Goal: Transaction & Acquisition: Purchase product/service

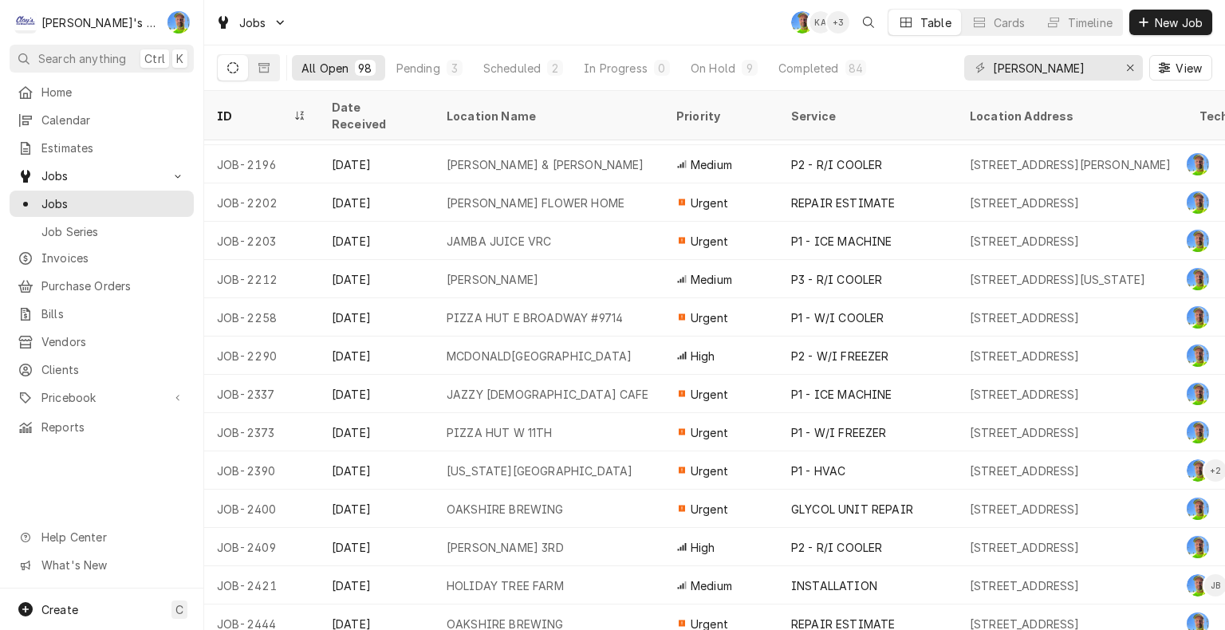
scroll to position [957, 0]
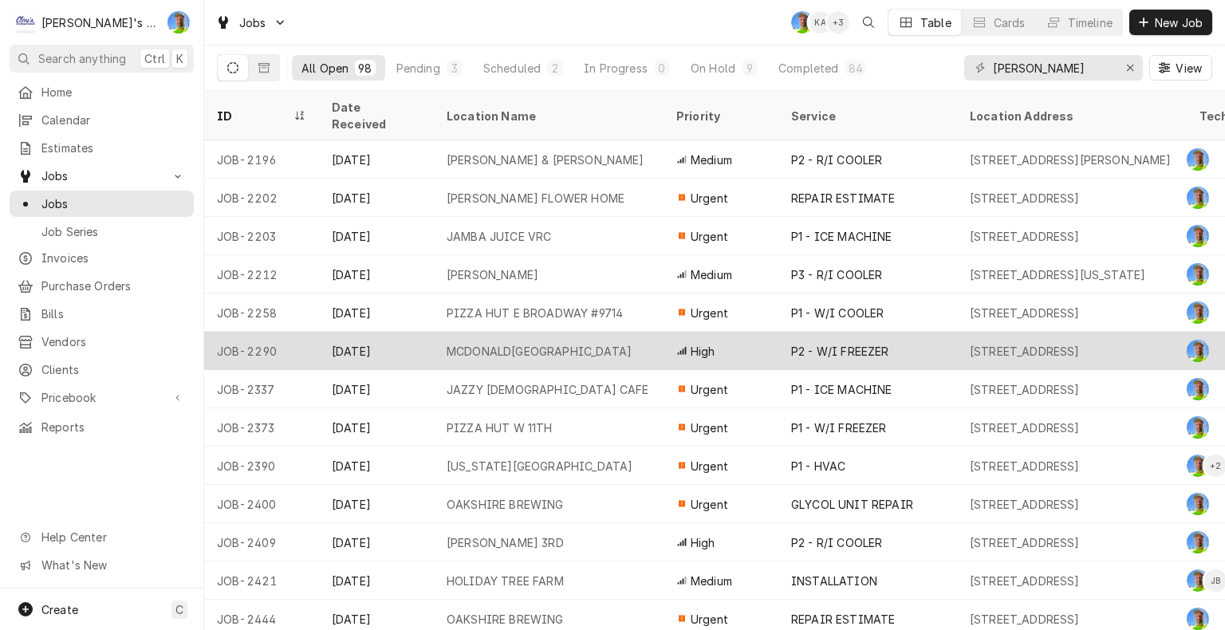
click at [909, 332] on div "P2 - W/I FREEZER" at bounding box center [867, 351] width 179 height 38
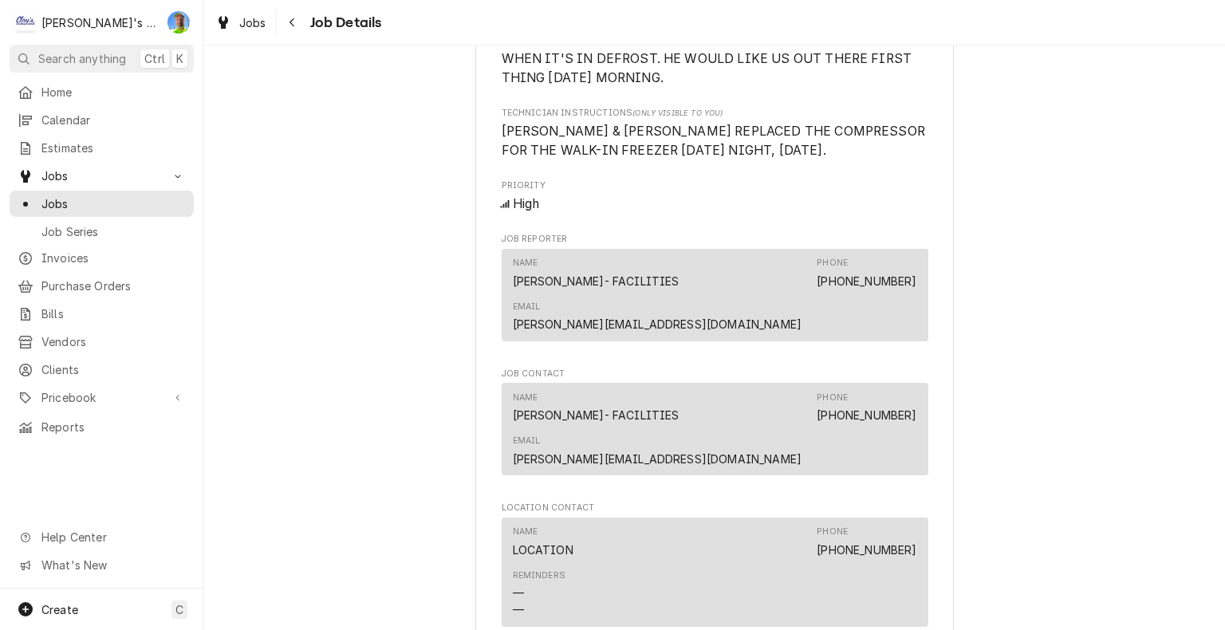
scroll to position [957, 0]
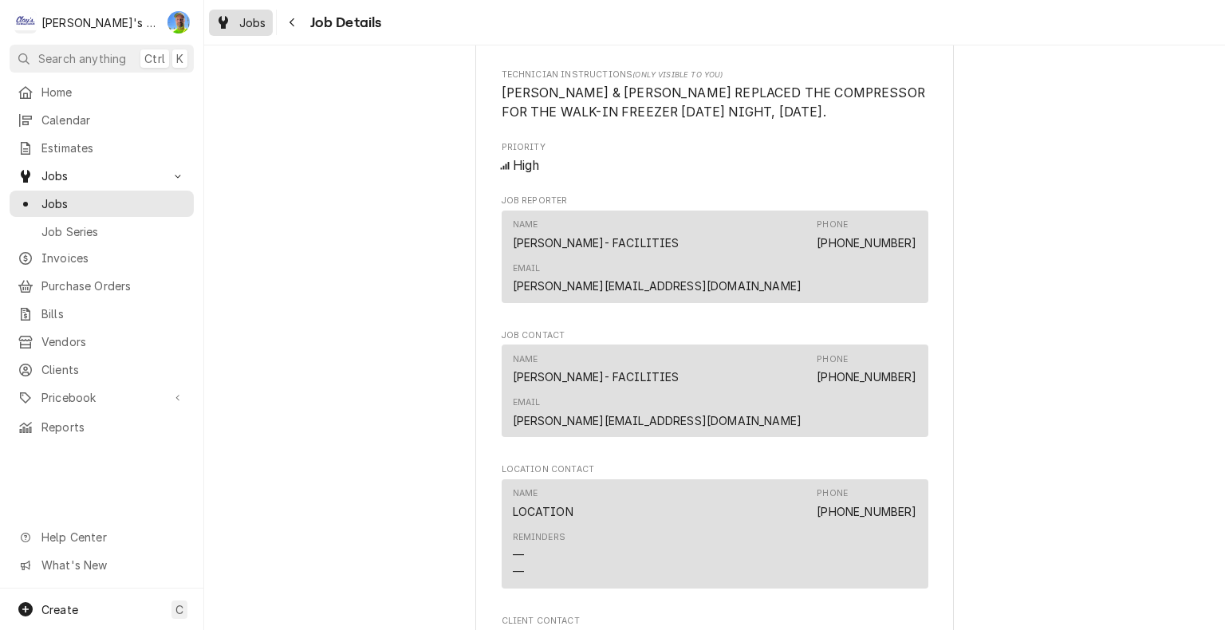
click at [254, 29] on span "Jobs" at bounding box center [252, 22] width 27 height 17
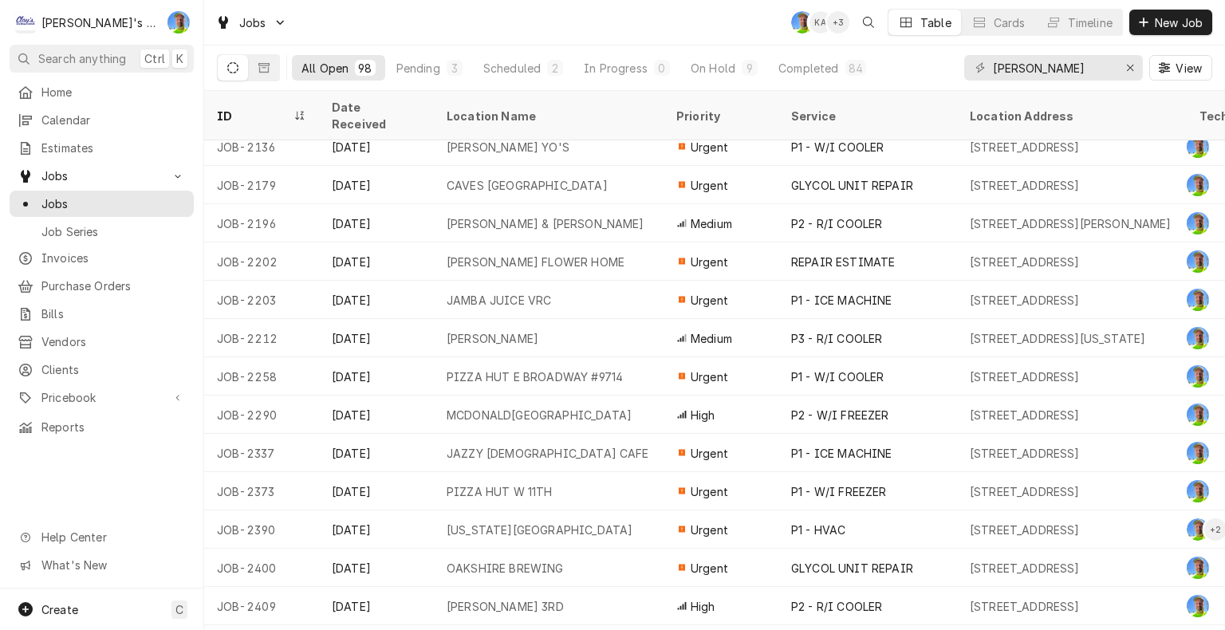
scroll to position [973, 0]
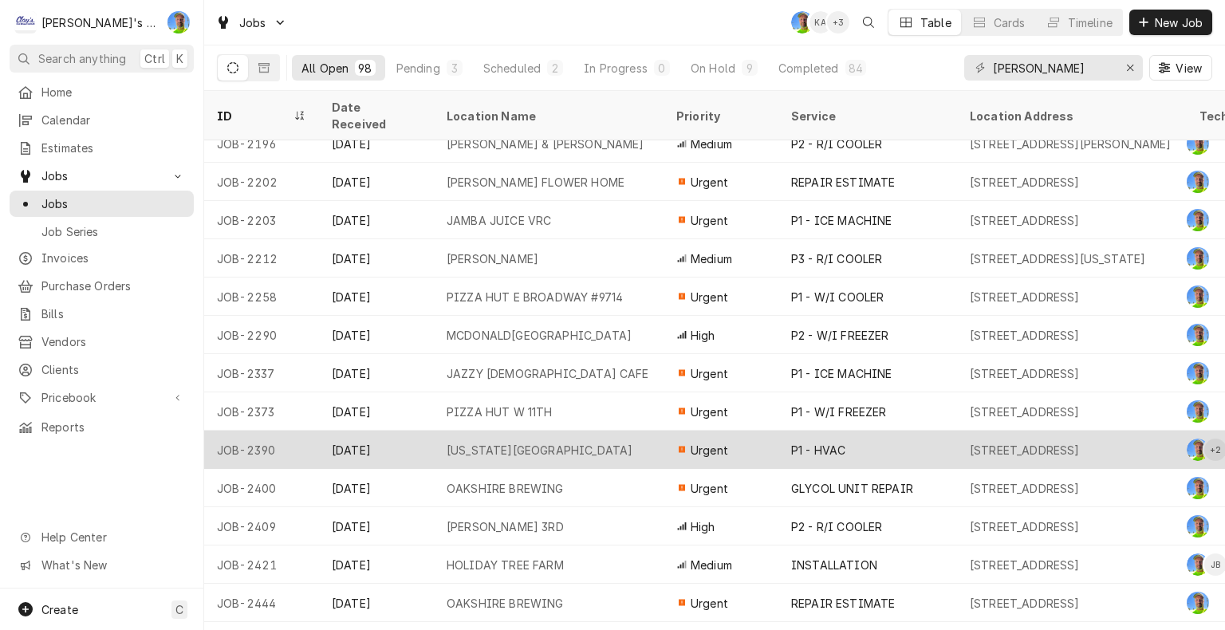
click at [1011, 442] on div "1060 VALLEY RIVER WAY, EUGENE, OR 97401" at bounding box center [1025, 450] width 110 height 17
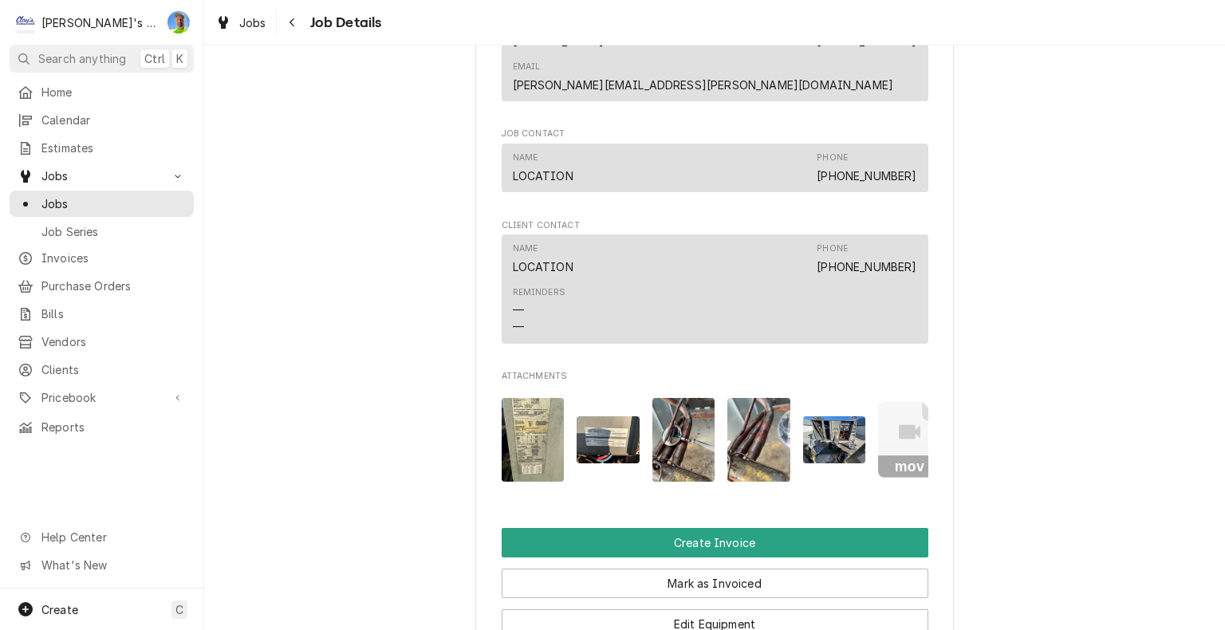
scroll to position [1515, 0]
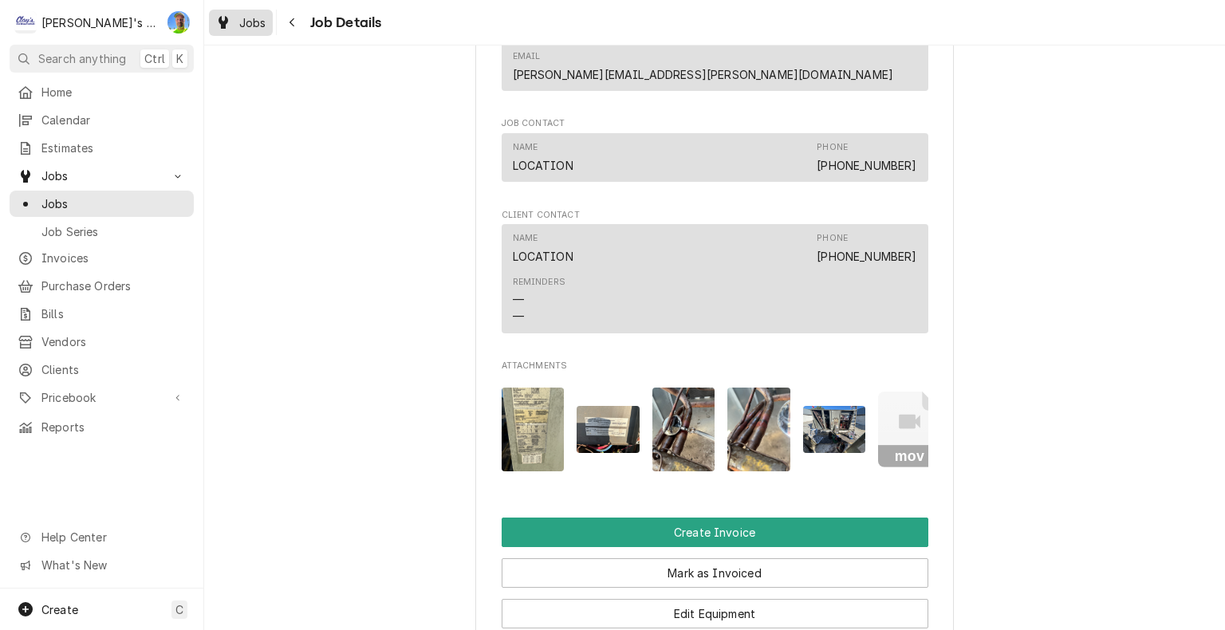
click at [256, 20] on span "Jobs" at bounding box center [252, 22] width 27 height 17
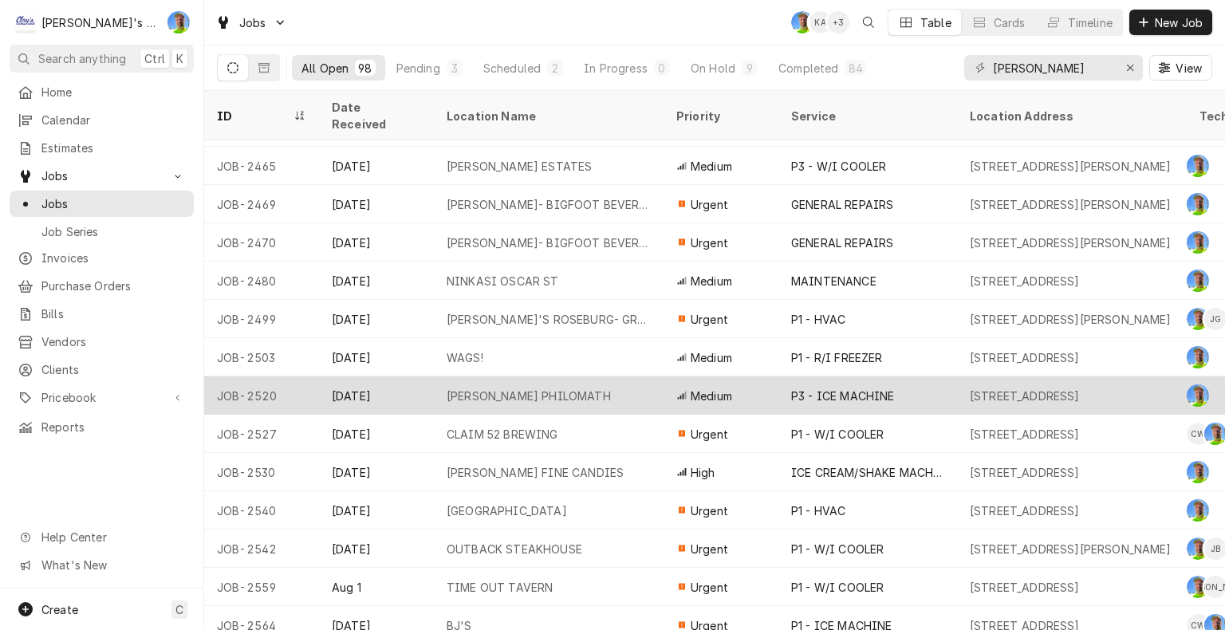
scroll to position [1509, 0]
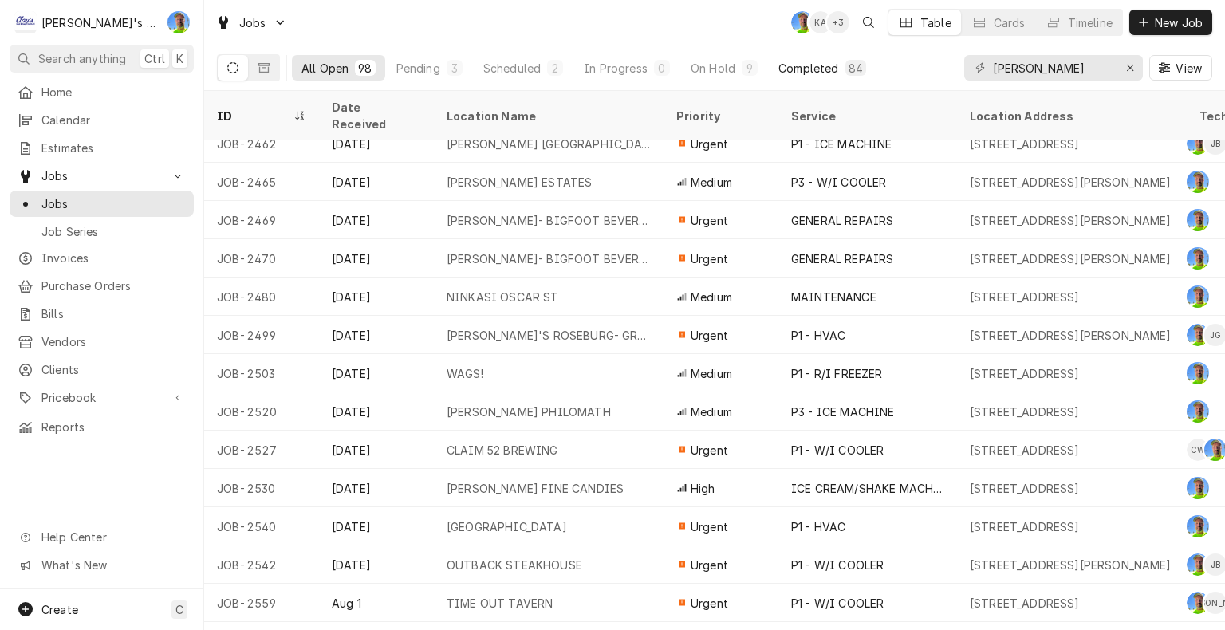
click at [789, 71] on div "Completed" at bounding box center [808, 68] width 60 height 17
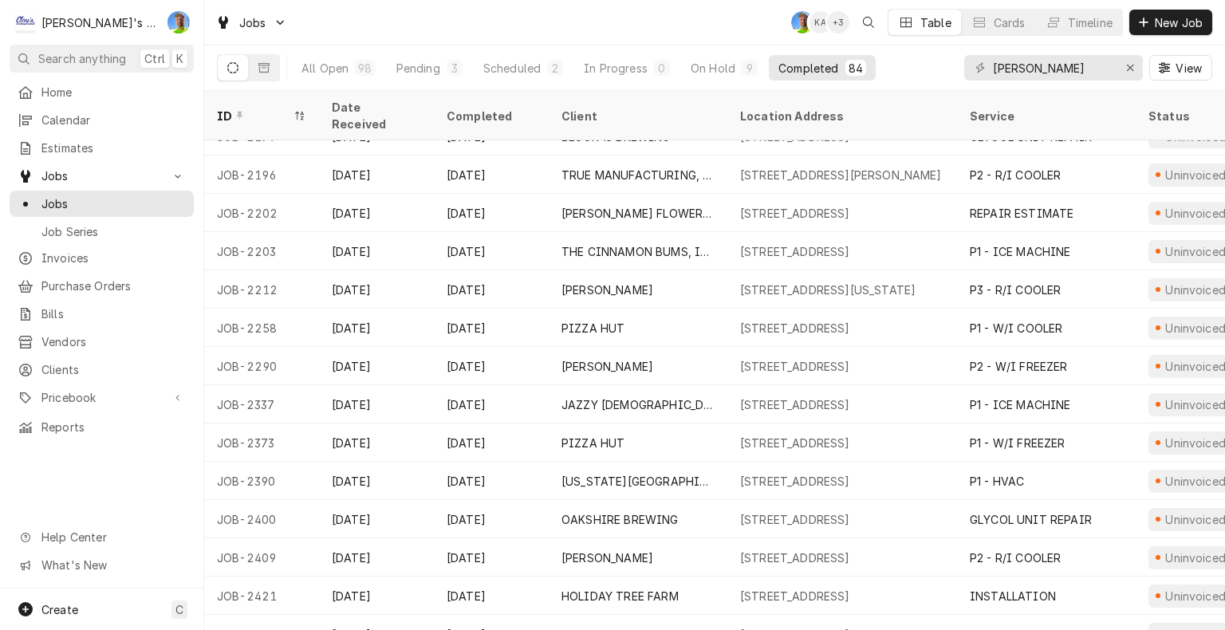
scroll to position [775, 0]
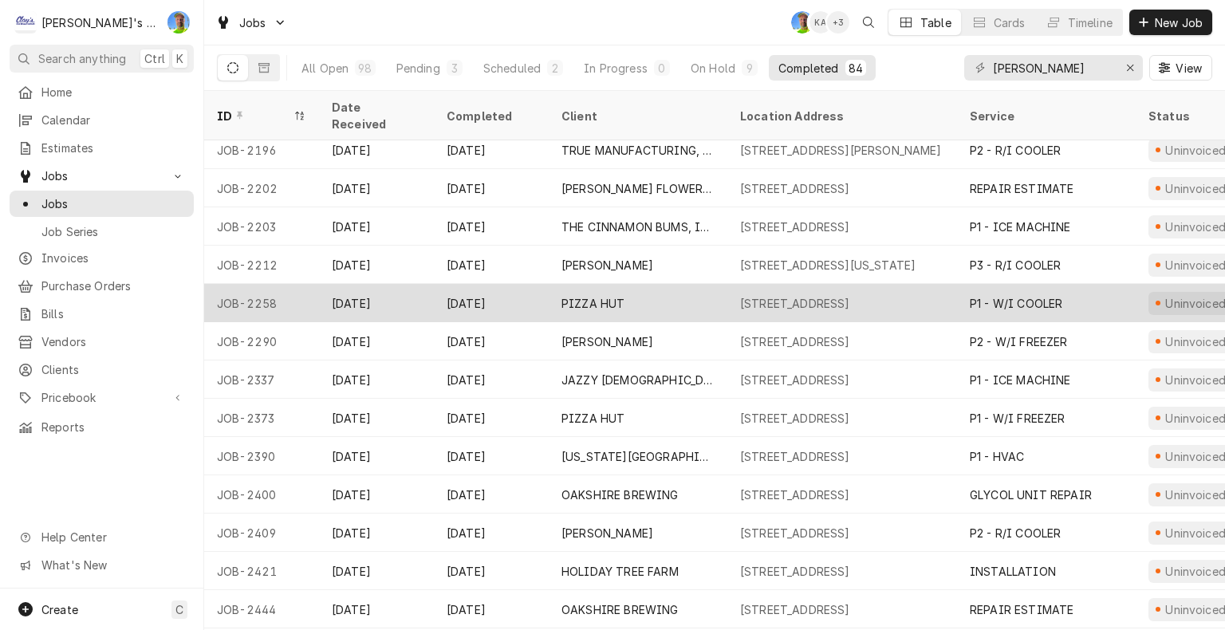
click at [824, 295] on div "[STREET_ADDRESS]" at bounding box center [795, 303] width 110 height 17
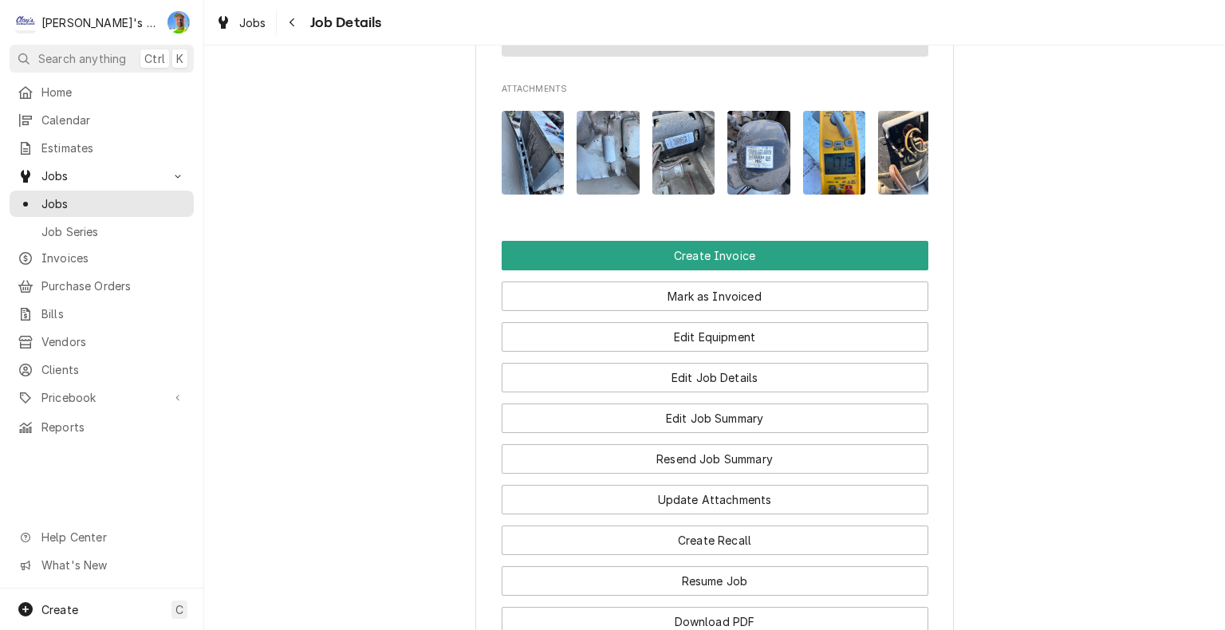
scroll to position [1834, 0]
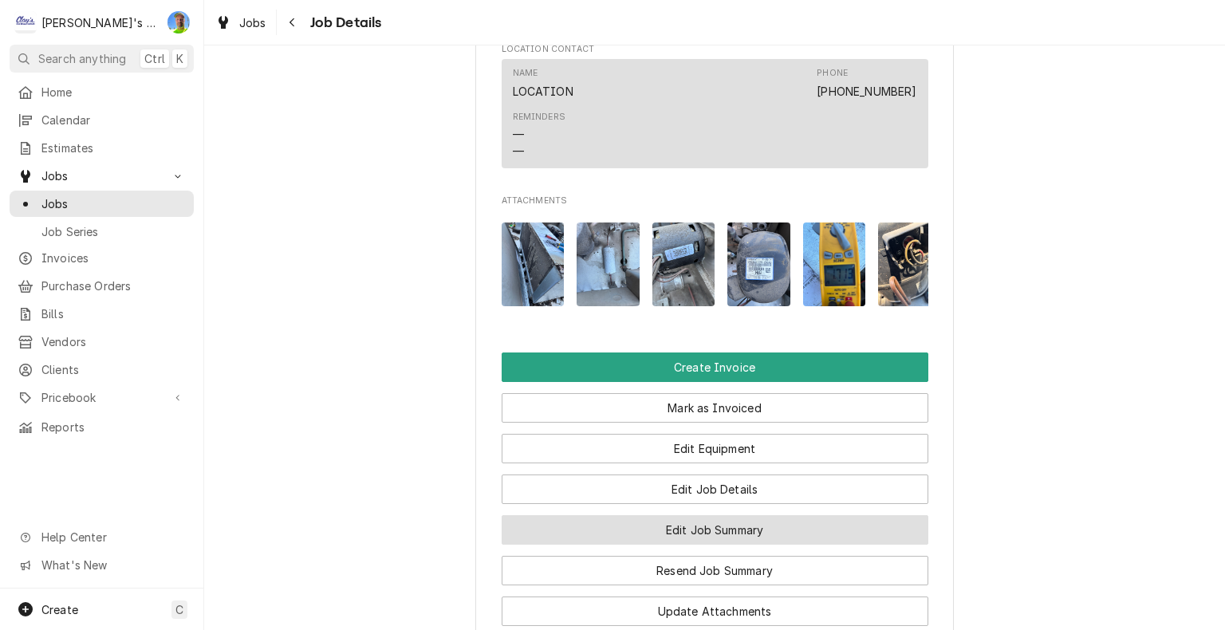
click at [900, 515] on button "Edit Job Summary" at bounding box center [715, 530] width 427 height 30
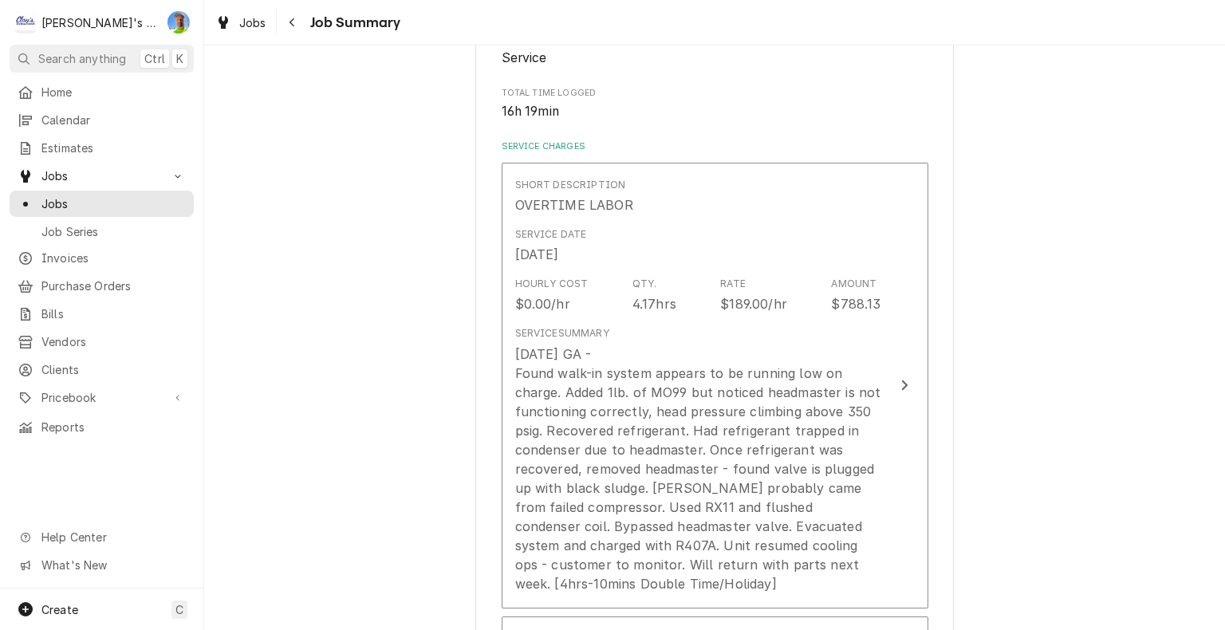
scroll to position [319, 0]
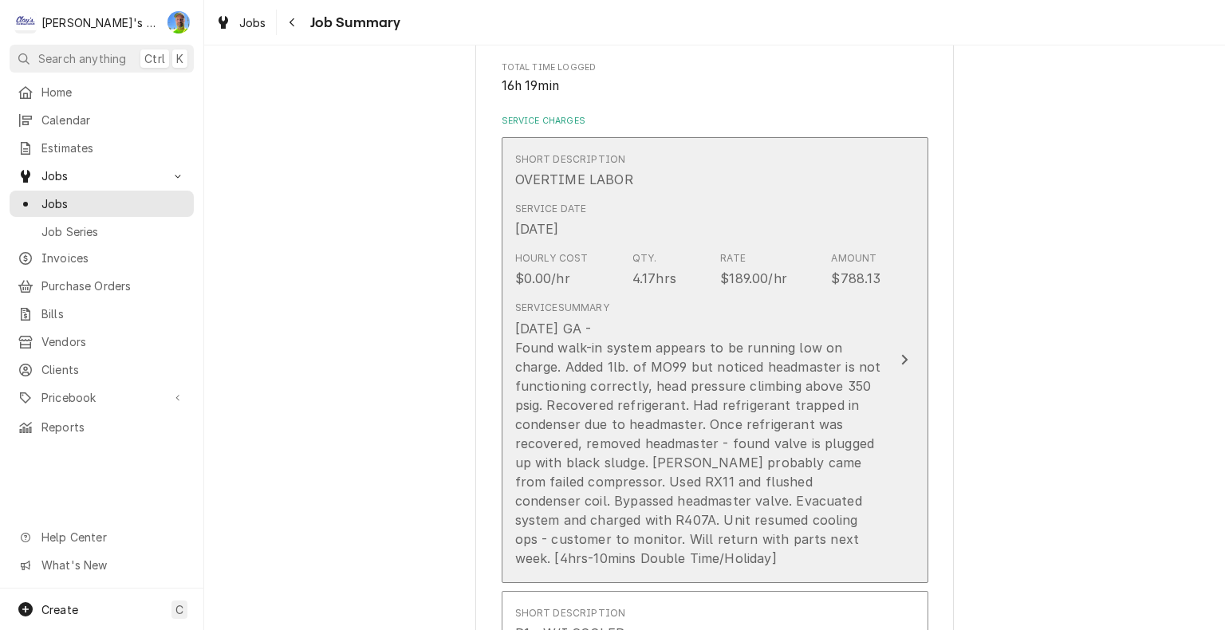
click at [920, 378] on button "Short Description OVERTIME LABOR Service Date Jul 4, 2025 Hourly Cost $0.00/hr …" at bounding box center [715, 360] width 427 height 446
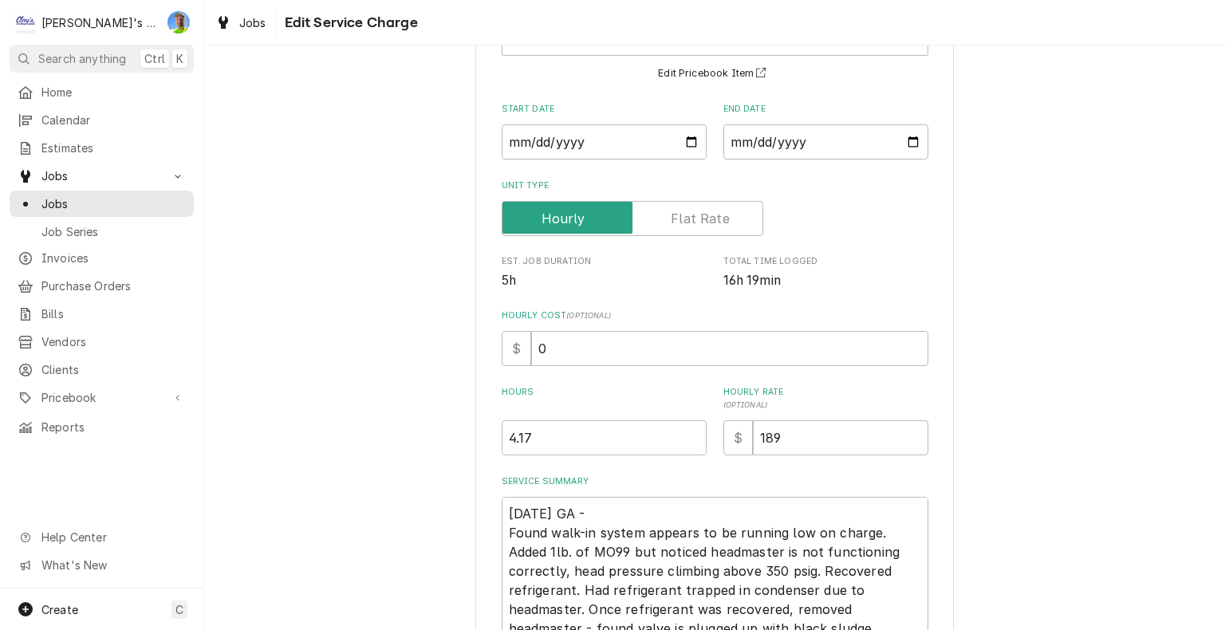
scroll to position [159, 0]
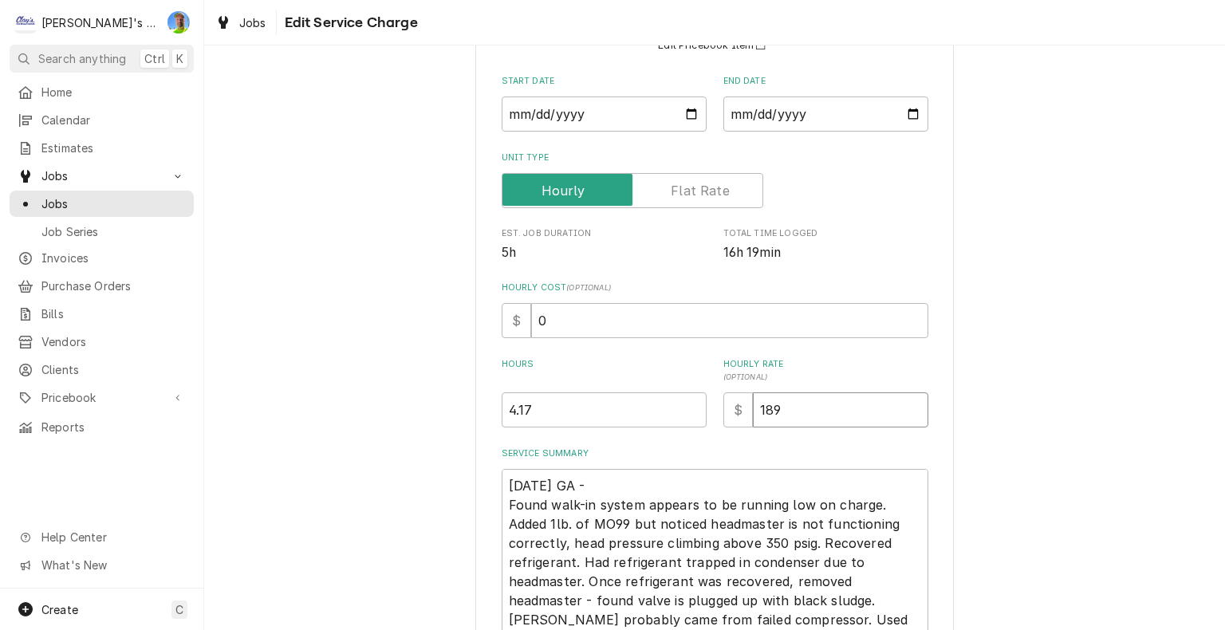
click at [785, 407] on input "189" at bounding box center [840, 409] width 175 height 35
type textarea "x"
type input "18"
type textarea "x"
type input "1"
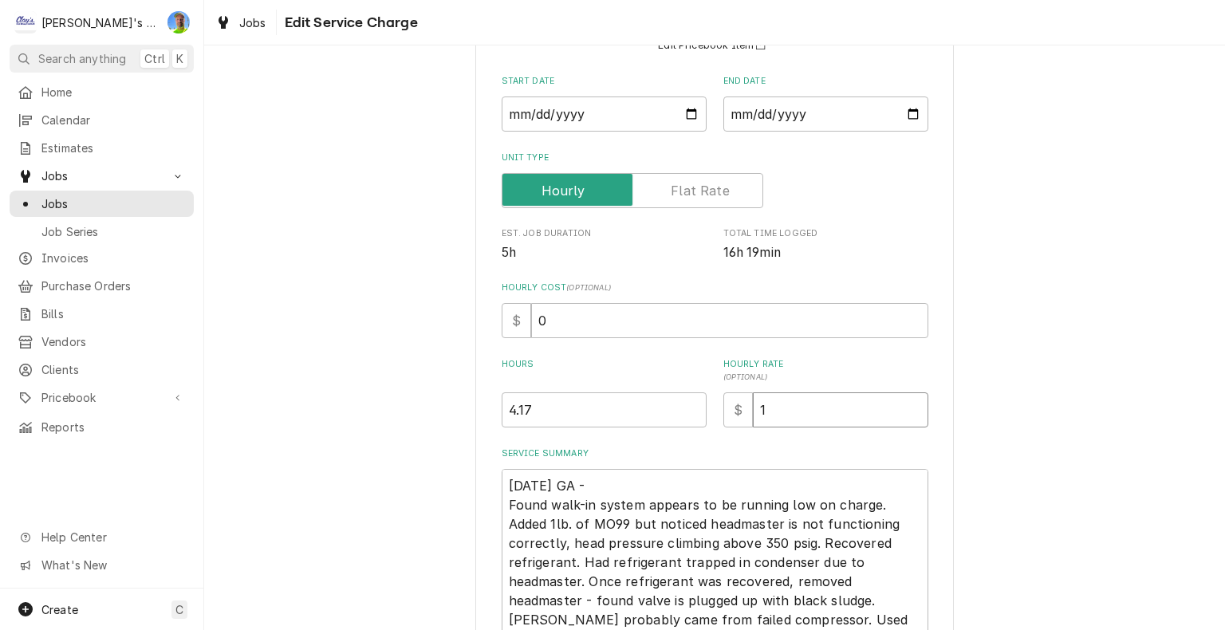
type textarea "x"
type input "2"
type textarea "x"
type input "25"
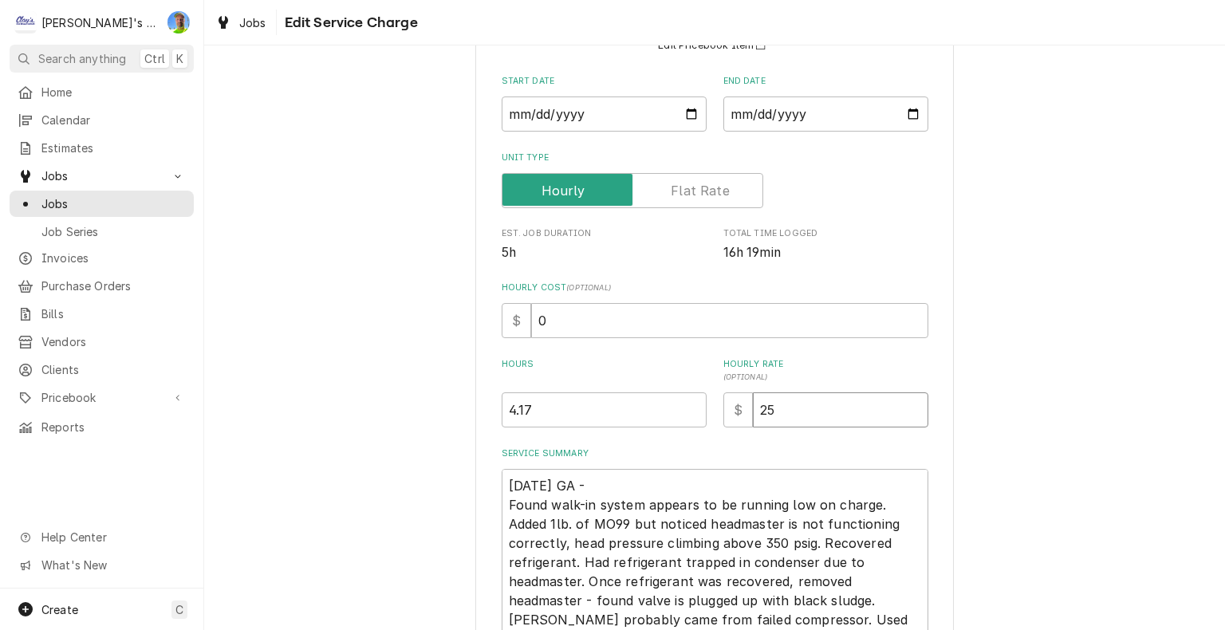
type textarea "x"
type input "252"
click at [552, 321] on input "0" at bounding box center [729, 320] width 397 height 35
type textarea "x"
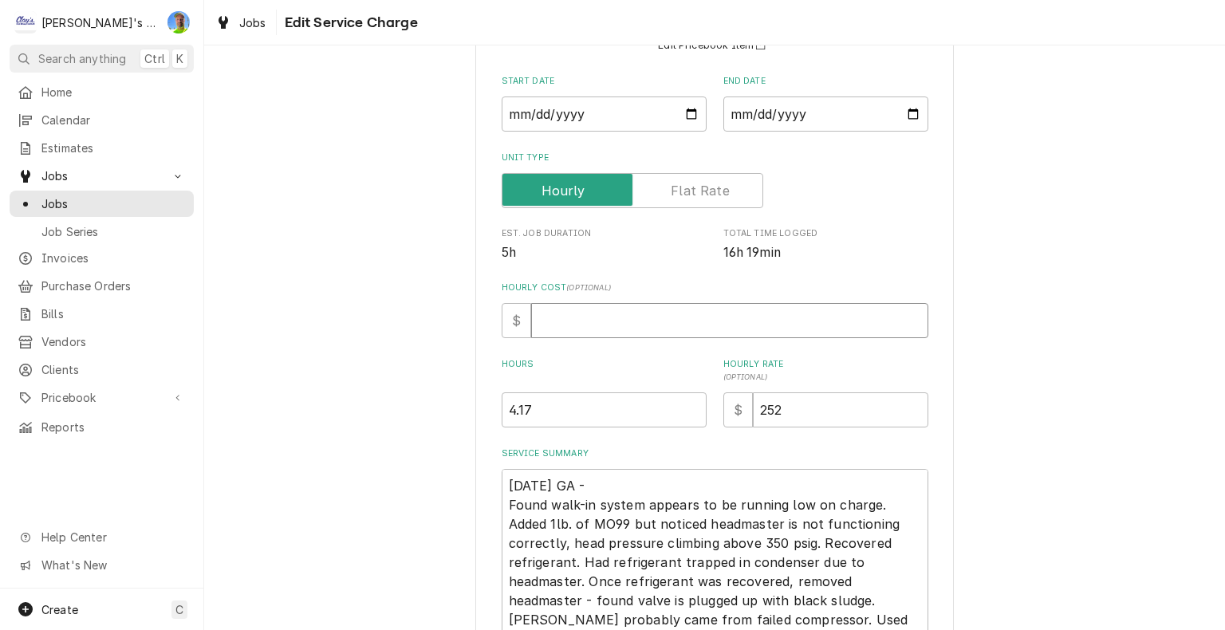
type input "1"
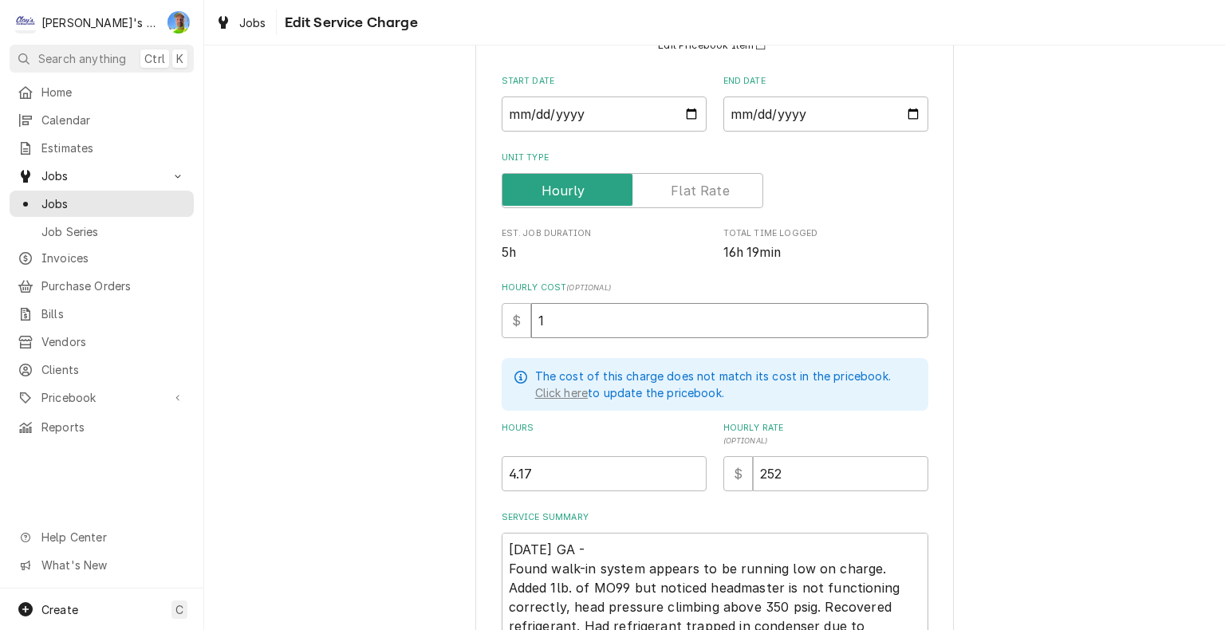
type textarea "x"
type input "13"
type textarea "x"
type input "130"
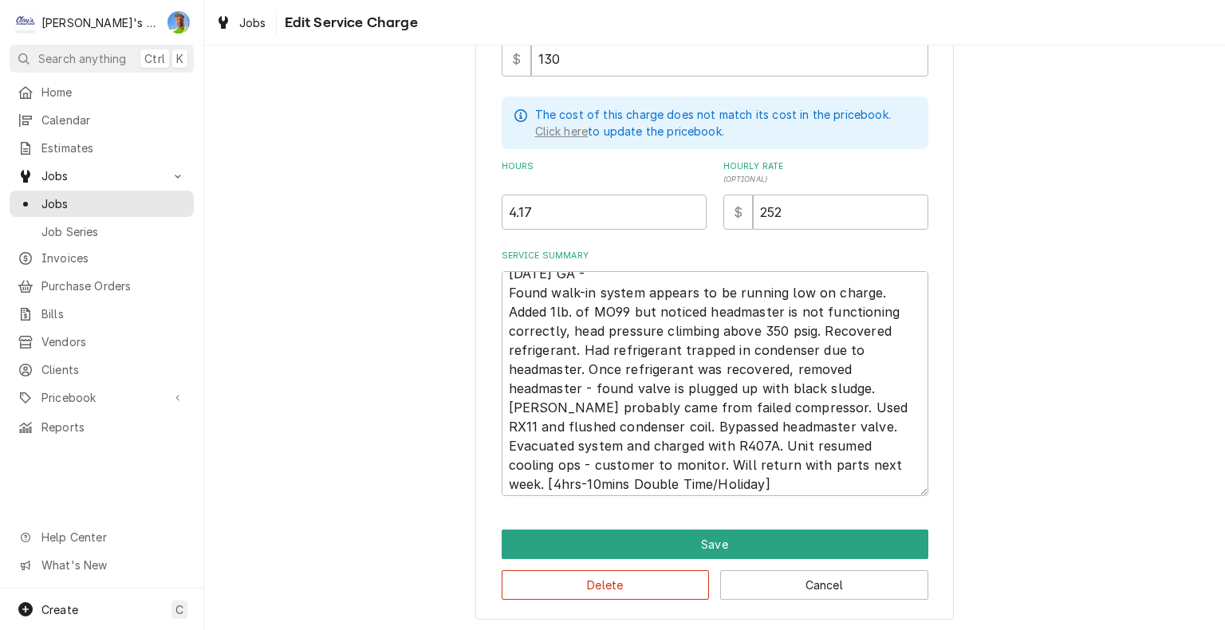
scroll to position [19, 0]
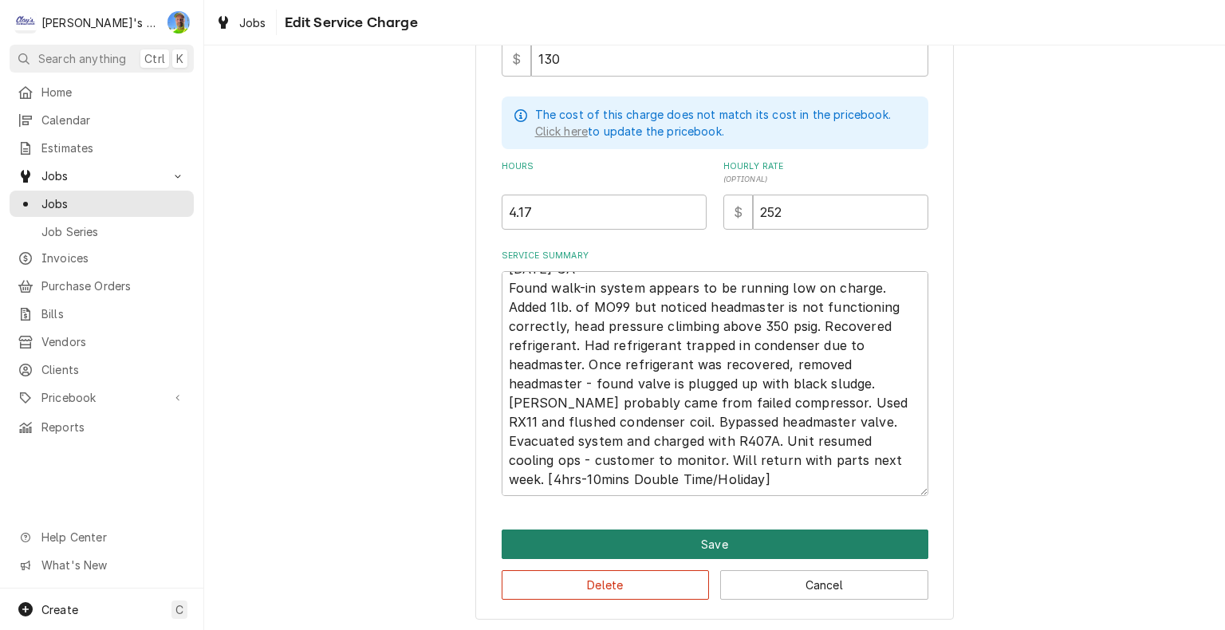
click at [887, 537] on button "Save" at bounding box center [715, 544] width 427 height 30
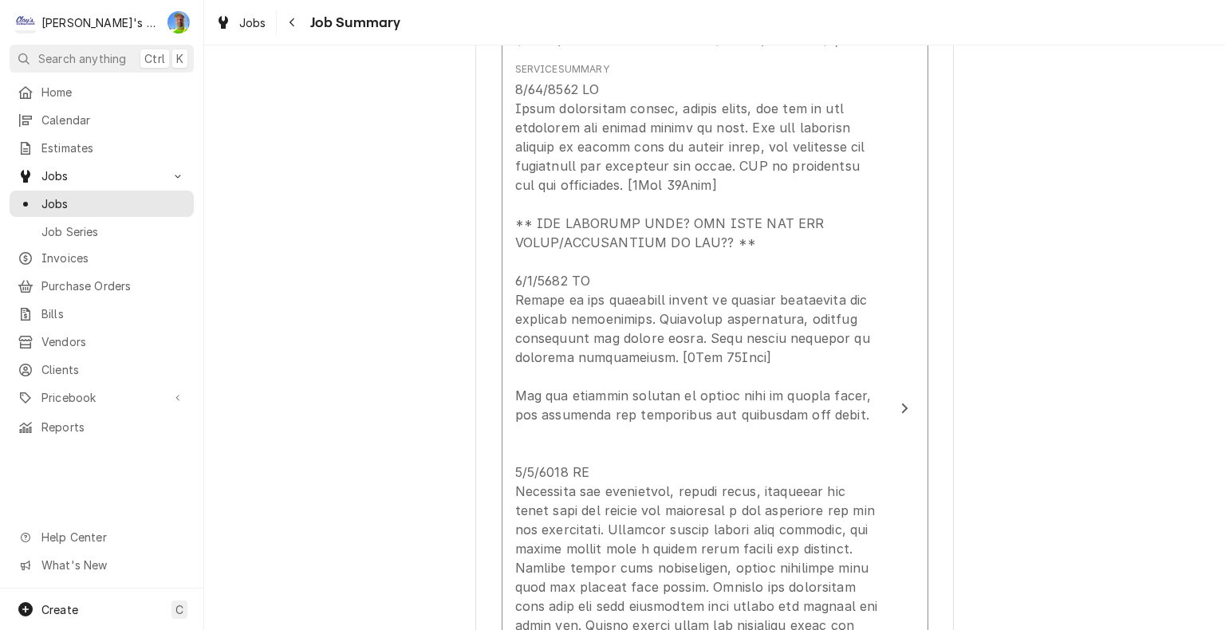
scroll to position [1037, 0]
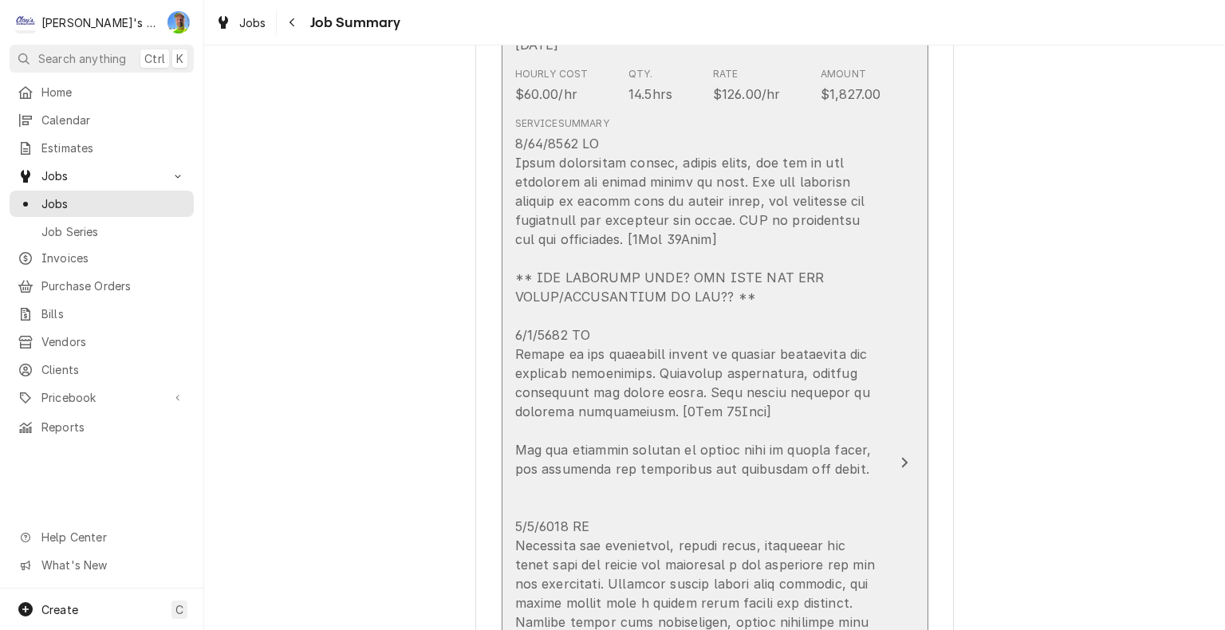
click at [915, 445] on button "Short Description P1 - W/I COOLER Service Date Jun 30, 2025 Hourly Cost $60.00/…" at bounding box center [715, 463] width 427 height 1020
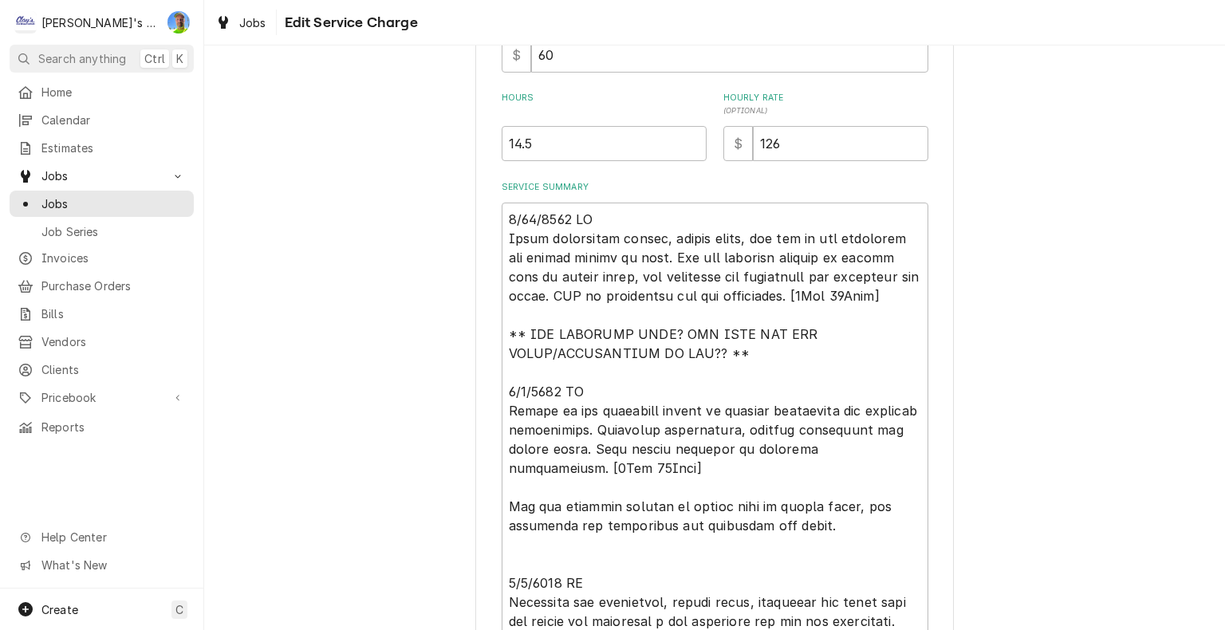
scroll to position [395, 0]
drag, startPoint x: 501, startPoint y: 352, endPoint x: 746, endPoint y: 394, distance: 249.1
click at [746, 394] on textarea "Service Summary" at bounding box center [715, 593] width 427 height 780
type textarea "x"
type textarea "6/30/2025 JG Found compressor failed, locked rotor, and one of the condenser fa…"
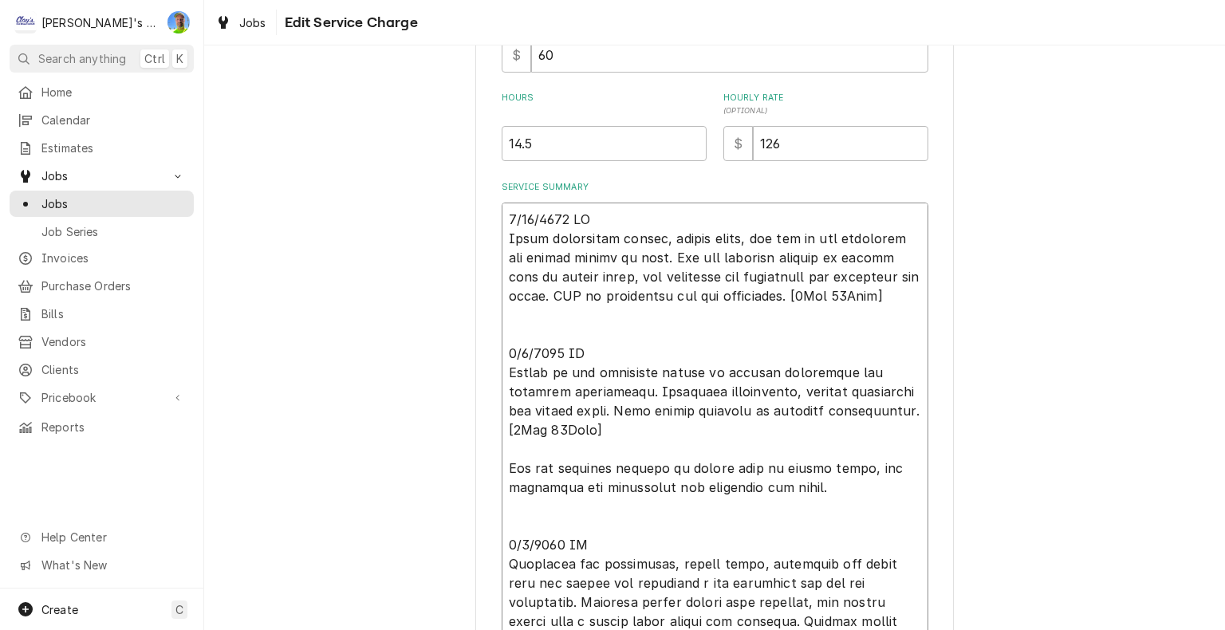
type textarea "x"
type textarea "6/30/2025 JG Found compressor failed, locked rotor, and one of the condenser fa…"
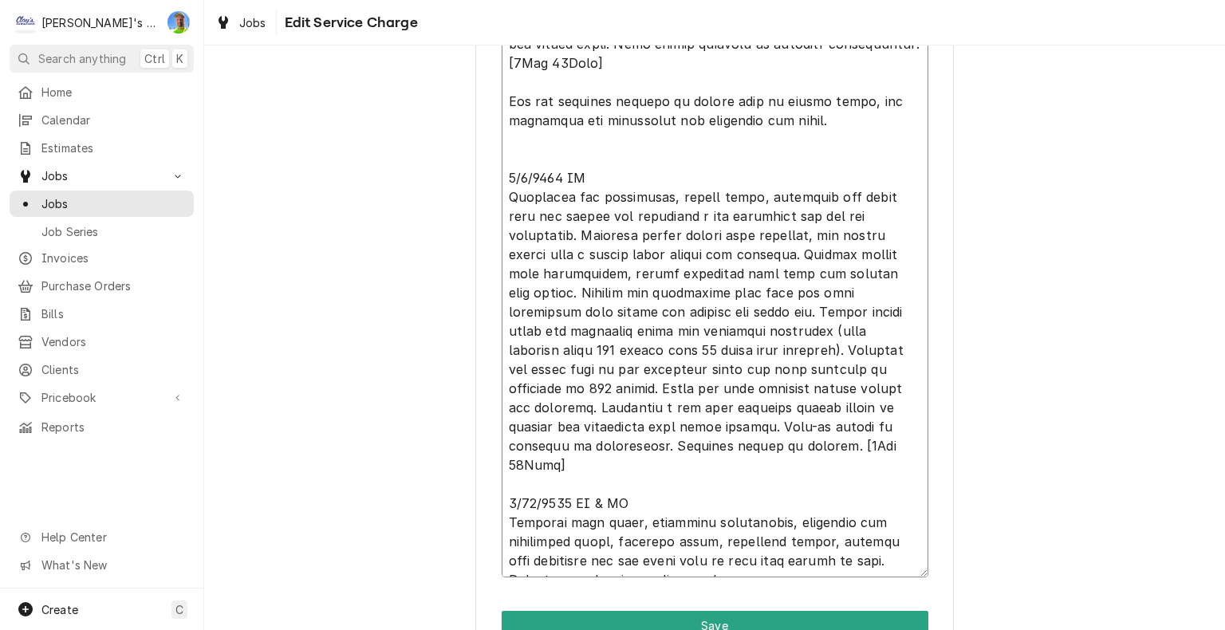
scroll to position [714, 0]
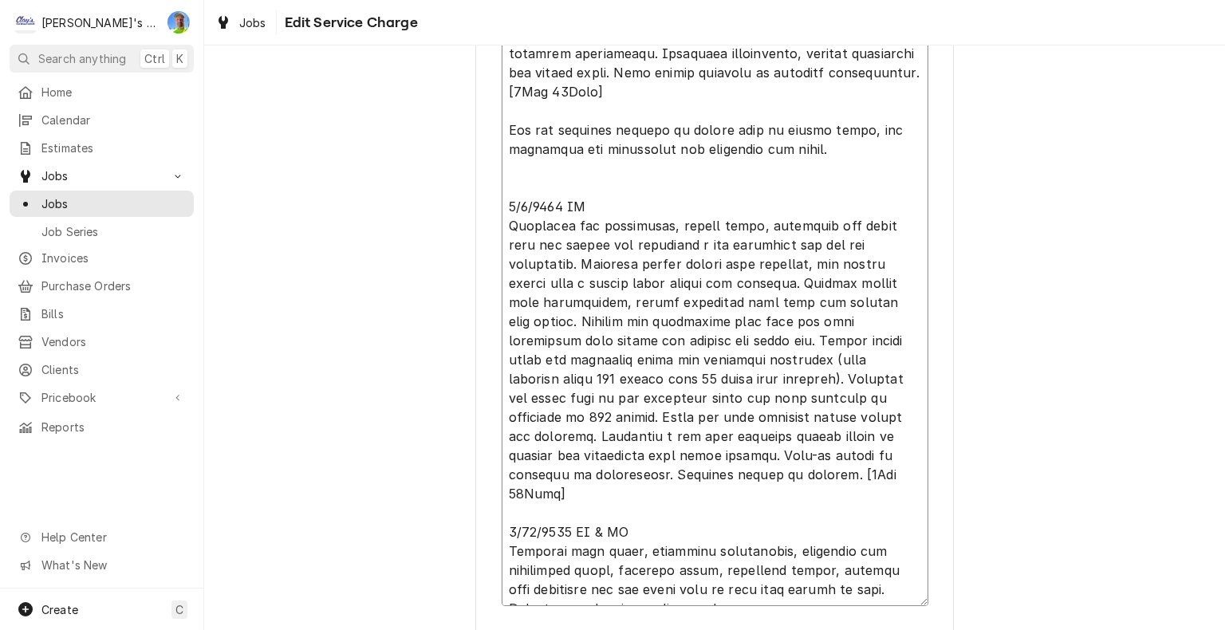
click at [789, 585] on textarea "Service Summary" at bounding box center [715, 245] width 427 height 722
type textarea "x"
type textarea "6/30/2025 JG Found compressor failed, locked rotor, and one of the condenser fa…"
type textarea "x"
type textarea "6/30/2025 JG Found compressor failed, locked rotor, and one of the condenser fa…"
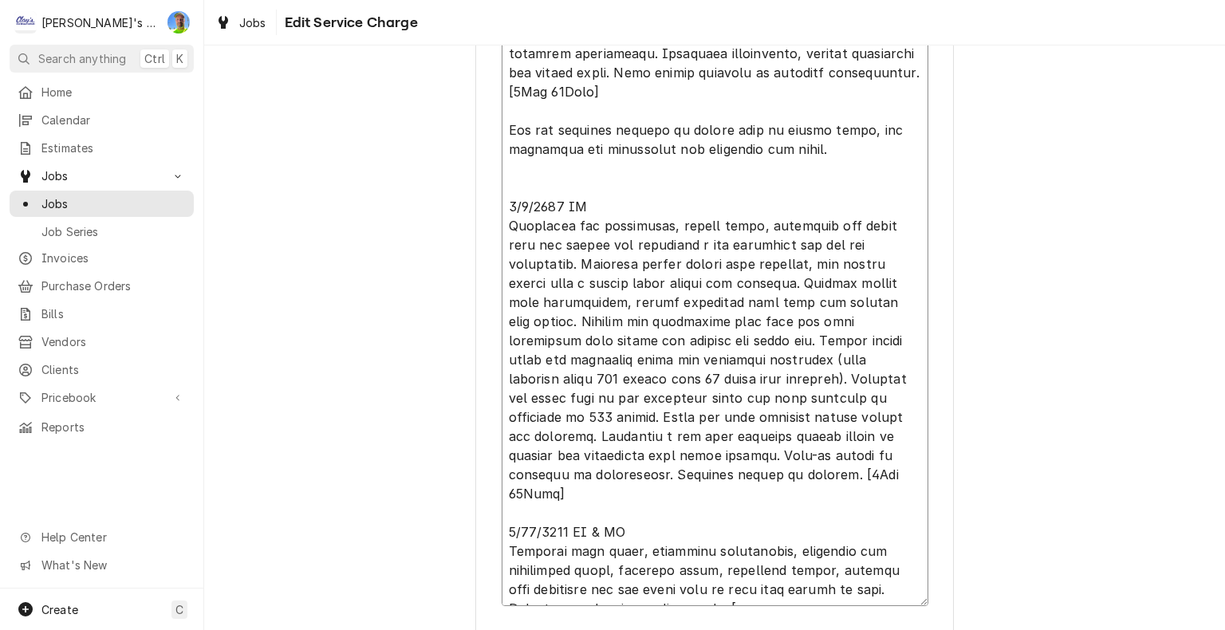
type textarea "x"
type textarea "6/30/2025 JG Found compressor failed, locked rotor, and one of the condenser fa…"
type textarea "x"
type textarea "6/30/2025 JG Found compressor failed, locked rotor, and one of the condenser fa…"
type textarea "x"
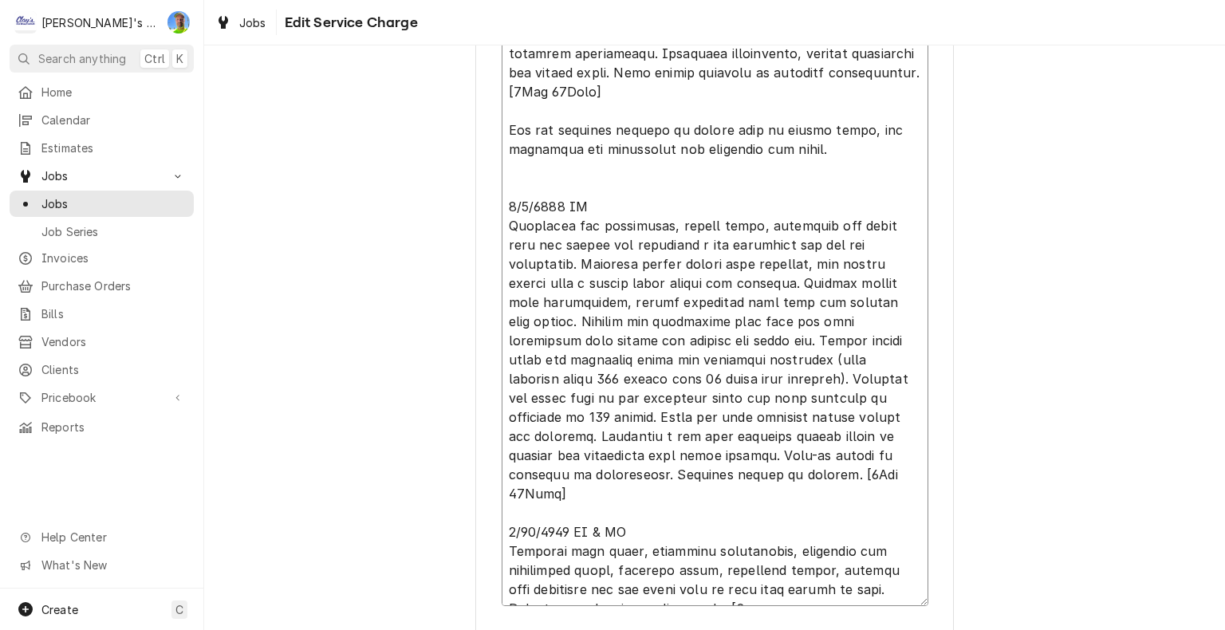
type textarea "6/30/2025 JG Found compressor failed, locked rotor, and one of the condenser fa…"
type textarea "x"
type textarea "6/30/2025 JG Found compressor failed, locked rotor, and one of the condenser fa…"
type textarea "x"
type textarea "6/30/2025 JG Found compressor failed, locked rotor, and one of the condenser fa…"
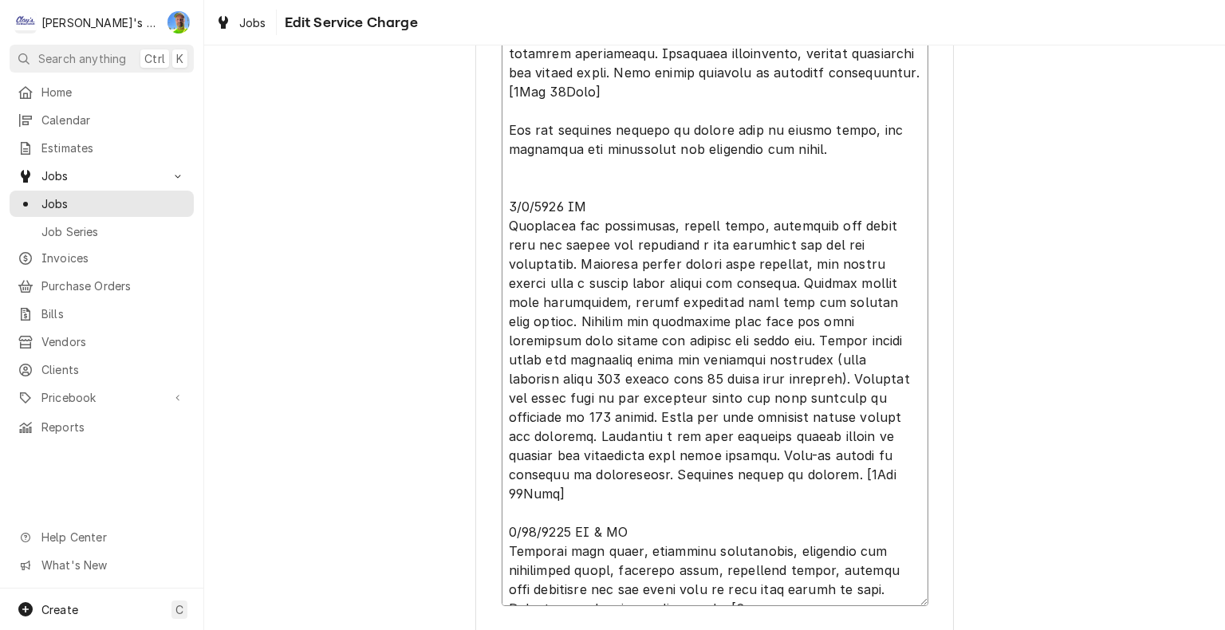
type textarea "x"
type textarea "6/30/2025 JG Found compressor failed, locked rotor, and one of the condenser fa…"
type textarea "x"
type textarea "6/30/2025 JG Found compressor failed, locked rotor, and one of the condenser fa…"
type textarea "x"
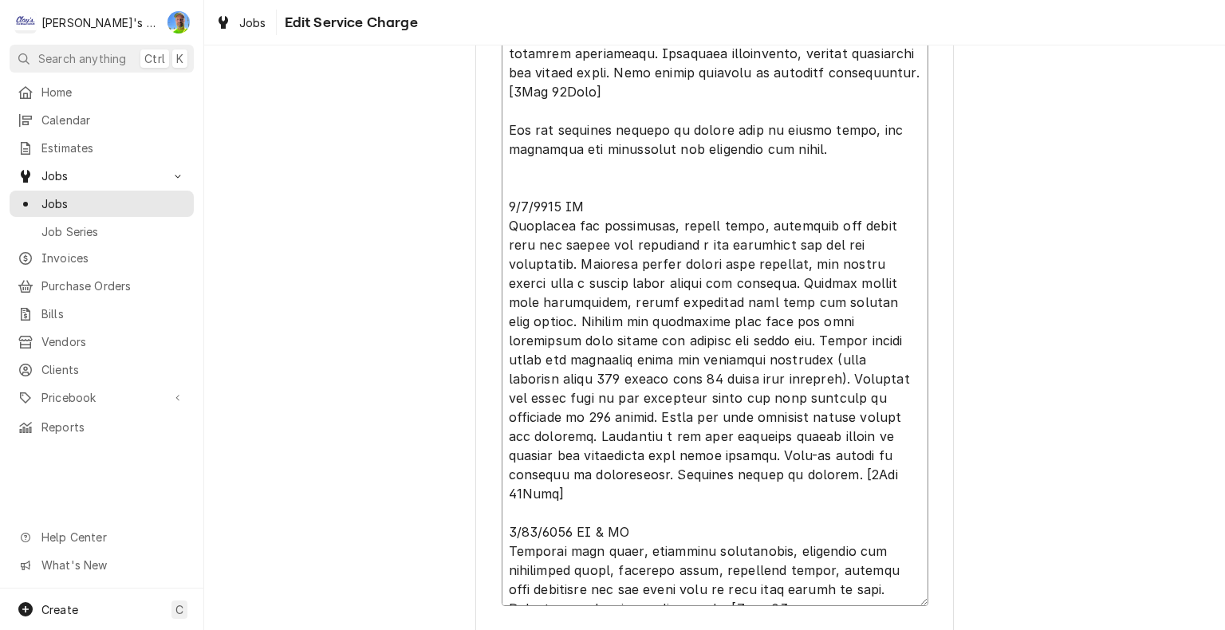
type textarea "6/30/2025 JG Found compressor failed, locked rotor, and one of the condenser fa…"
type textarea "x"
type textarea "6/30/2025 JG Found compressor failed, locked rotor, and one of the condenser fa…"
type textarea "x"
type textarea "6/30/2025 JG Found compressor failed, locked rotor, and one of the condenser fa…"
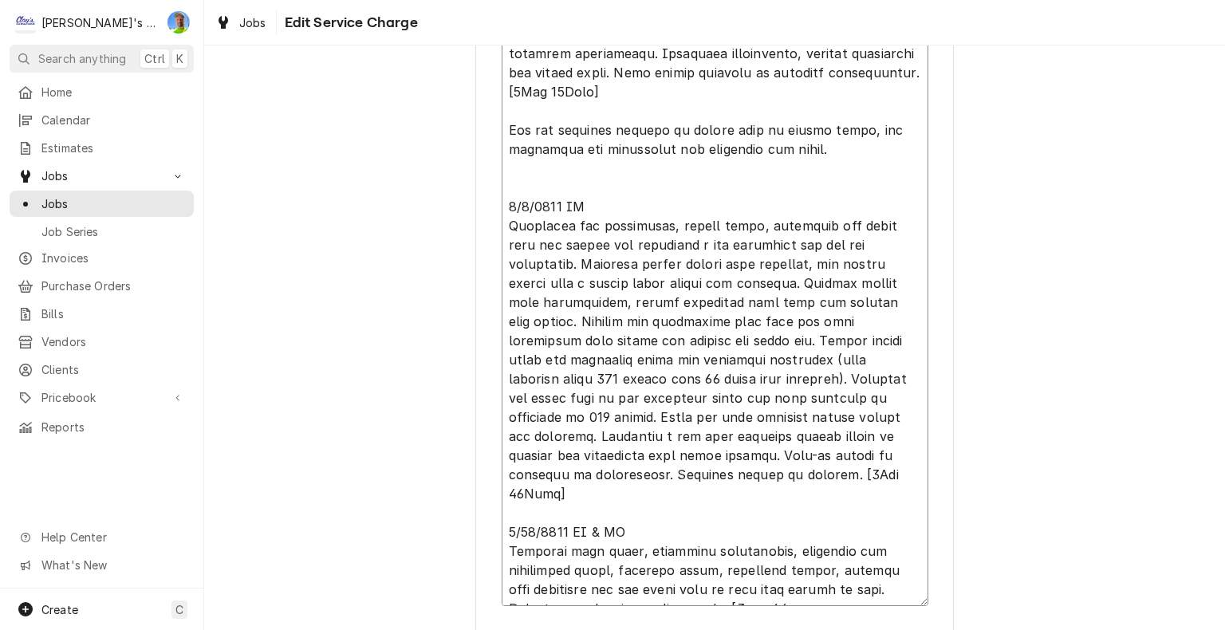
type textarea "x"
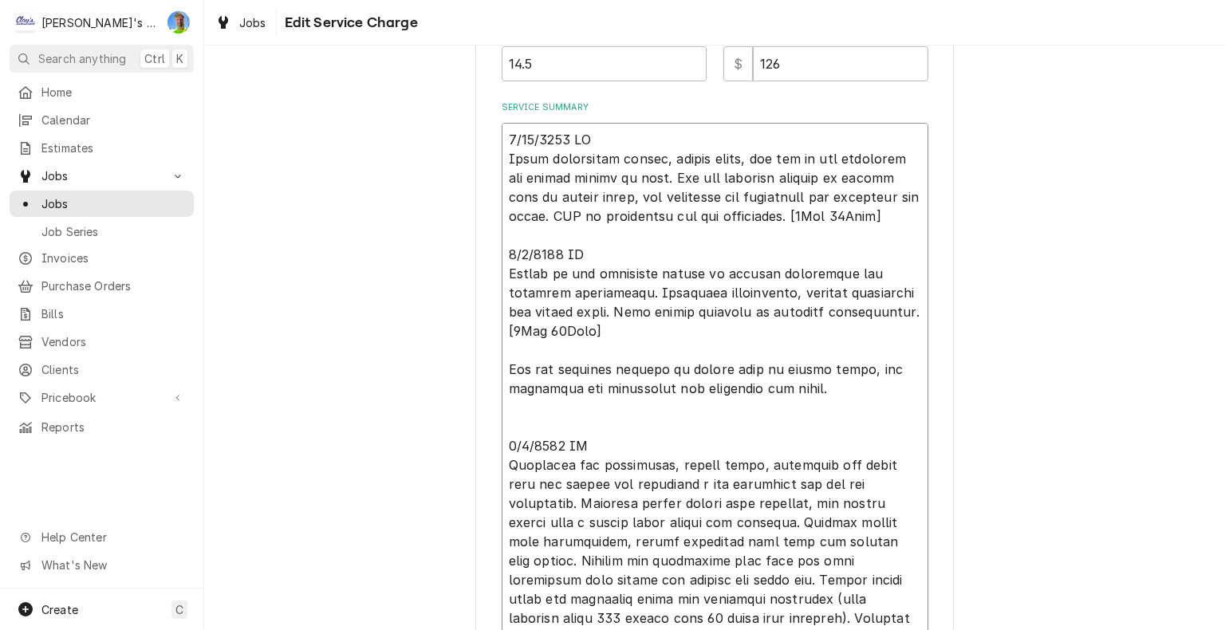
scroll to position [395, 0]
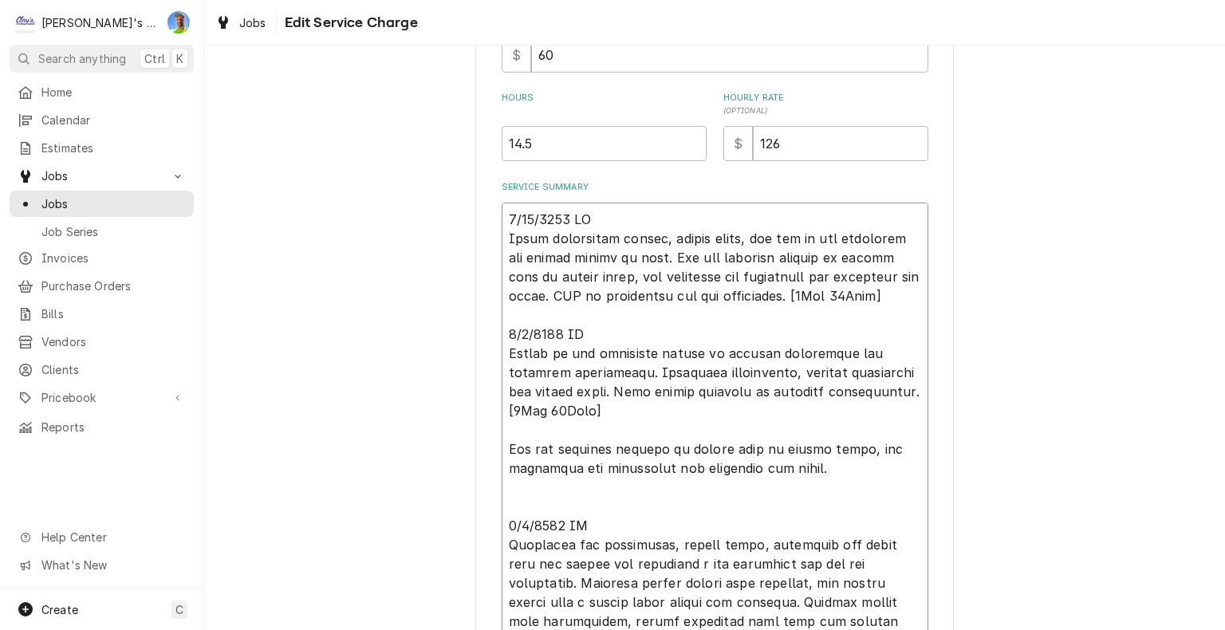
type textarea "6/30/2025 JG Found compressor failed, locked rotor, and one of the condenser fa…"
click at [538, 153] on input "14.5" at bounding box center [604, 143] width 205 height 35
type textarea "x"
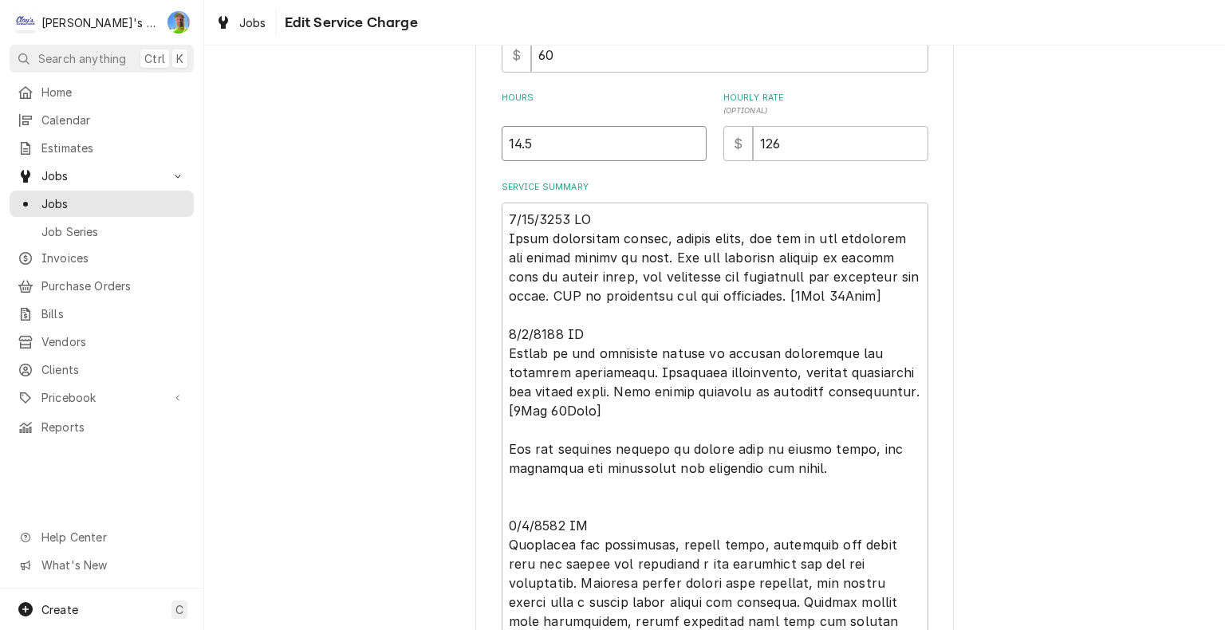
type input "1"
type textarea "x"
type input "18"
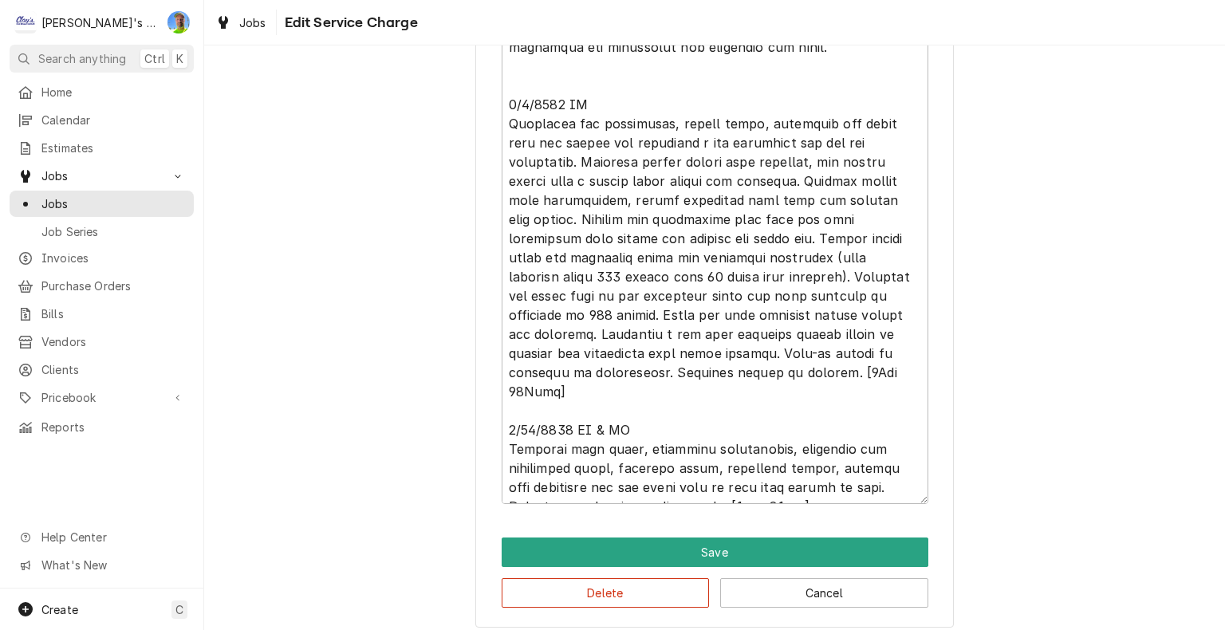
scroll to position [826, 0]
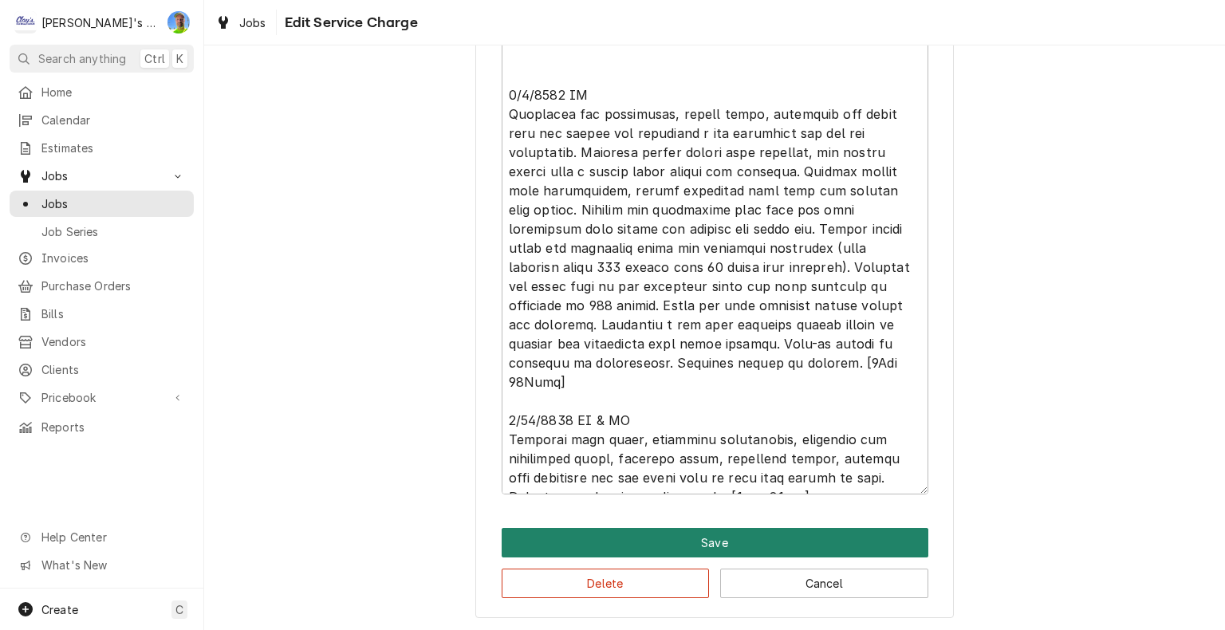
click at [894, 546] on button "Save" at bounding box center [715, 543] width 427 height 30
type textarea "x"
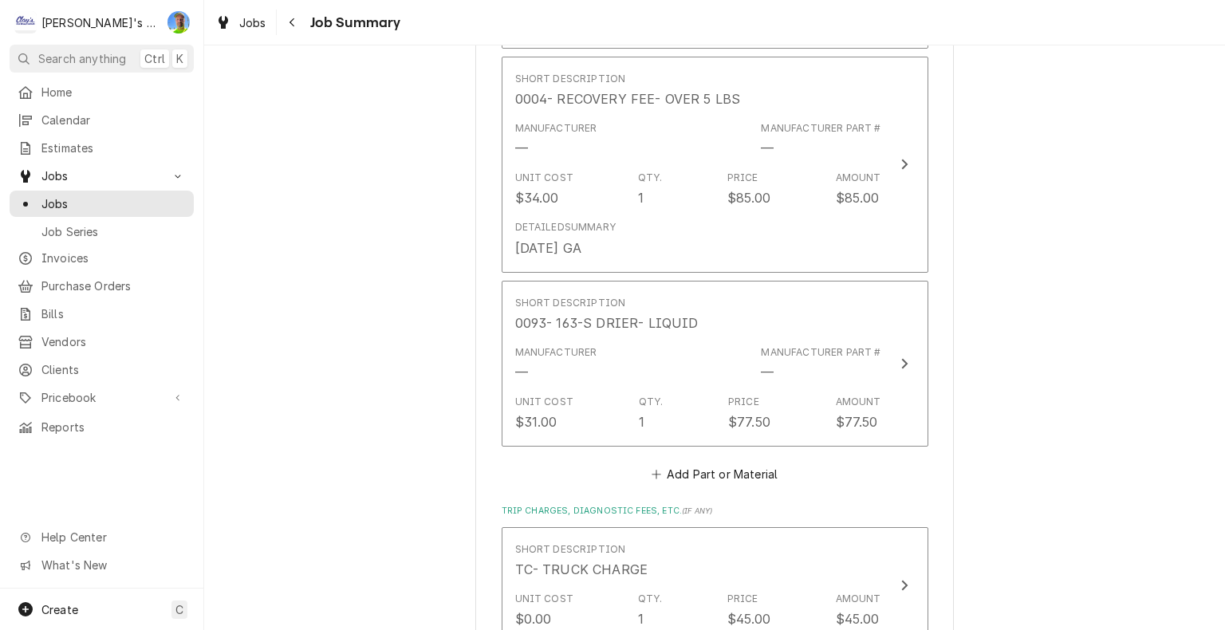
scroll to position [4944, 0]
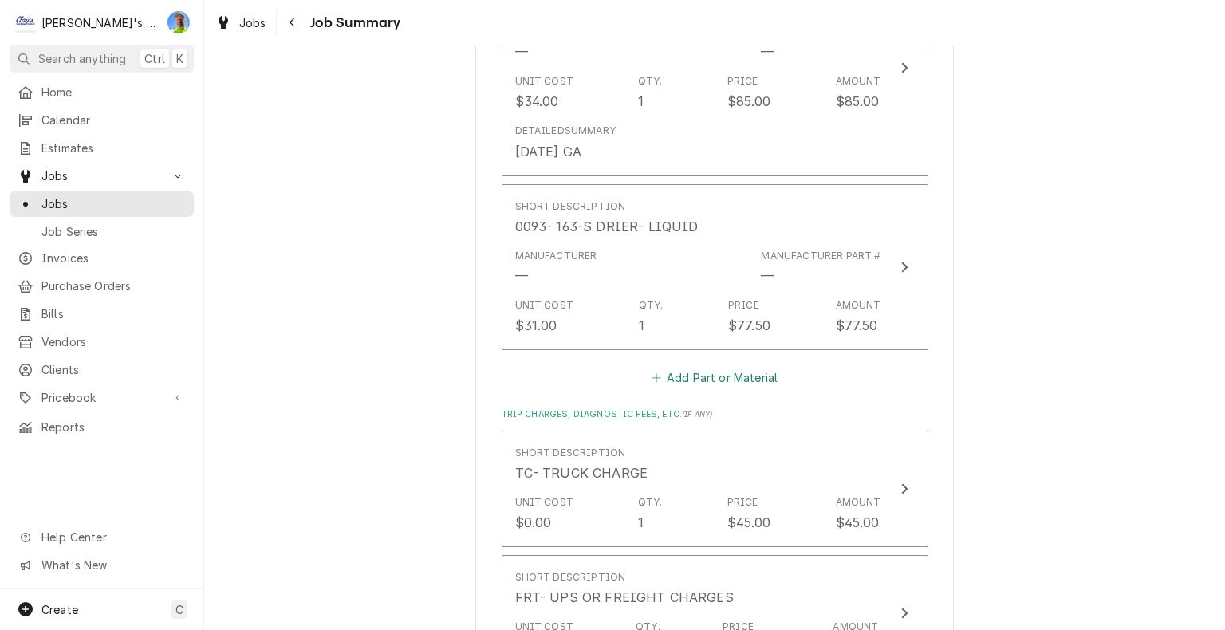
click at [702, 367] on button "Add Part or Material" at bounding box center [714, 378] width 132 height 22
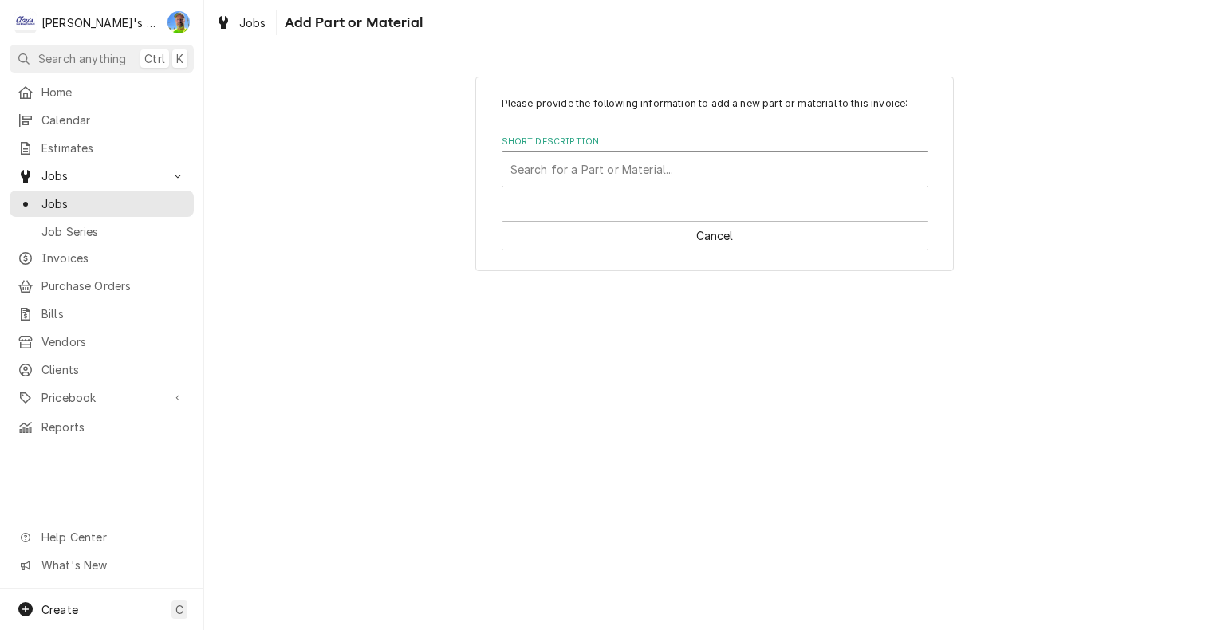
click at [647, 174] on div "Short Description" at bounding box center [714, 169] width 409 height 29
type input "SPORLAN HEADMASTER VALVE"
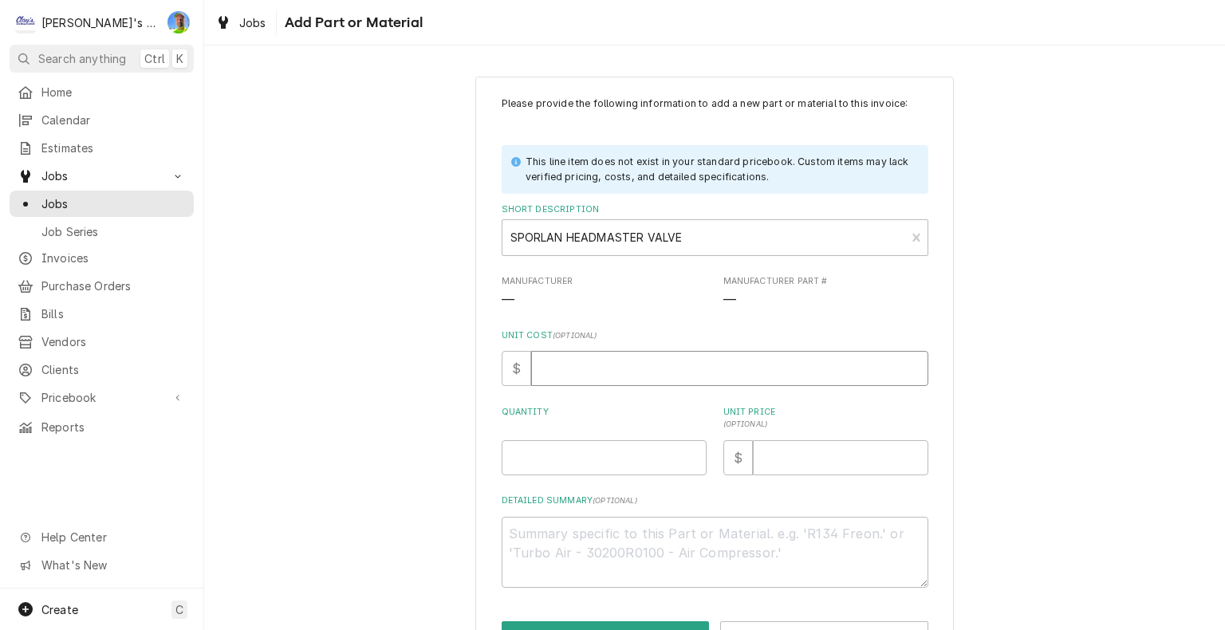
type textarea "x"
type input "2"
type textarea "x"
type input "21"
type textarea "x"
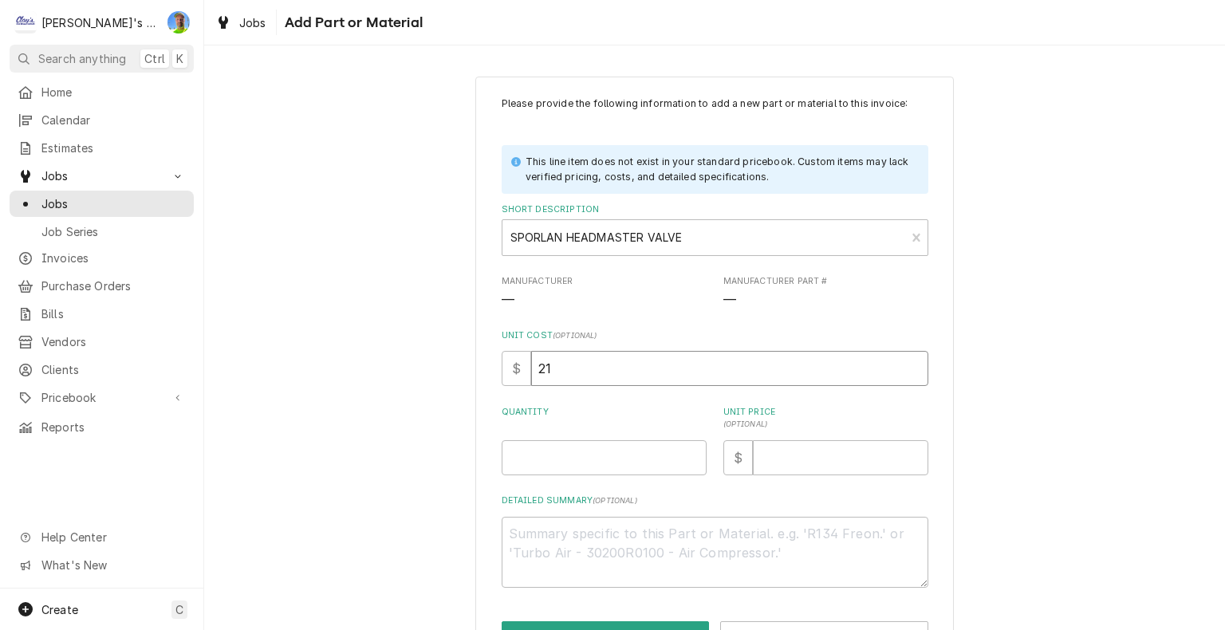
type input "214"
type textarea "x"
type input "214.4"
type textarea "x"
type input "214.42"
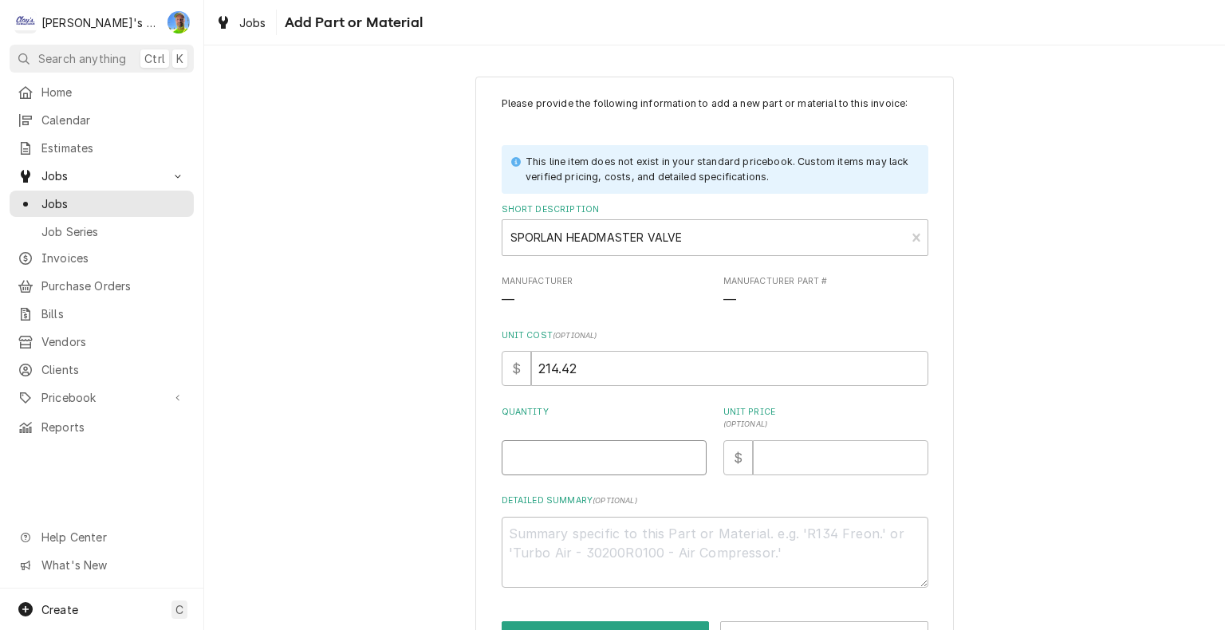
type textarea "x"
type input "1"
type textarea "x"
type input "4"
type textarea "x"
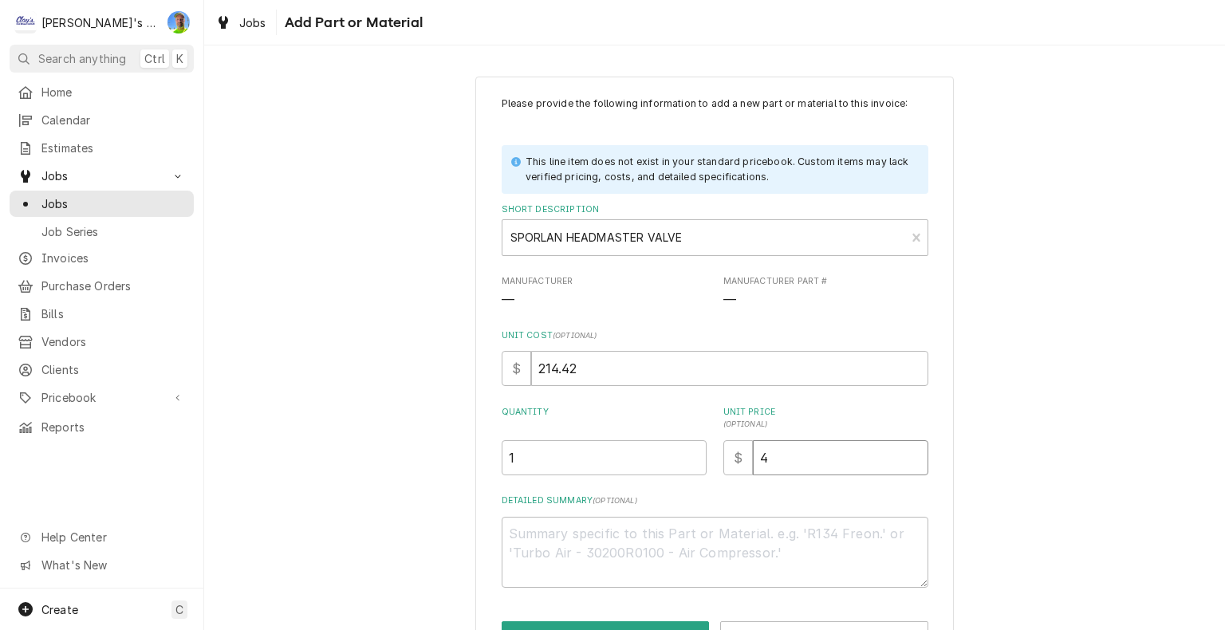
type input "45"
type textarea "x"
type input "450"
type textarea "x"
type input "450.2"
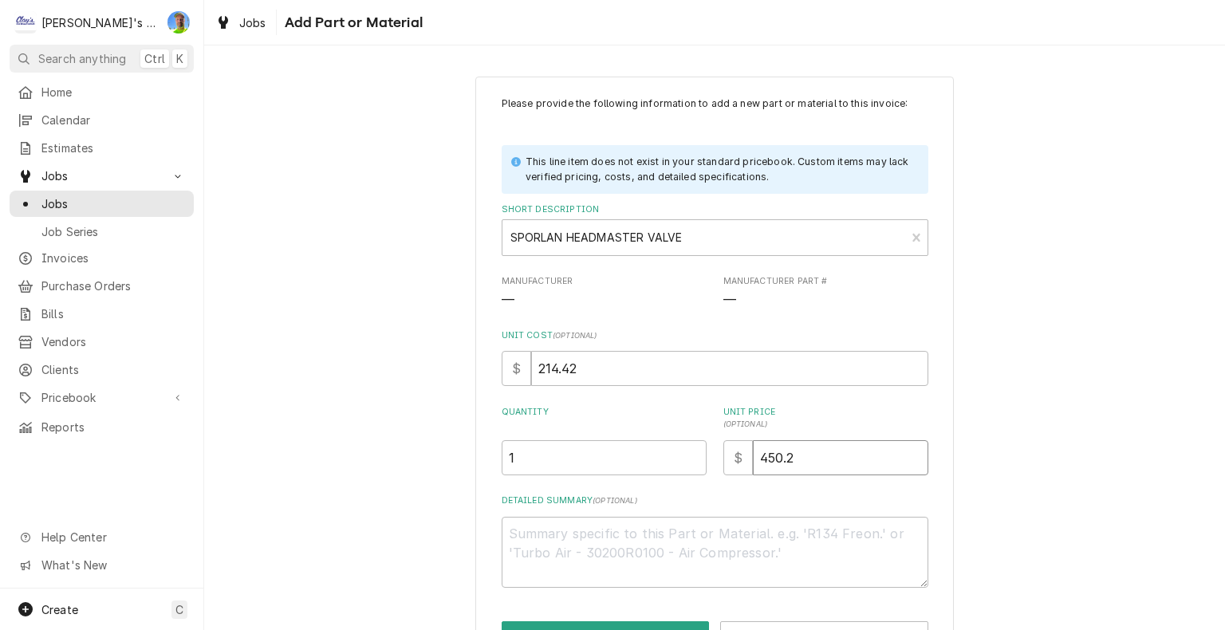
type textarea "x"
type input "450.28"
click at [875, 531] on textarea "Detailed Summary ( optional )" at bounding box center [715, 553] width 427 height 72
type textarea "x"
type textarea "L"
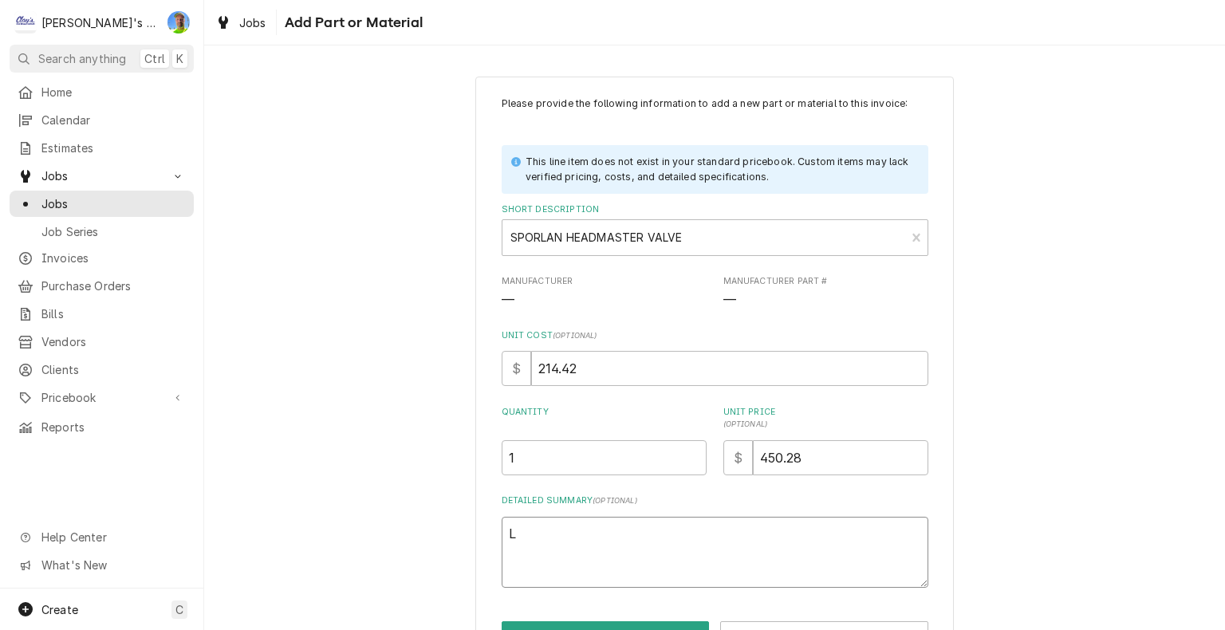
type textarea "x"
type textarea "LA"
type textarea "x"
type textarea "LAC"
type textarea "x"
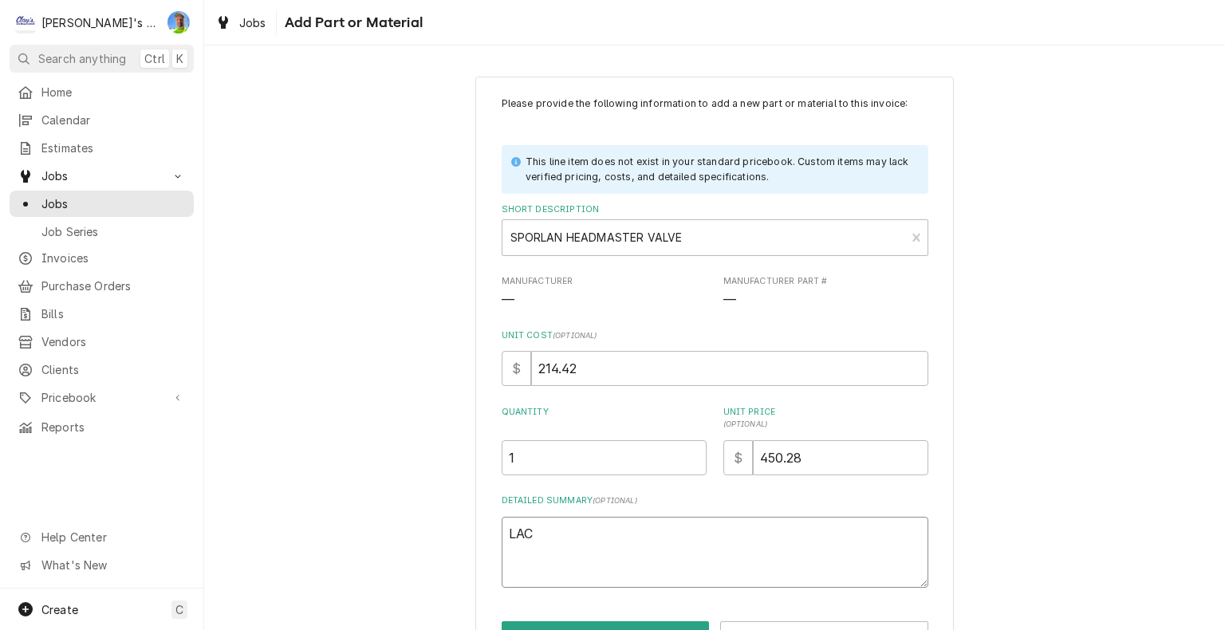
type textarea "LAC-"
type textarea "x"
type textarea "LAC-4"
type textarea "x"
type textarea "LAC-4-"
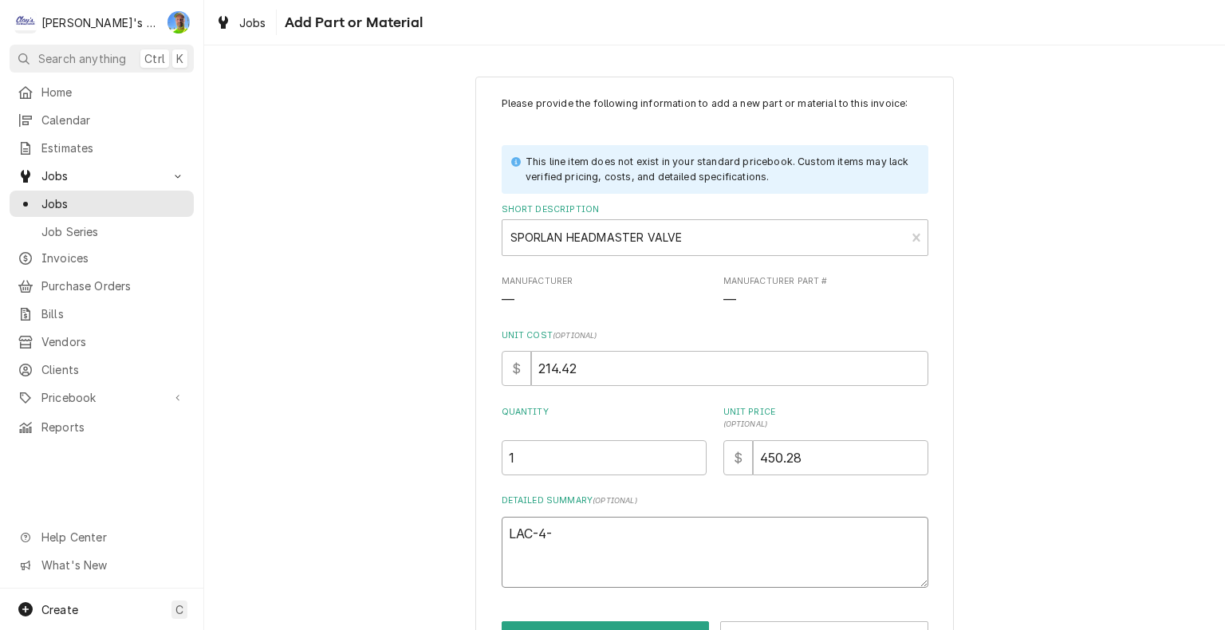
type textarea "x"
type textarea "LAC-4-1"
type textarea "x"
type textarea "LAC-4-18"
type textarea "x"
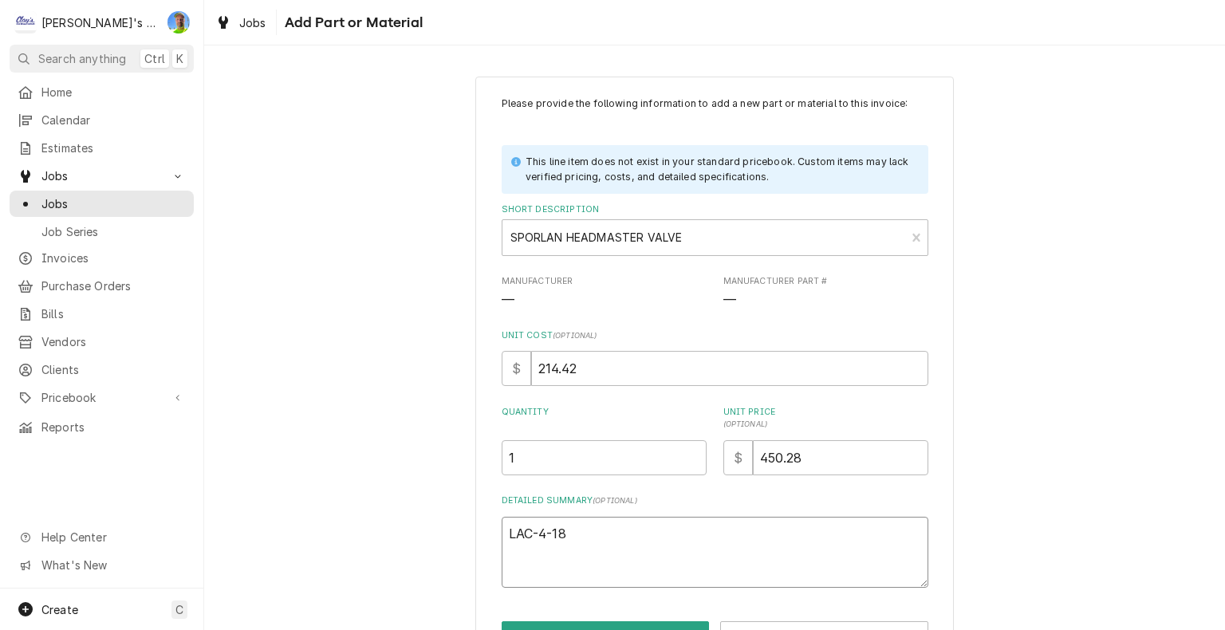
type textarea "LAC-4-180"
type textarea "x"
type textarea "LAC-4-180"
type textarea "x"
type textarea "LAC-4-180 1"
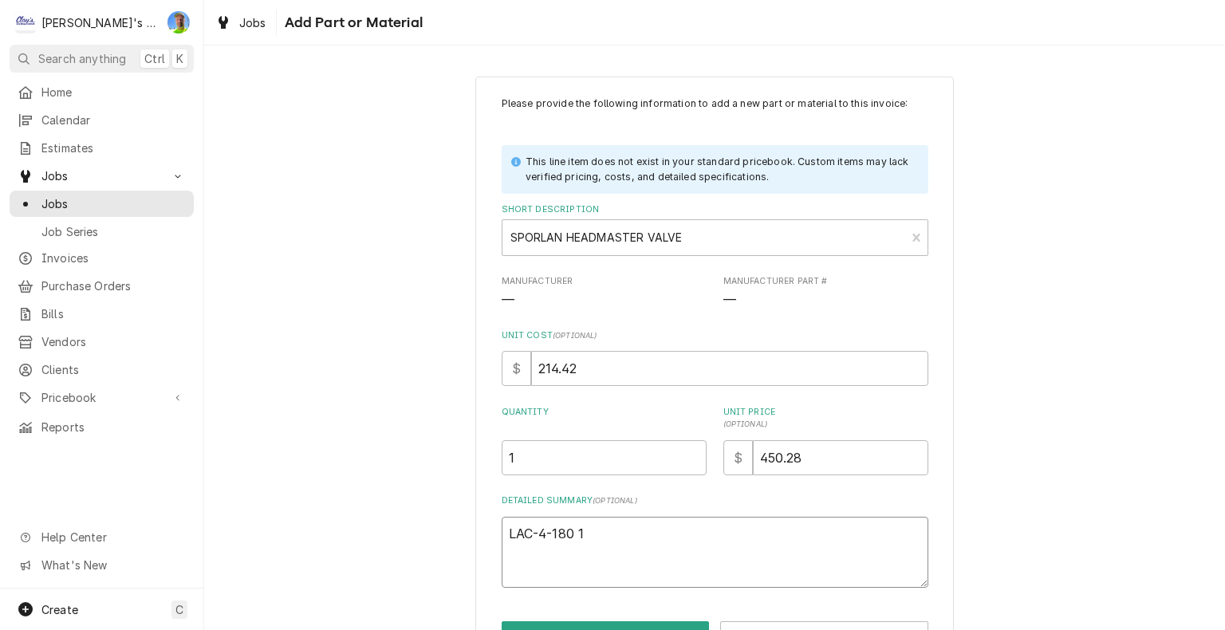
type textarea "x"
type textarea "LAC-4-180 1/"
type textarea "x"
type textarea "LAC-4-180 1/2"
type textarea "x"
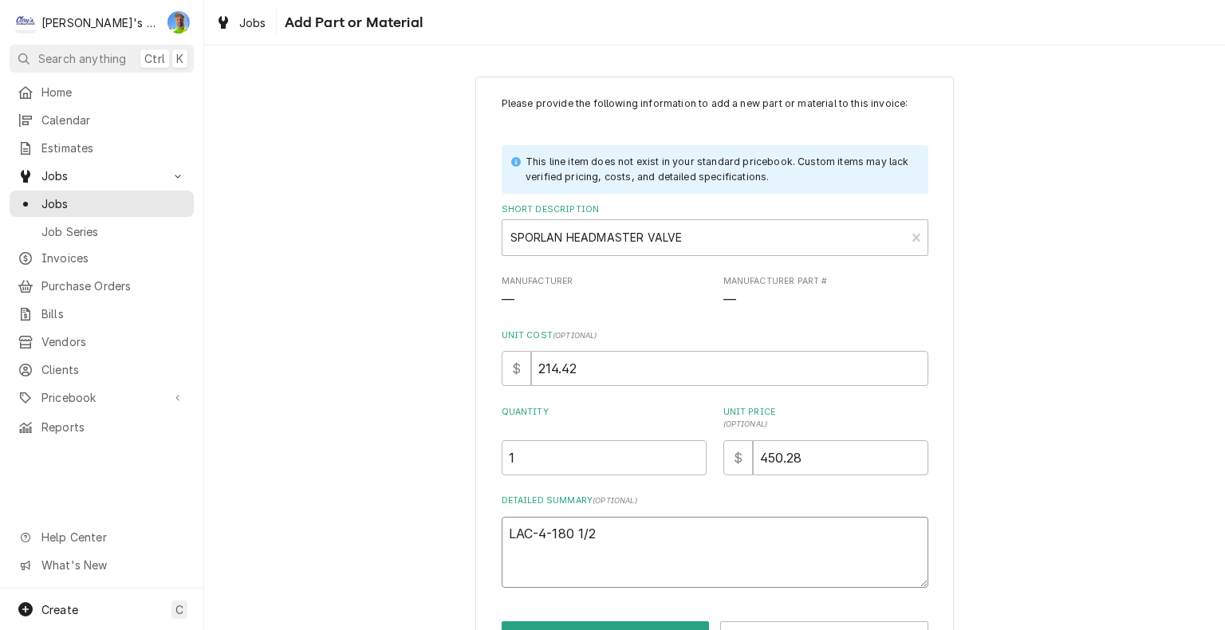
type textarea "LAC-4-180 1/2""
type textarea "x"
type textarea "LAC-4-180 1/2""
type textarea "x"
type textarea "LAC-4-180 1/2" O"
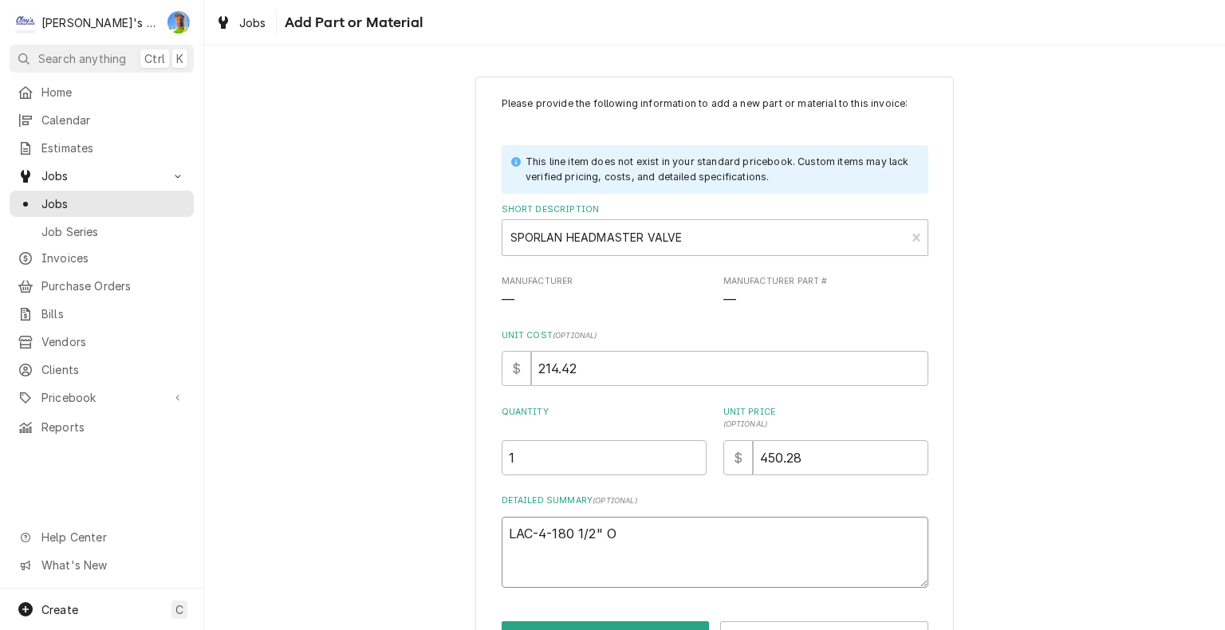
type textarea "x"
type textarea "LAC-4-180 1/2" OD"
type textarea "x"
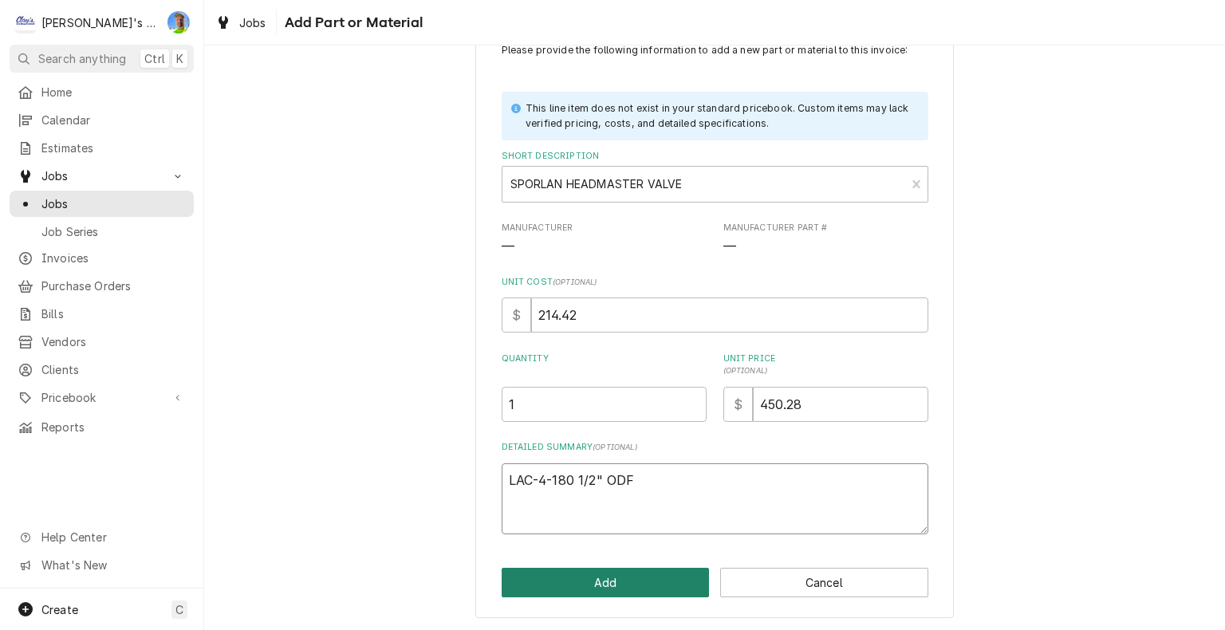
type textarea "LAC-4-180 1/2" ODF"
click at [604, 584] on button "Add" at bounding box center [606, 583] width 208 height 30
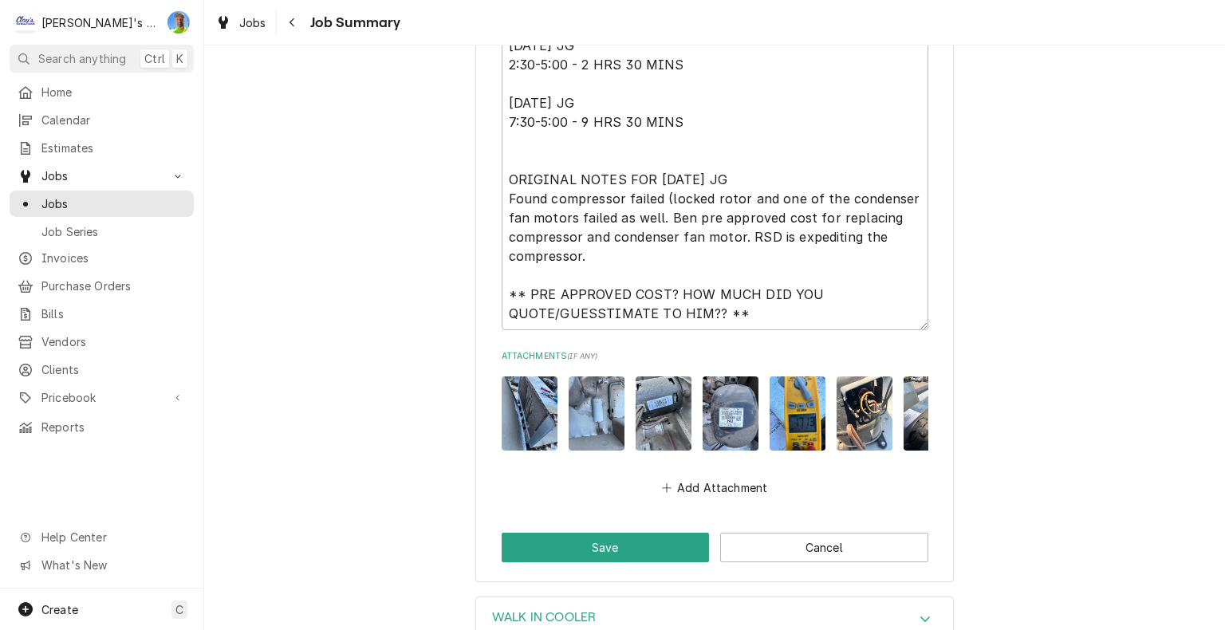
scroll to position [6219, 0]
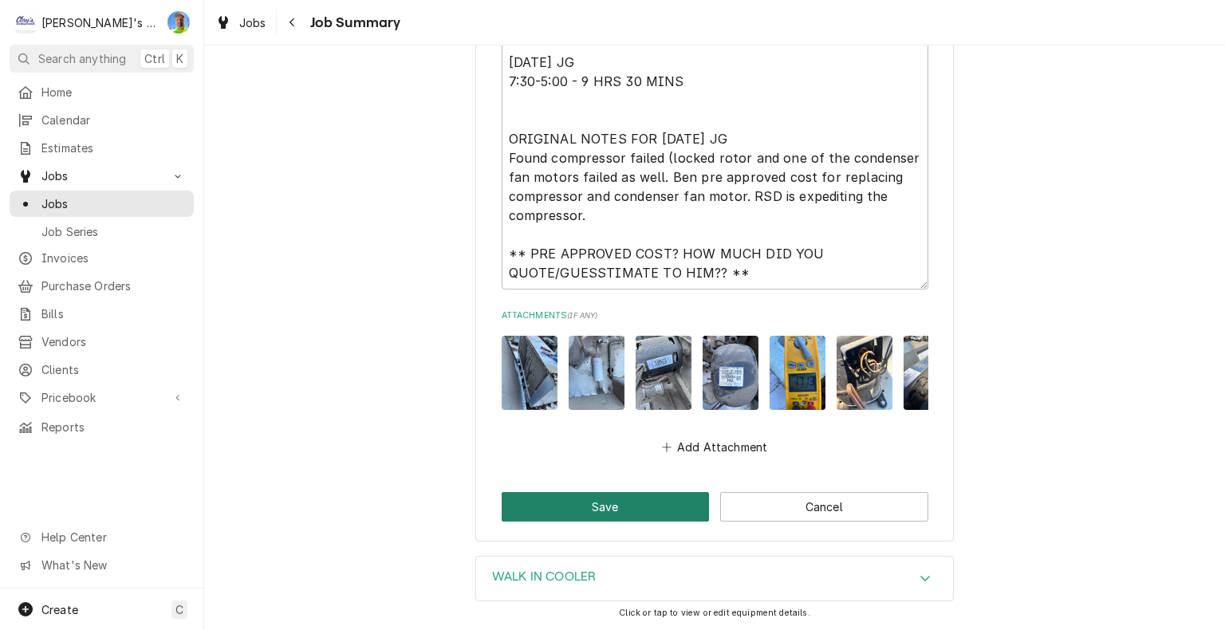
click at [660, 492] on button "Save" at bounding box center [606, 507] width 208 height 30
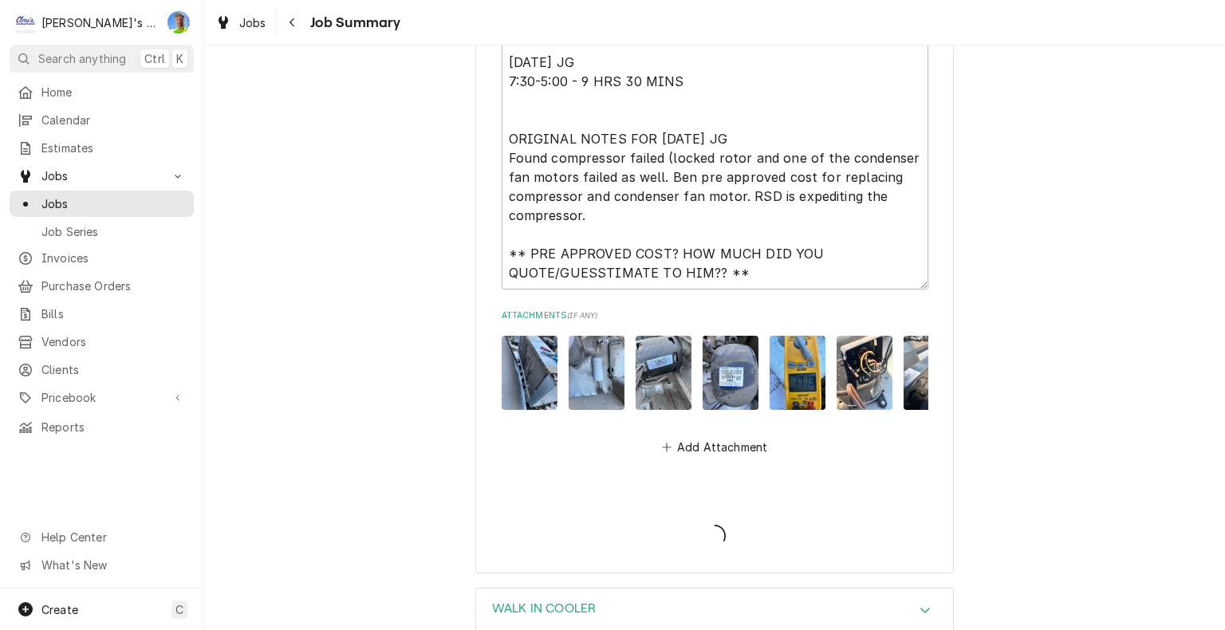
type textarea "x"
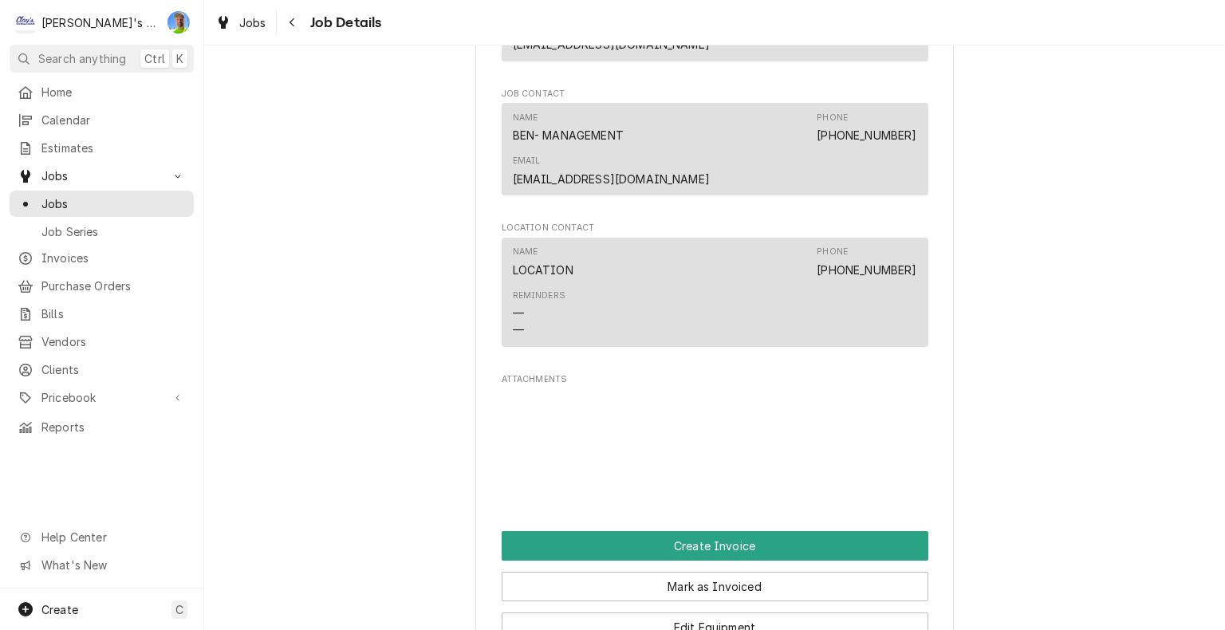
scroll to position [1674, 0]
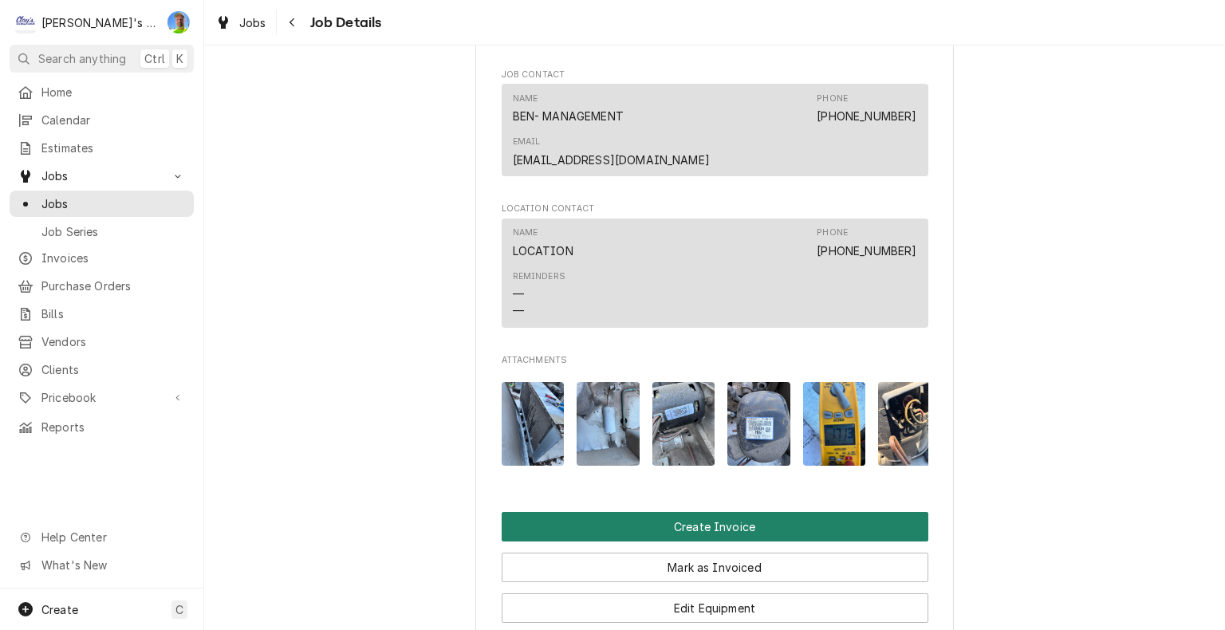
click at [897, 512] on button "Create Invoice" at bounding box center [715, 527] width 427 height 30
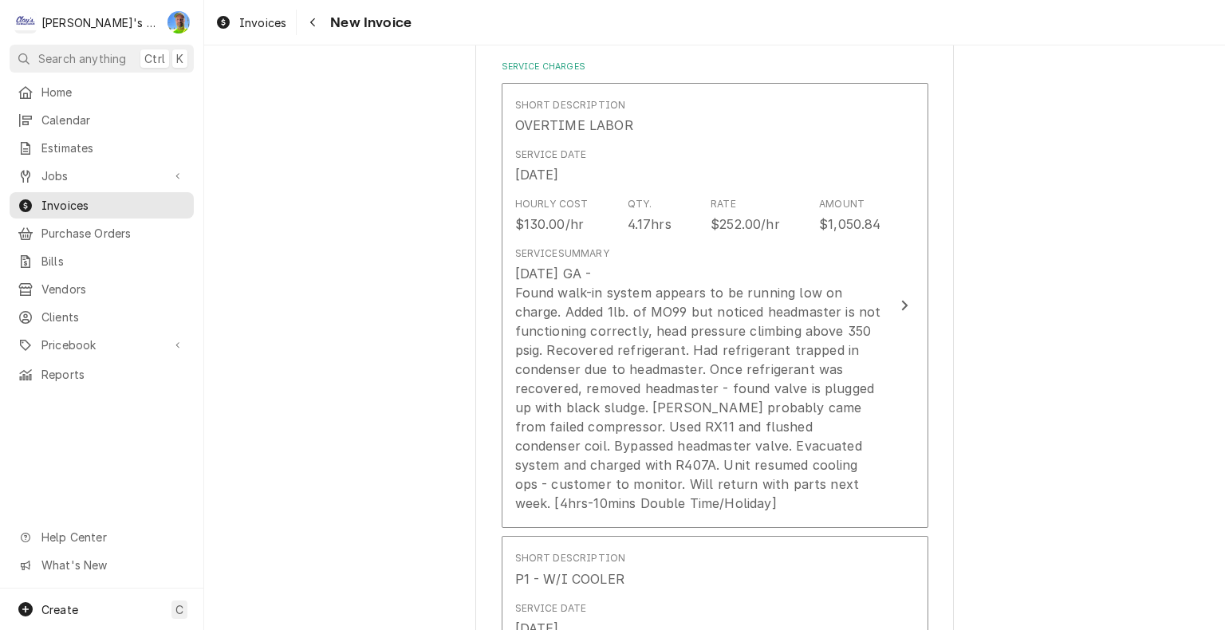
scroll to position [1754, 0]
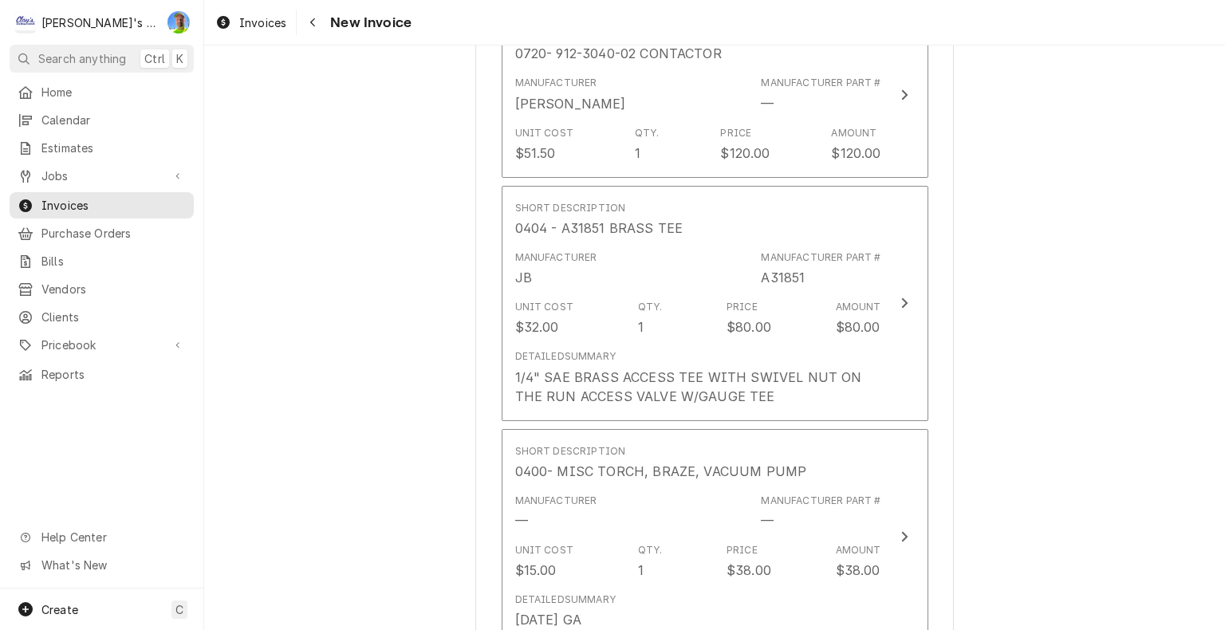
scroll to position [4944, 0]
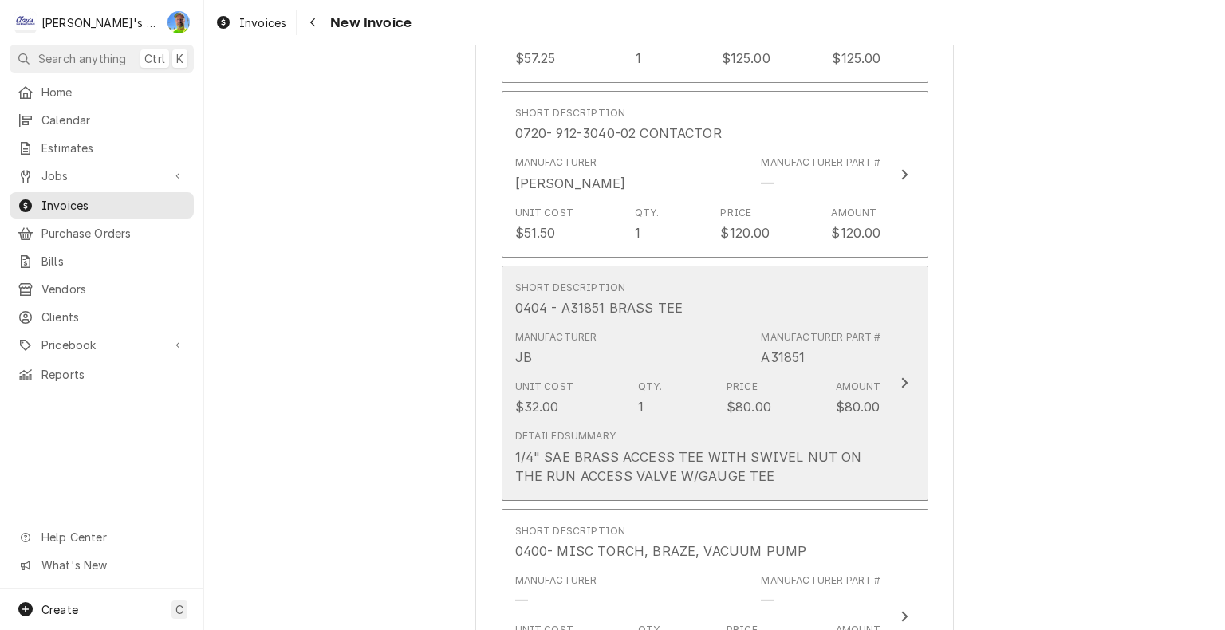
click at [875, 356] on button "Short Description 0404 - A31851 BRASS TEE Manufacturer JB Manufacturer Part # A…" at bounding box center [715, 383] width 427 height 235
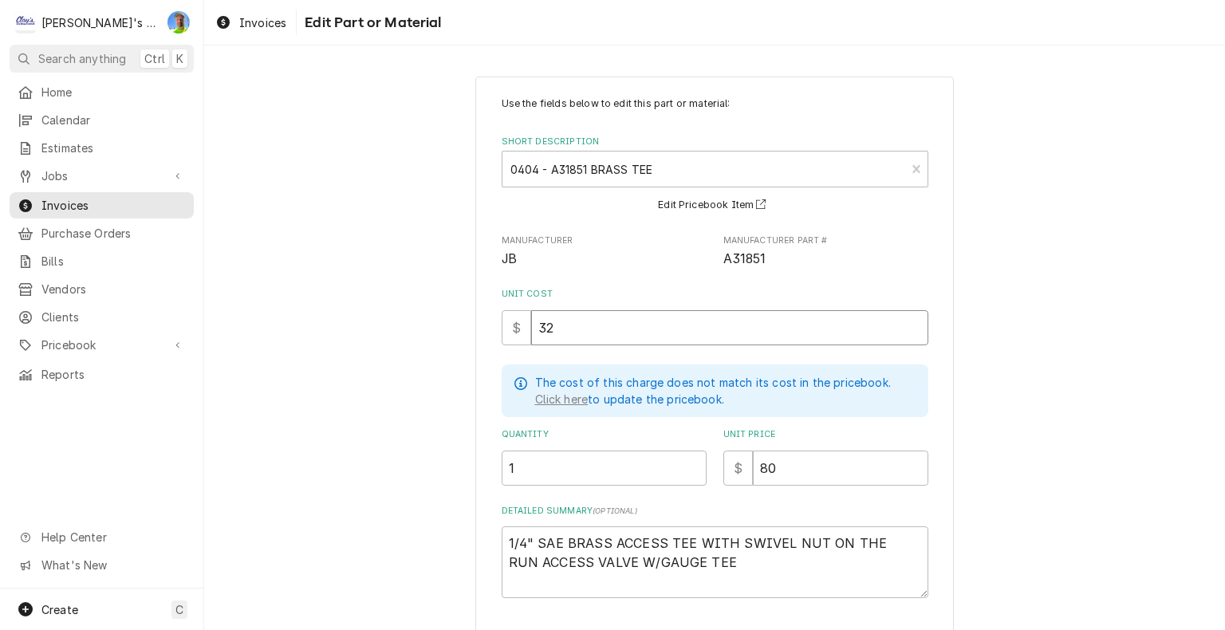
click at [573, 330] on input "32" at bounding box center [729, 327] width 397 height 35
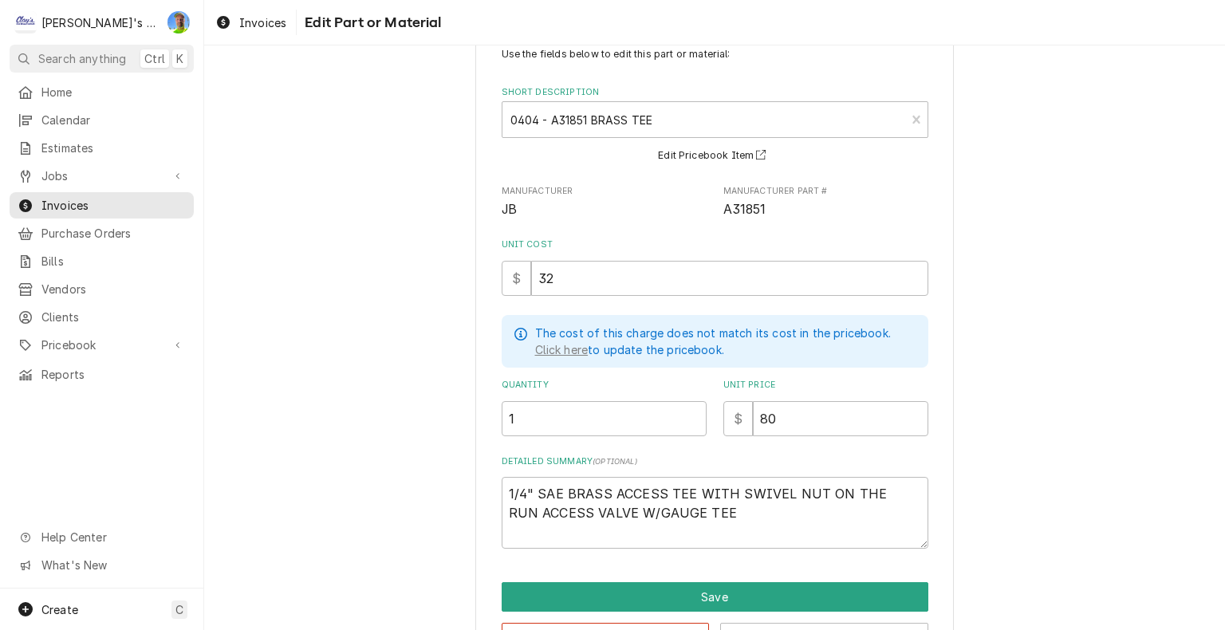
scroll to position [102, 0]
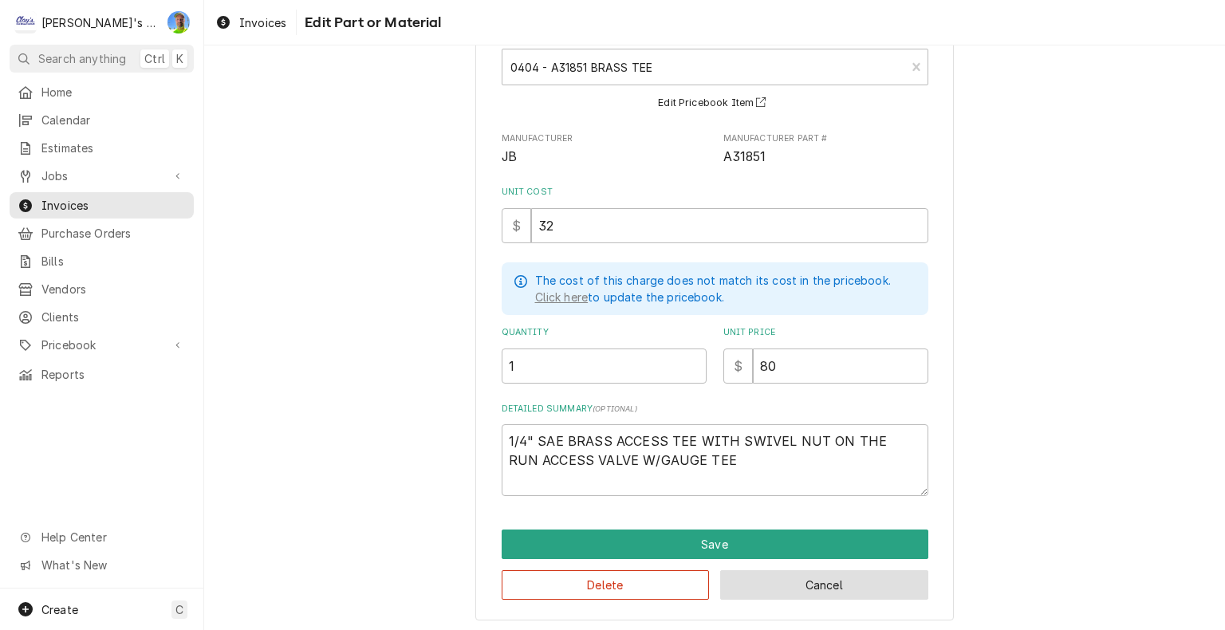
click at [818, 576] on button "Cancel" at bounding box center [824, 585] width 208 height 30
type textarea "x"
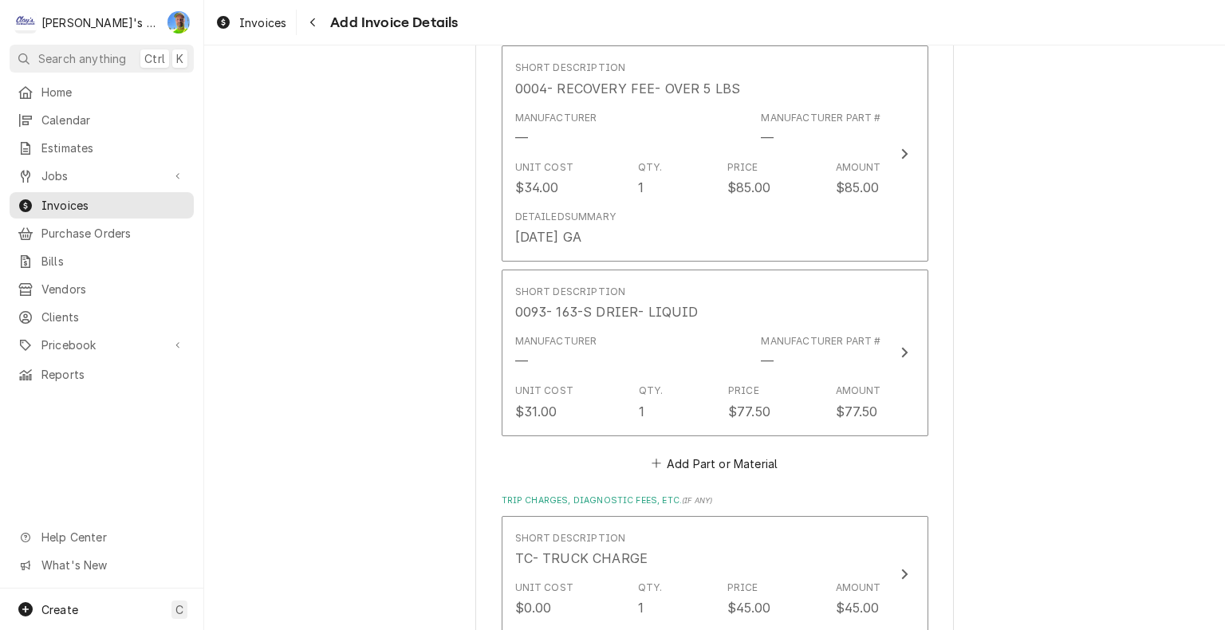
scroll to position [6557, 0]
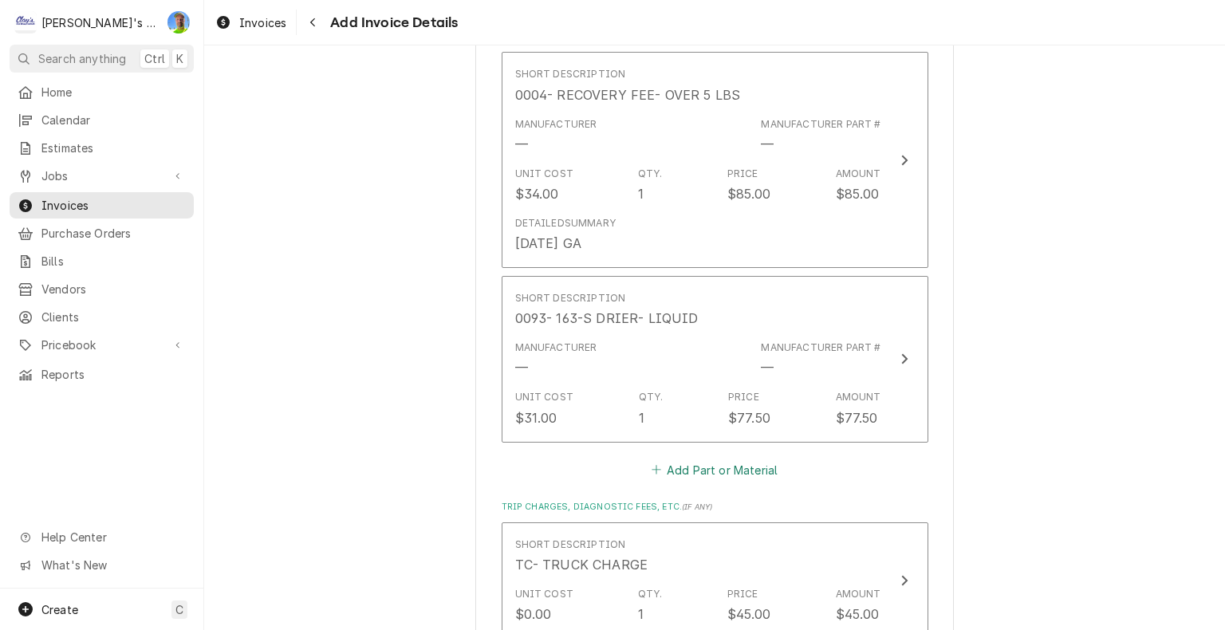
click at [723, 458] on button "Add Part or Material" at bounding box center [714, 469] width 132 height 22
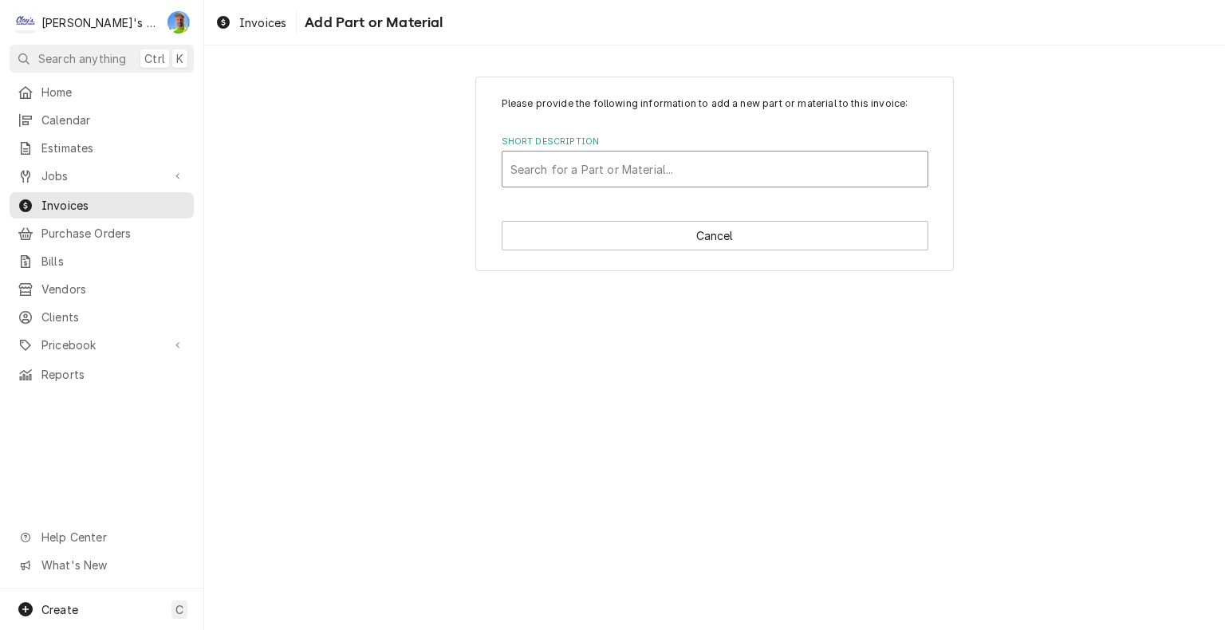
click at [613, 151] on div "Search for a Part or Material..." at bounding box center [714, 168] width 425 height 35
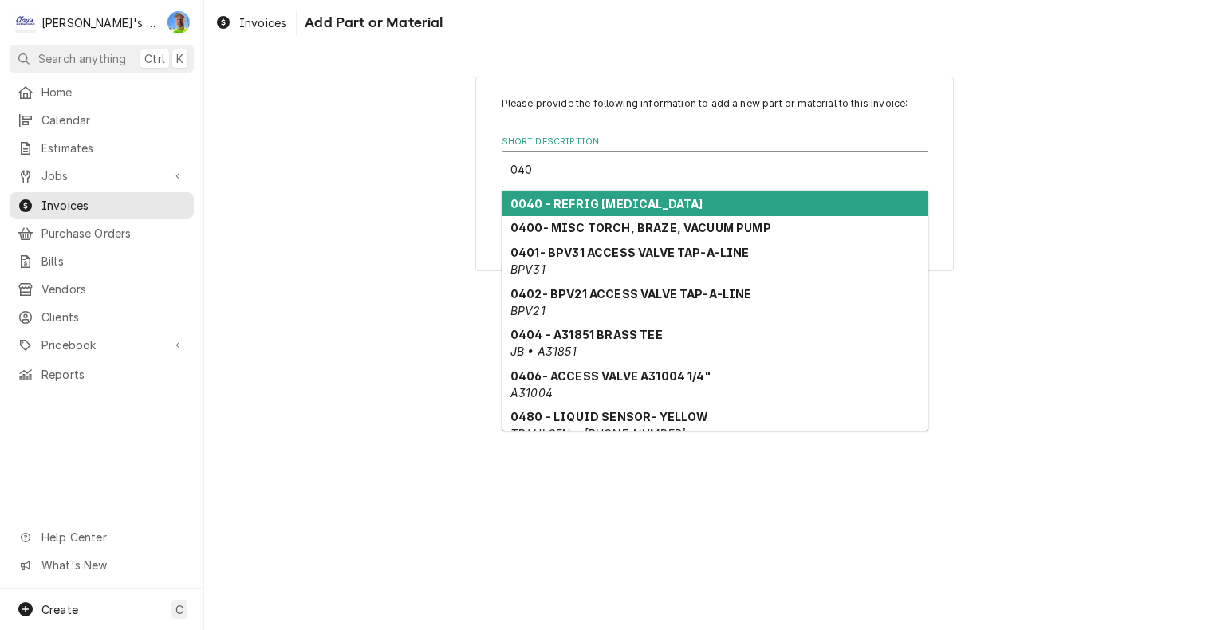
type input "0404"
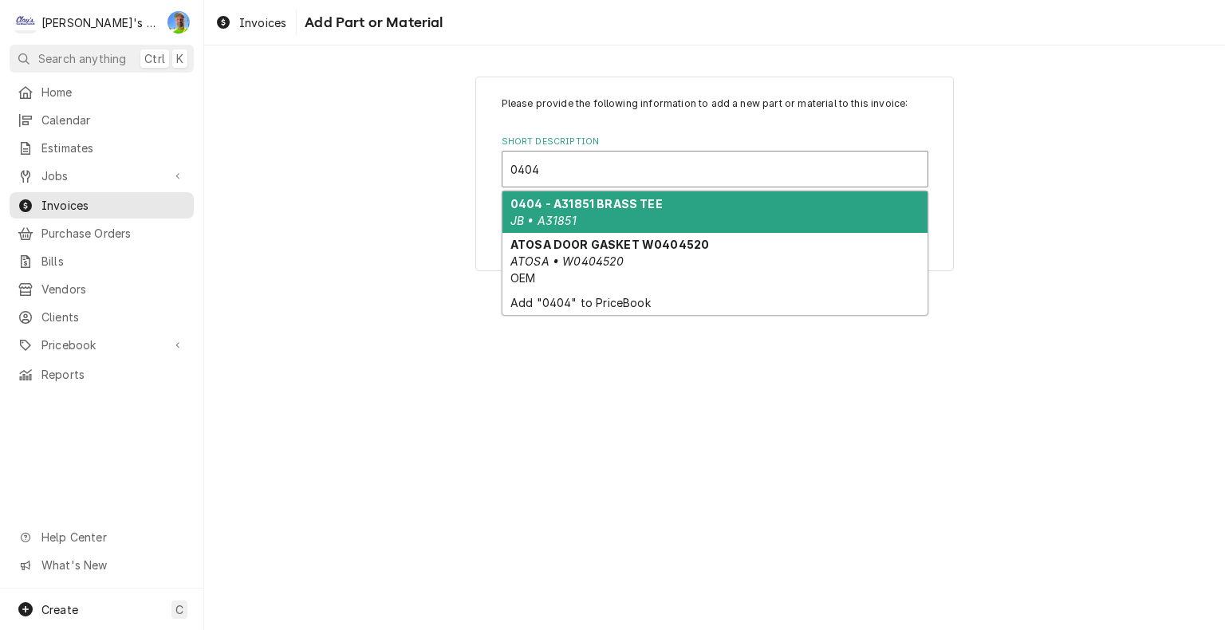
click at [633, 207] on strong "0404 - A31851 BRASS TEE" at bounding box center [586, 204] width 152 height 14
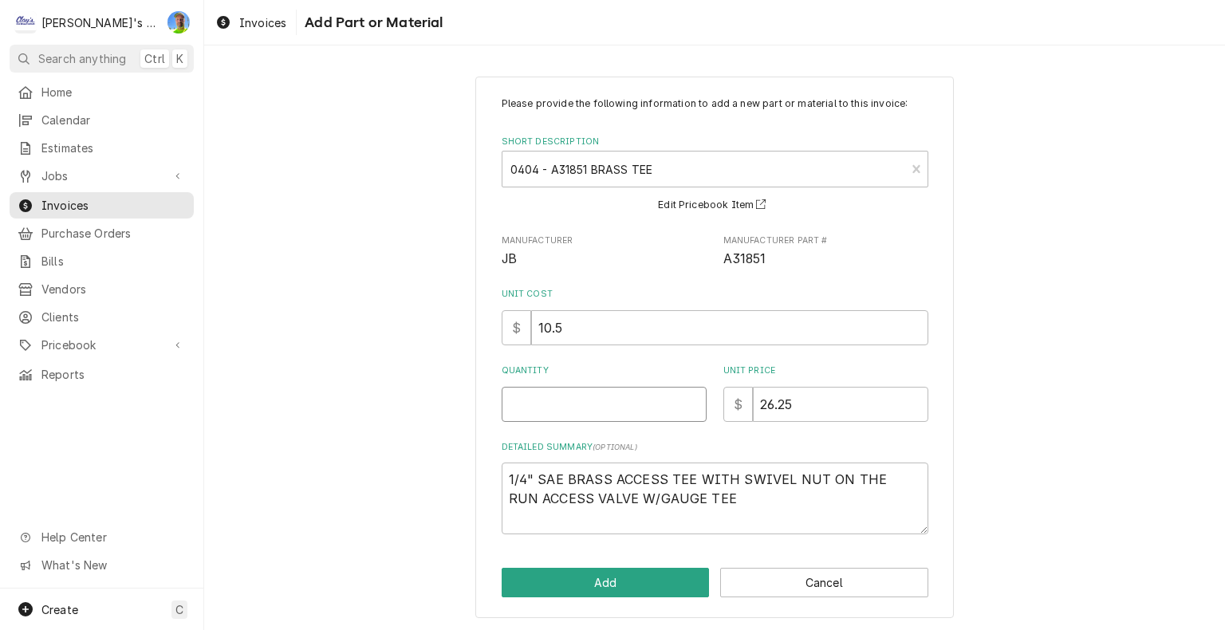
click at [645, 407] on input "Quantity" at bounding box center [604, 404] width 205 height 35
type textarea "x"
type input "1"
click at [636, 587] on button "Add" at bounding box center [606, 583] width 208 height 30
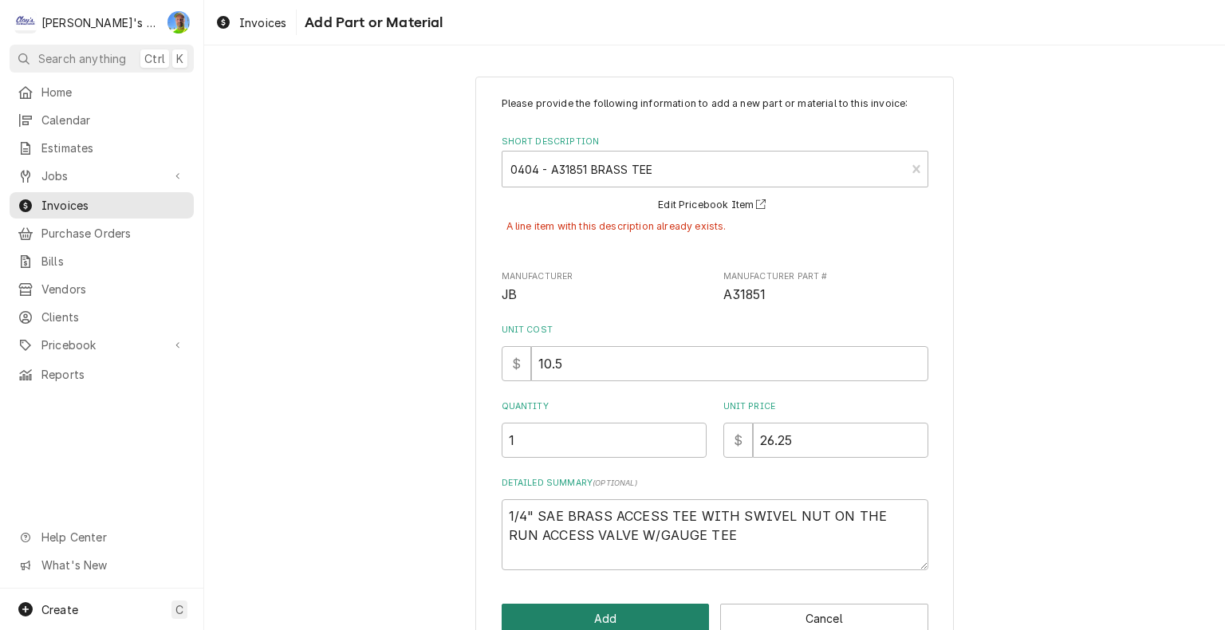
click at [647, 617] on button "Add" at bounding box center [606, 619] width 208 height 30
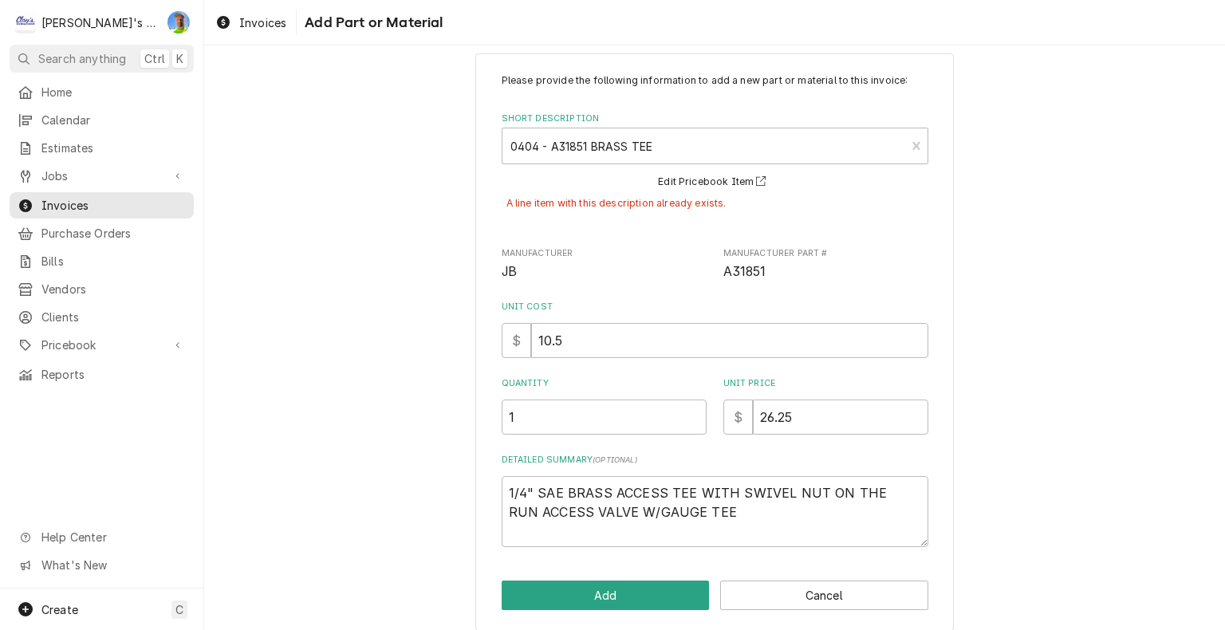
scroll to position [36, 0]
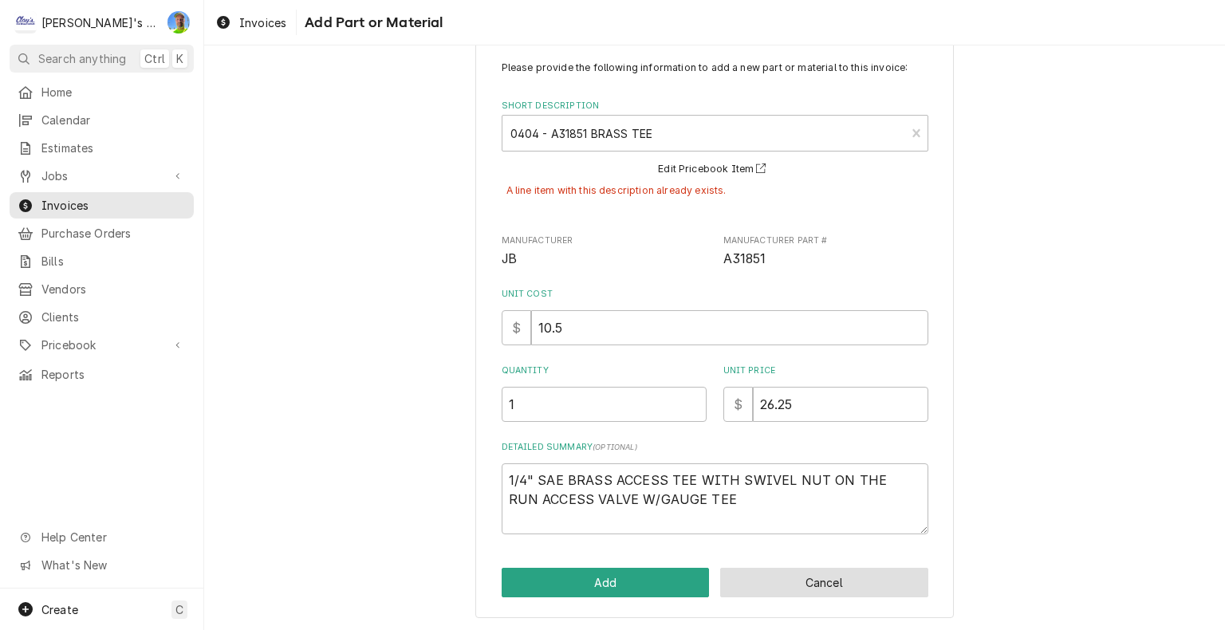
click at [895, 590] on button "Cancel" at bounding box center [824, 583] width 208 height 30
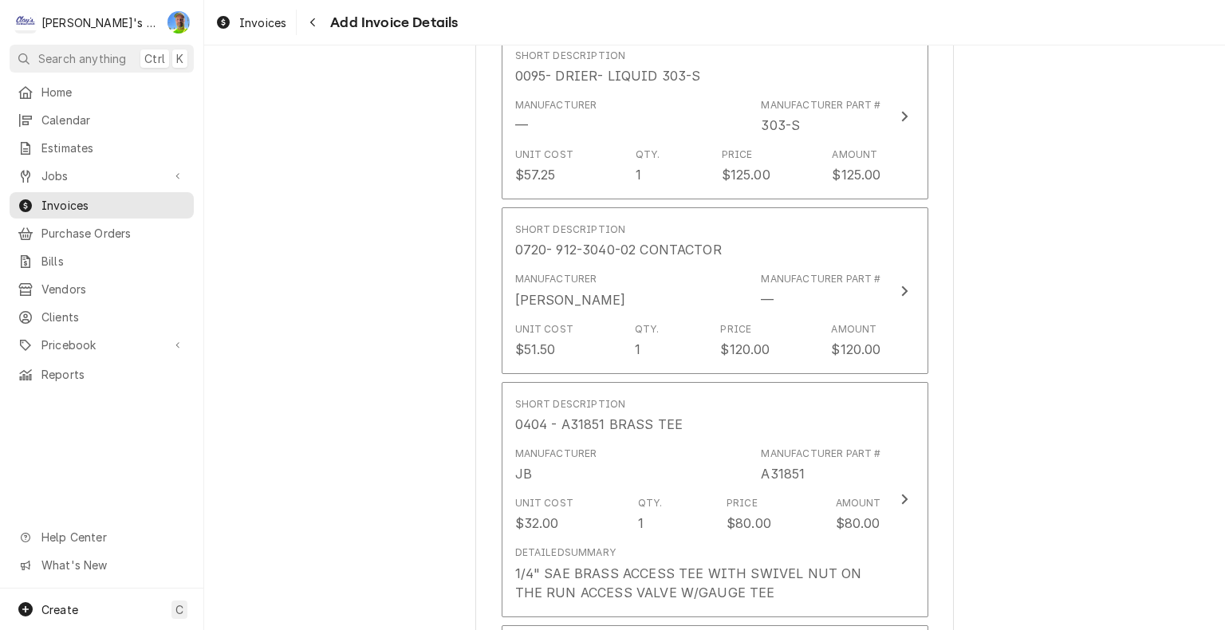
scroll to position [4822, 0]
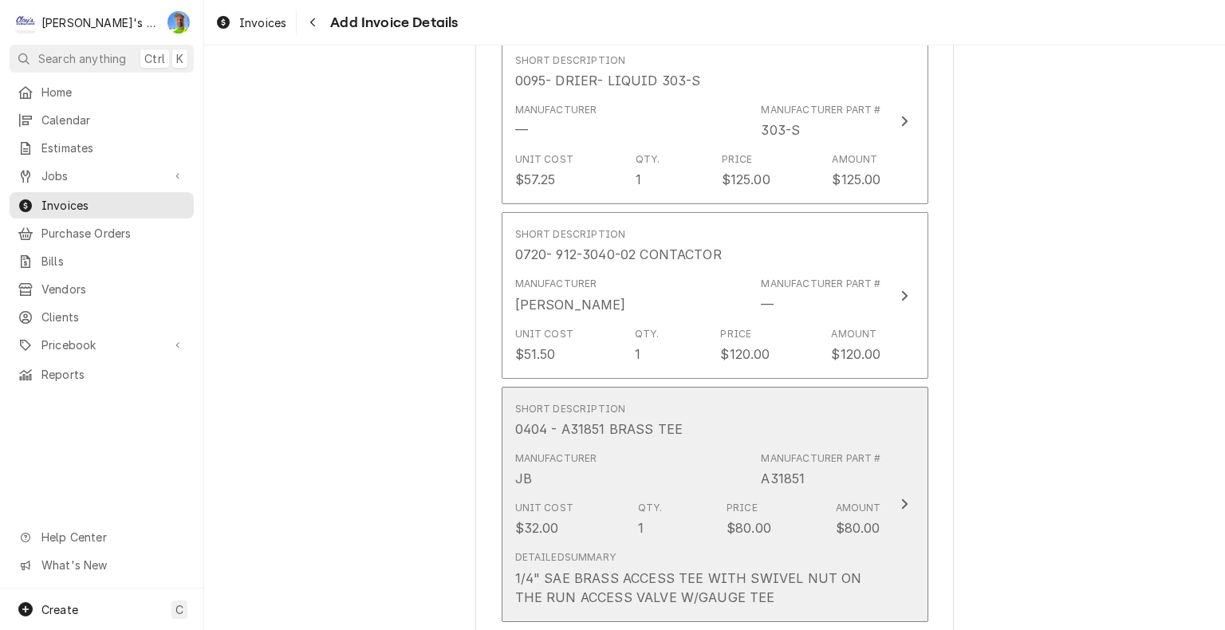
click at [911, 465] on button "Short Description 0404 - A31851 BRASS TEE Manufacturer JB Manufacturer Part # A…" at bounding box center [715, 504] width 427 height 235
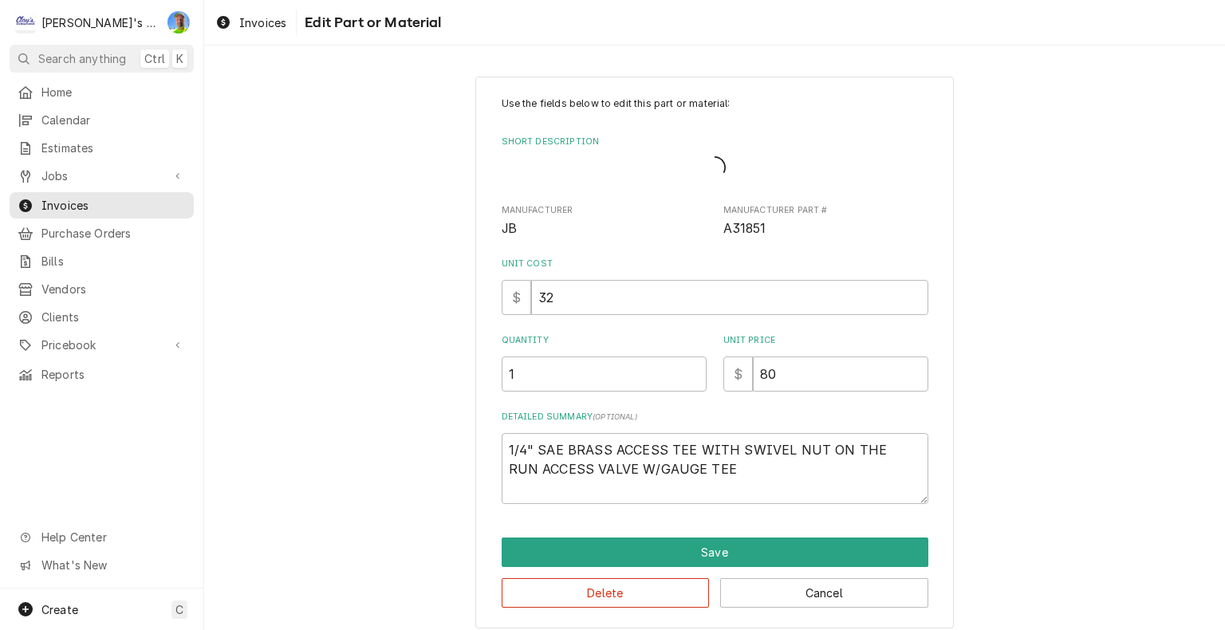
type textarea "x"
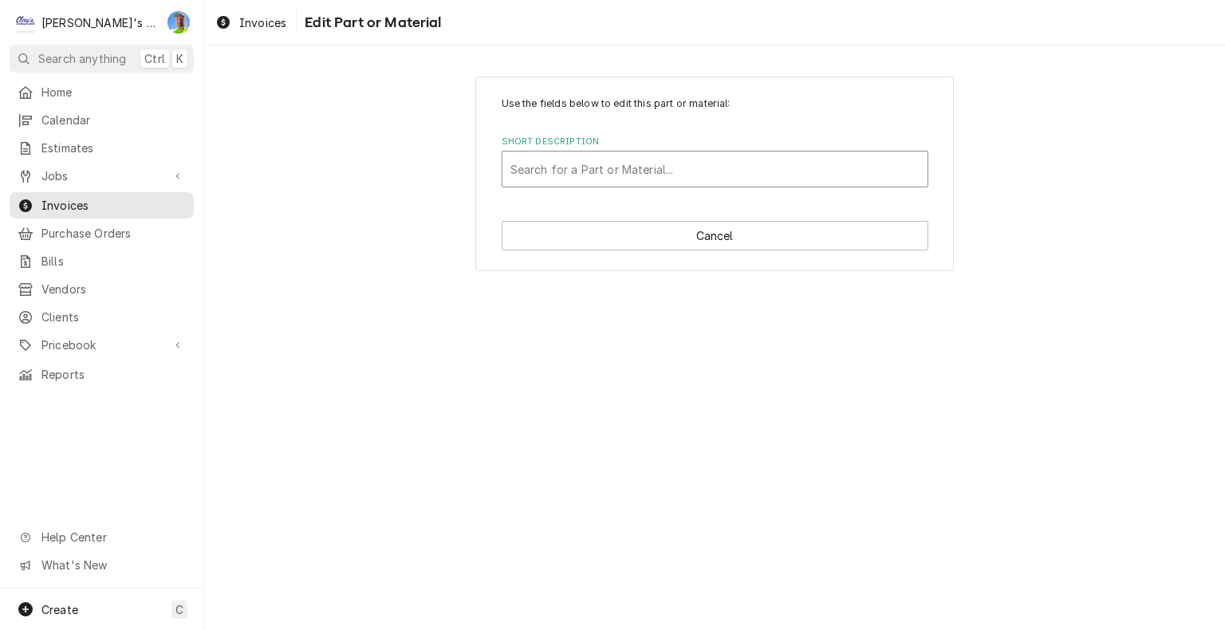
click at [869, 169] on div "Short Description" at bounding box center [714, 169] width 409 height 29
type input "0404"
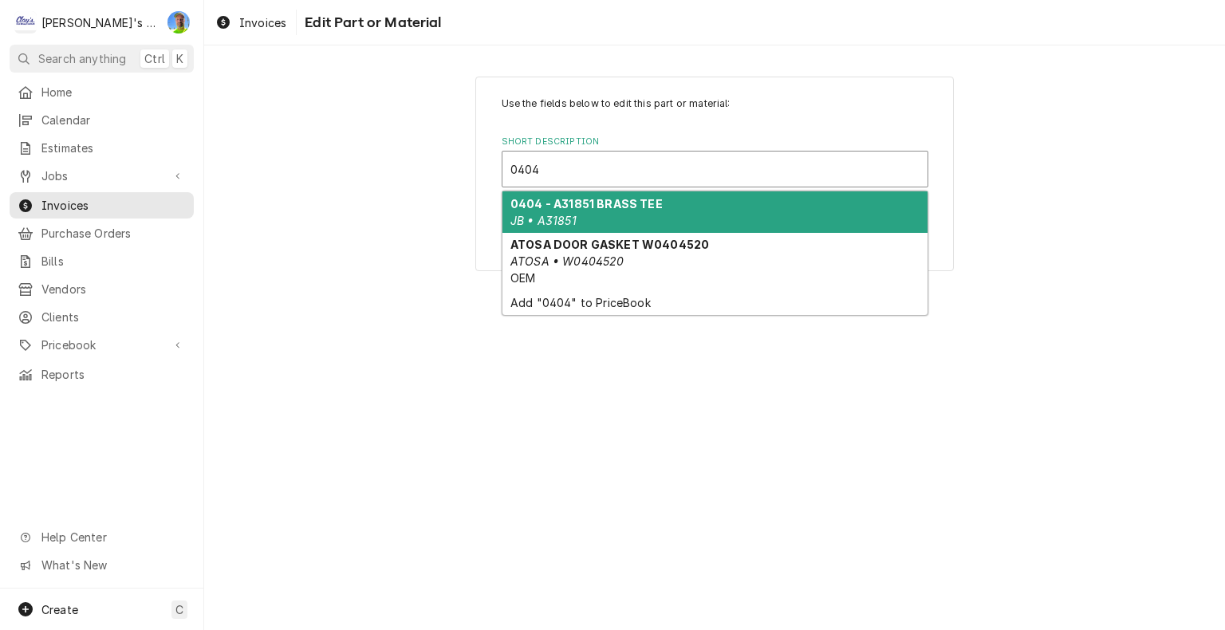
click at [825, 203] on div "0404 - A31851 BRASS TEE JB • A31851" at bounding box center [714, 211] width 425 height 41
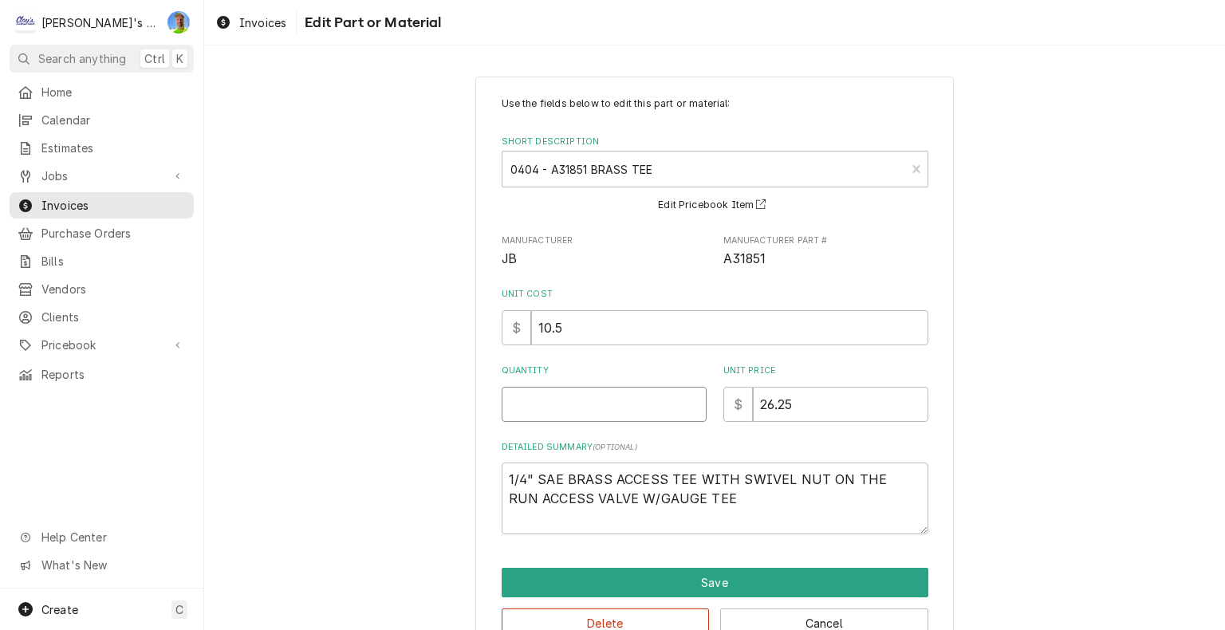
click at [651, 399] on input "Quantity" at bounding box center [604, 404] width 205 height 35
type textarea "x"
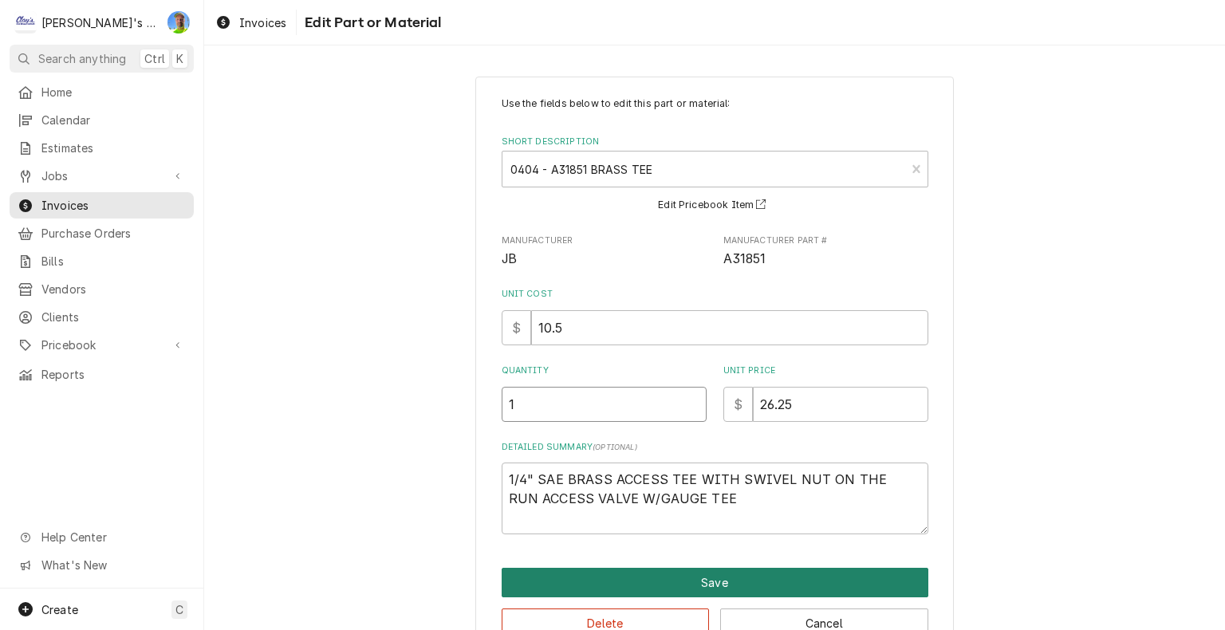
type input "1"
click at [688, 585] on button "Save" at bounding box center [715, 583] width 427 height 30
type textarea "x"
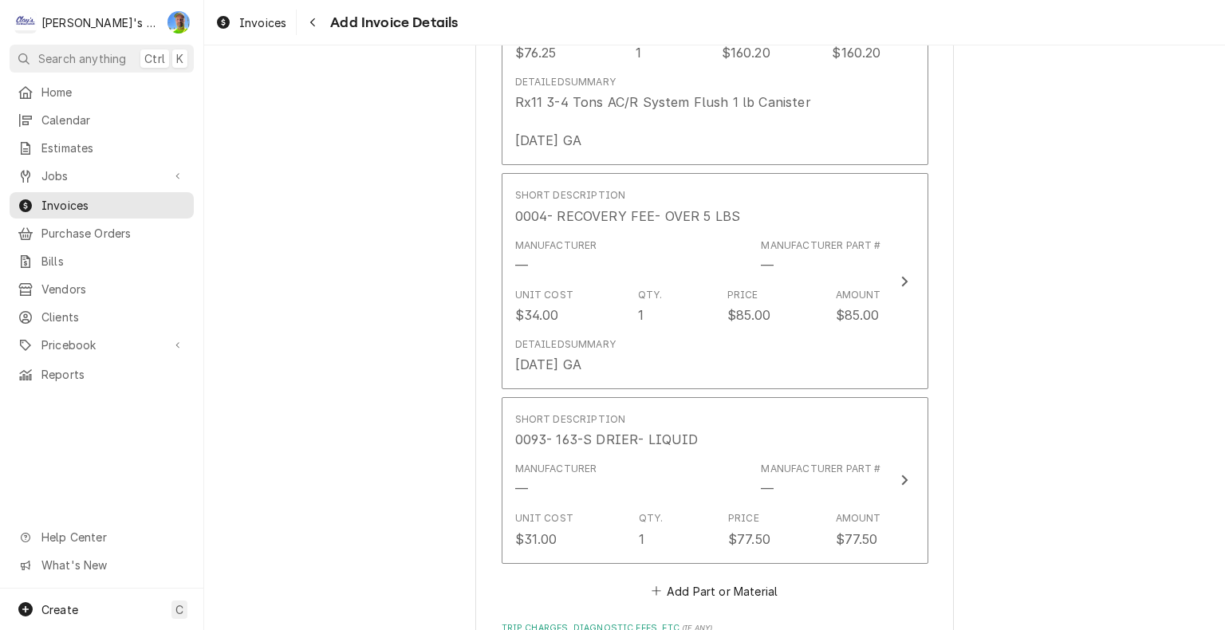
scroll to position [6596, 0]
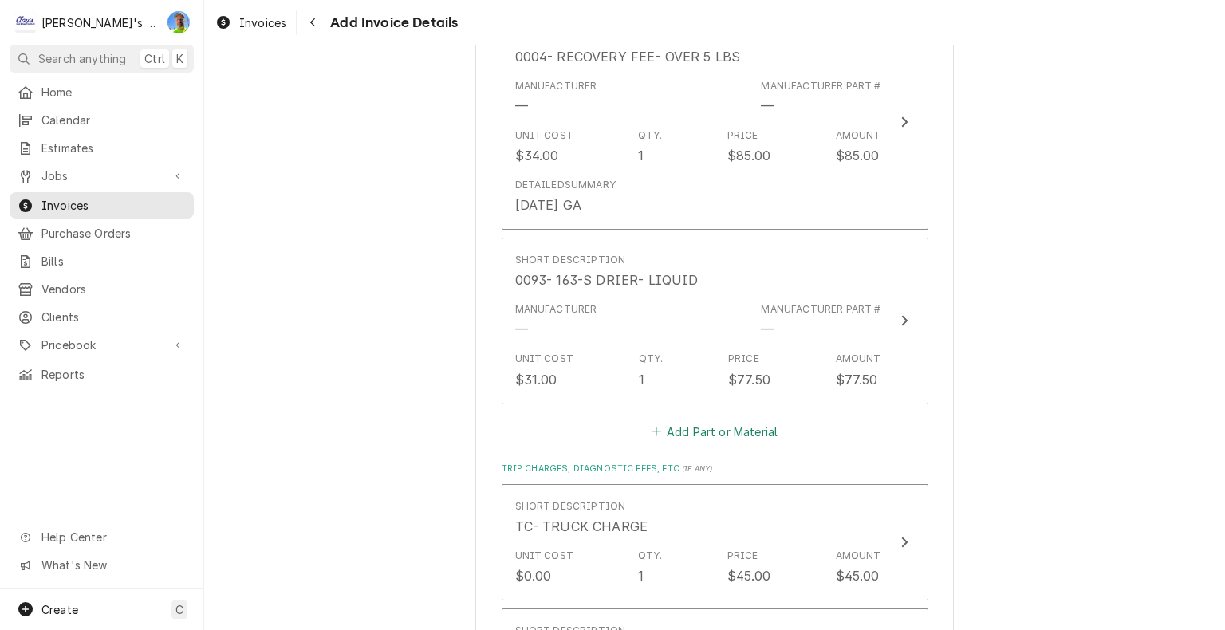
click at [726, 420] on button "Add Part or Material" at bounding box center [714, 431] width 132 height 22
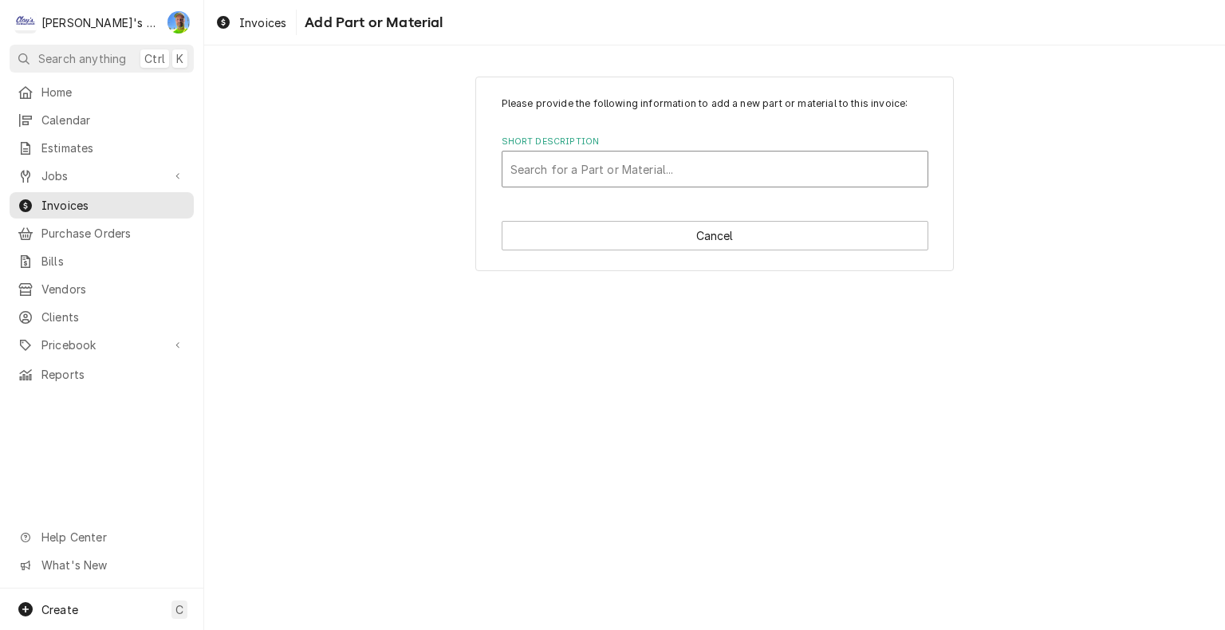
click at [638, 164] on div "Short Description" at bounding box center [714, 169] width 409 height 29
type input "MO99"
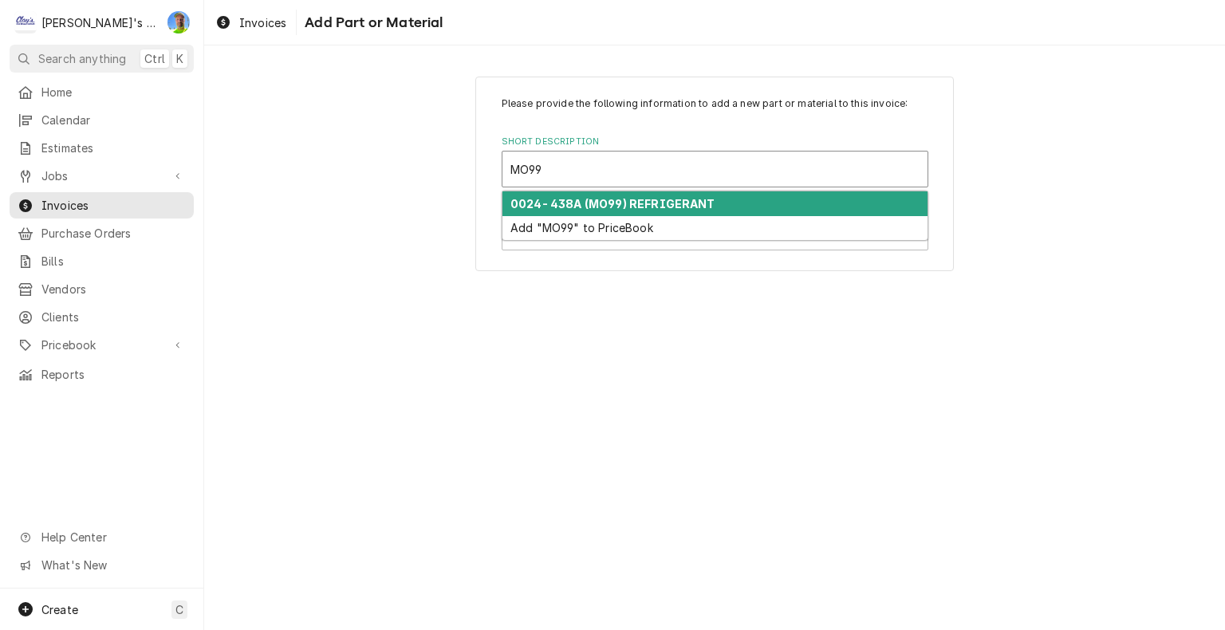
click at [638, 202] on strong "0024- 438A (MO99) REFRIGERANT" at bounding box center [612, 204] width 205 height 14
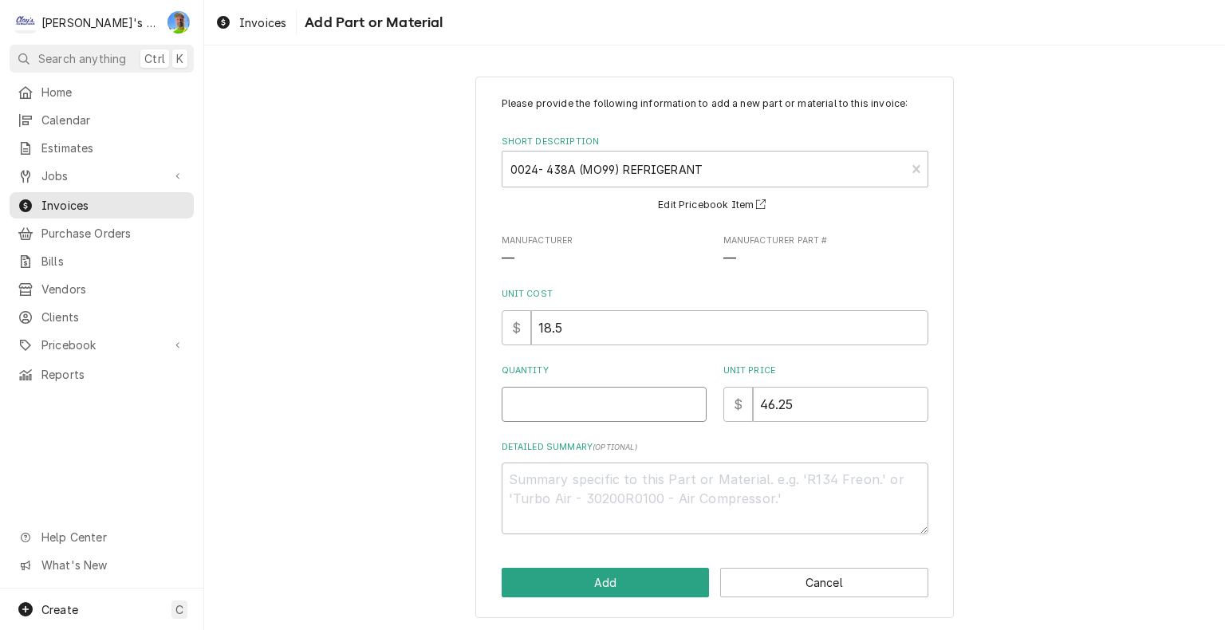
click at [626, 416] on input "Quantity" at bounding box center [604, 404] width 205 height 35
click at [611, 399] on input "Quantity" at bounding box center [604, 404] width 205 height 35
type textarea "x"
type input "5"
click at [631, 576] on button "Add" at bounding box center [606, 583] width 208 height 30
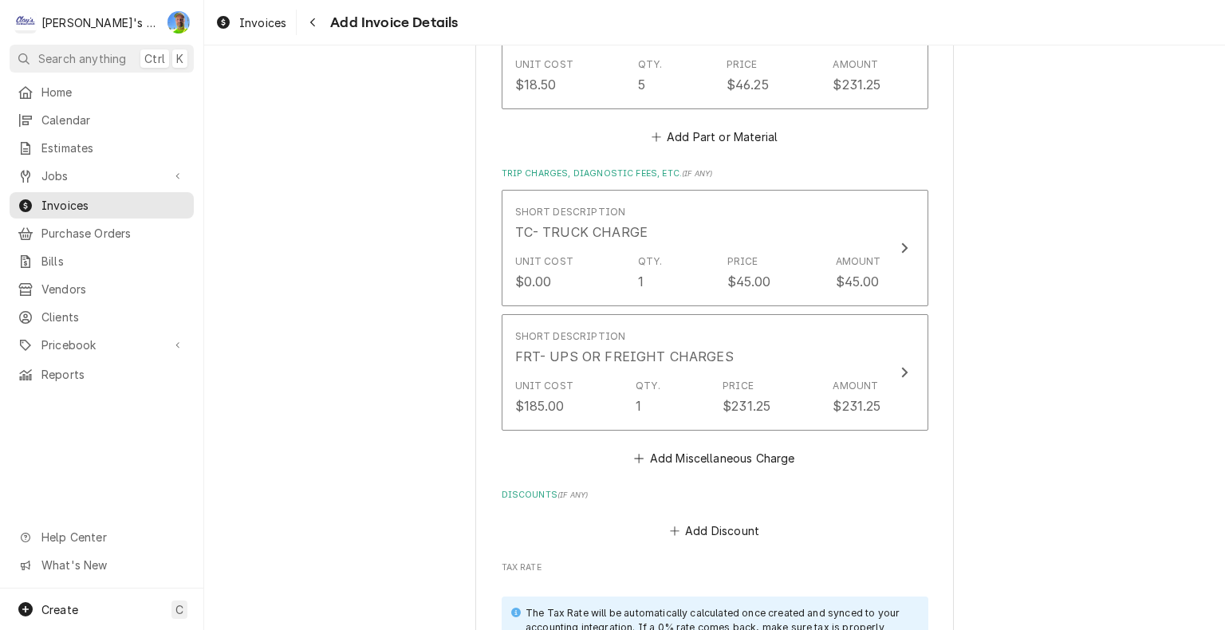
scroll to position [7172, 0]
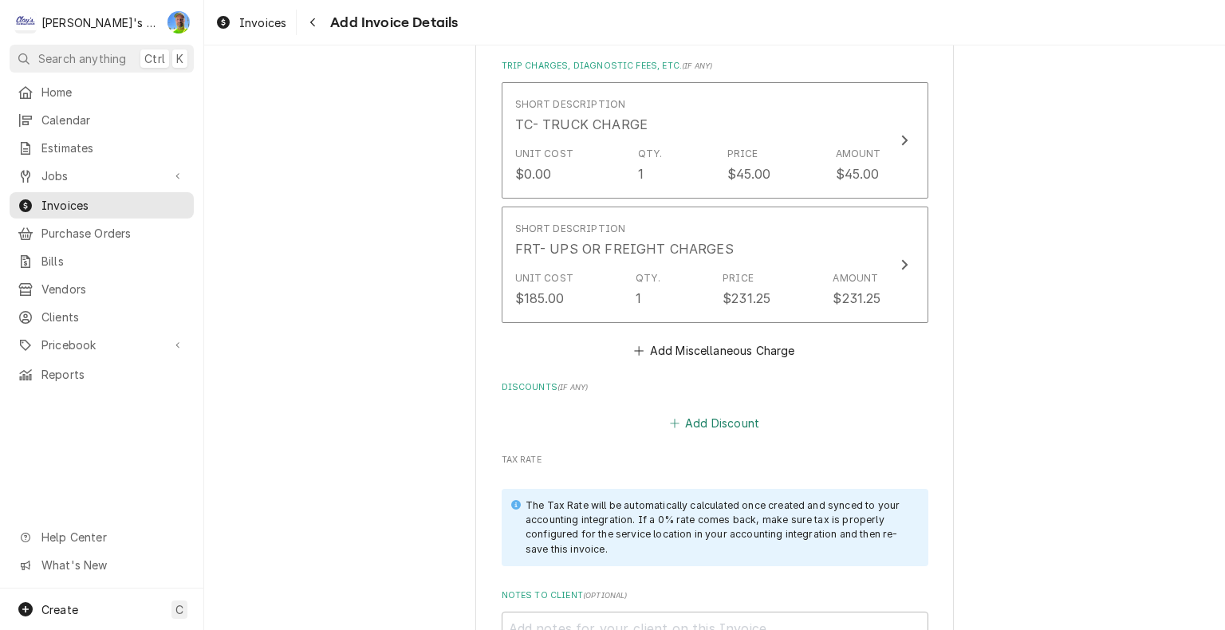
click at [714, 411] on button "Add Discount" at bounding box center [714, 422] width 95 height 22
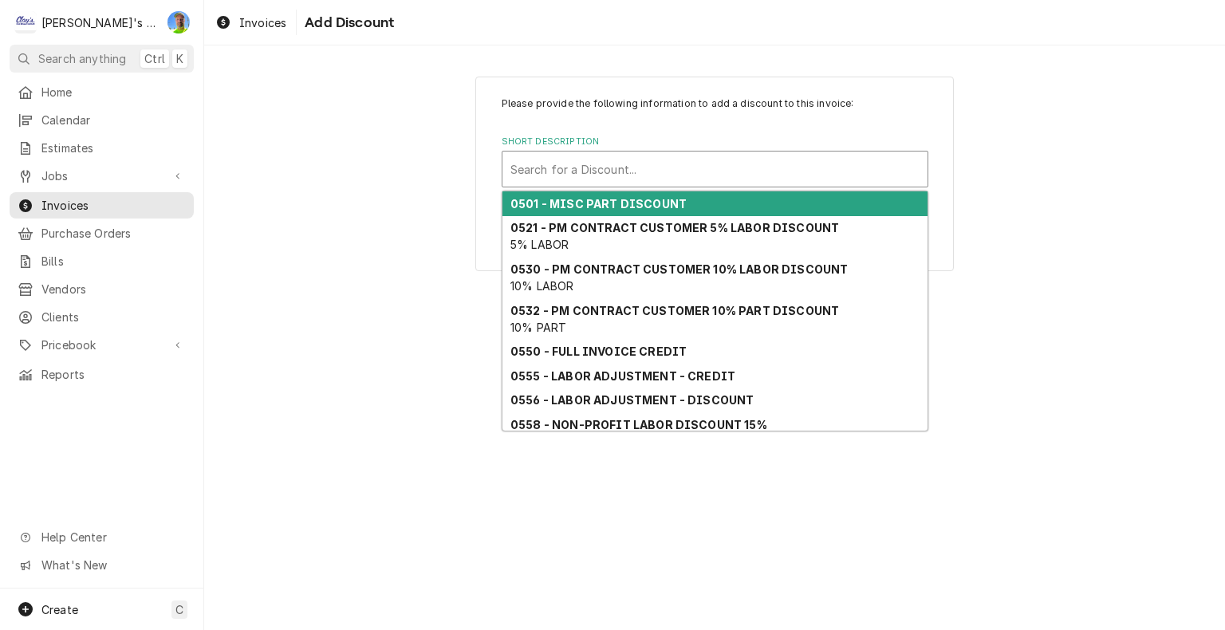
click at [605, 164] on div "Short Description" at bounding box center [714, 169] width 409 height 29
click at [618, 203] on strong "0501 - MISC PART DISCOUNT" at bounding box center [598, 204] width 176 height 14
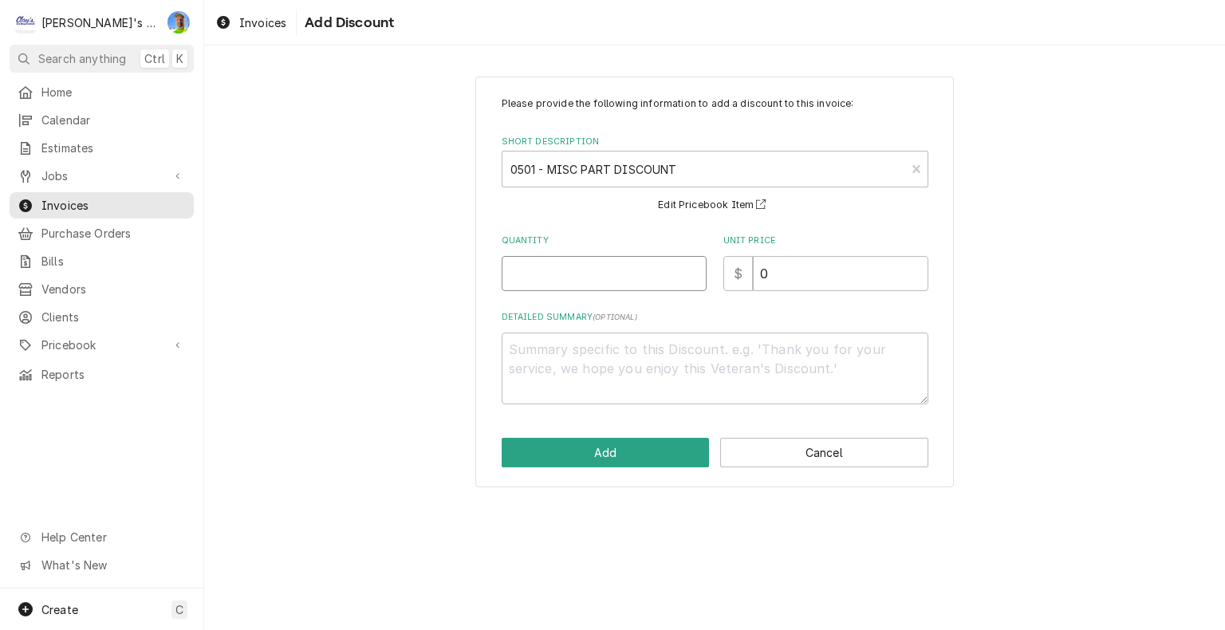
click at [624, 266] on input "Quantity" at bounding box center [604, 273] width 205 height 35
type textarea "x"
type input "1"
type textarea "x"
type input "1"
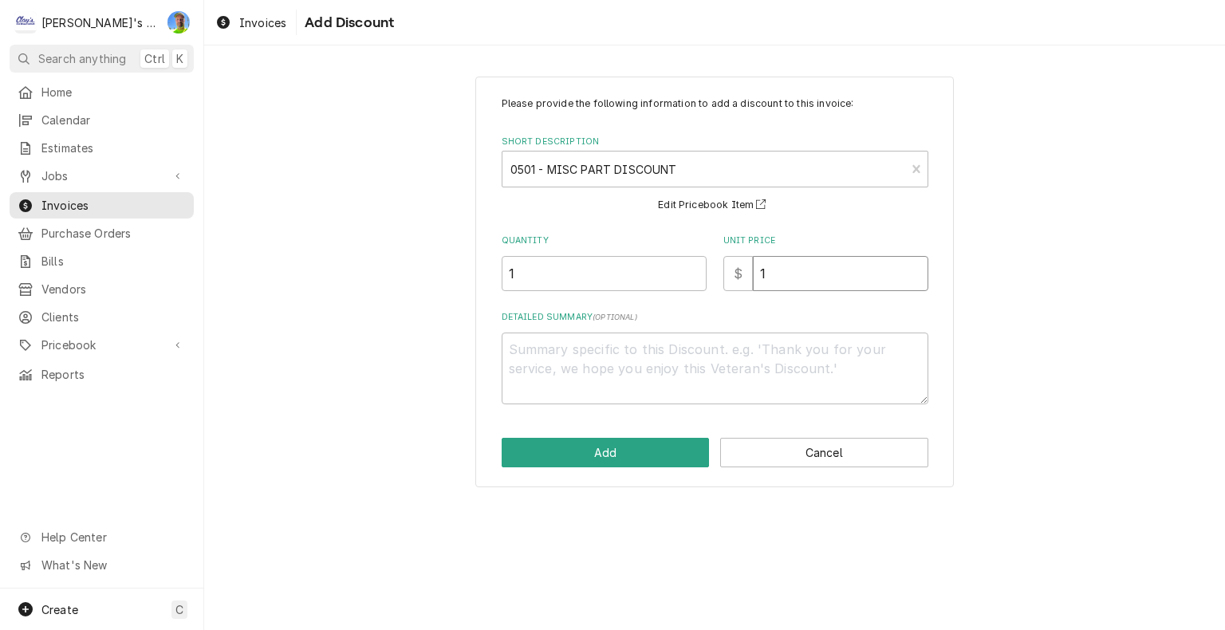
type textarea "x"
type input "16"
type textarea "x"
type input "164"
type textarea "x"
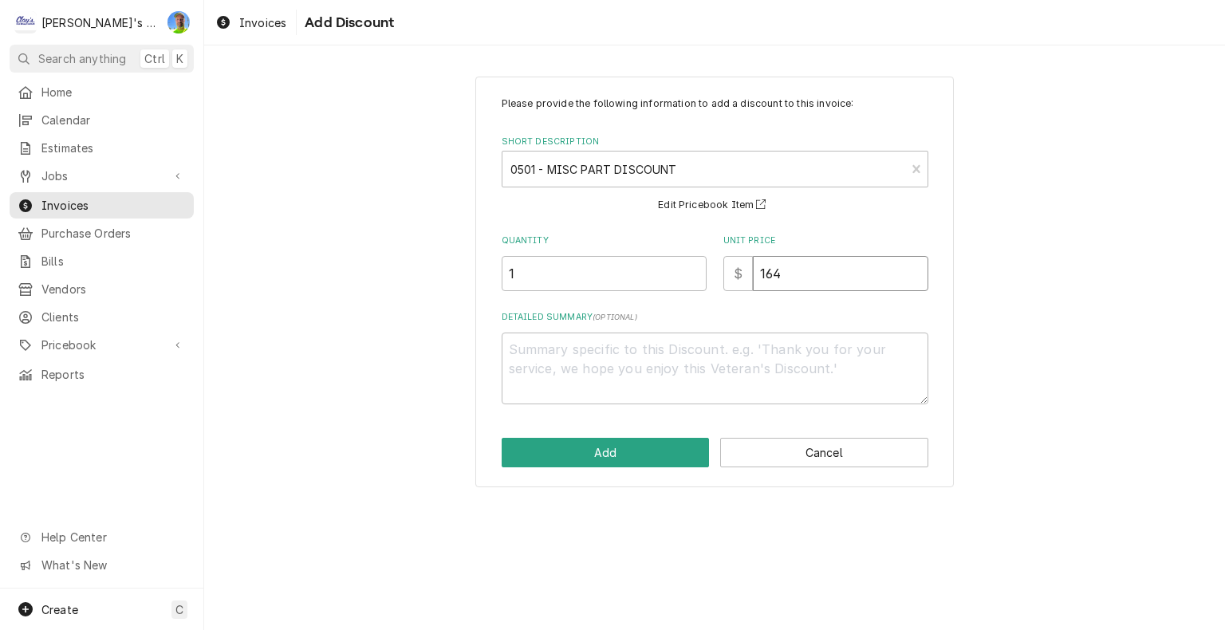
type input "164.8"
type textarea "x"
type input "164.86"
type textarea "x"
type textarea "1"
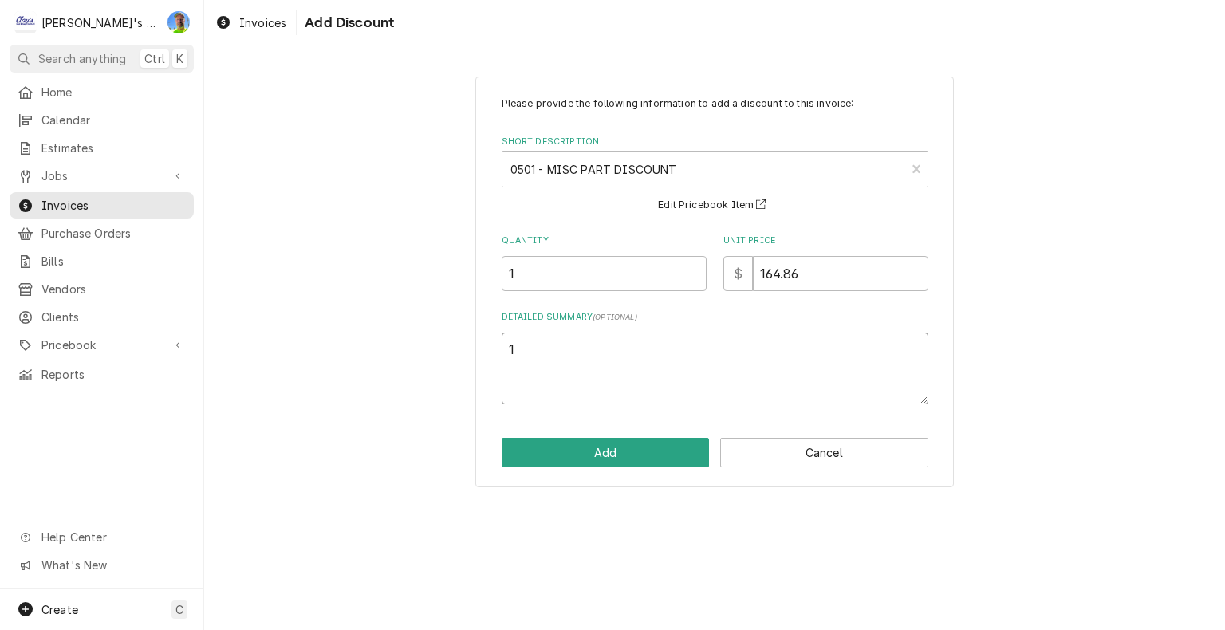
type textarea "x"
type textarea "10"
type textarea "x"
type textarea "10%"
click at [638, 457] on button "Add" at bounding box center [606, 453] width 208 height 30
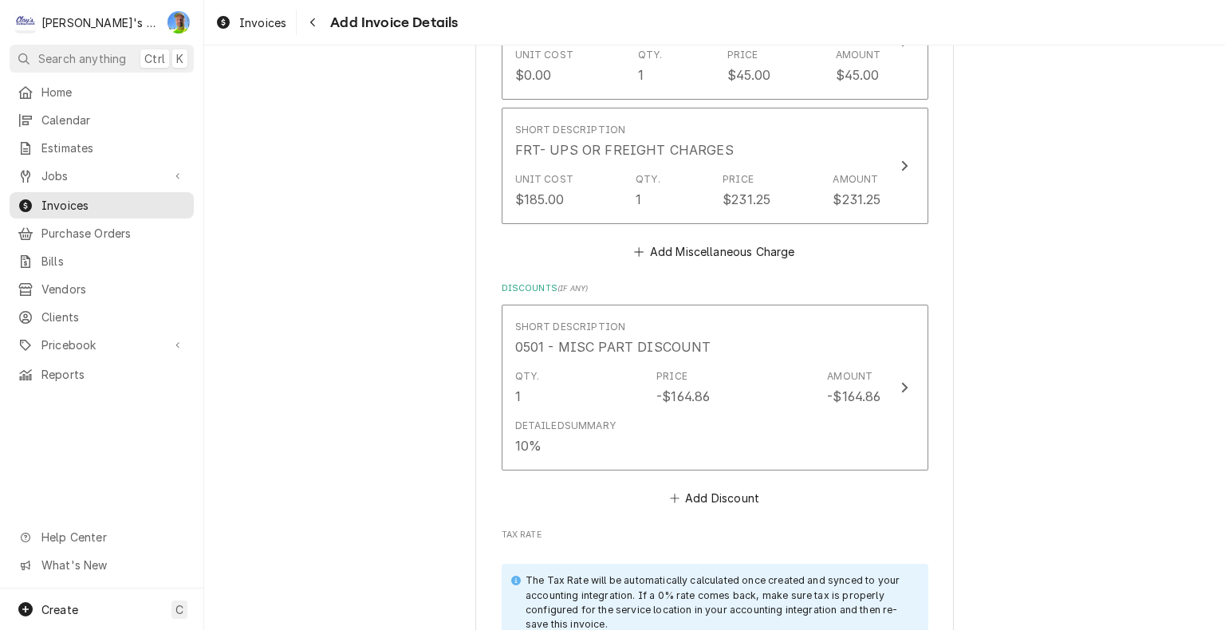
scroll to position [7351, 0]
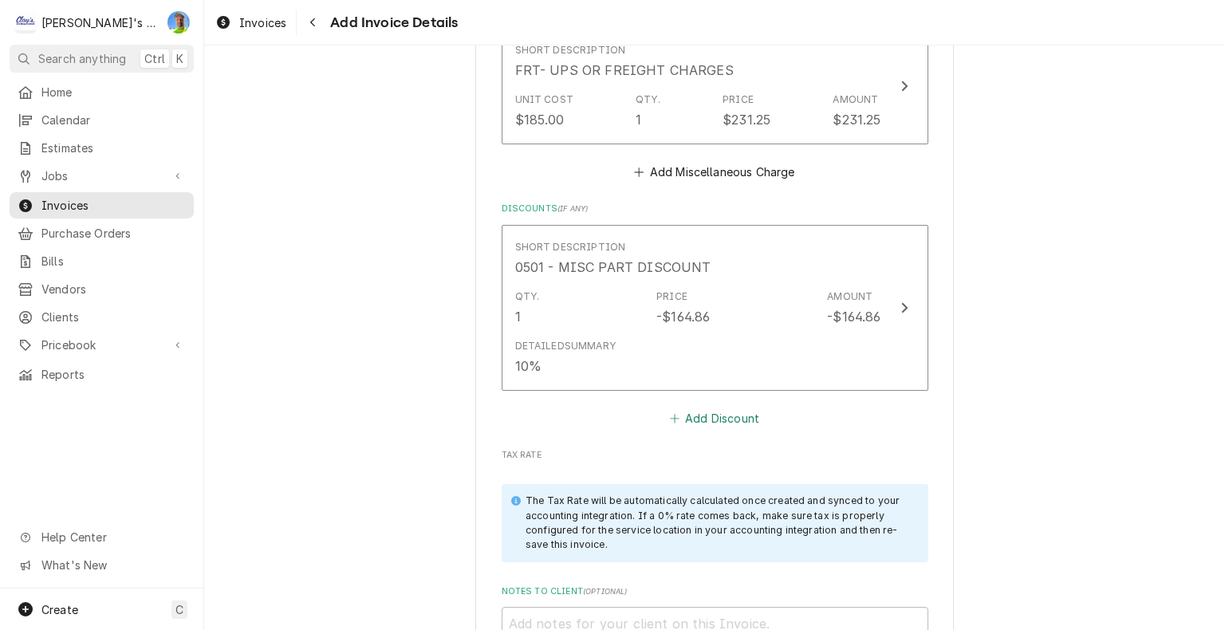
click at [692, 407] on button "Add Discount" at bounding box center [714, 418] width 95 height 22
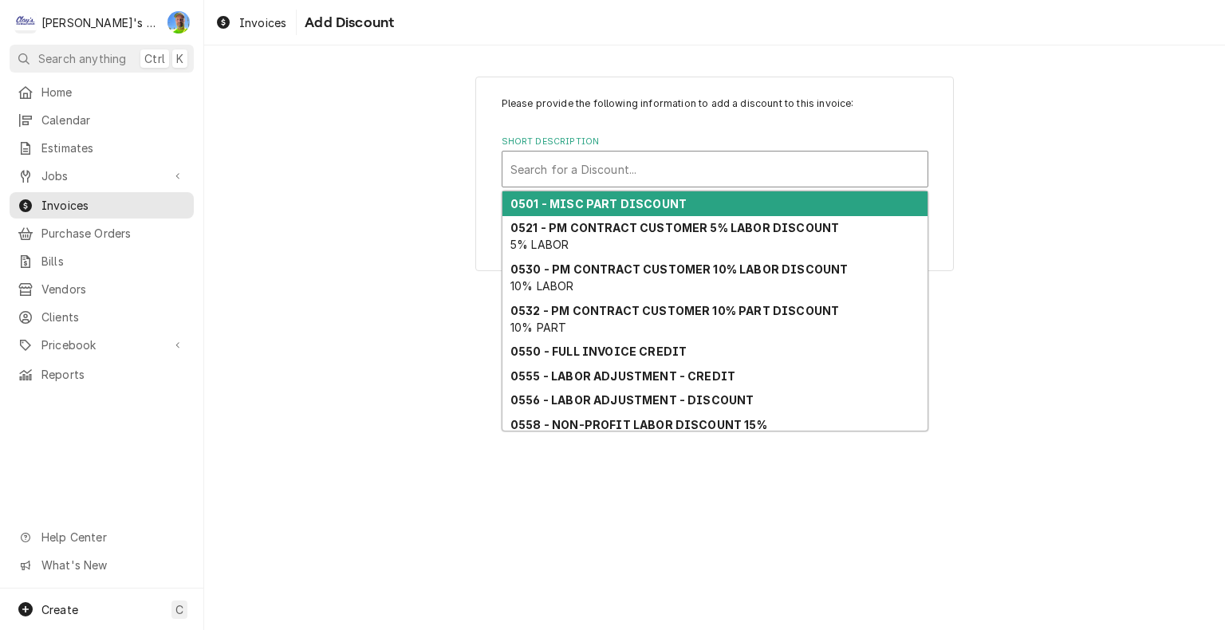
click at [612, 167] on div "Short Description" at bounding box center [714, 169] width 409 height 29
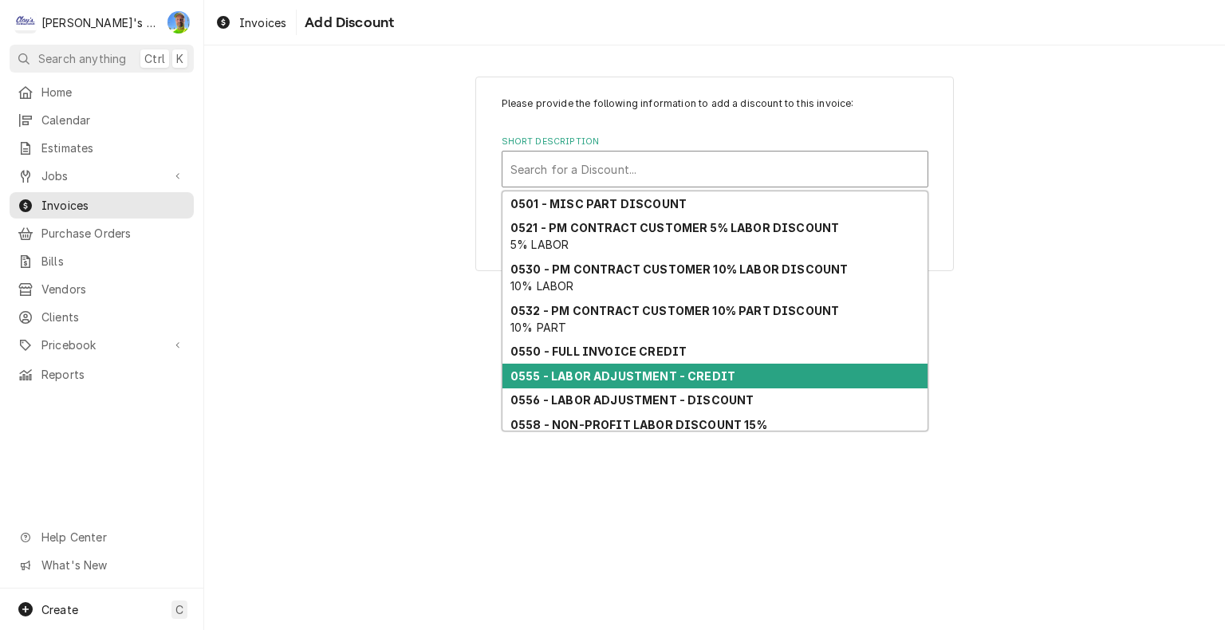
click at [730, 380] on div "0555 - LABOR ADJUSTMENT - CREDIT" at bounding box center [714, 376] width 425 height 25
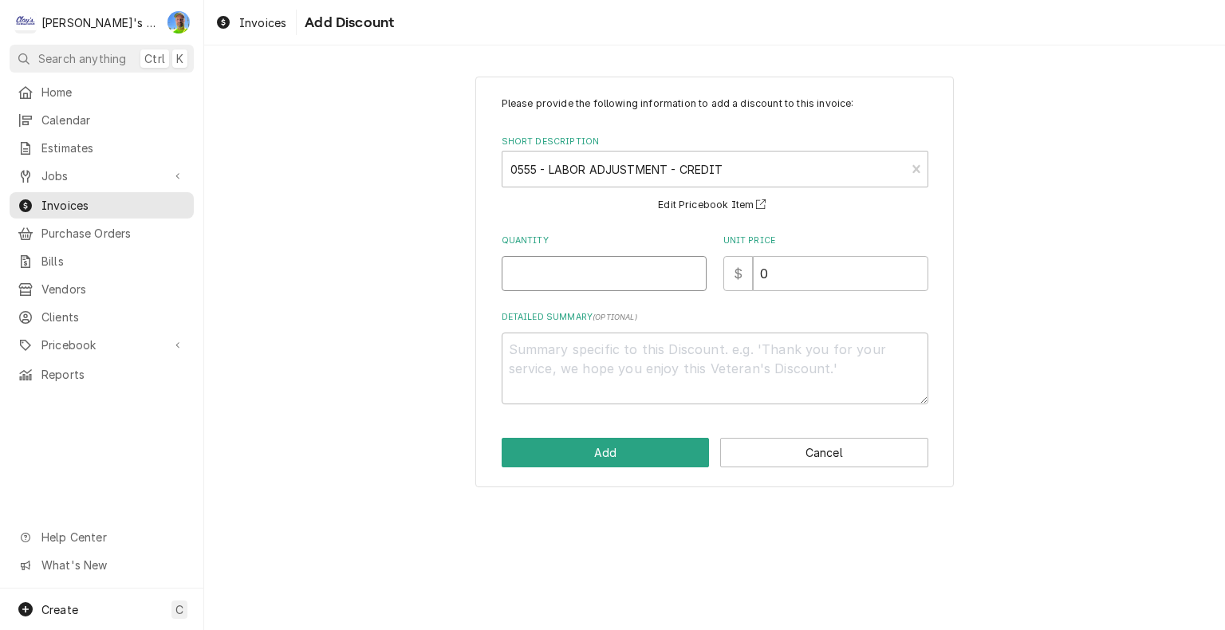
click at [584, 272] on input "Quantity" at bounding box center [604, 273] width 205 height 35
type textarea "x"
type input "1"
click at [685, 454] on button "Add" at bounding box center [606, 453] width 208 height 30
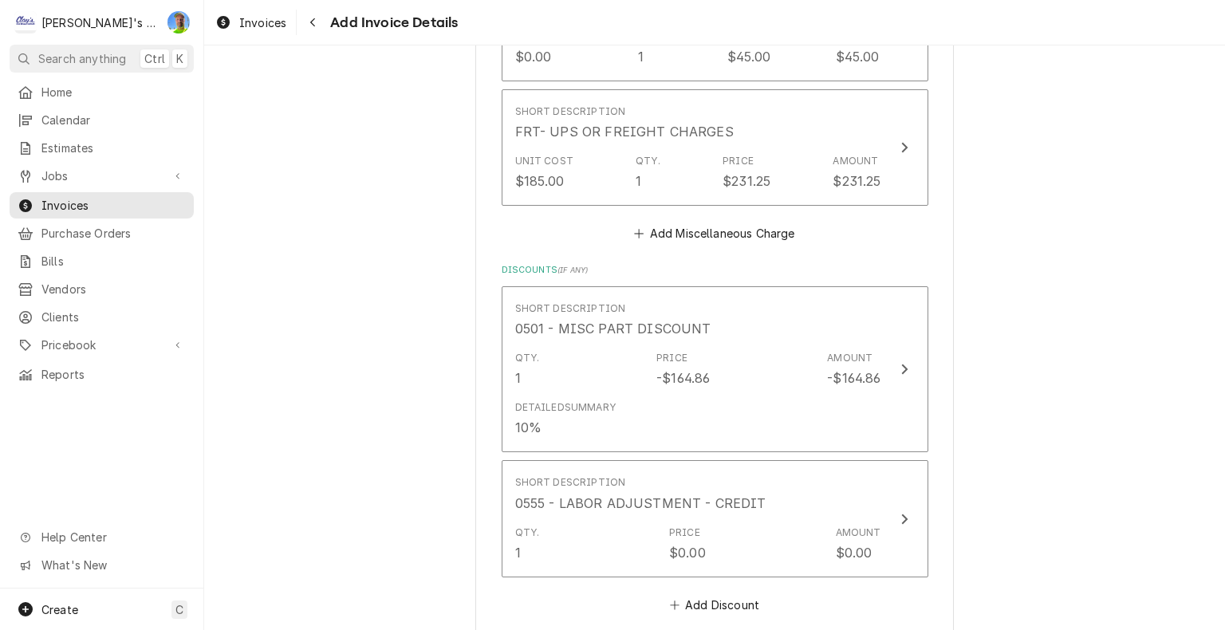
scroll to position [7369, 0]
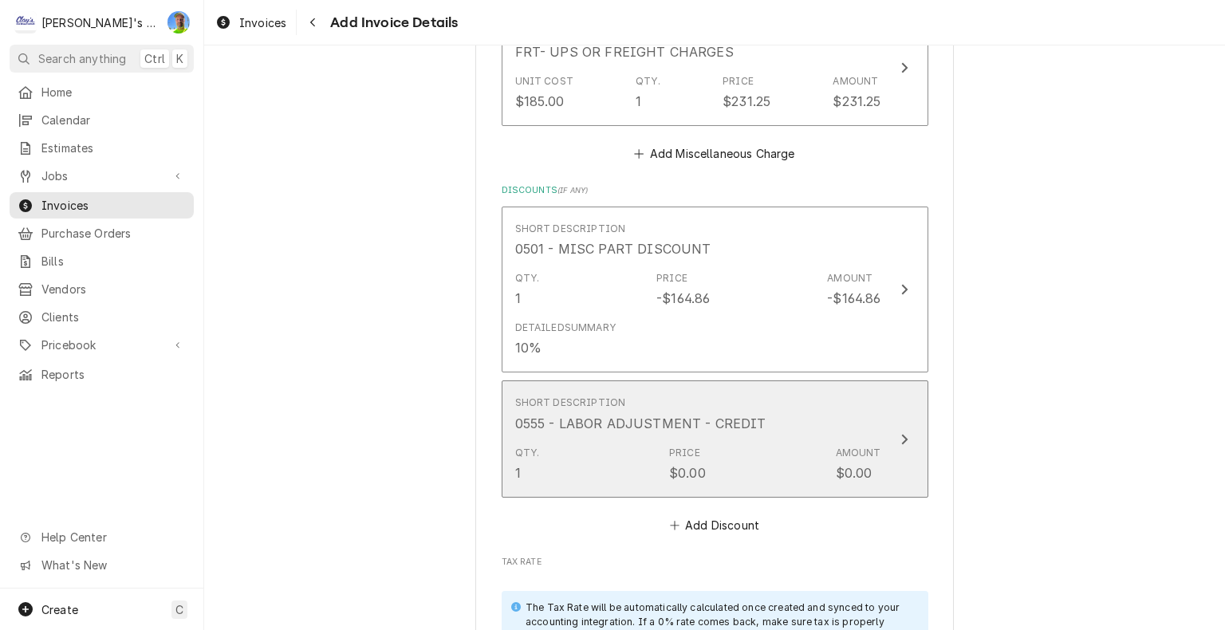
click at [912, 395] on button "Short Description 0555 - LABOR ADJUSTMENT - CREDIT Qty. 1 Price $0.00 Amount $0…" at bounding box center [715, 438] width 427 height 116
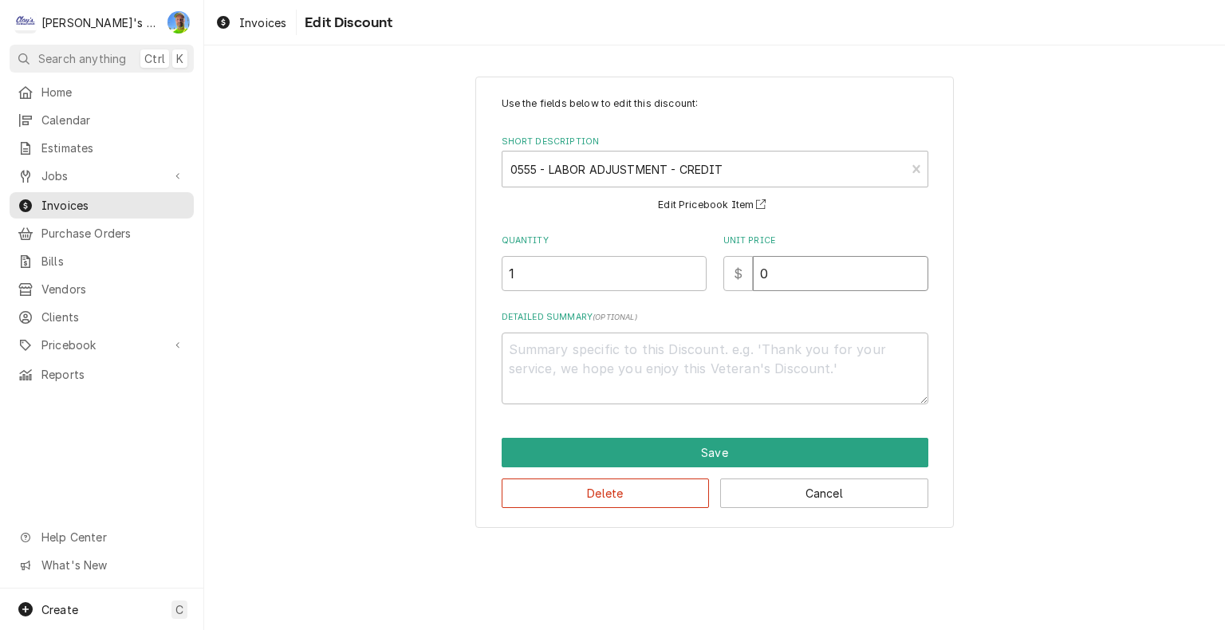
click at [838, 272] on input "0" at bounding box center [840, 273] width 175 height 35
type textarea "x"
type input "8"
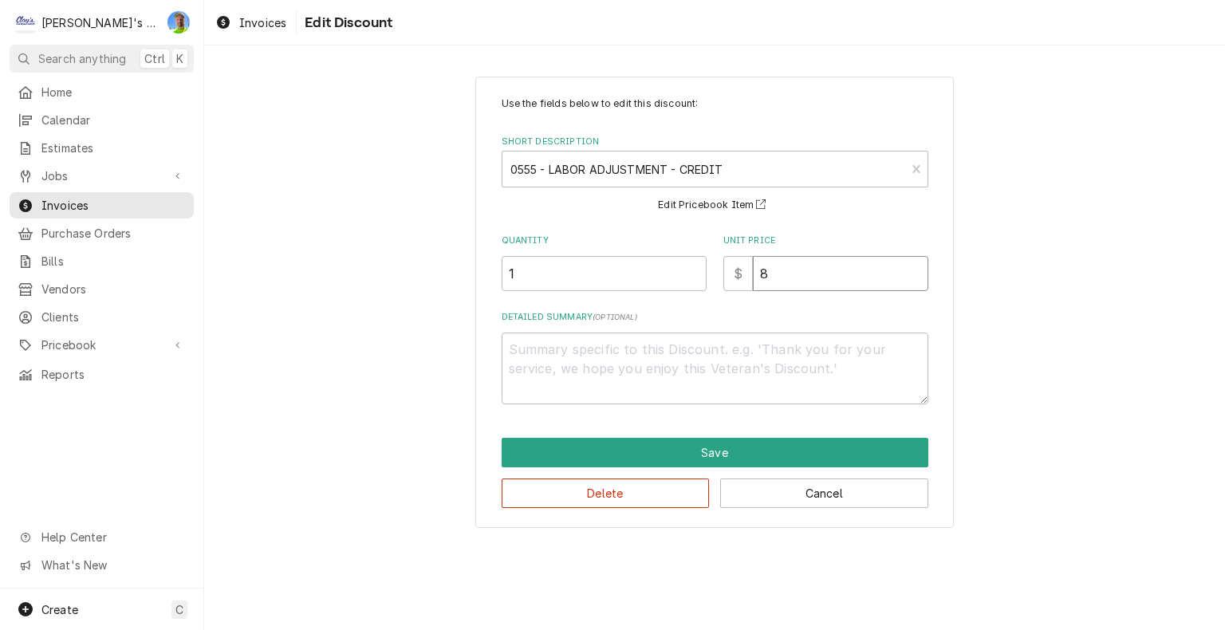
type textarea "x"
type input "81"
type textarea "x"
type input "819"
type textarea "x"
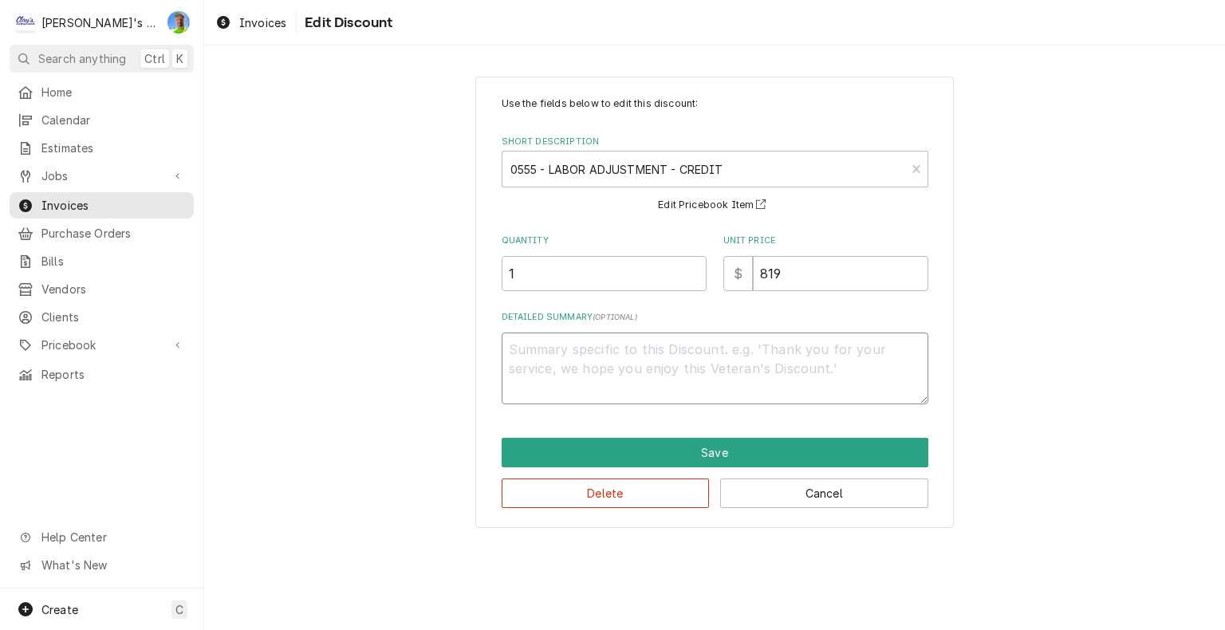
type textarea "6"
type textarea "x"
type textarea "6/"
type textarea "x"
type textarea "6/3"
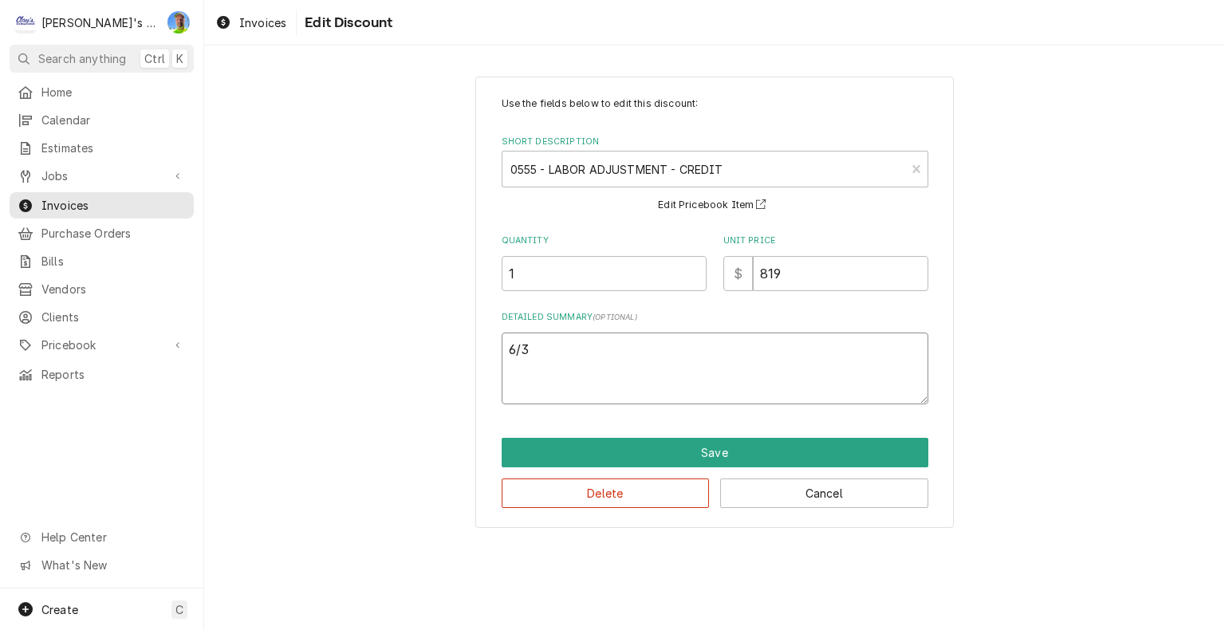
type textarea "x"
type textarea "6/30"
type textarea "x"
type textarea "6/30"
type textarea "x"
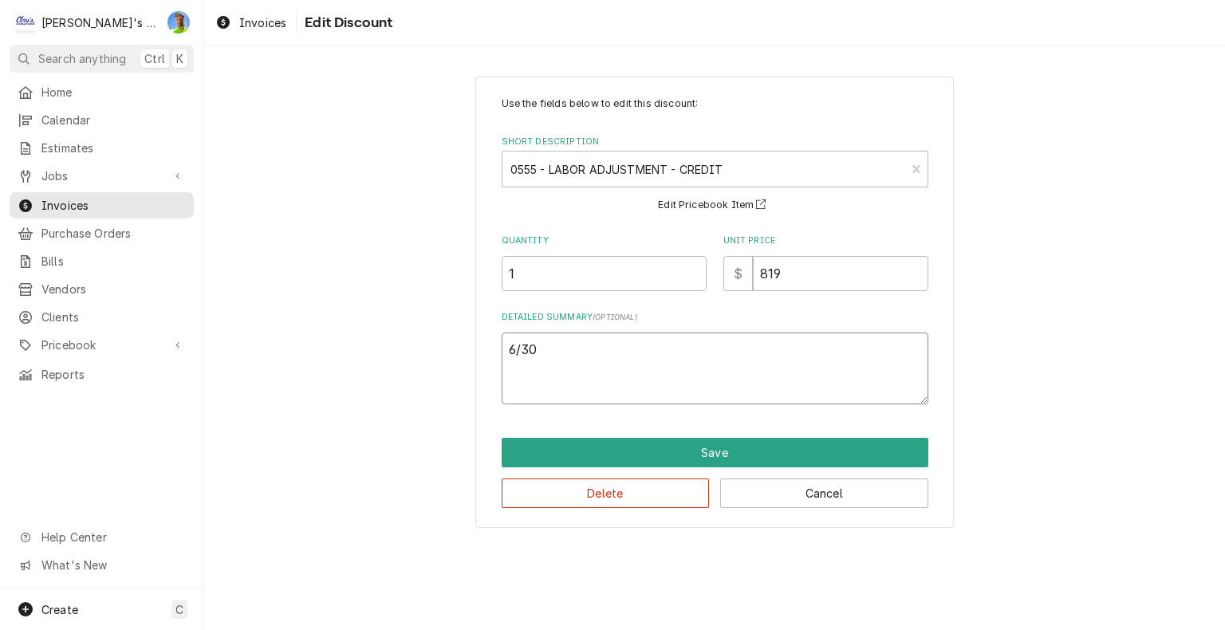
type textarea "6/30 c"
type textarea "x"
type textarea "6/30 cr"
type textarea "x"
type textarea "6/30 cre"
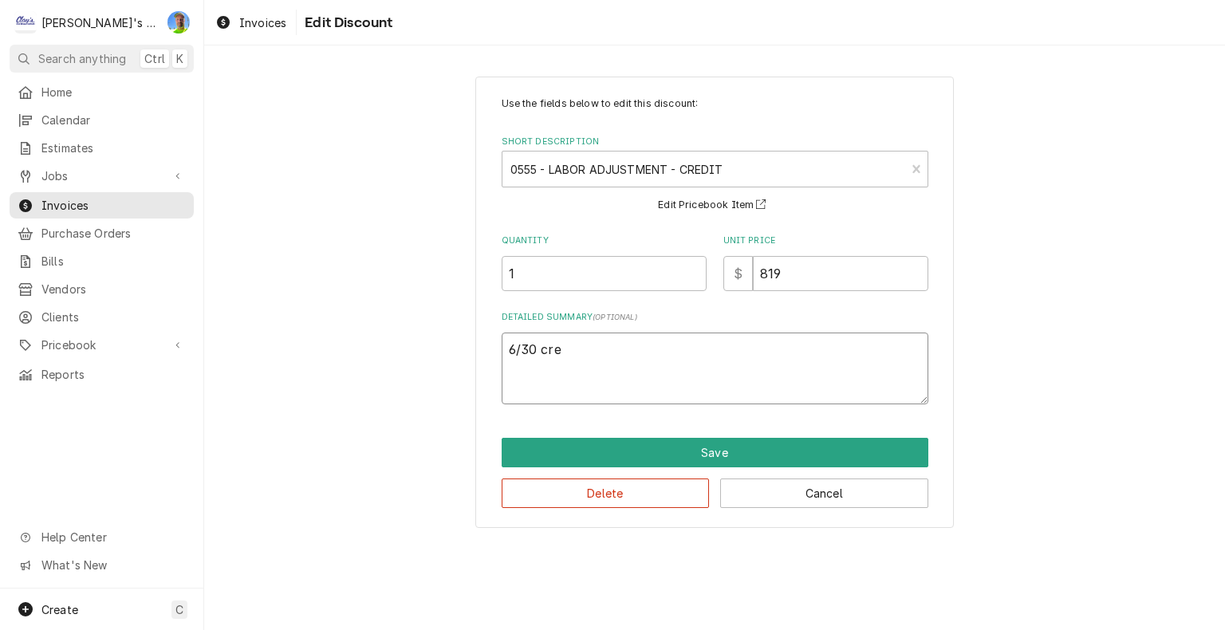
type textarea "x"
type textarea "6/30 cred"
type textarea "x"
type textarea "6/30 credi"
type textarea "x"
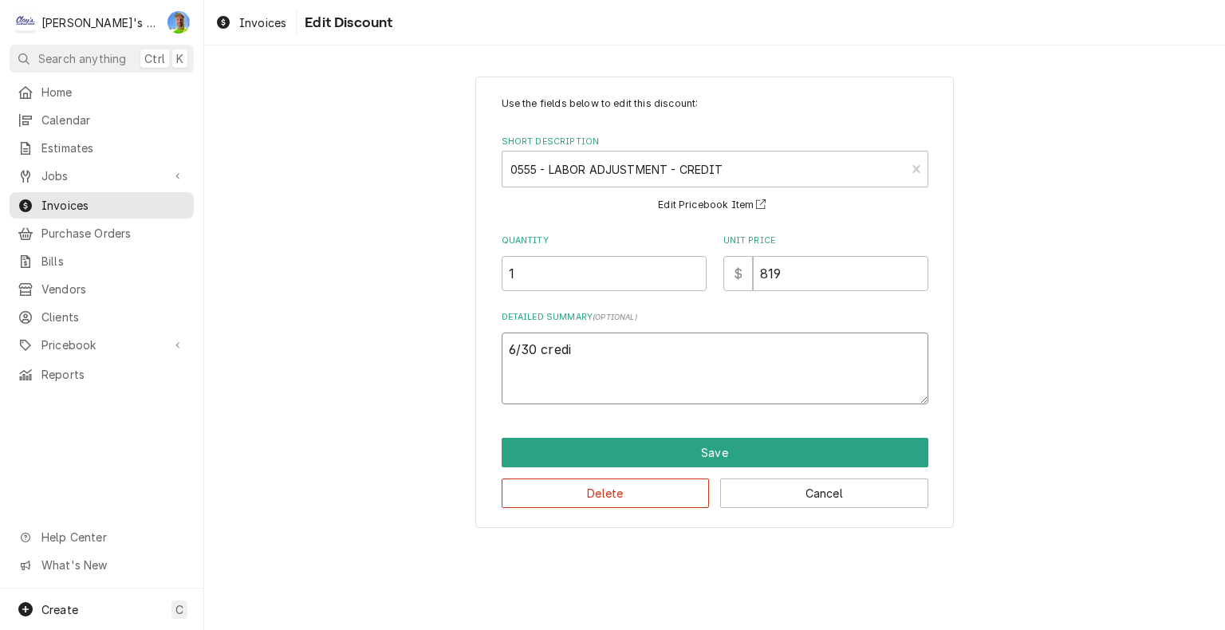
type textarea "6/30 credit"
type textarea "x"
type textarea "6/30 credit"
type textarea "x"
type textarea "6/30 credit 3"
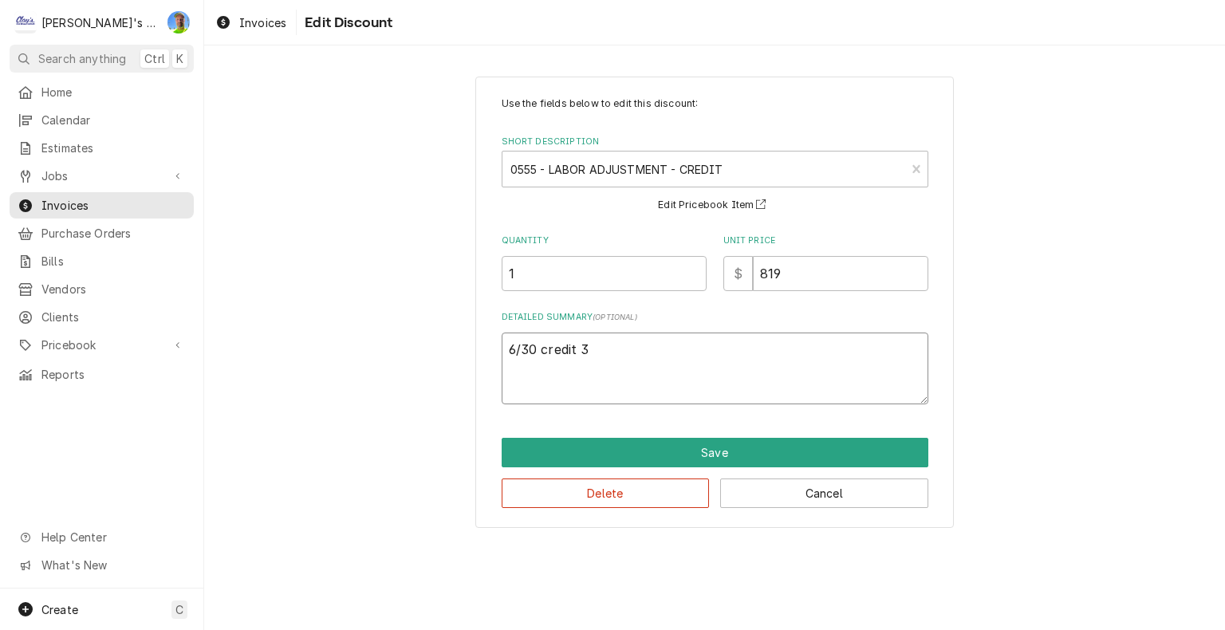
type textarea "x"
type textarea "6/30 credit 30"
type textarea "x"
type textarea "6/30 credit 30"
type textarea "x"
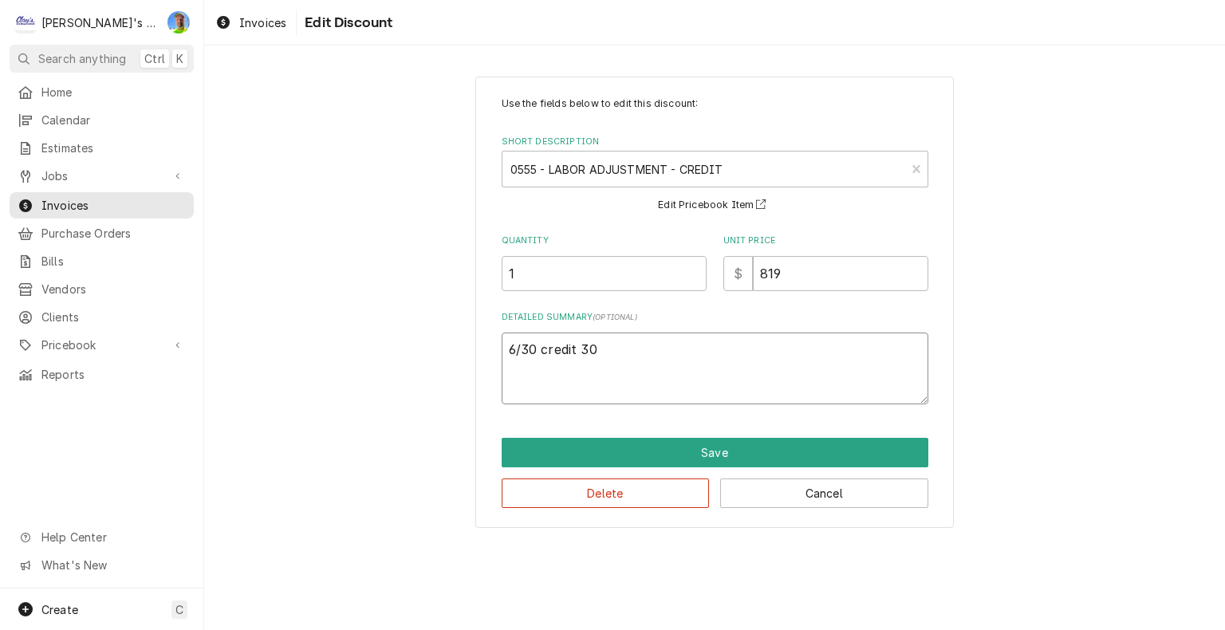
type textarea "6/30 credit 30 m"
type textarea "x"
type textarea "6/30 credit 30 mi"
type textarea "x"
type textarea "6/30 credit 30 min"
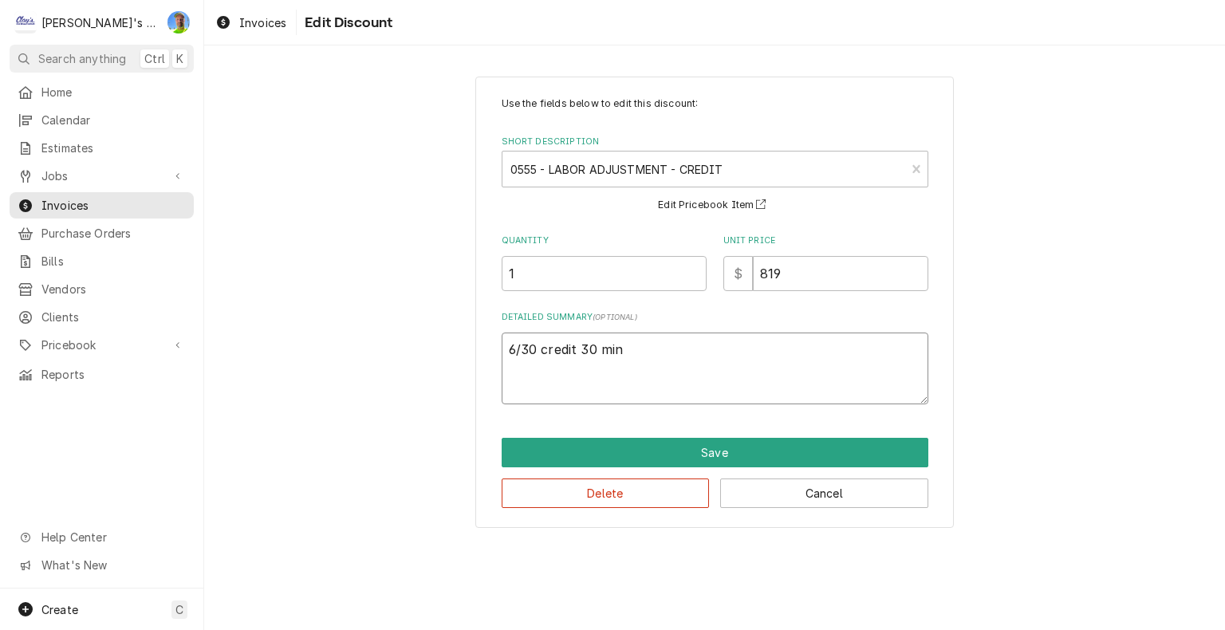
type textarea "x"
type textarea "6/30 credit 30 mi"
type textarea "x"
type textarea "6/30 credit 30 m"
type textarea "x"
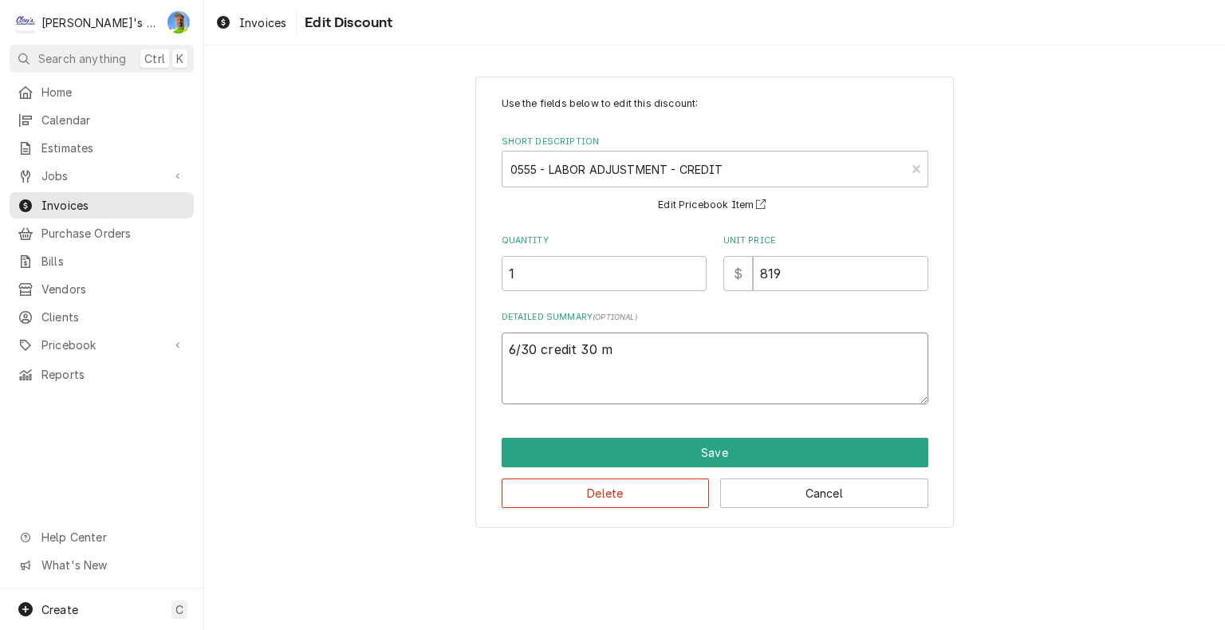
type textarea "6/30 credit 30"
type textarea "x"
type textarea "6/30 credit 30"
type textarea "x"
type textarea "6/30 credit 30m"
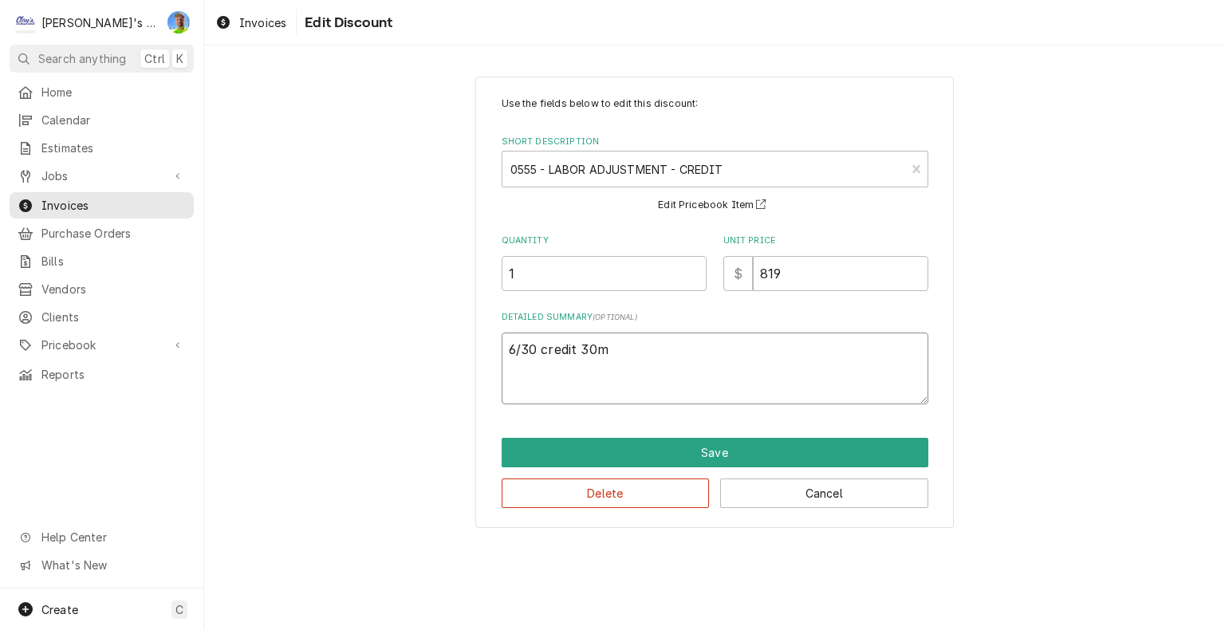
type textarea "x"
type textarea "6/30 credit 30mi"
type textarea "x"
type textarea "6/30 credit 30min"
type textarea "x"
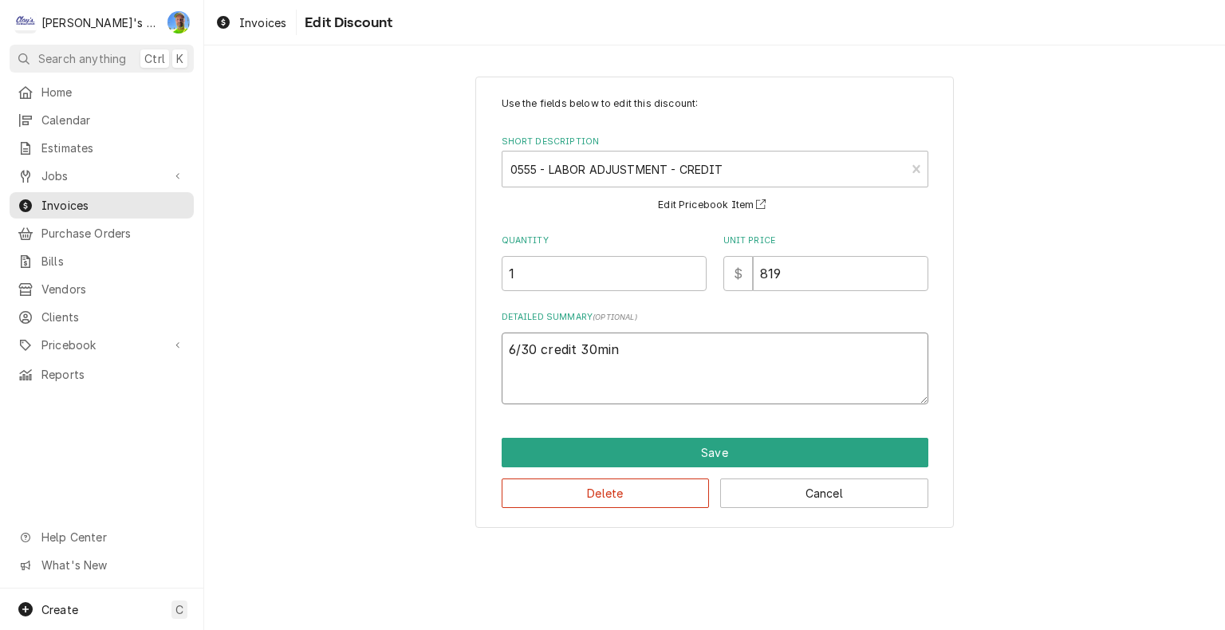
type textarea "6/30 credit 30mins"
type textarea "x"
type textarea "6/30 credit 30mins"
type textarea "x"
type textarea "6/30 credit 30mins 7"
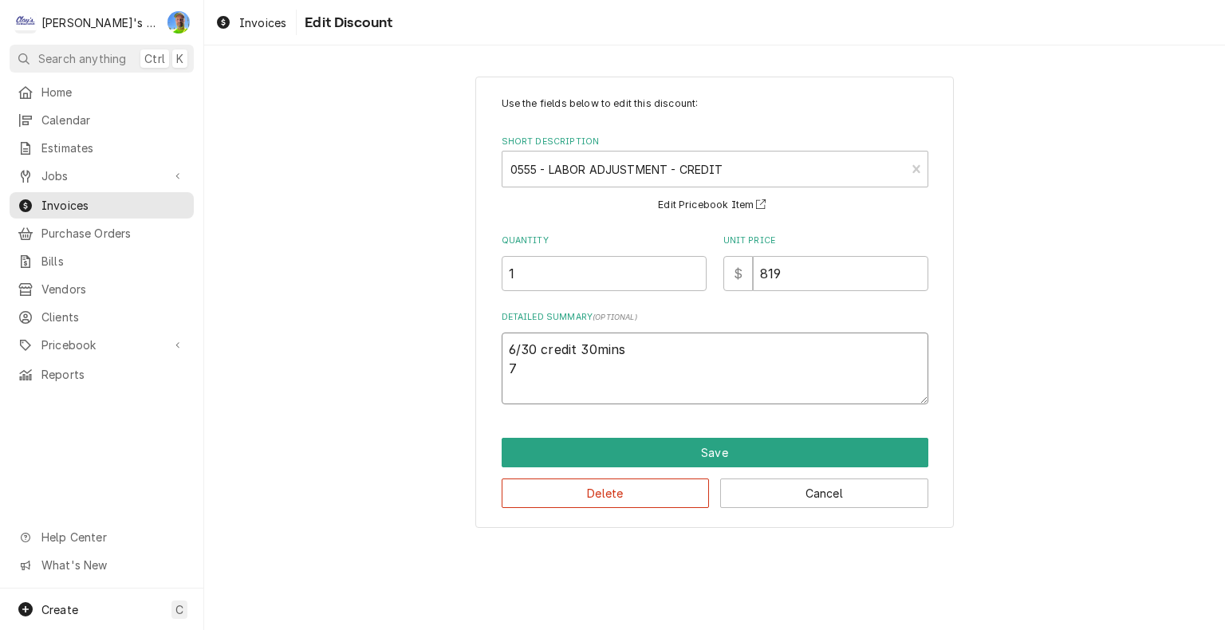
type textarea "x"
type textarea "6/30 credit 30mins 7/"
type textarea "x"
type textarea "6/30 credit 30mins 7/3"
type textarea "x"
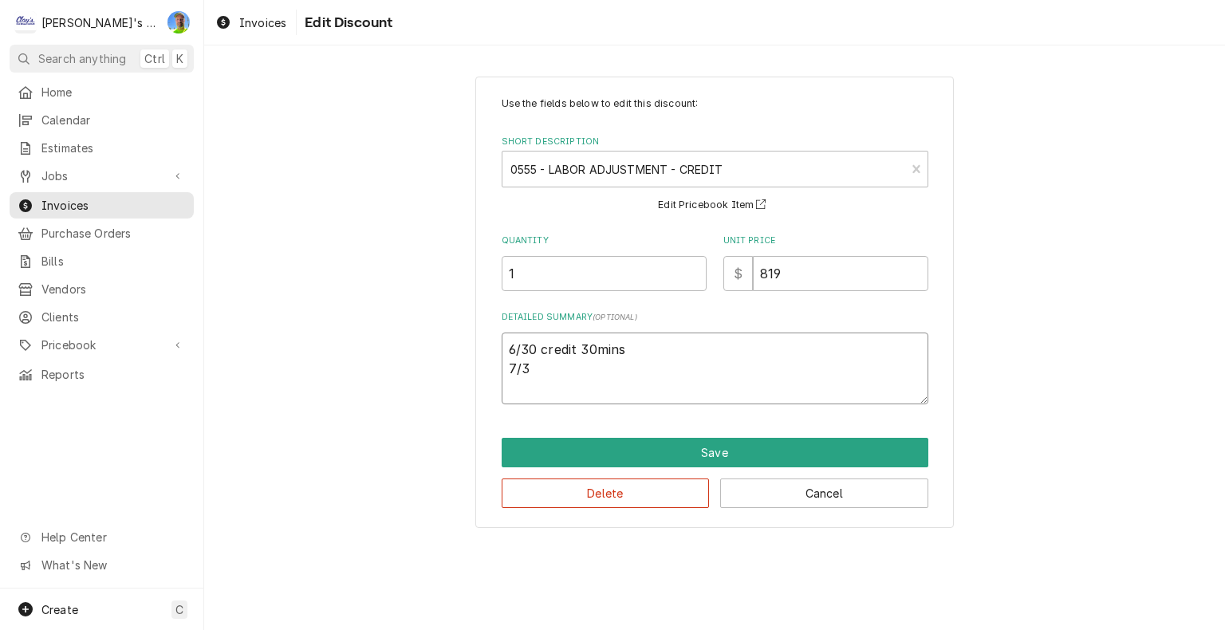
type textarea "6/30 credit 30mins 7/3"
type textarea "x"
type textarea "6/30 credit 30mins 7/3 c"
type textarea "x"
type textarea "6/30 credit 30mins 7/3 cr"
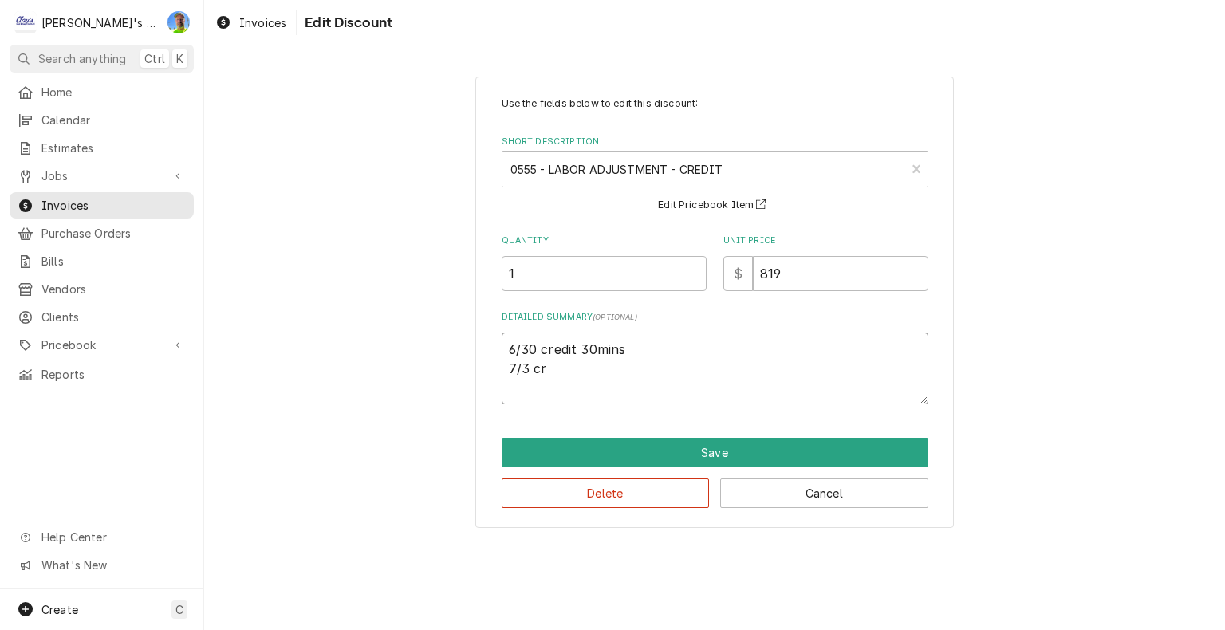
type textarea "x"
type textarea "6/30 credit 30mins 7/3 cre"
type textarea "x"
type textarea "6/30 credit 30mins 7/3 cred"
type textarea "x"
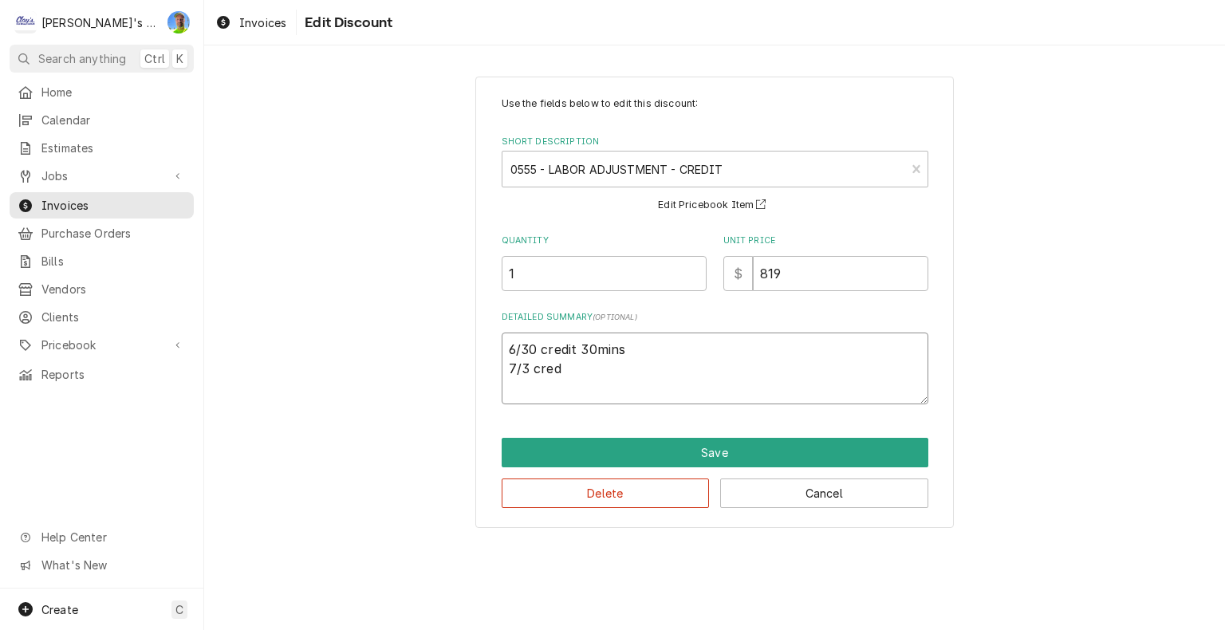
type textarea "6/30 credit 30mins 7/3 credi"
type textarea "x"
type textarea "6/30 credit 30mins 7/3 credit"
type textarea "x"
type textarea "6/30 credit 30mins 7/3 credit"
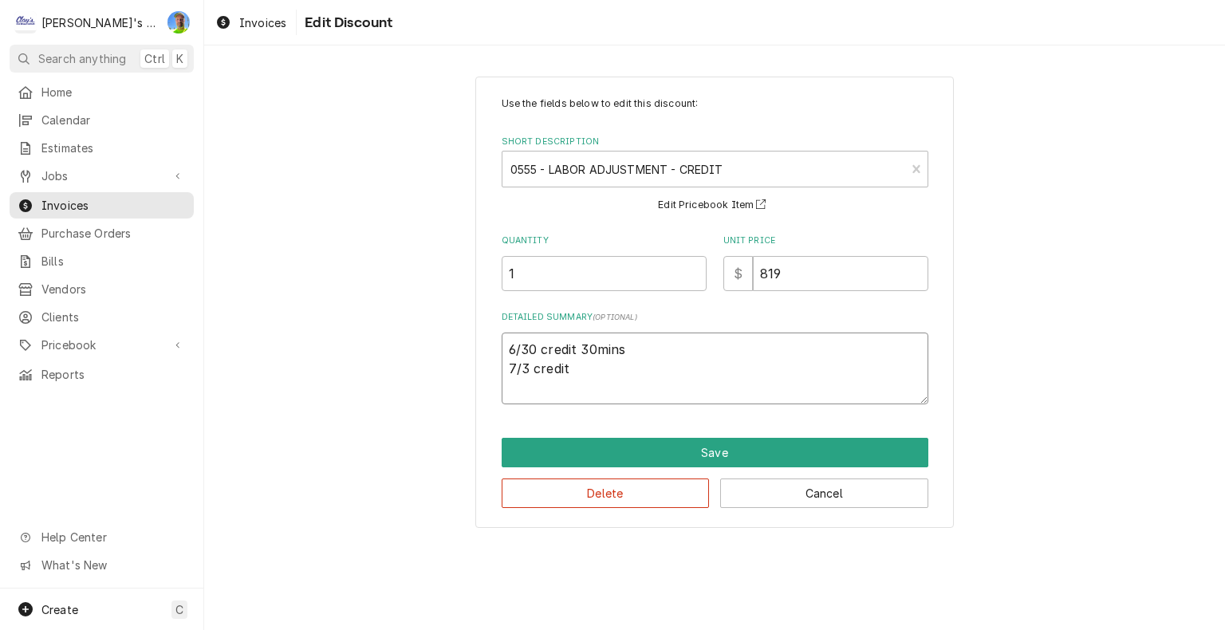
type textarea "x"
type textarea "6/30 credit 30mins 7/3 credit 3"
type textarea "x"
type textarea "6/30 credit 30mins 7/3 credit 3h"
type textarea "x"
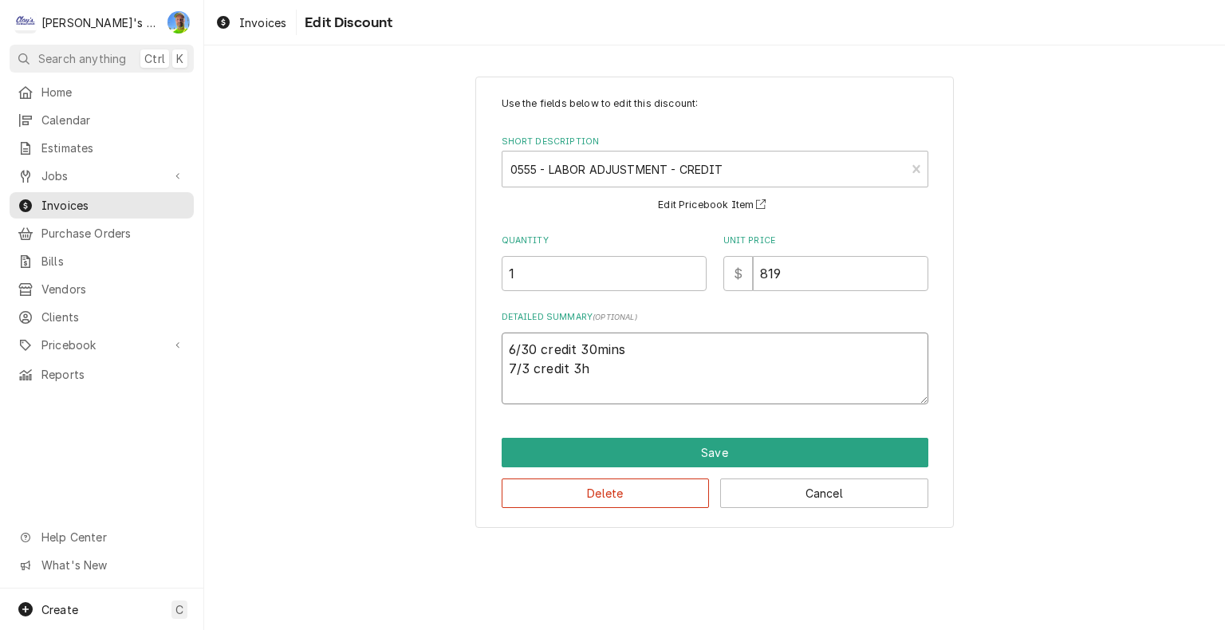
type textarea "6/30 credit 30mins 7/3 credit 3hr"
type textarea "x"
type textarea "6/30 credit 30mins 7/3 credit 3hrs"
type textarea "x"
type textarea "6/30 credit 30mins 7/3 credit 3hrs"
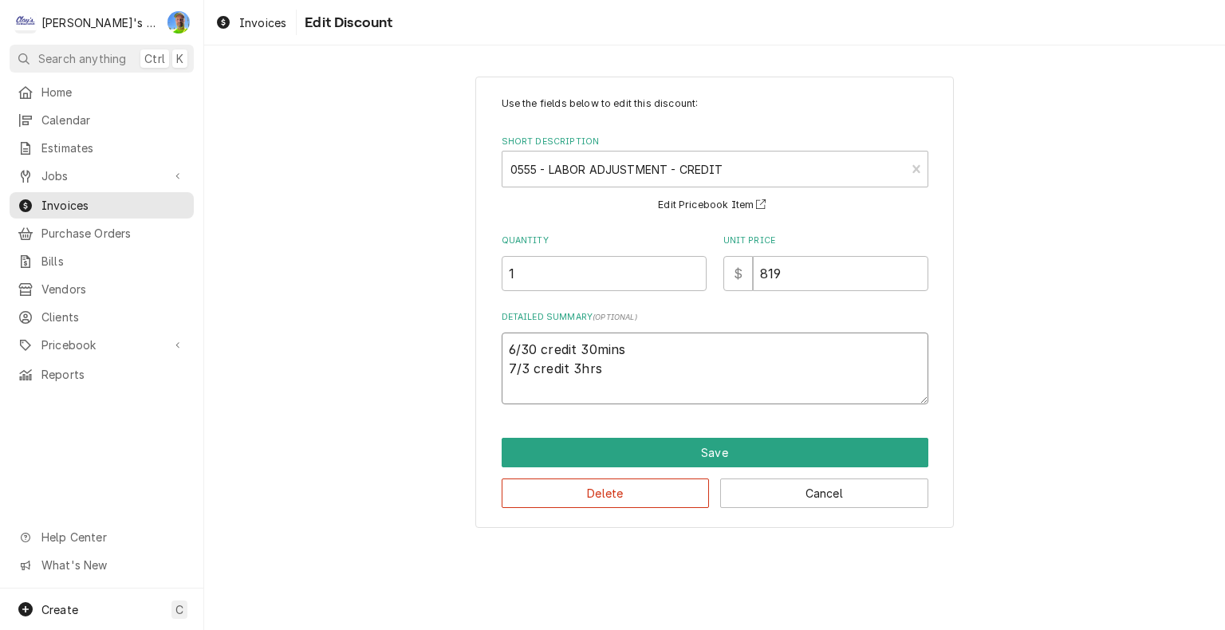
type textarea "x"
type textarea "6/30 credit 30mins 7/3 credit 3hrs 3"
type textarea "x"
type textarea "6/30 credit 30mins 7/3 credit 3hrs 30"
type textarea "x"
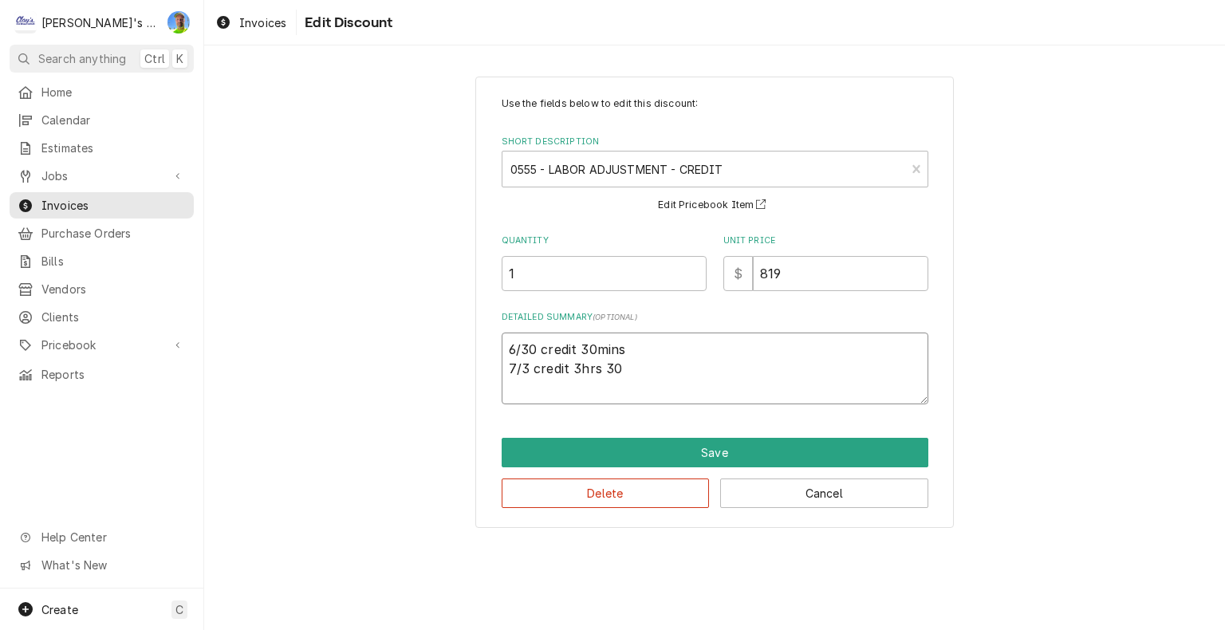
type textarea "6/30 credit 30mins 7/3 credit 3hrs 30m"
type textarea "x"
type textarea "6/30 credit 30mins 7/3 credit 3hrs 30mi"
type textarea "x"
type textarea "6/30 credit 30mins 7/3 credit 3hrs 30min"
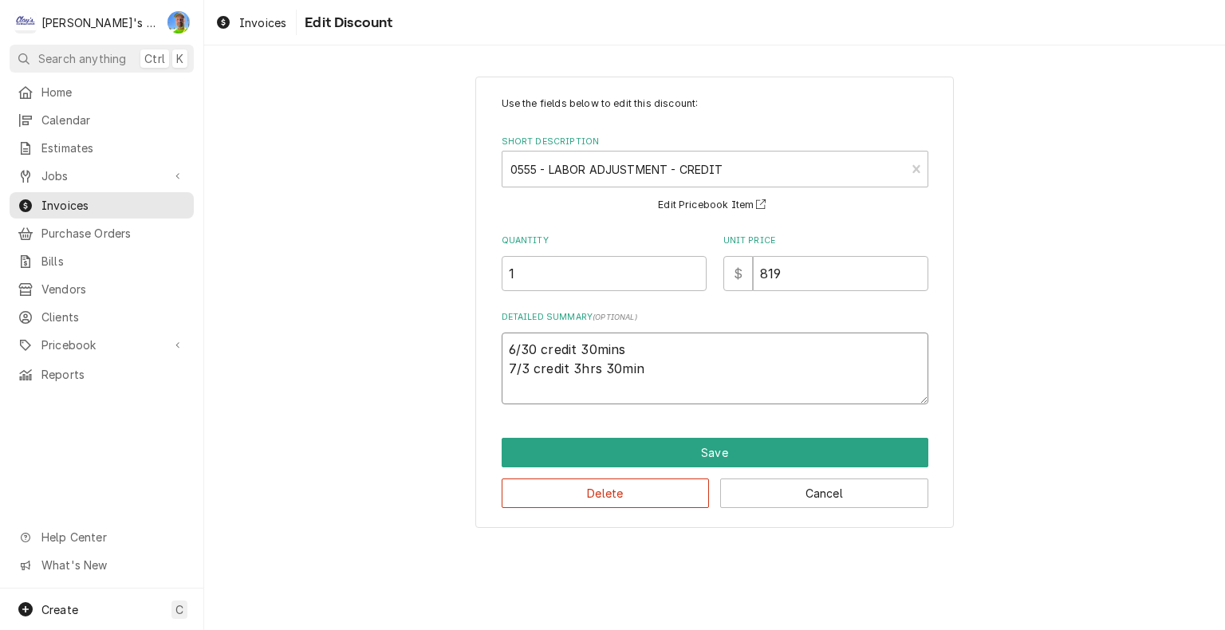
type textarea "x"
type textarea "6/30 credit 30mins 7/3 credit 3hrs 30mins"
type textarea "x"
type textarea "6/30 credit 30mins 7/3 credit 3hrs 30mins"
type textarea "x"
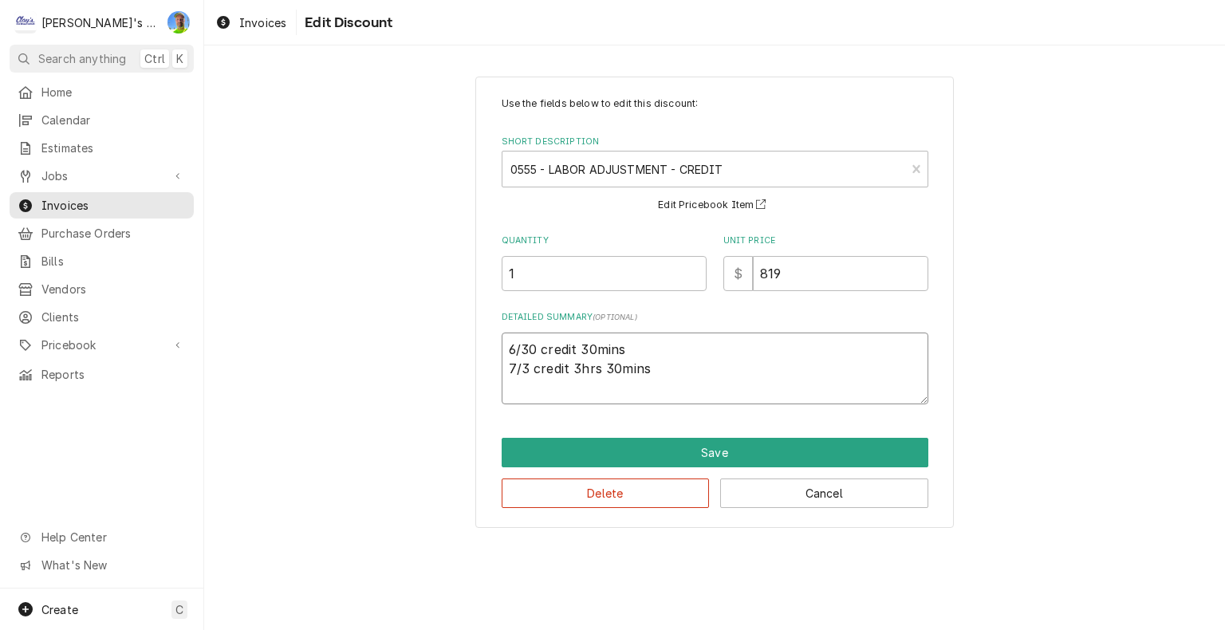
type textarea "6/30 credit 30mins 7/3 credit 3hrs 30mins 7"
type textarea "x"
type textarea "6/30 credit 30mins 7/3 credit 3hrs 30mins 7/"
type textarea "x"
type textarea "6/30 credit 30mins 7/3 credit 3hrs 30mins 7/4"
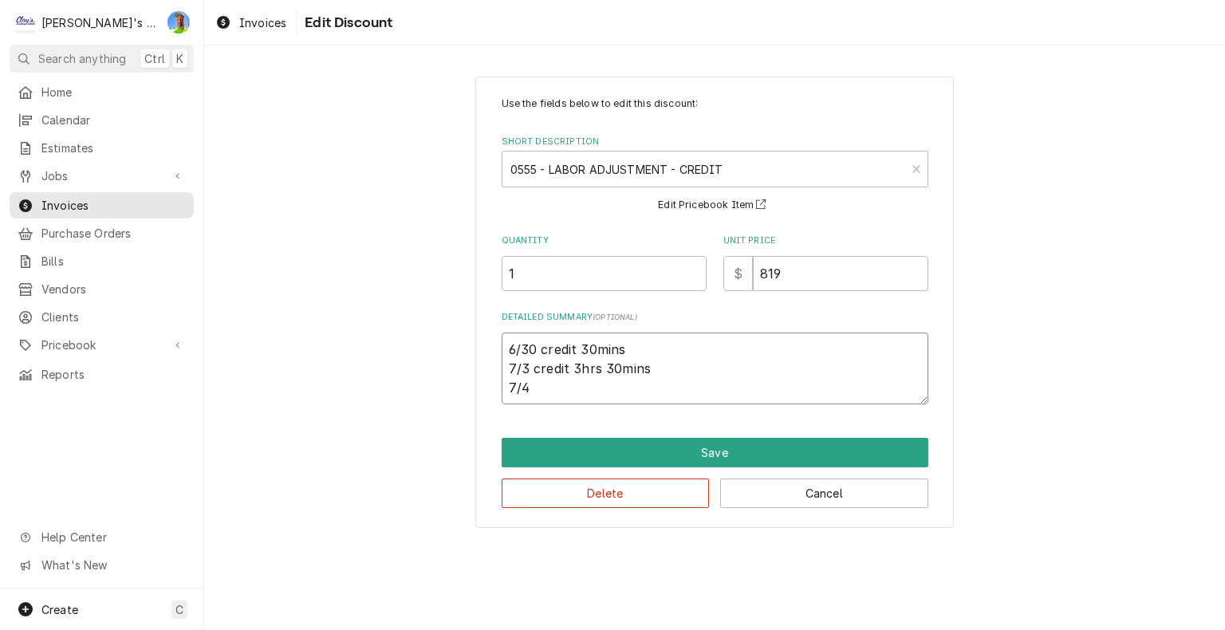
type textarea "x"
type textarea "6/30 credit 30mins 7/3 credit 3hrs 30mins 7/4"
type textarea "x"
type textarea "6/30 credit 30mins 7/3 credit 3hrs 30mins 7/4 c"
type textarea "x"
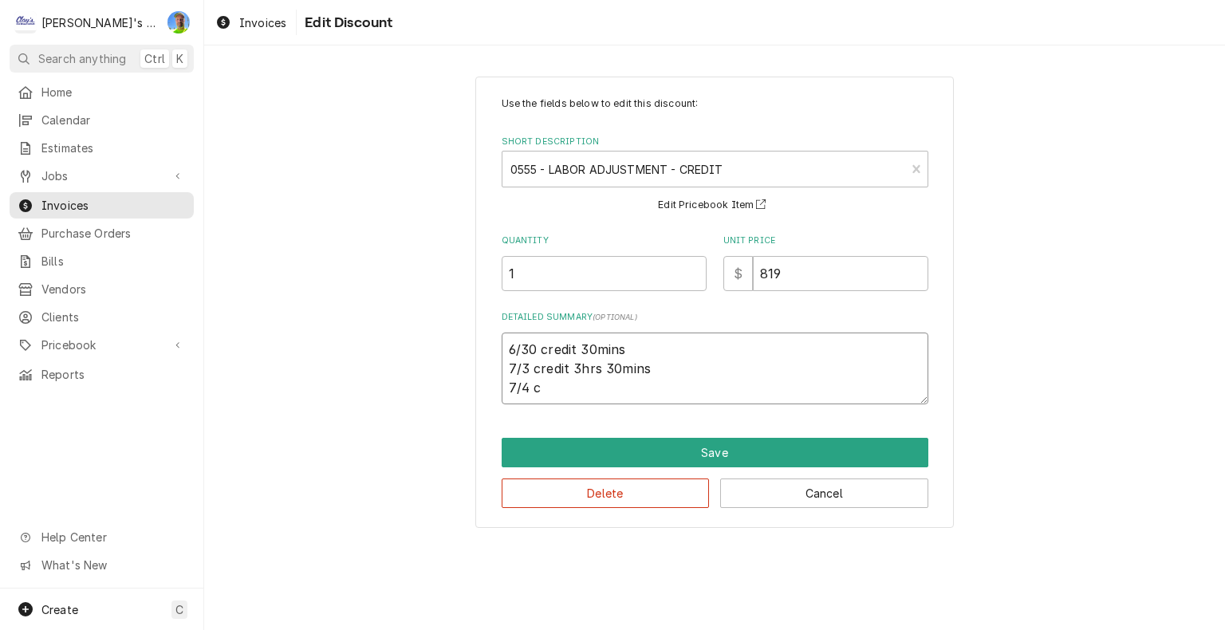
type textarea "6/30 credit 30mins 7/3 credit 3hrs 30mins 7/4 cr"
type textarea "x"
type textarea "6/30 credit 30mins 7/3 credit 3hrs 30mins 7/4 cre"
type textarea "x"
type textarea "6/30 credit 30mins 7/3 credit 3hrs 30mins 7/4 cred"
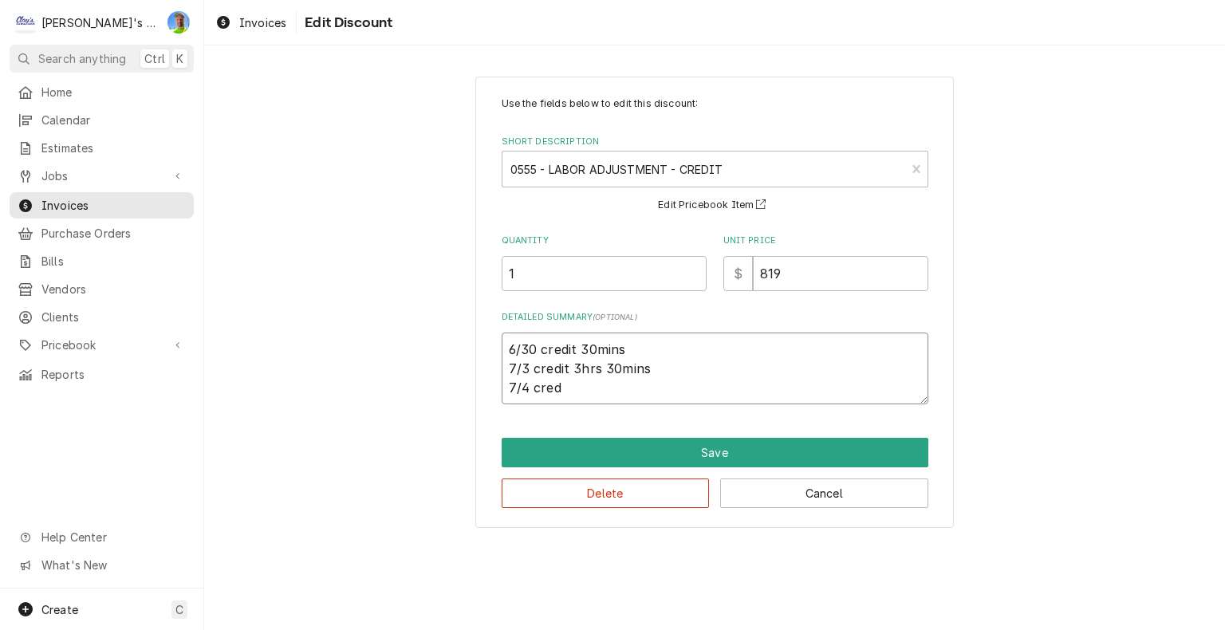
type textarea "x"
type textarea "6/30 credit 30mins 7/3 credit 3hrs 30mins 7/4 credi"
type textarea "x"
type textarea "6/30 credit 30mins 7/3 credit 3hrs 30mins 7/4 credit"
type textarea "x"
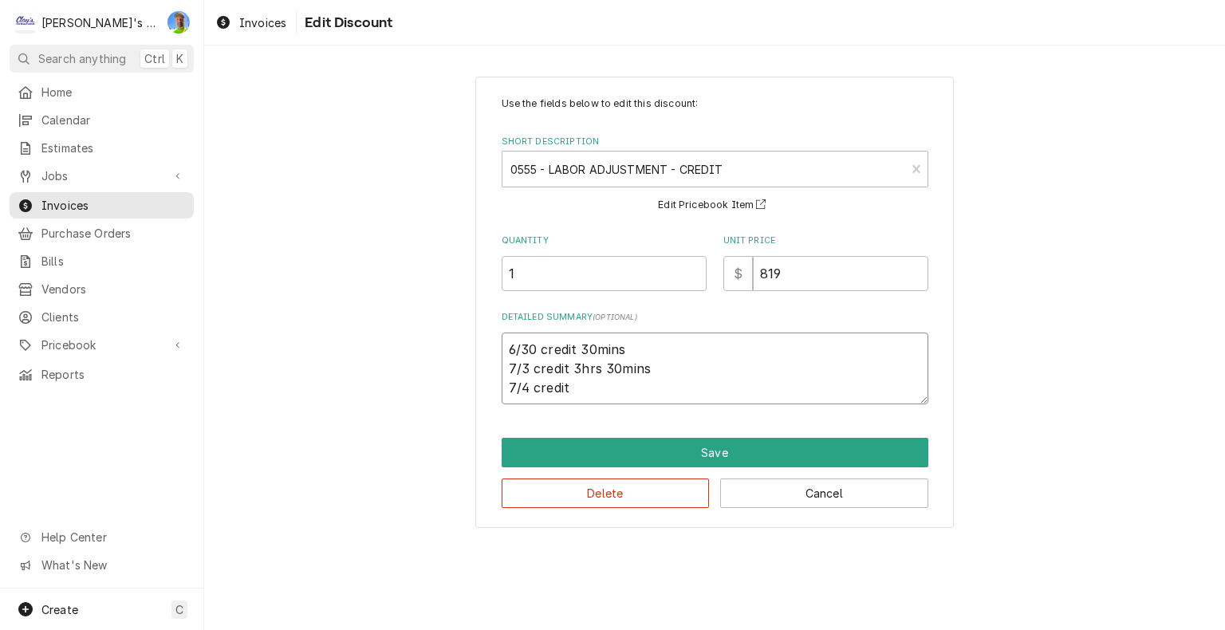
type textarea "6/30 credit 30mins 7/3 credit 3hrs 30mins 7/4 credit"
type textarea "x"
type textarea "6/30 credit 30mins 7/3 credit 3hrs 30mins 7/4 credit 1"
type textarea "x"
type textarea "6/30 credit 30mins 7/3 credit 3hrs 30mins 7/4 credit 1h"
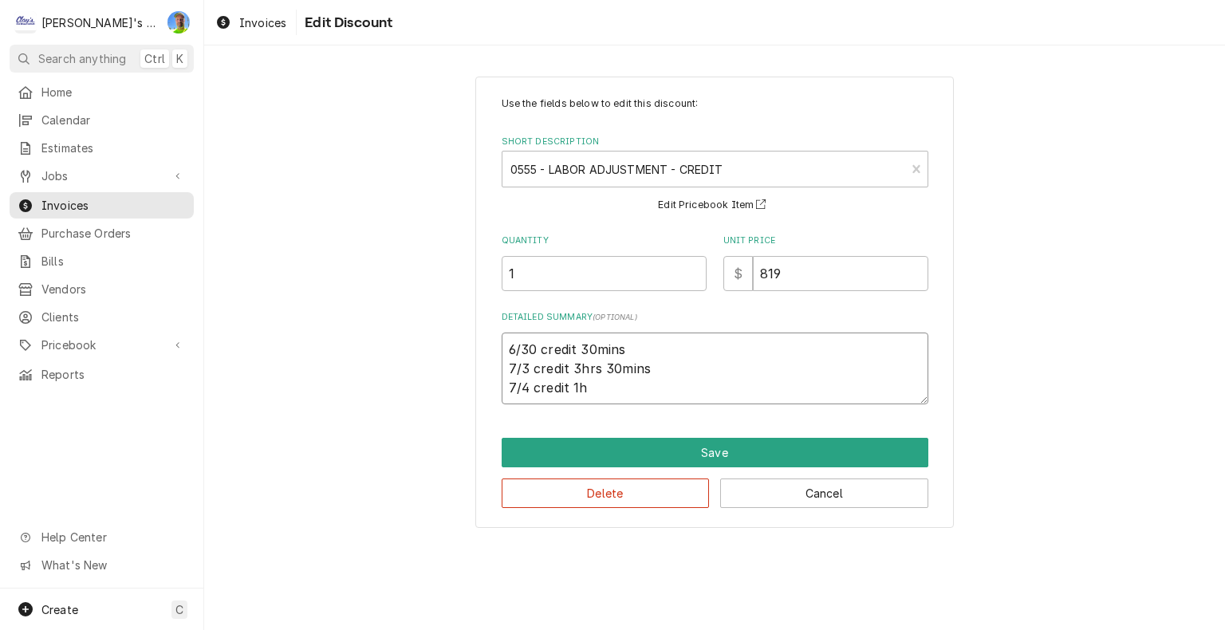
type textarea "x"
type textarea "6/30 credit 30mins 7/3 credit 3hrs 30mins 7/4 credit 1hr"
type textarea "x"
type textarea "6/30 credit 30mins 7/3 credit 3hrs 30mins 7/4 credit 1hr"
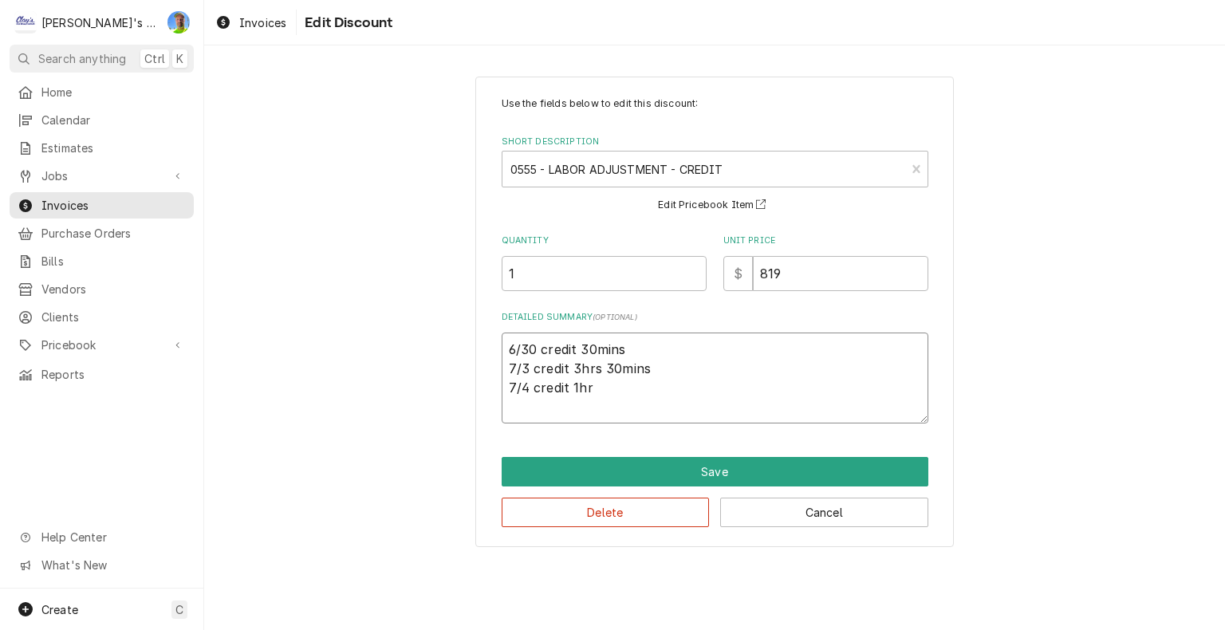
type textarea "x"
type textarea "6/30 credit 30mins 7/3 credit 3hrs 30mins 7/4 credit 1hr 9"
type textarea "x"
type textarea "6/30 credit 30mins 7/3 credit 3hrs 30mins 7/4 credit 1hr 9/"
type textarea "x"
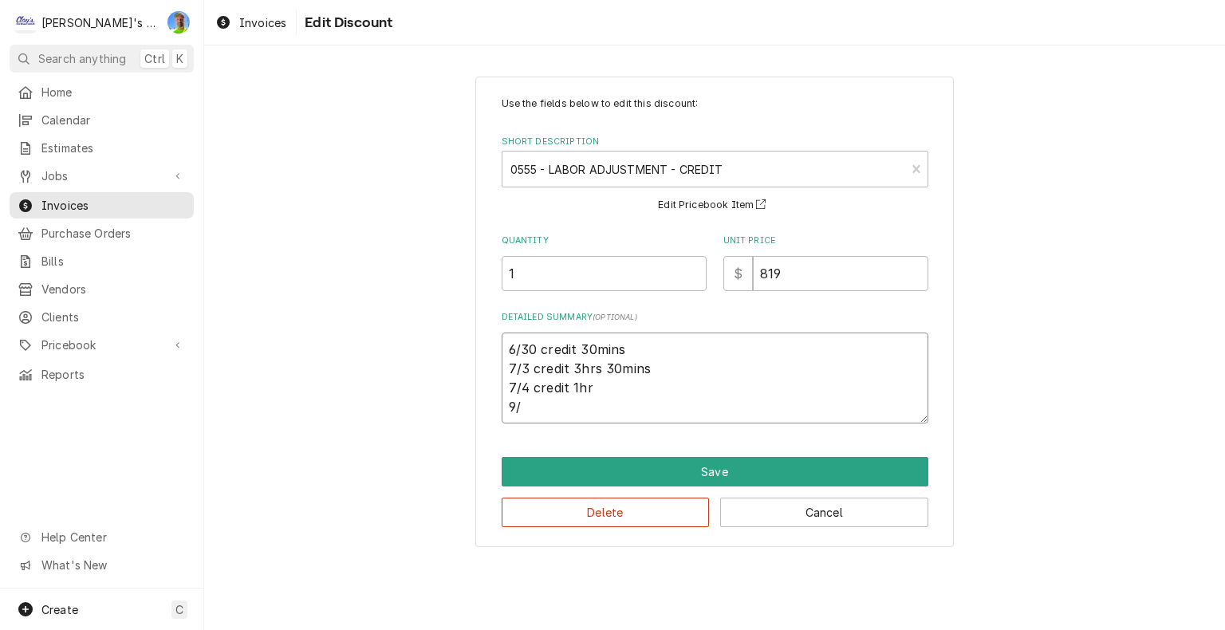
type textarea "6/30 credit 30mins 7/3 credit 3hrs 30mins 7/4 credit 1hr 9/1"
type textarea "x"
type textarea "6/30 credit 30mins 7/3 credit 3hrs 30mins 7/4 credit 1hr 9/17"
type textarea "x"
type textarea "6/30 credit 30mins 7/3 credit 3hrs 30mins 7/4 credit 1hr 9/17"
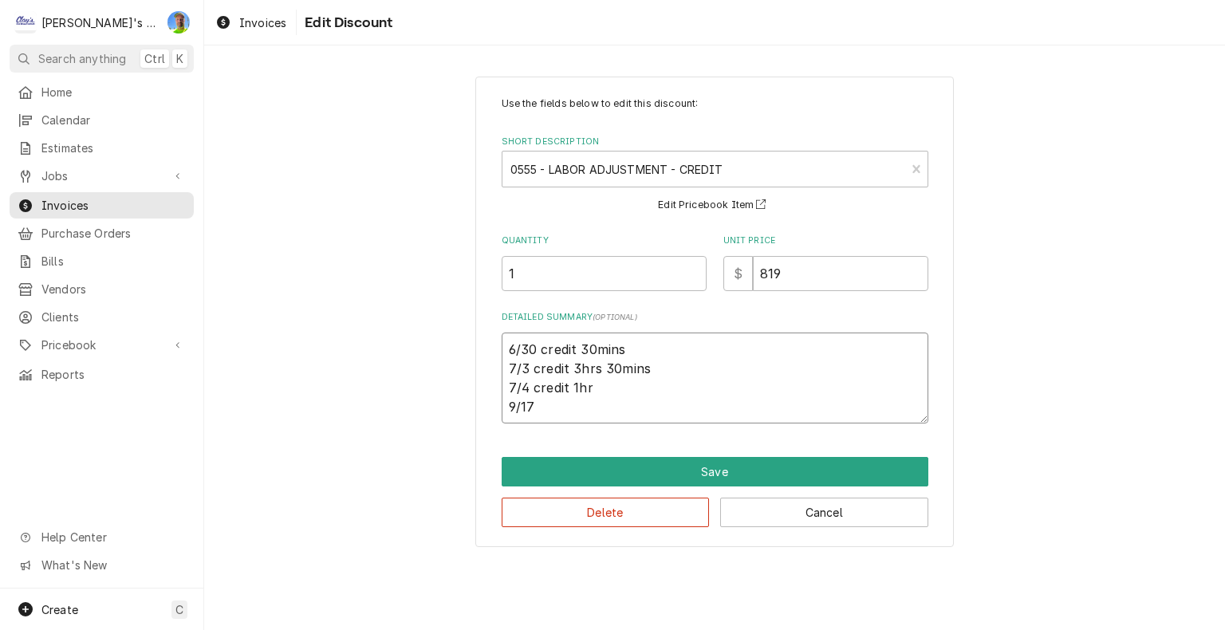
type textarea "x"
type textarea "6/30 credit 30mins 7/3 credit 3hrs 30mins 7/4 credit 1hr 9/17 c"
type textarea "x"
type textarea "6/30 credit 30mins 7/3 credit 3hrs 30mins 7/4 credit 1hr 9/17 cr"
type textarea "x"
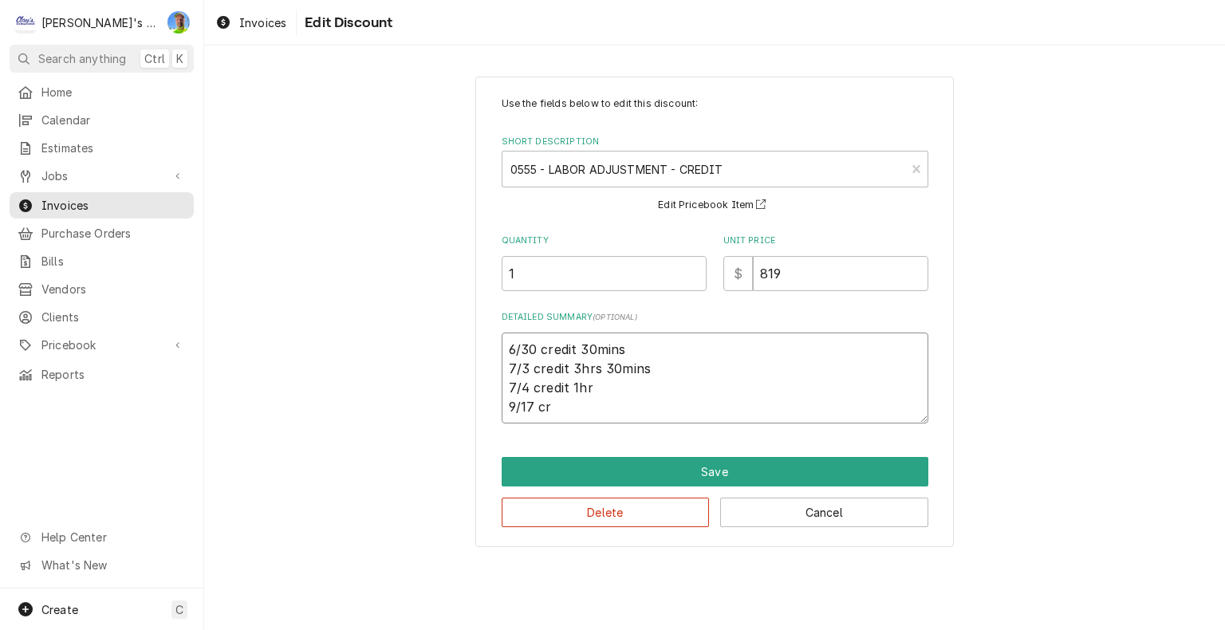
type textarea "6/30 credit 30mins 7/3 credit 3hrs 30mins 7/4 credit 1hr 9/17 cre"
type textarea "x"
type textarea "6/30 credit 30mins 7/3 credit 3hrs 30mins 7/4 credit 1hr 9/17 cred"
type textarea "x"
type textarea "6/30 credit 30mins 7/3 credit 3hrs 30mins 7/4 credit 1hr 9/17 credi"
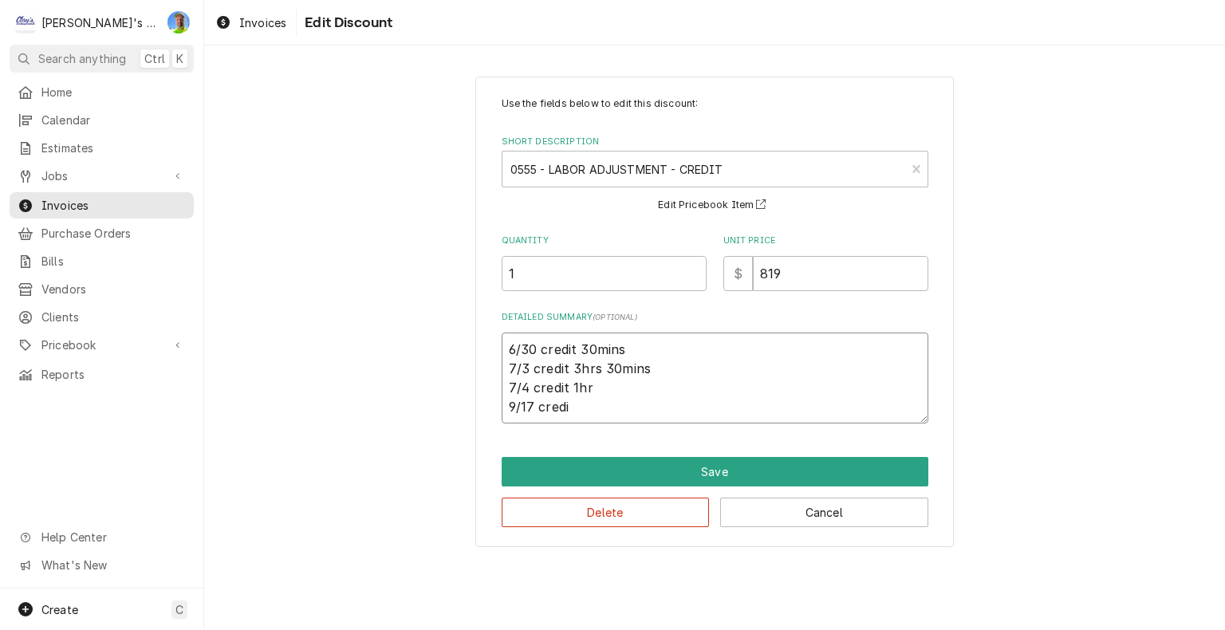
type textarea "x"
type textarea "6/30 credit 30mins 7/3 credit 3hrs 30mins 7/4 credit 1hr 9/17 credit"
type textarea "x"
type textarea "6/30 credit 30mins 7/3 credit 3hrs 30mins 7/4 credit 1hr 9/17 credit"
type textarea "x"
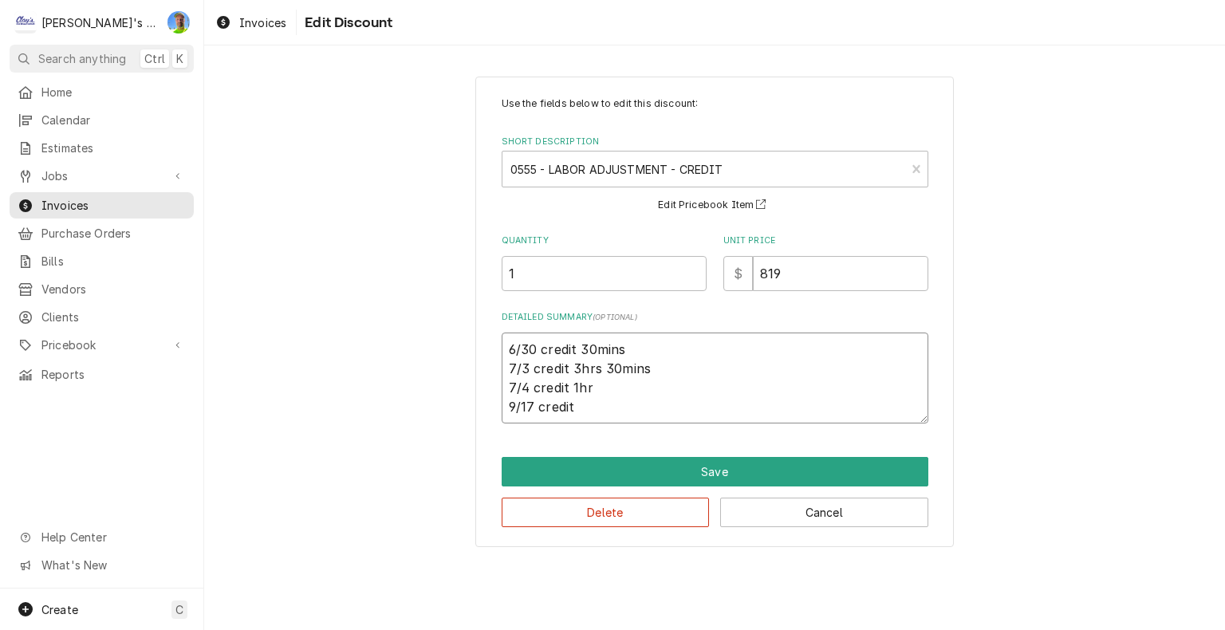
type textarea "6/30 credit 30mins 7/3 credit 3hrs 30mins 7/4 credit 1hr 9/17 credit 3"
type textarea "x"
type textarea "6/30 credit 30mins 7/3 credit 3hrs 30mins 7/4 credit 1hr 9/17 credit 30"
type textarea "x"
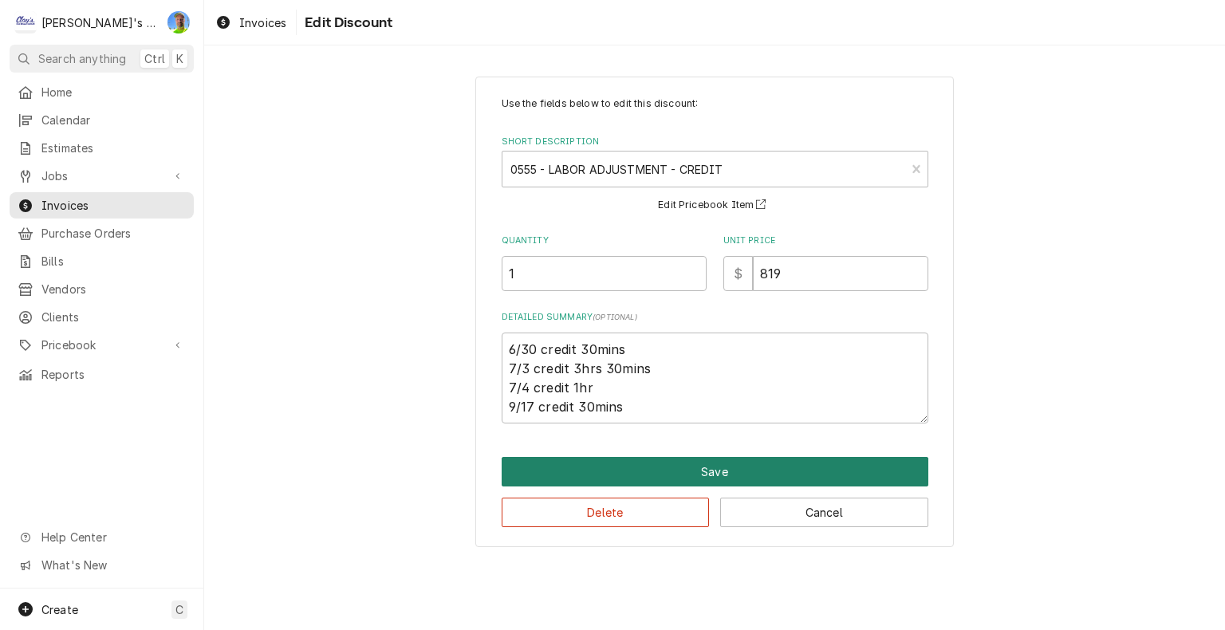
click at [778, 467] on button "Save" at bounding box center [715, 472] width 427 height 30
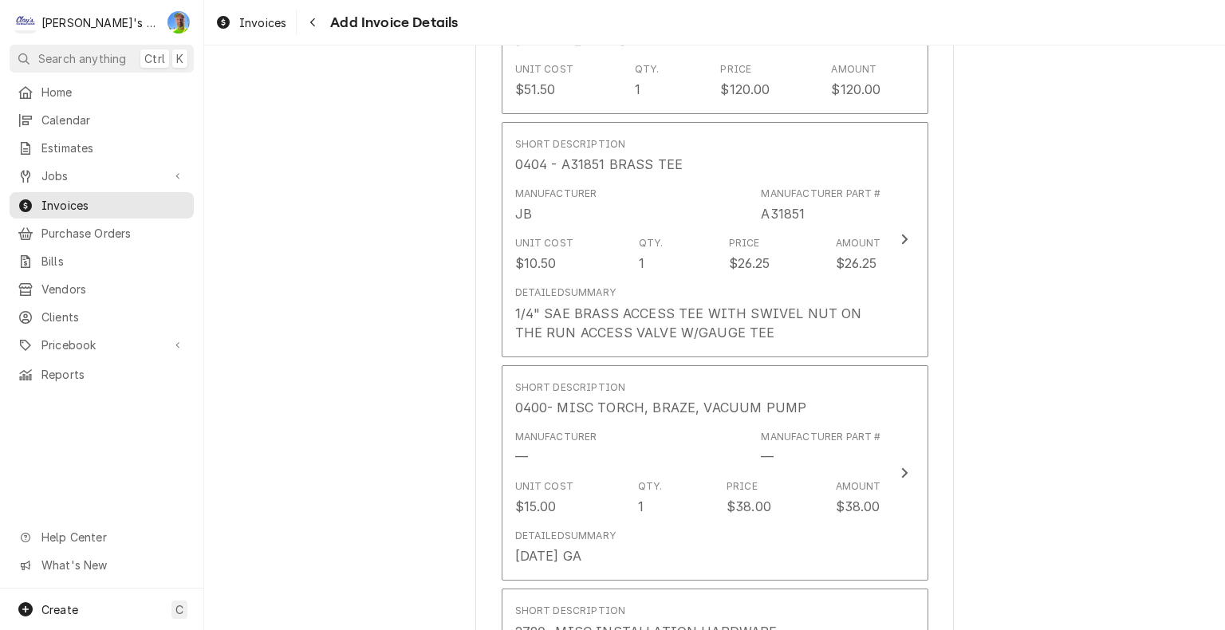
scroll to position [5247, 0]
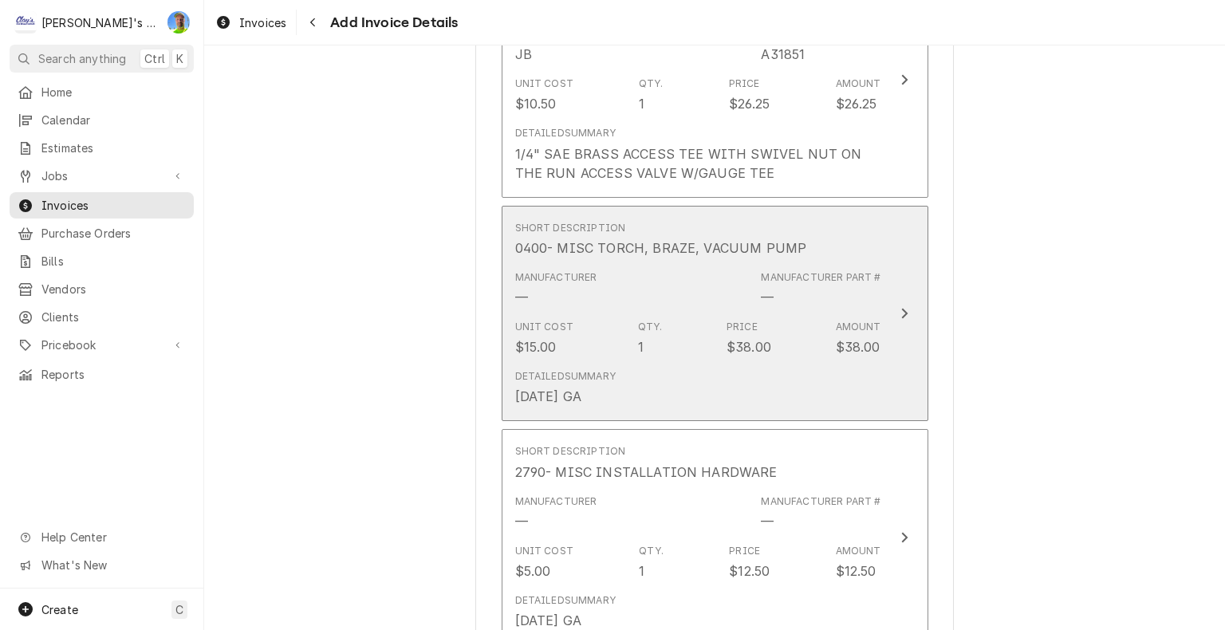
click at [903, 297] on button "Short Description 0400- MISC TORCH, BRAZE, VACUUM PUMP Manufacturer — Manufactu…" at bounding box center [715, 314] width 427 height 216
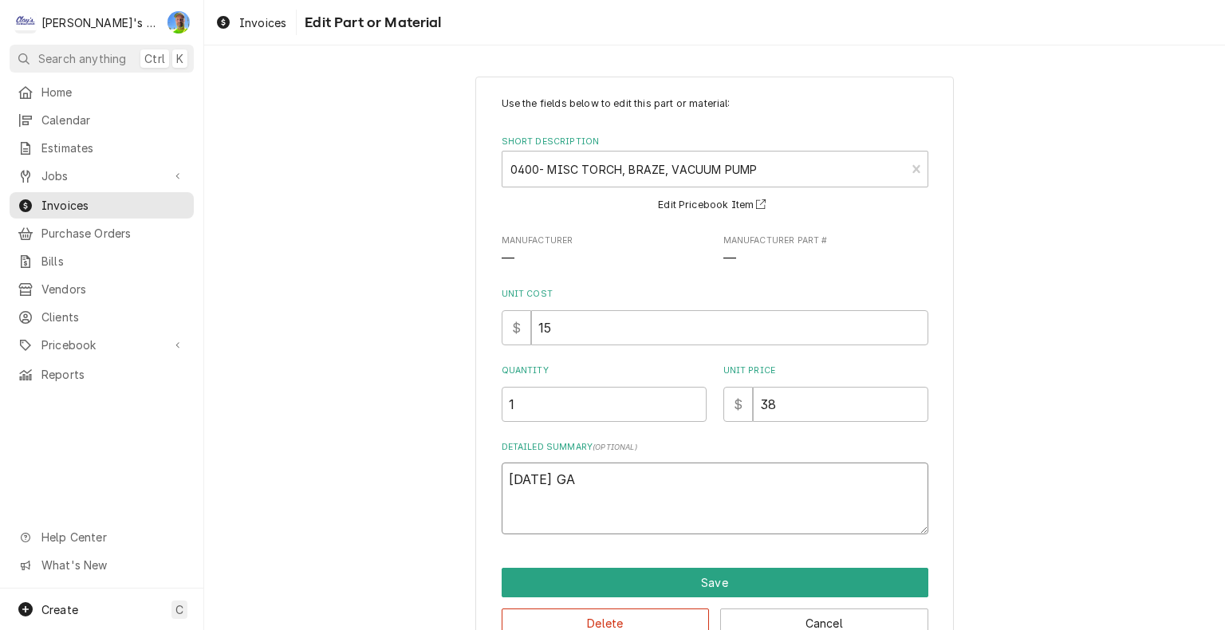
drag, startPoint x: 502, startPoint y: 476, endPoint x: 667, endPoint y: 504, distance: 166.6
click at [667, 504] on textarea "7/4/2025 GA" at bounding box center [715, 498] width 427 height 72
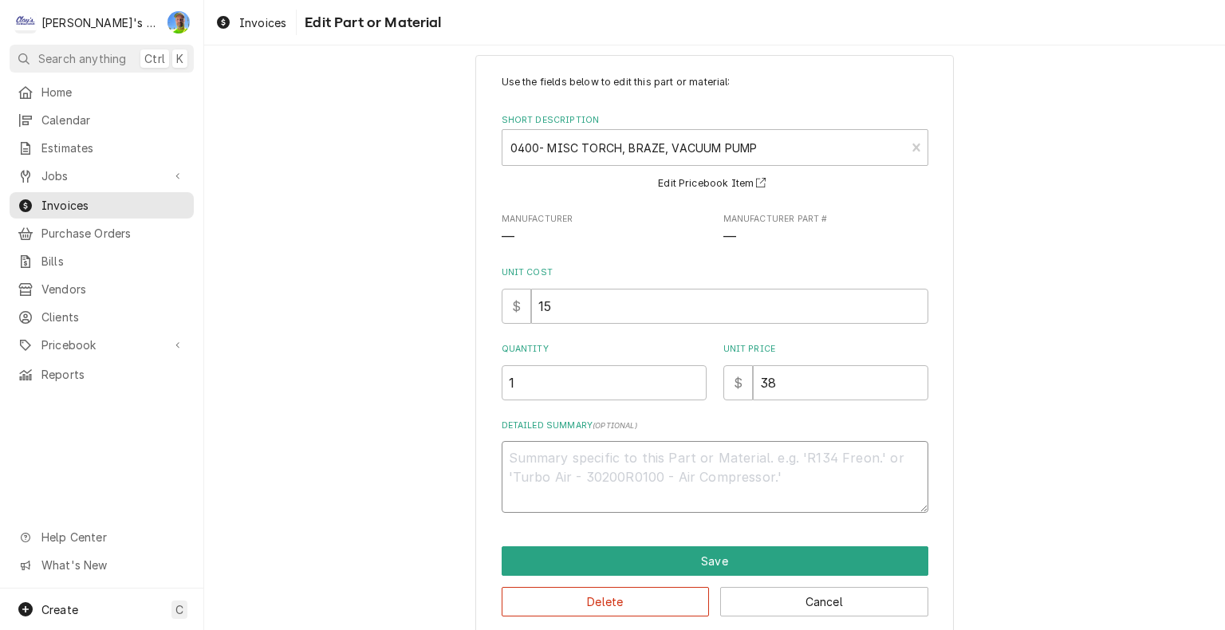
scroll to position [41, 0]
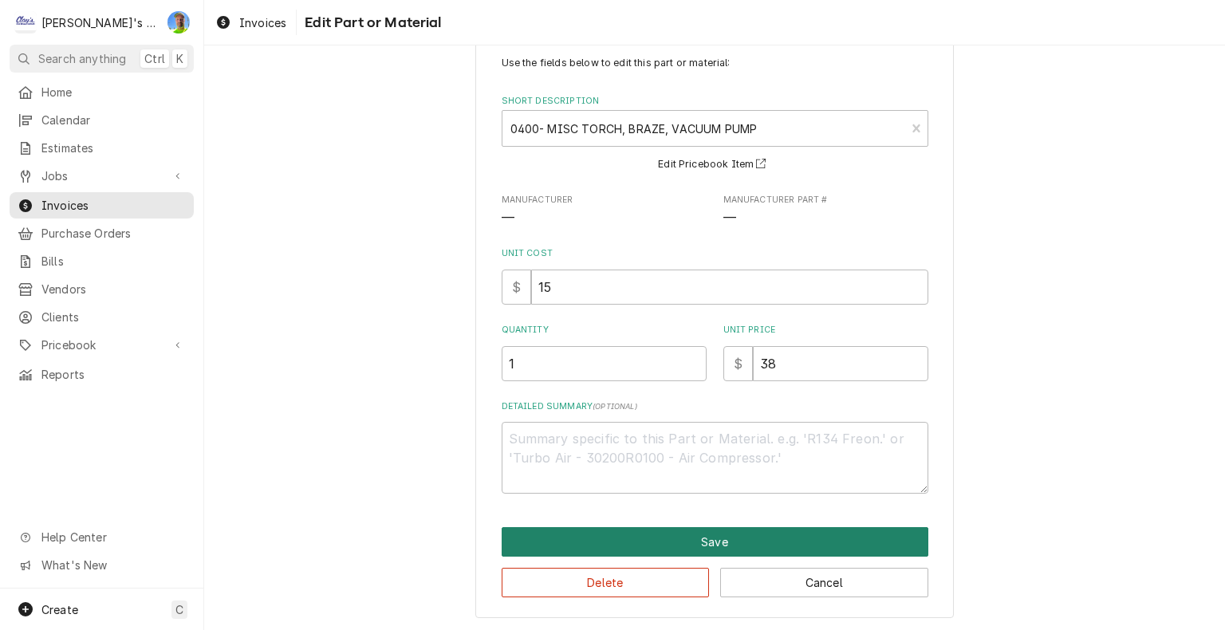
click at [729, 544] on button "Save" at bounding box center [715, 542] width 427 height 30
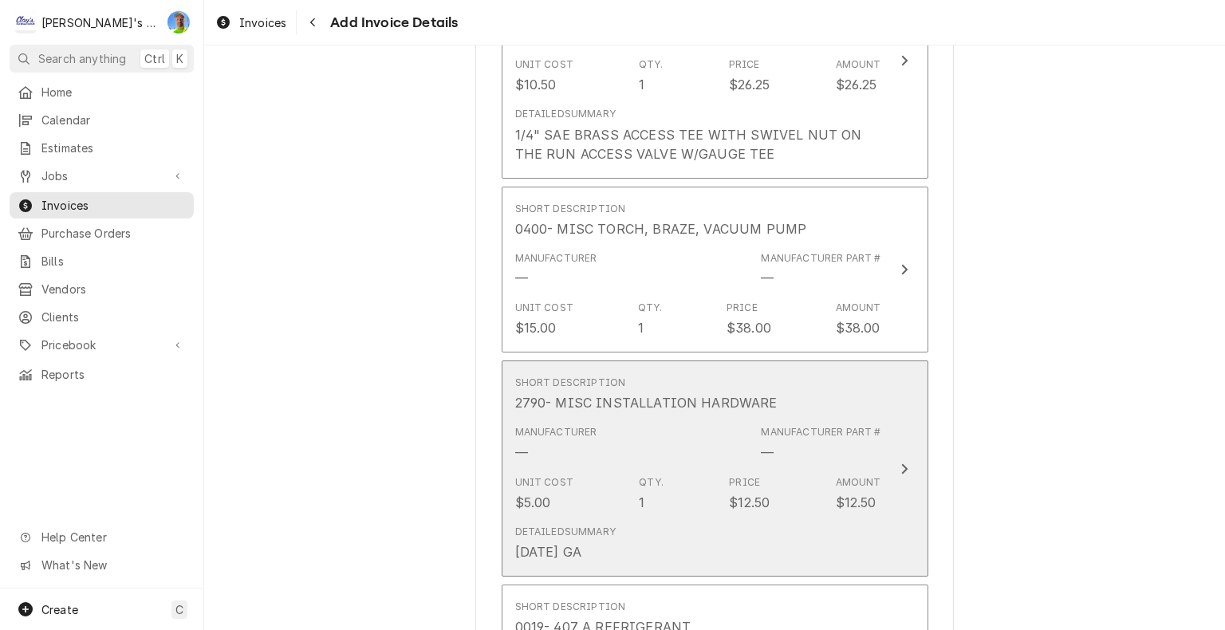
scroll to position [5266, 0]
click at [797, 518] on div "Detailed Summary 7/4/2025 GA" at bounding box center [698, 542] width 366 height 49
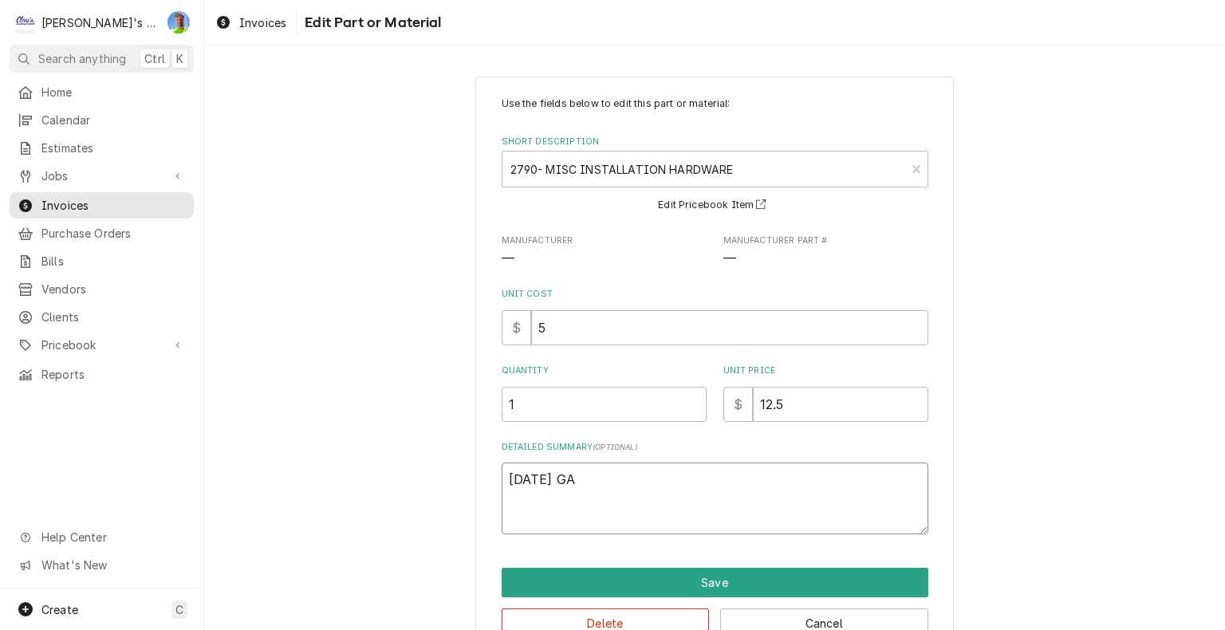
click at [630, 479] on textarea "7/4/2025 GA" at bounding box center [715, 498] width 427 height 72
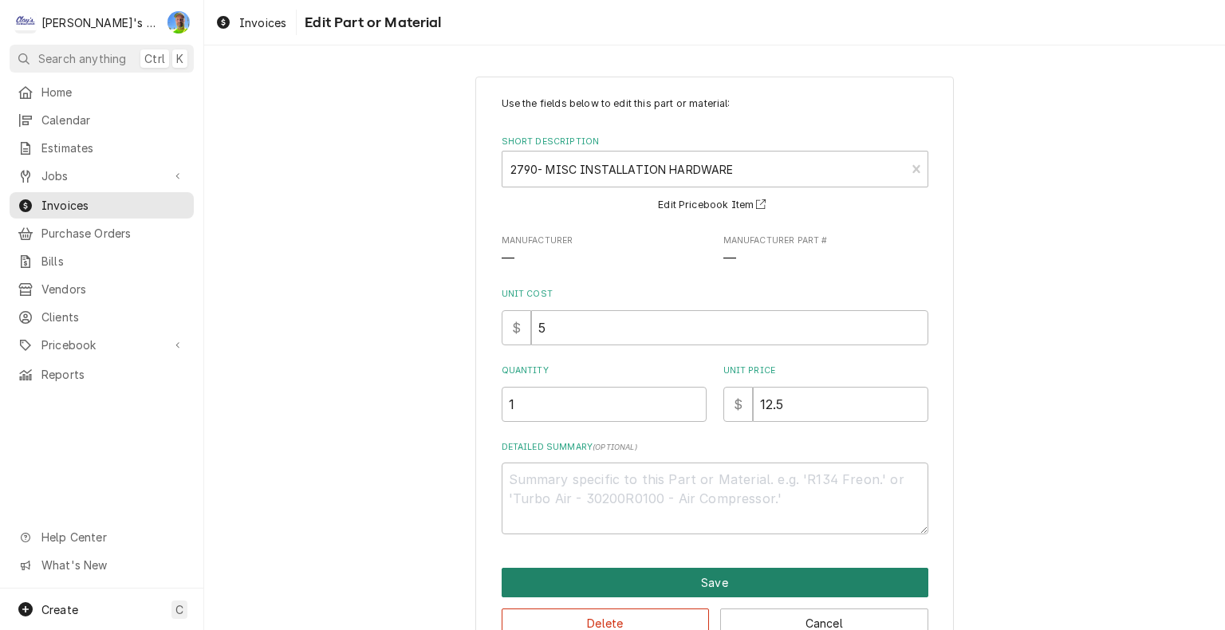
click at [738, 579] on button "Save" at bounding box center [715, 583] width 427 height 30
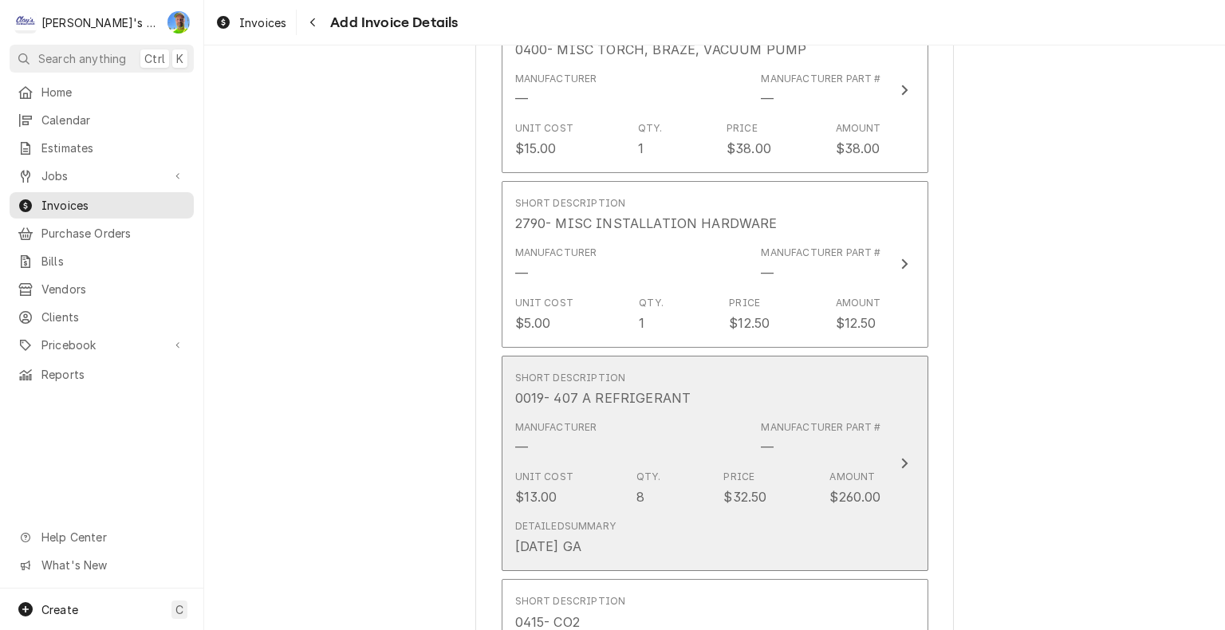
scroll to position [5524, 0]
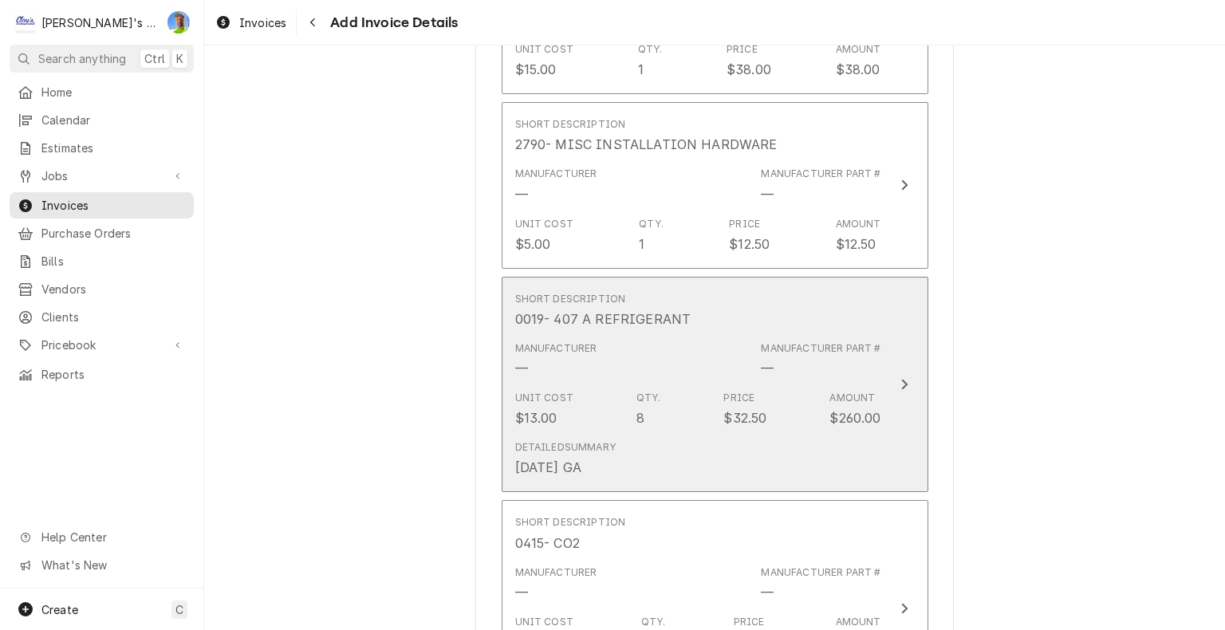
click at [845, 434] on div "Detailed Summary 7/4/2025 GA" at bounding box center [698, 458] width 366 height 49
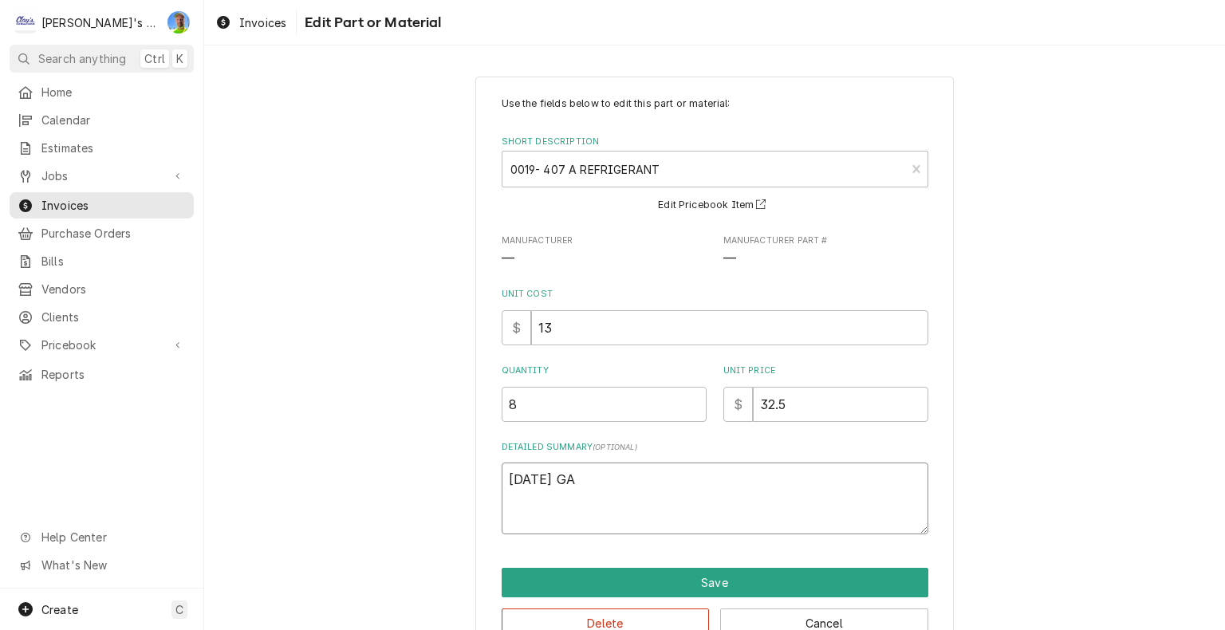
click at [660, 482] on textarea "7/4/2025 GA" at bounding box center [715, 498] width 427 height 72
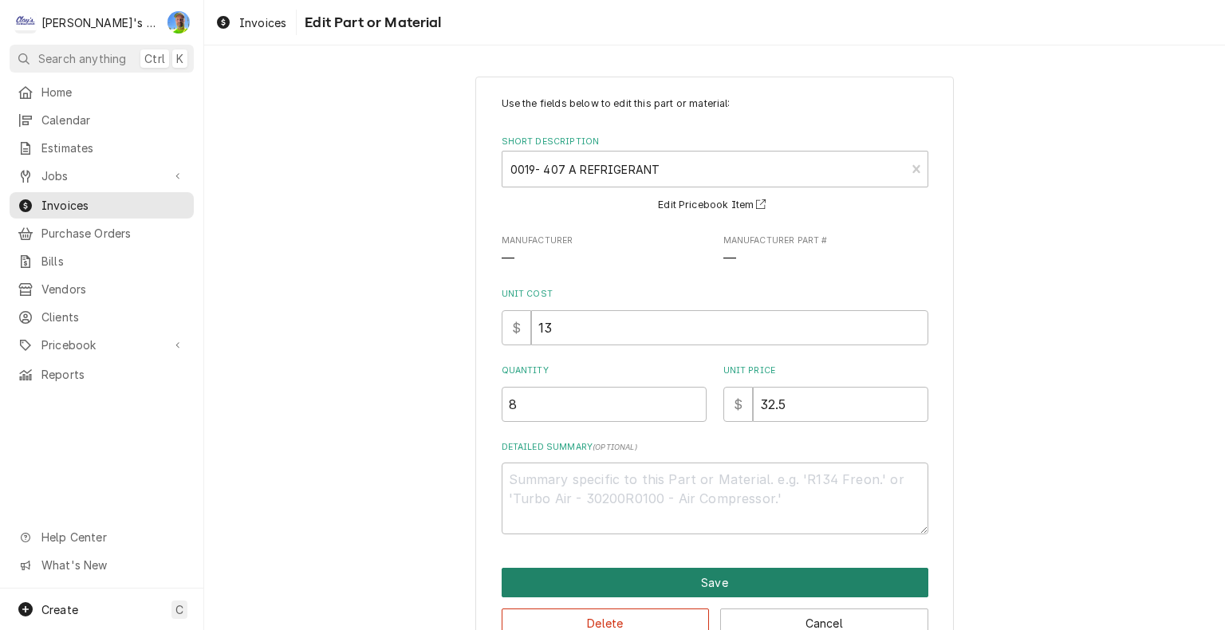
click at [861, 579] on button "Save" at bounding box center [715, 583] width 427 height 30
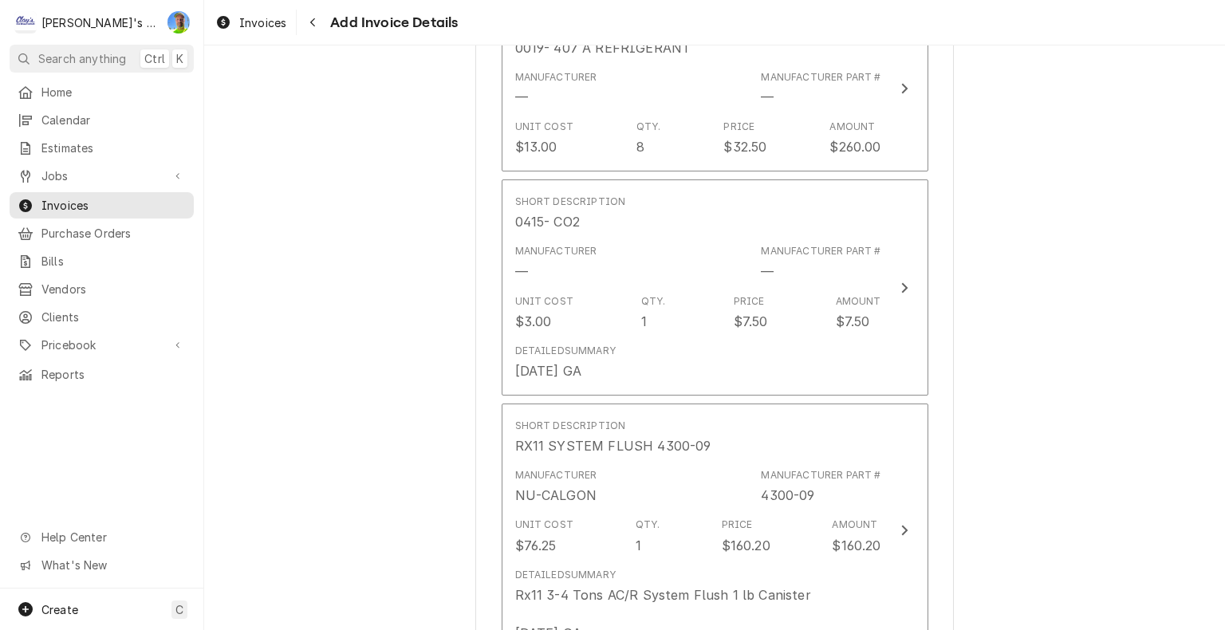
scroll to position [5623, 0]
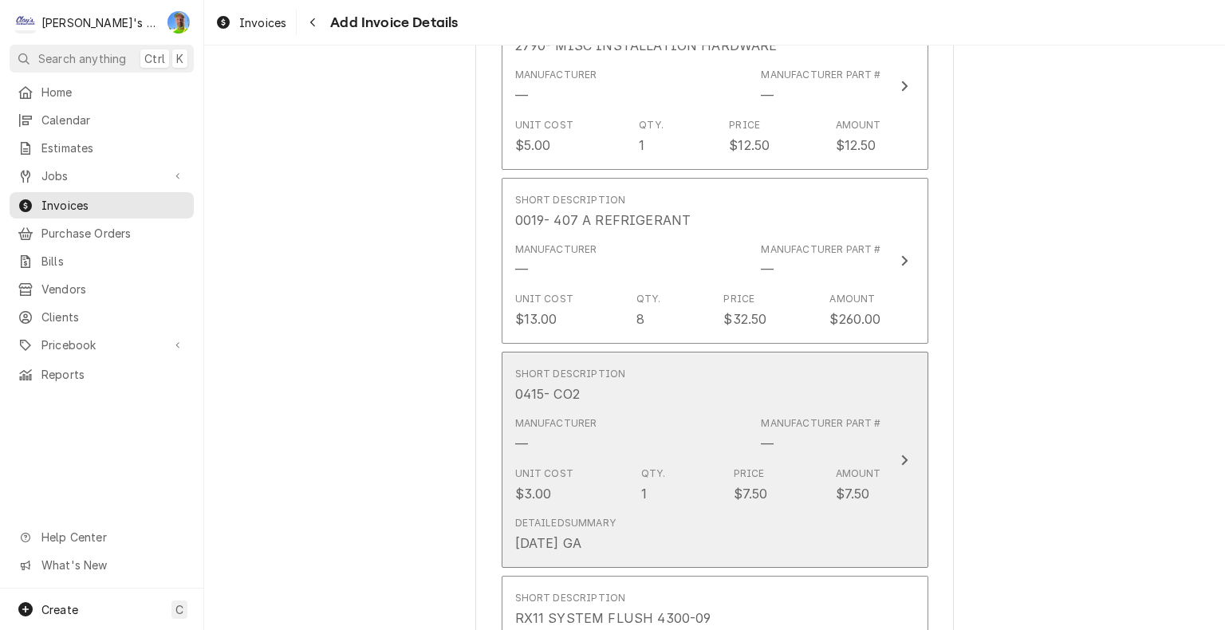
click at [872, 466] on div "Amount" at bounding box center [858, 473] width 45 height 14
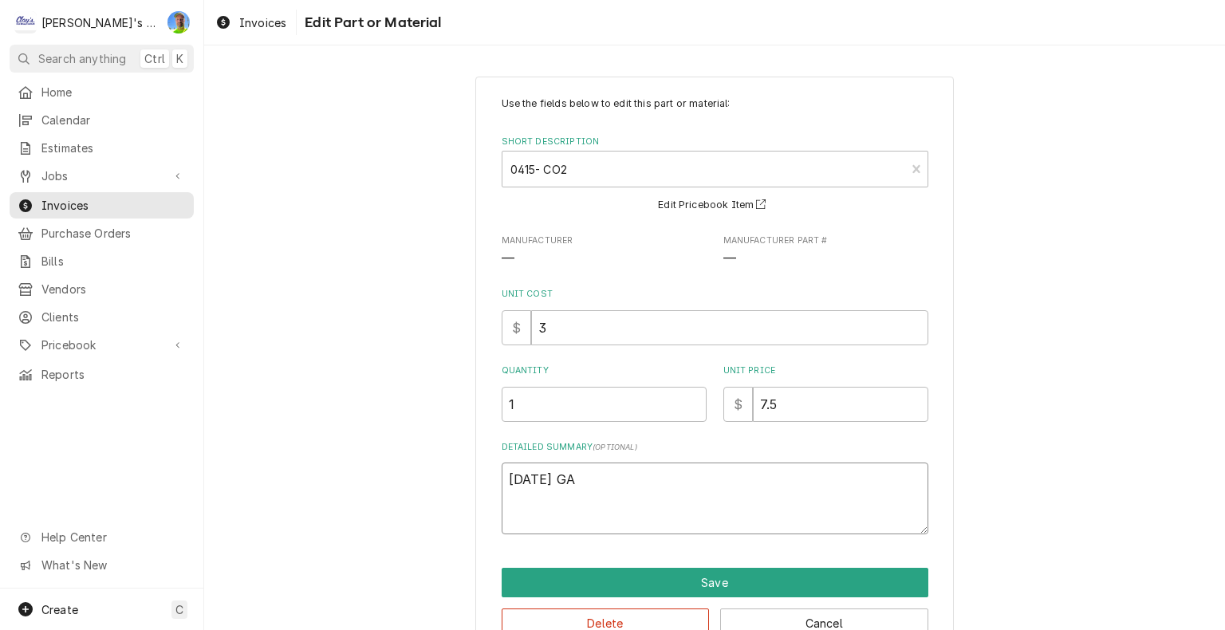
click at [765, 478] on textarea "7/4/2025 GA" at bounding box center [715, 498] width 427 height 72
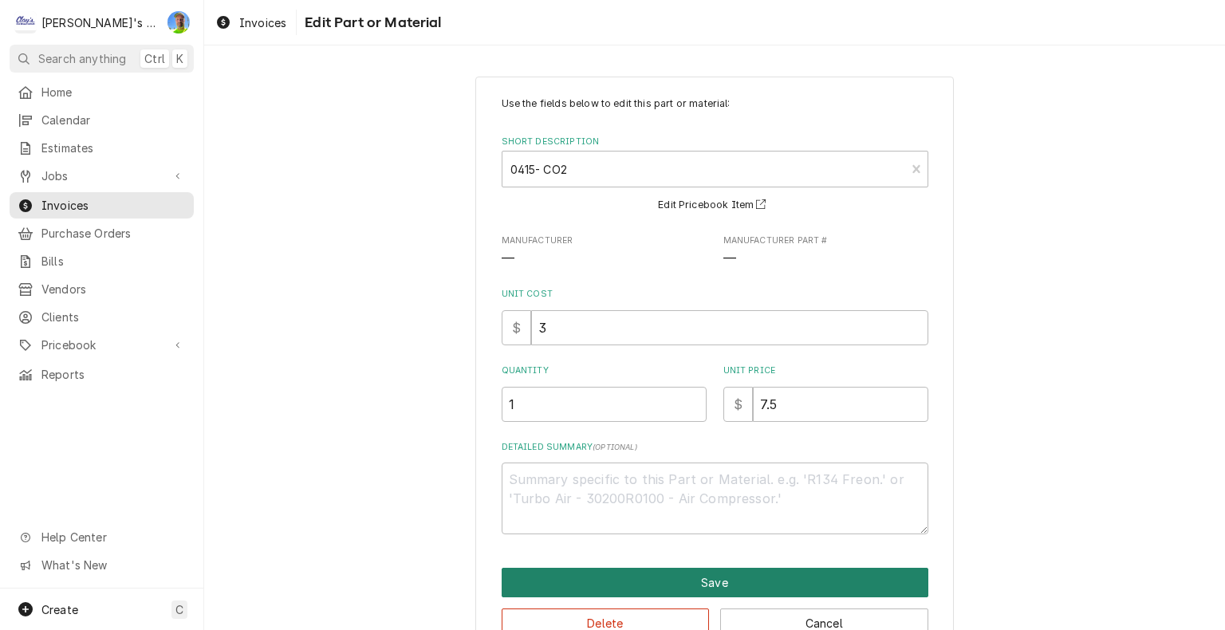
click at [773, 580] on button "Save" at bounding box center [715, 583] width 427 height 30
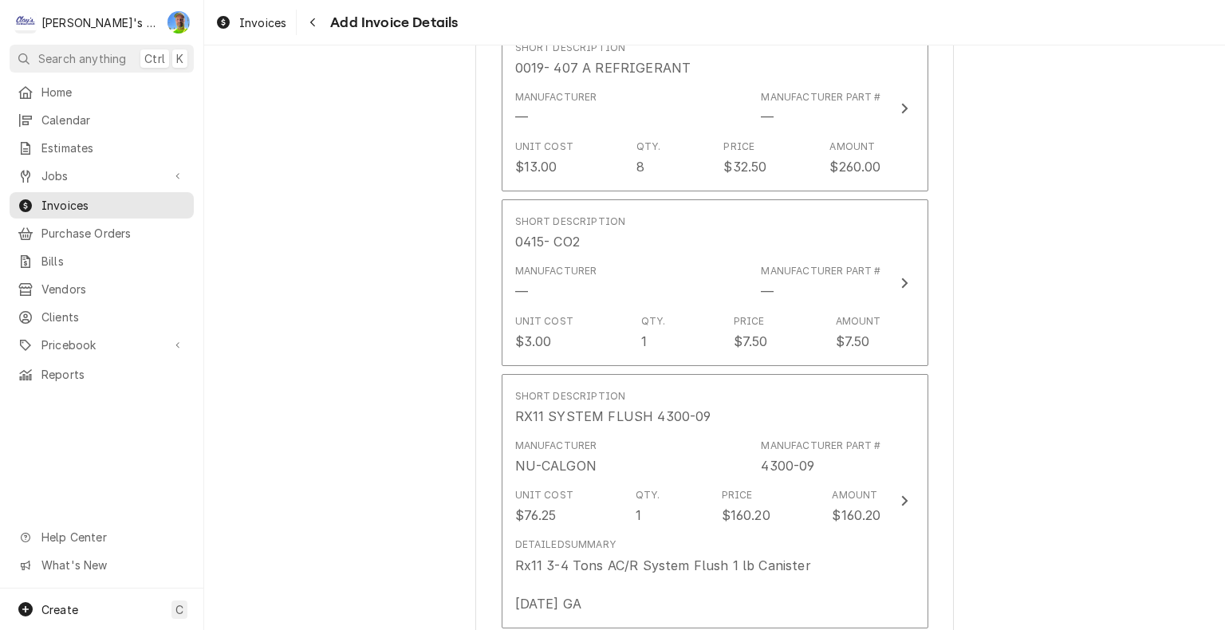
scroll to position [5802, 0]
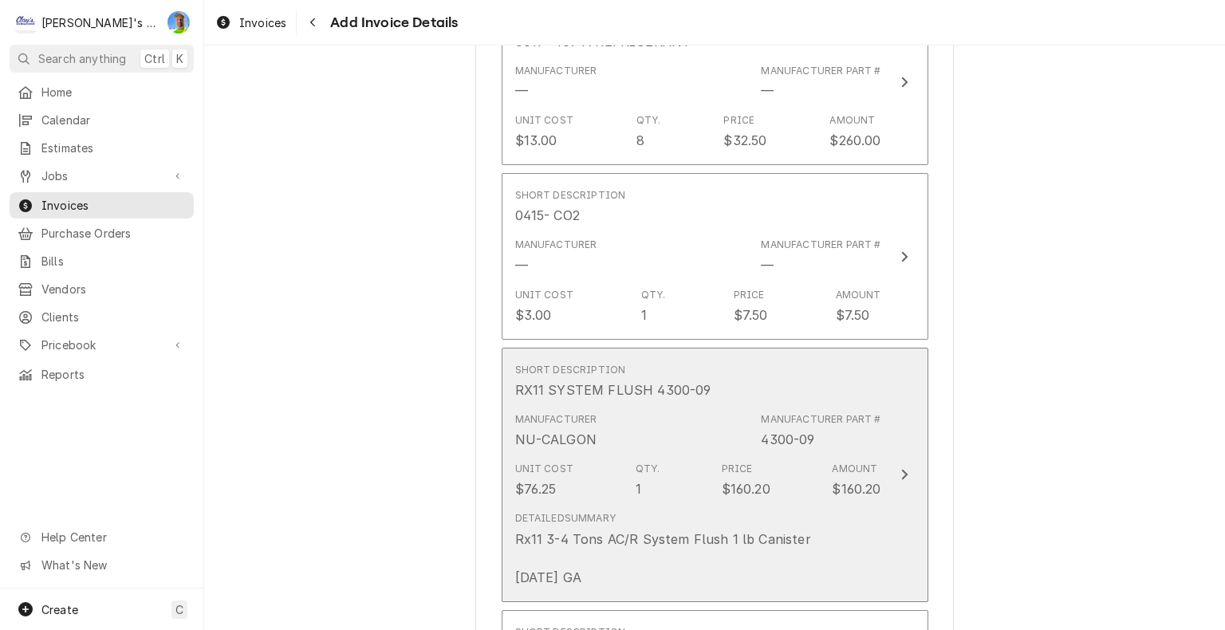
click at [809, 515] on div "Detailed Summary Rx11 3-4 Tons AC/R System Flush 1 lb Canister 7/4/2025 GA" at bounding box center [698, 549] width 366 height 88
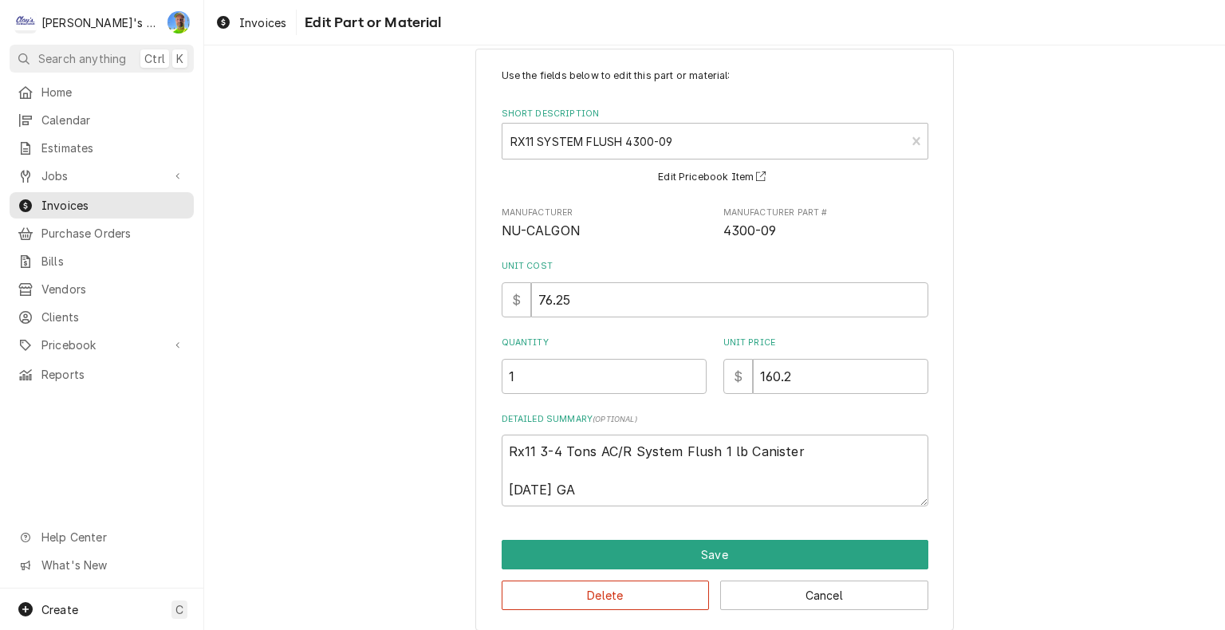
scroll to position [41, 0]
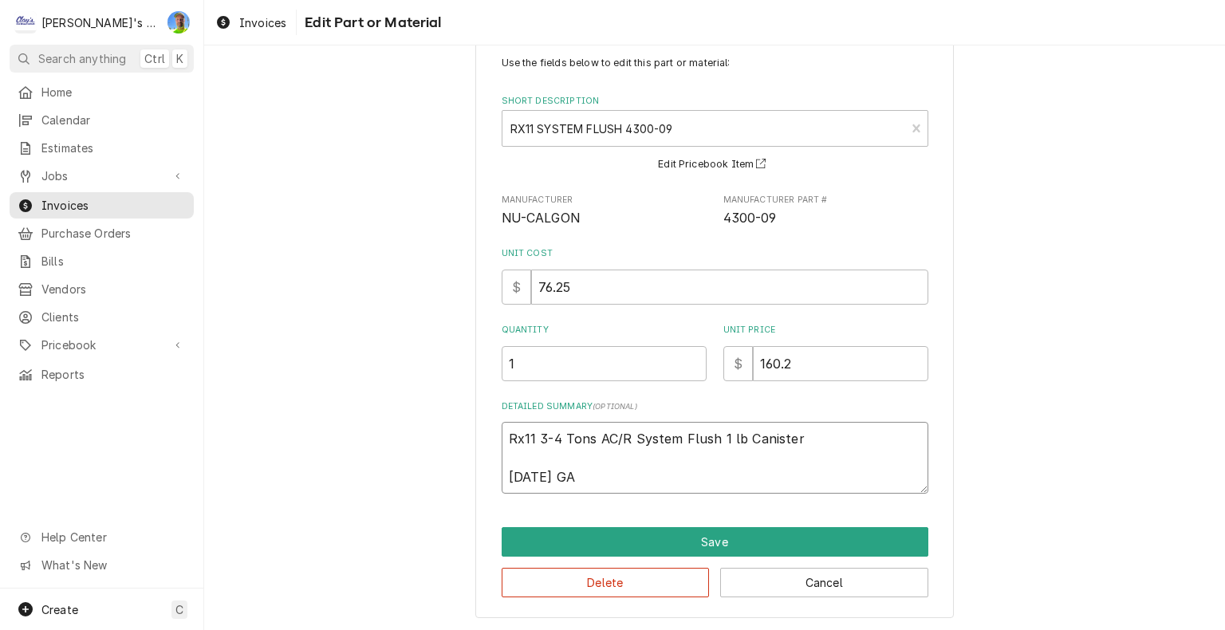
click at [729, 486] on textarea "Rx11 3-4 Tons AC/R System Flush 1 lb Canister 7/4/2025 GA" at bounding box center [715, 458] width 427 height 72
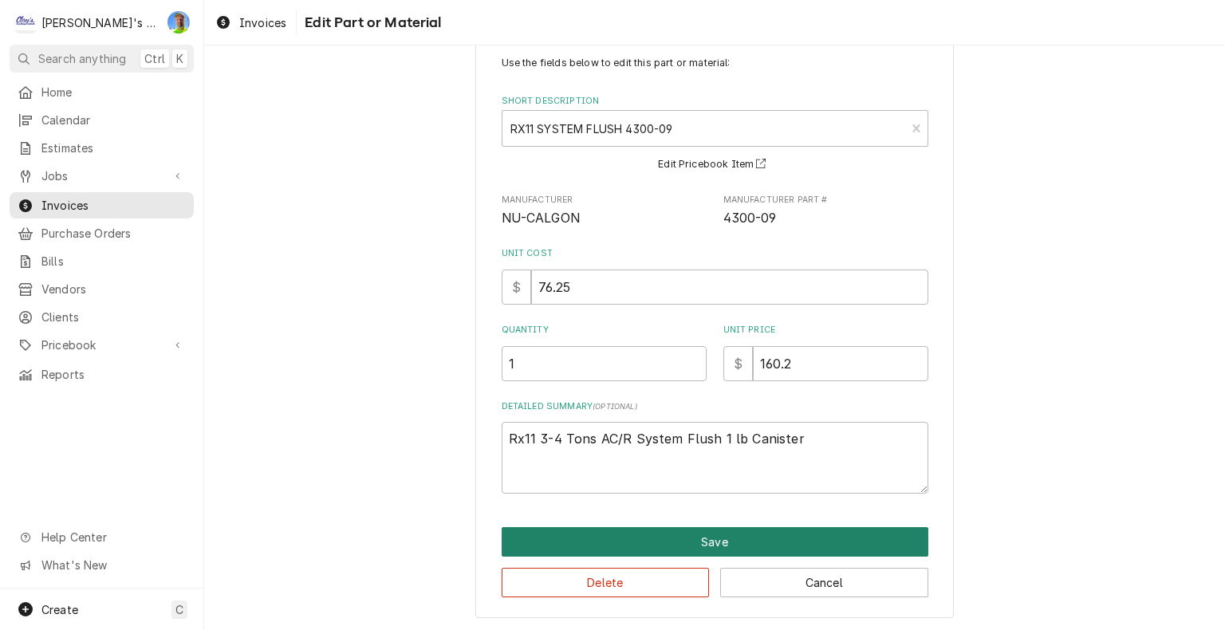
click at [718, 542] on button "Save" at bounding box center [715, 542] width 427 height 30
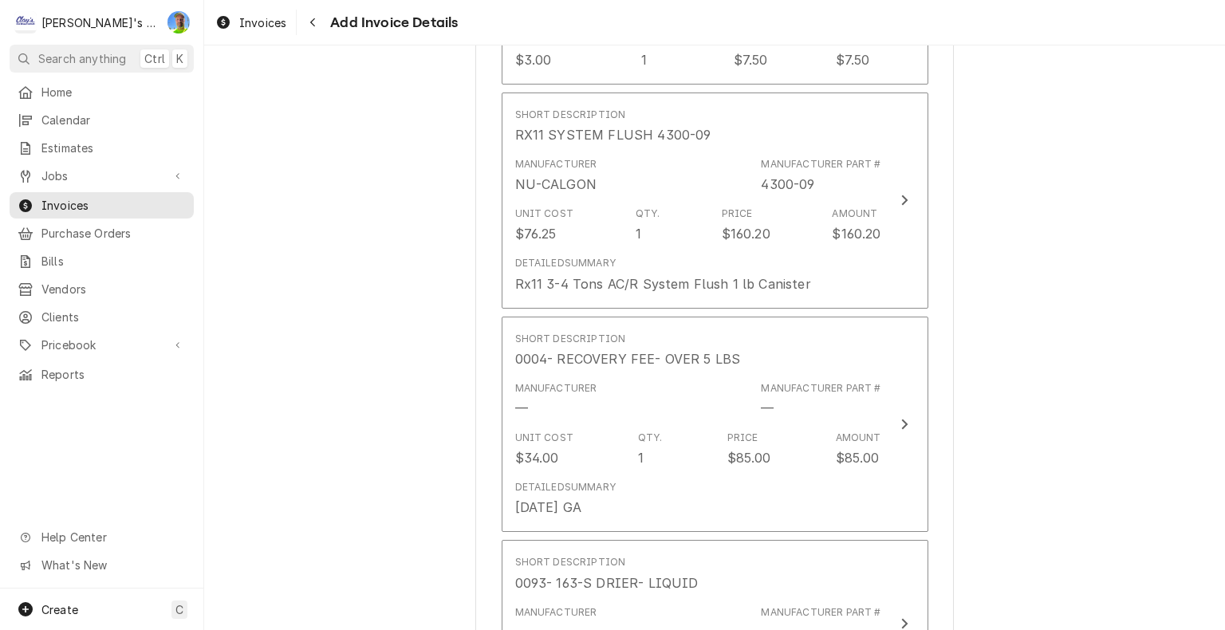
scroll to position [6059, 0]
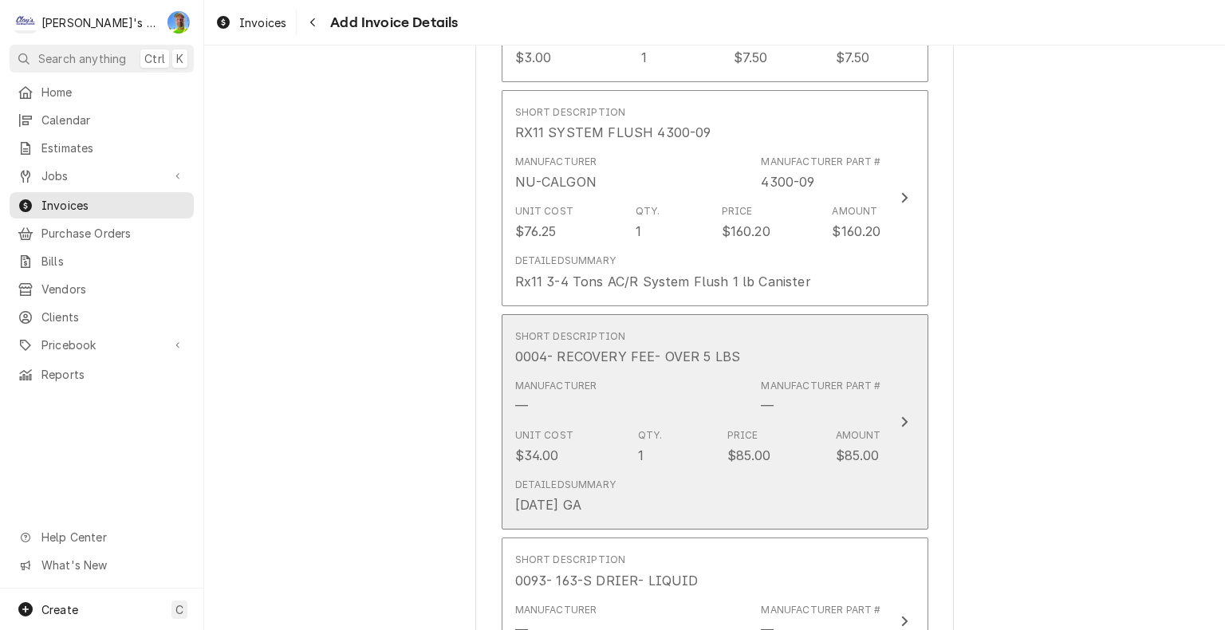
click at [776, 496] on button "Short Description 0004- RECOVERY FEE- OVER 5 LBS Manufacturer — Manufacturer Pa…" at bounding box center [715, 422] width 427 height 216
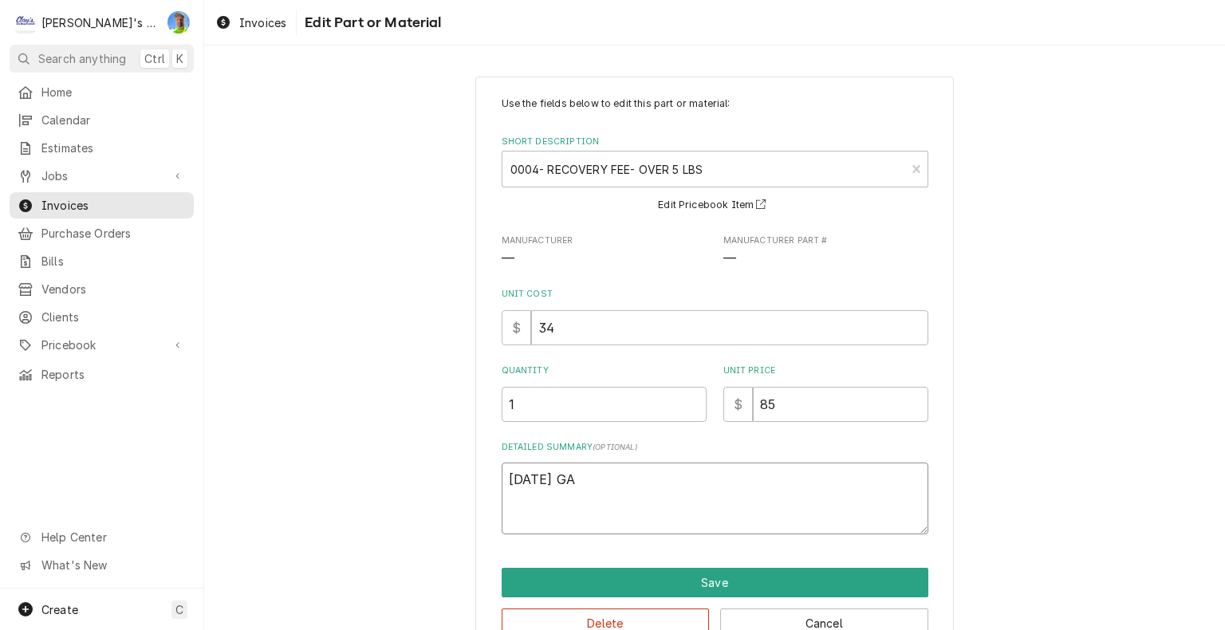
click at [667, 502] on textarea "7/4/2025 GA" at bounding box center [715, 498] width 427 height 72
click at [667, 501] on textarea "7/4/2025 GA" at bounding box center [715, 498] width 427 height 72
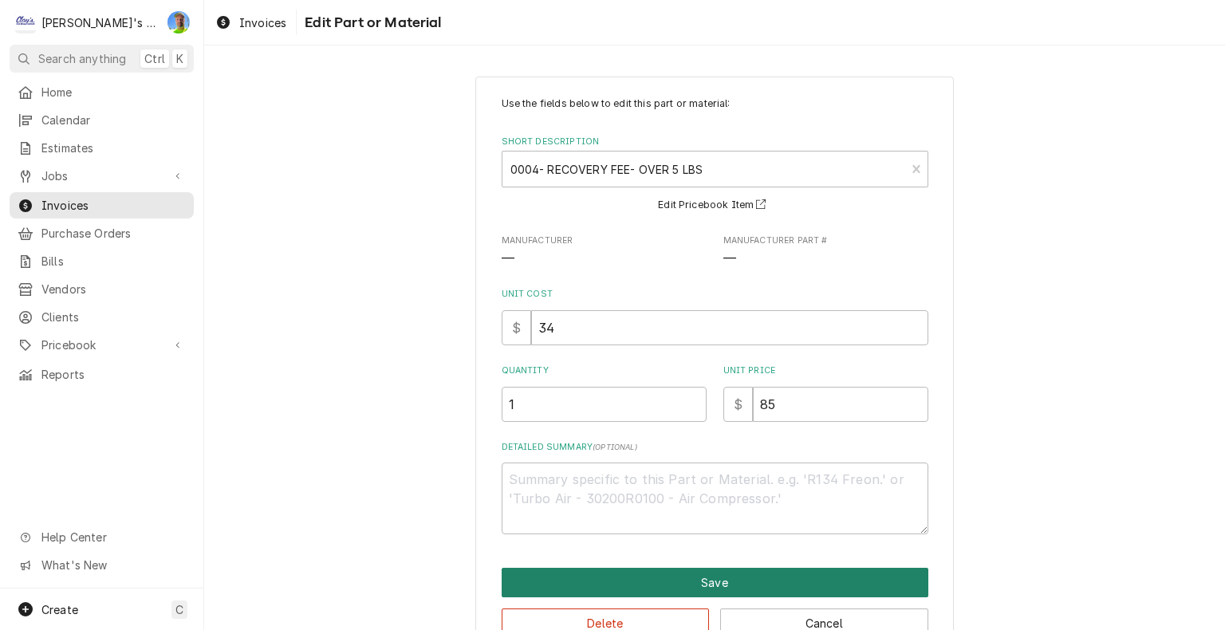
click at [702, 579] on button "Save" at bounding box center [715, 583] width 427 height 30
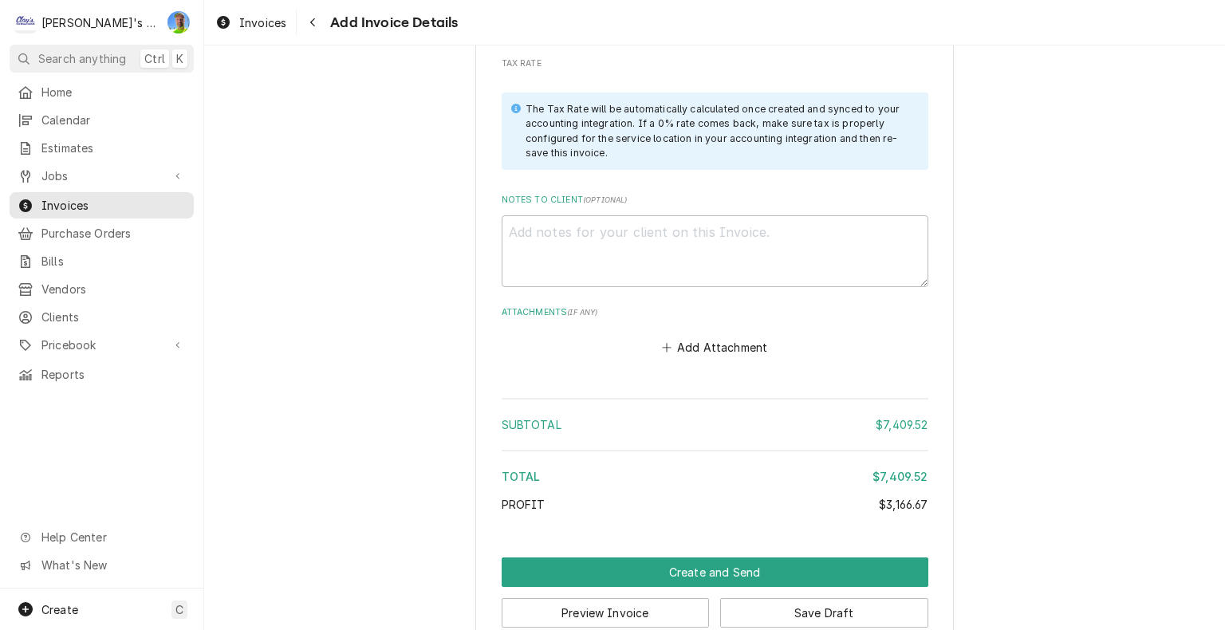
scroll to position [7690, 0]
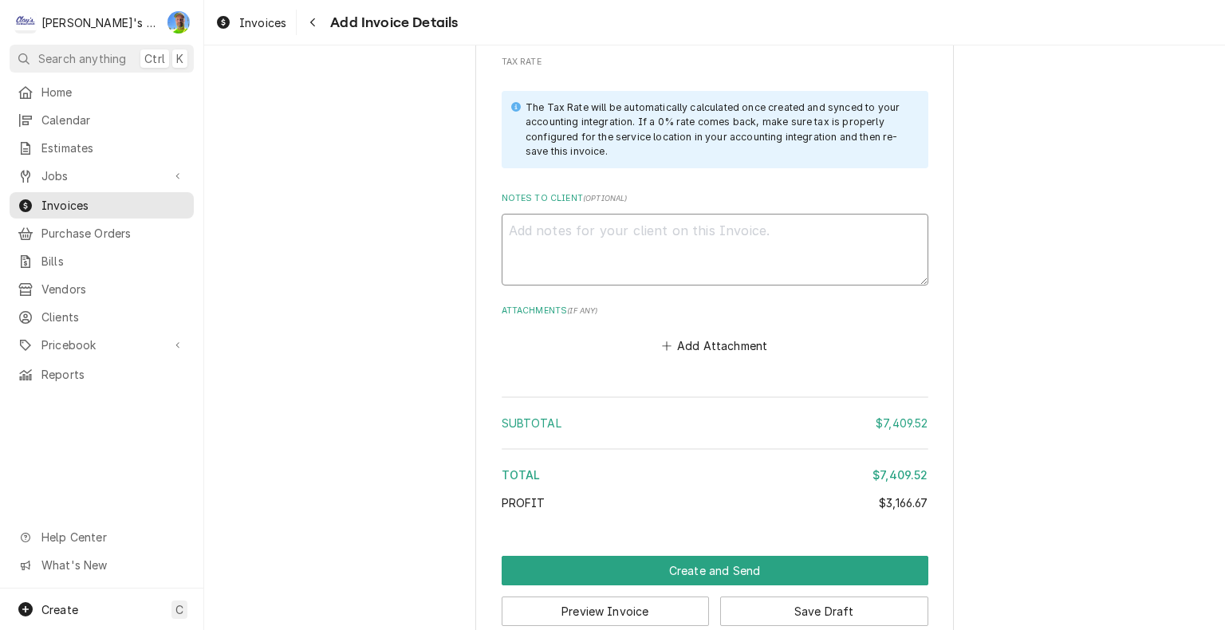
click at [647, 216] on textarea "Notes to Client ( optional )" at bounding box center [715, 250] width 427 height 72
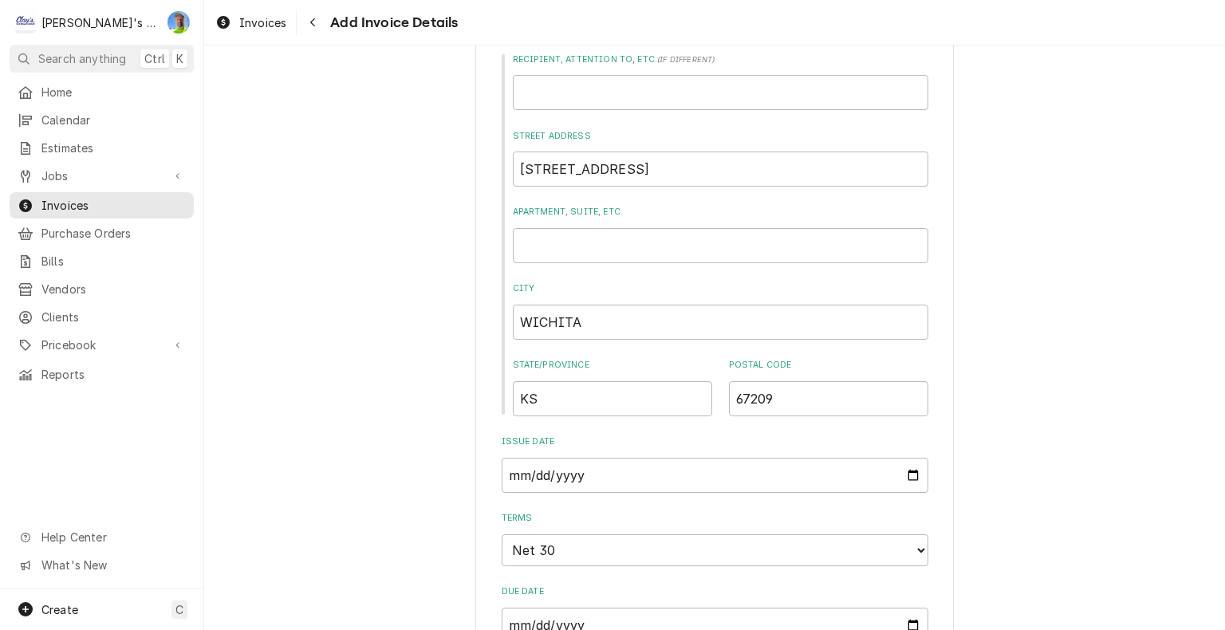
scroll to position [753, 0]
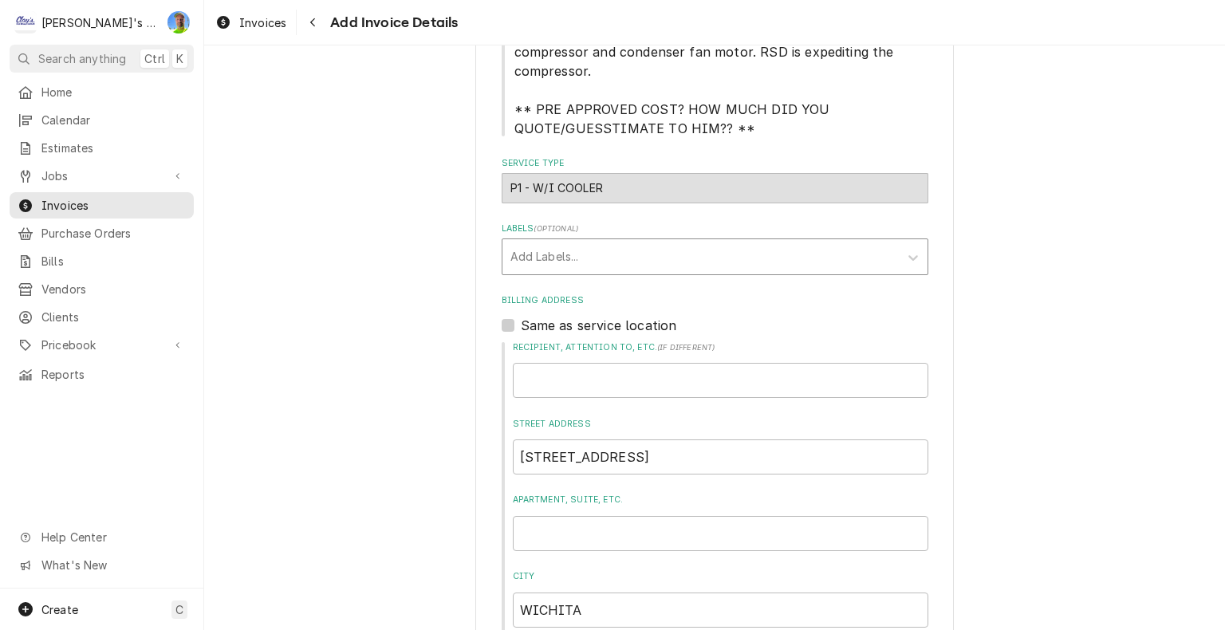
click at [859, 242] on div "Labels" at bounding box center [700, 256] width 380 height 29
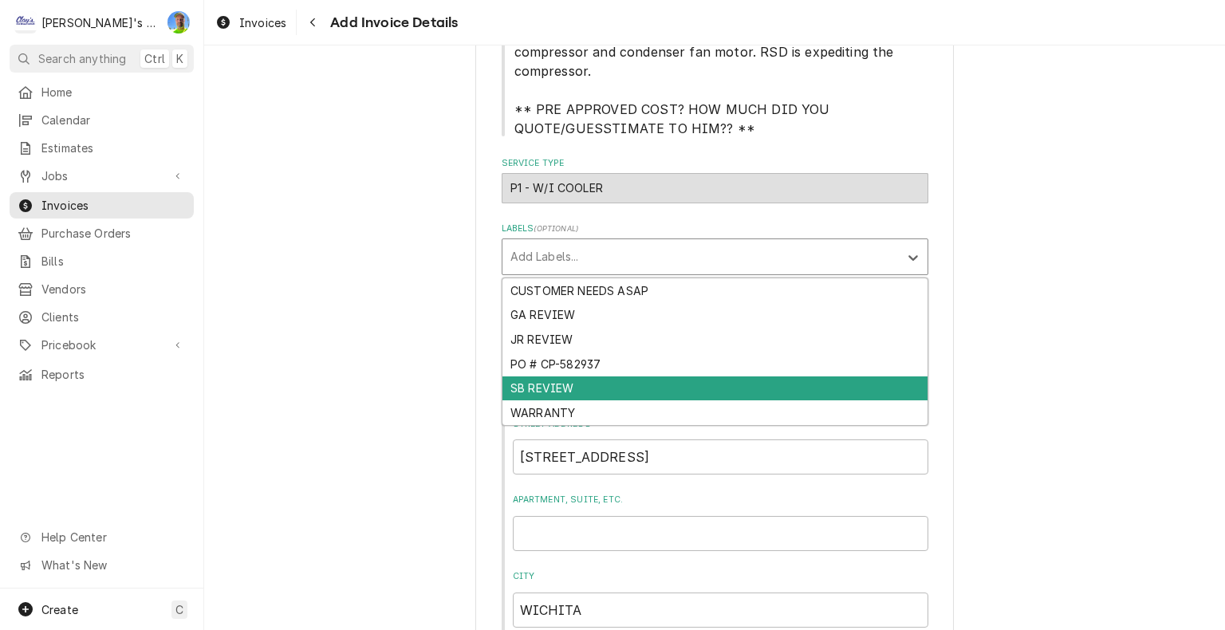
click at [871, 376] on div "SB REVIEW" at bounding box center [714, 388] width 425 height 25
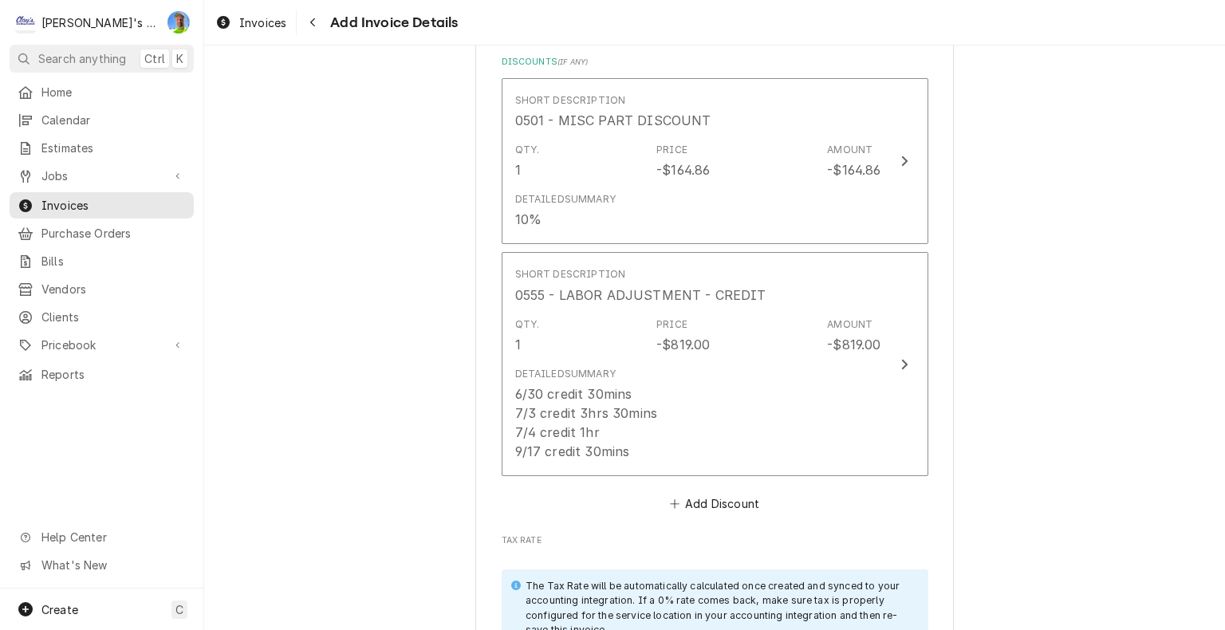
scroll to position [7690, 0]
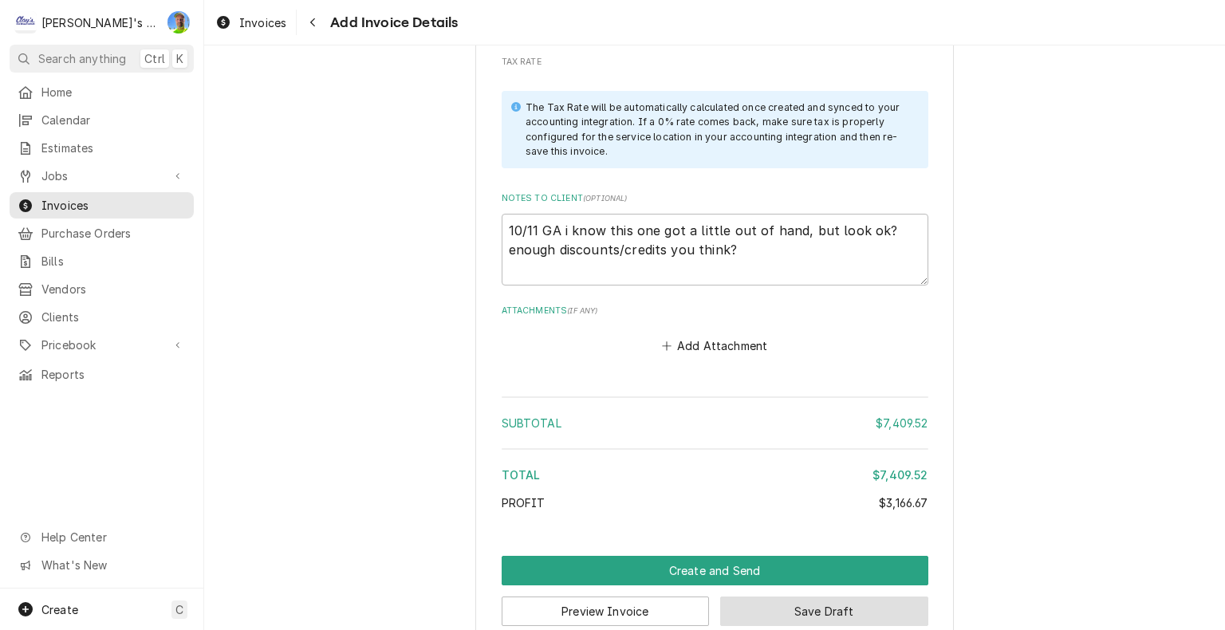
click at [802, 596] on button "Save Draft" at bounding box center [824, 611] width 208 height 30
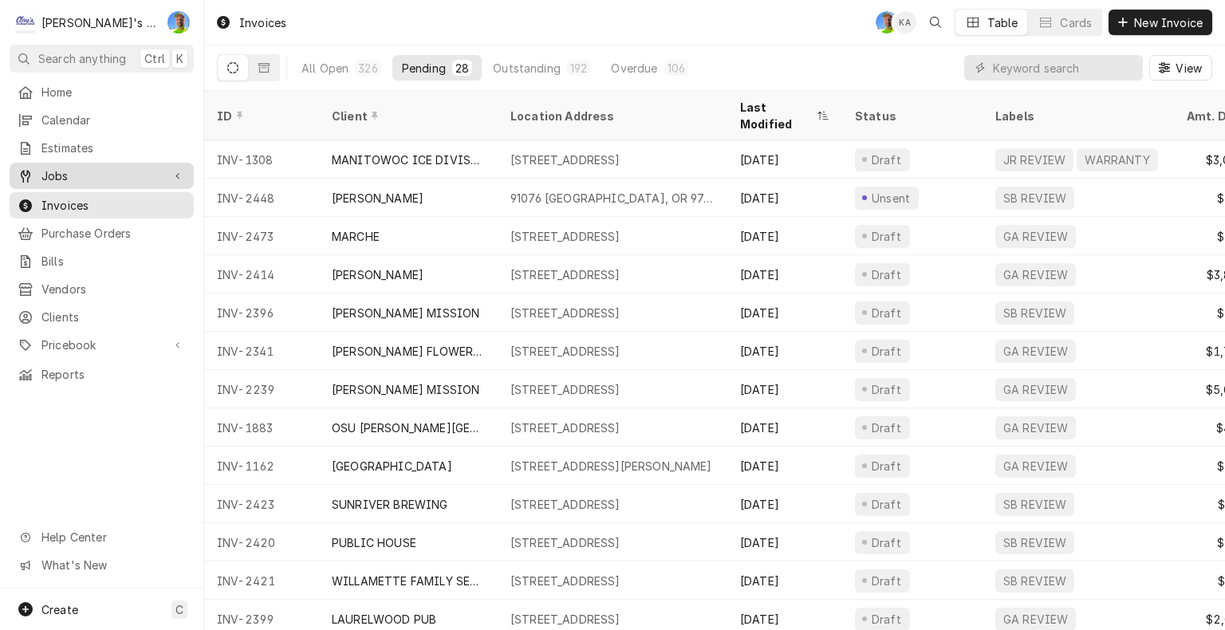
click at [104, 166] on div "Jobs" at bounding box center [102, 176] width 178 height 20
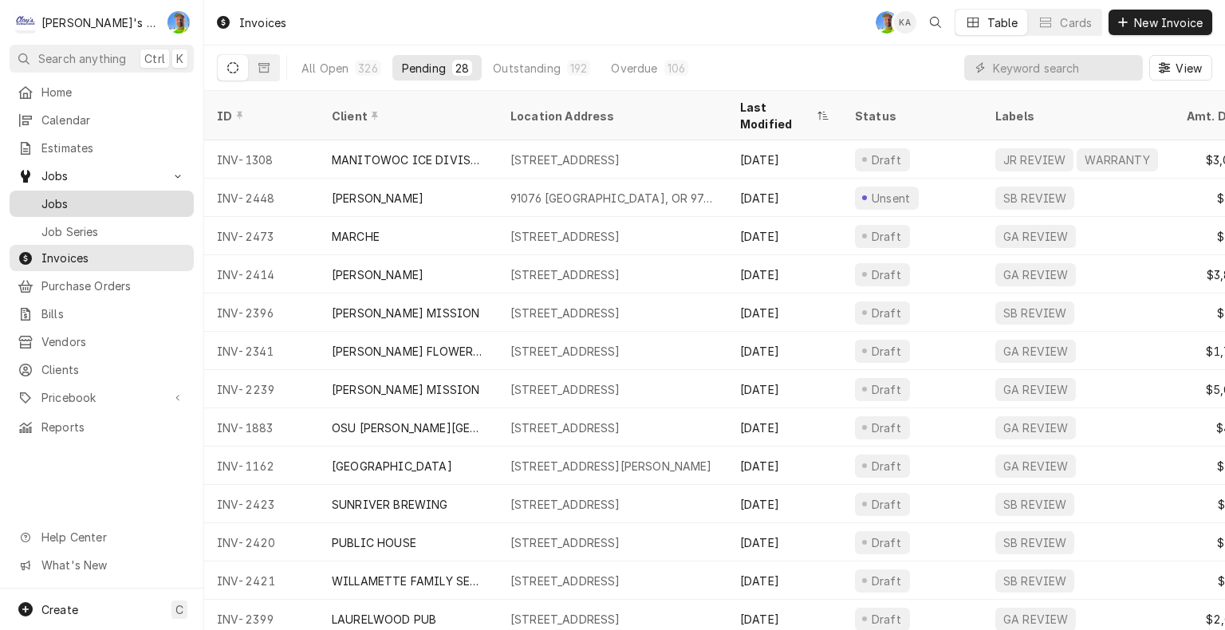
click at [96, 202] on span "Jobs" at bounding box center [113, 203] width 144 height 17
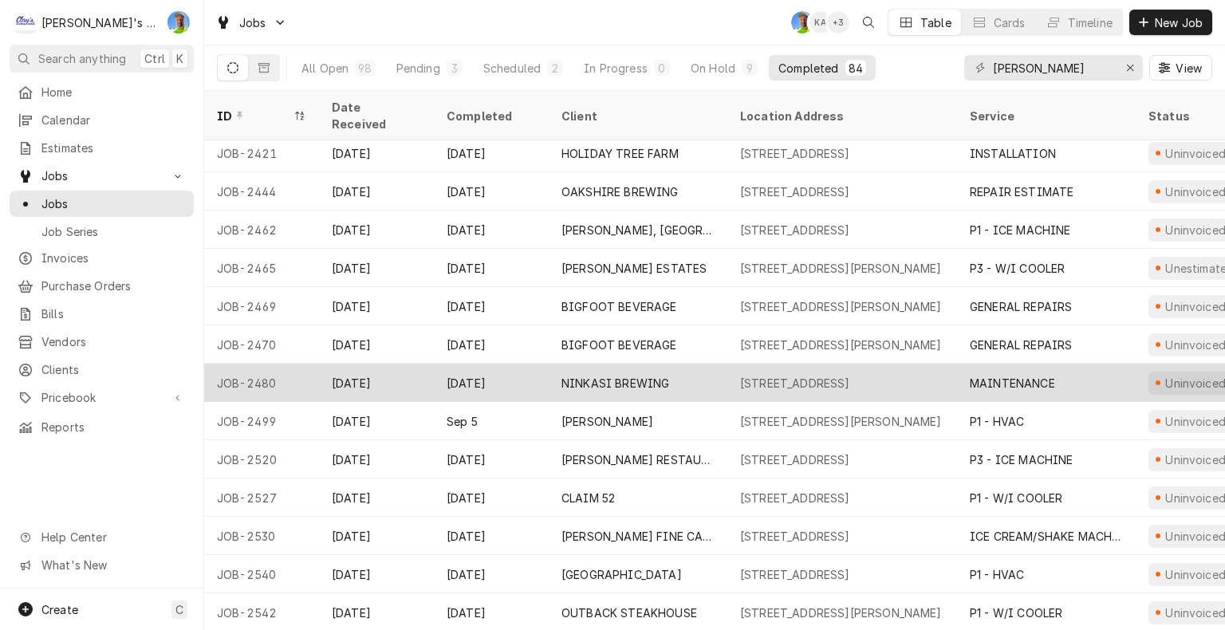
scroll to position [1183, 0]
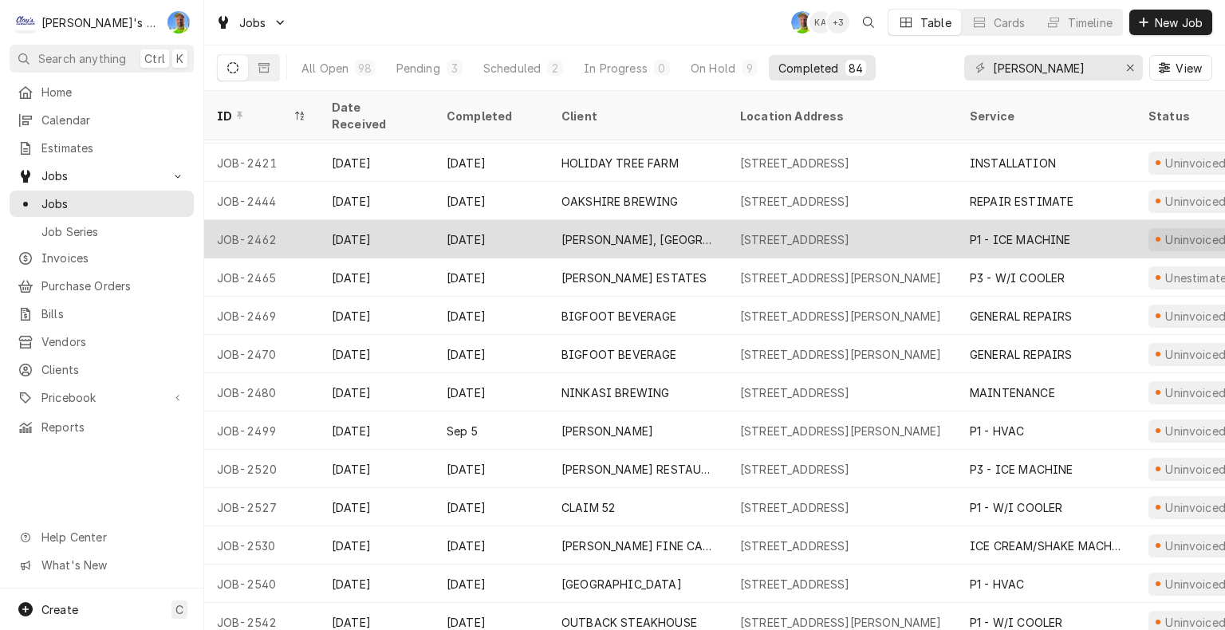
click at [773, 231] on div "335 10TH AVE, JUNCTION CITY, OR 97448" at bounding box center [795, 239] width 110 height 17
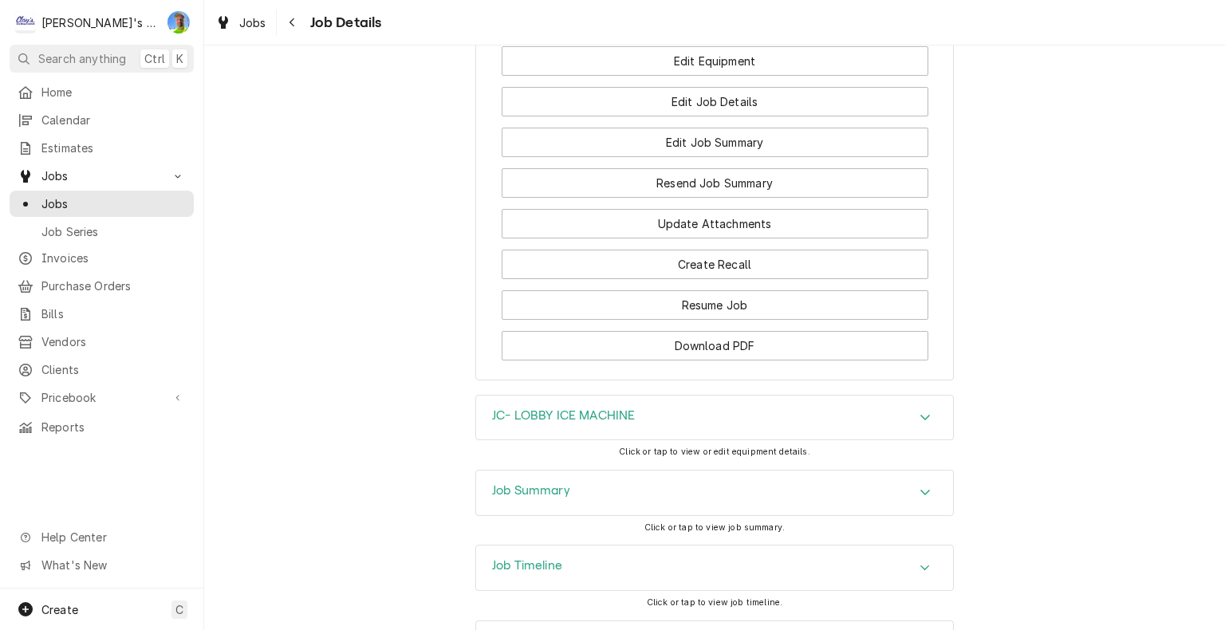
scroll to position [1920, 0]
click at [919, 482] on icon "Accordion Header" at bounding box center [924, 488] width 11 height 13
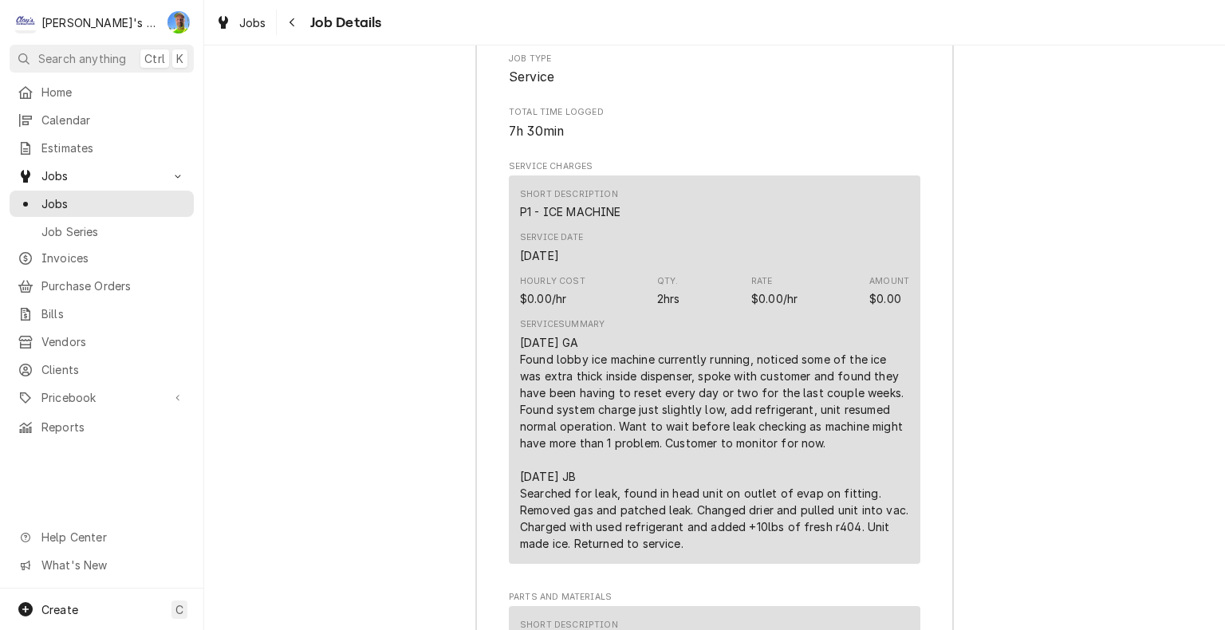
scroll to position [2478, 0]
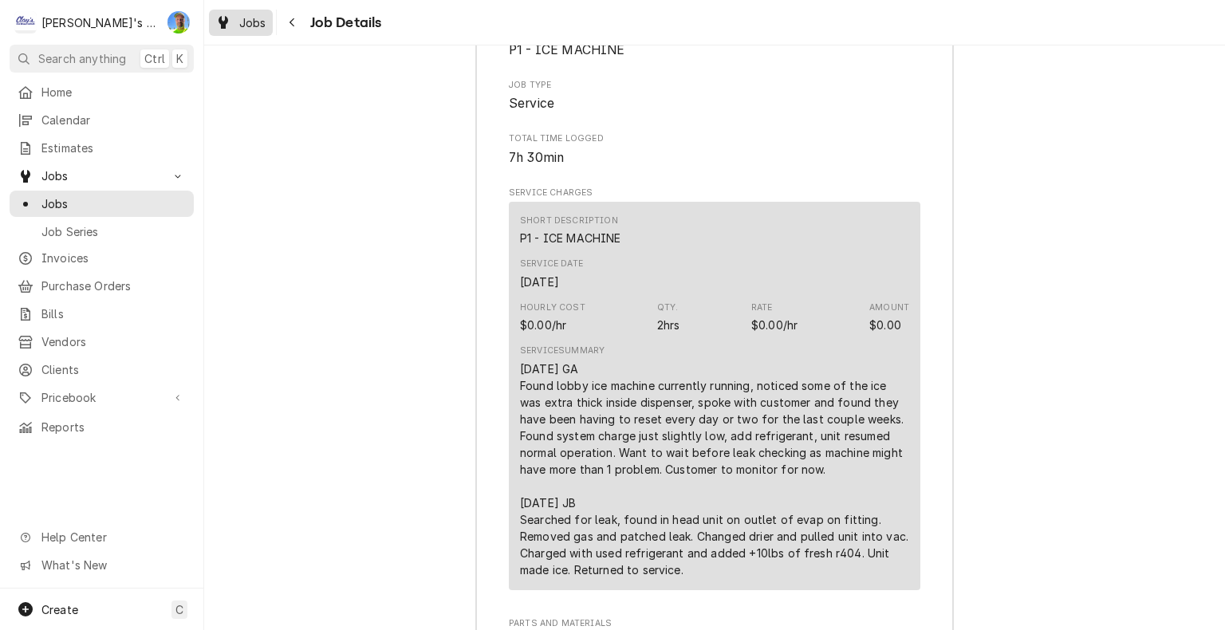
click at [240, 27] on span "Jobs" at bounding box center [252, 22] width 27 height 17
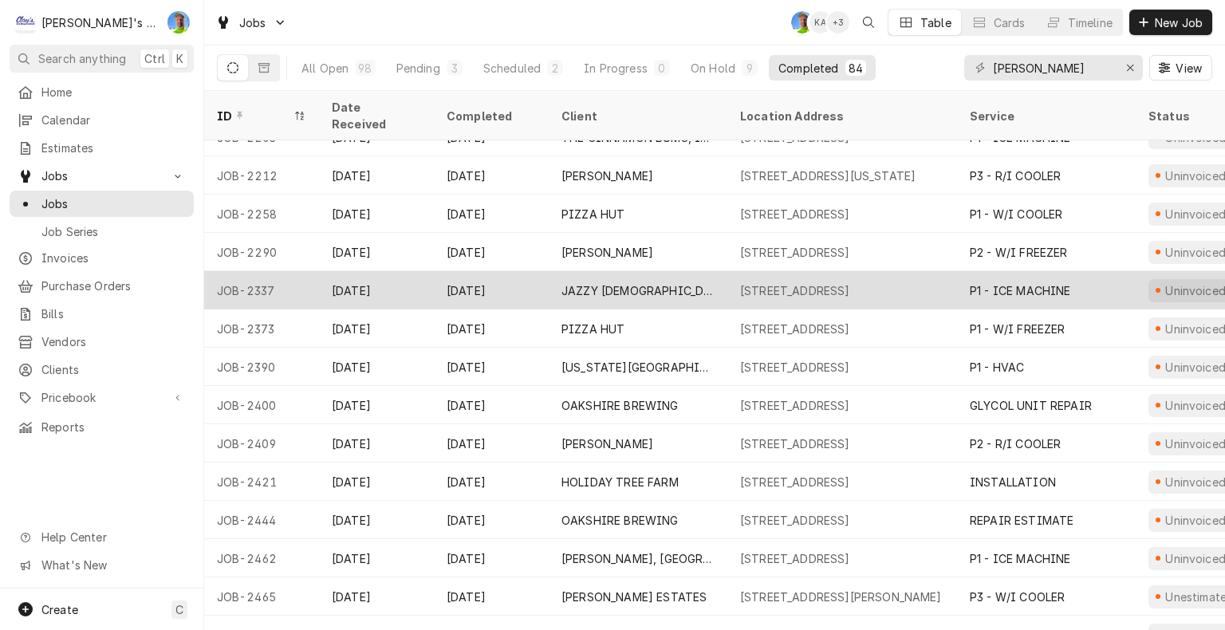
scroll to position [944, 0]
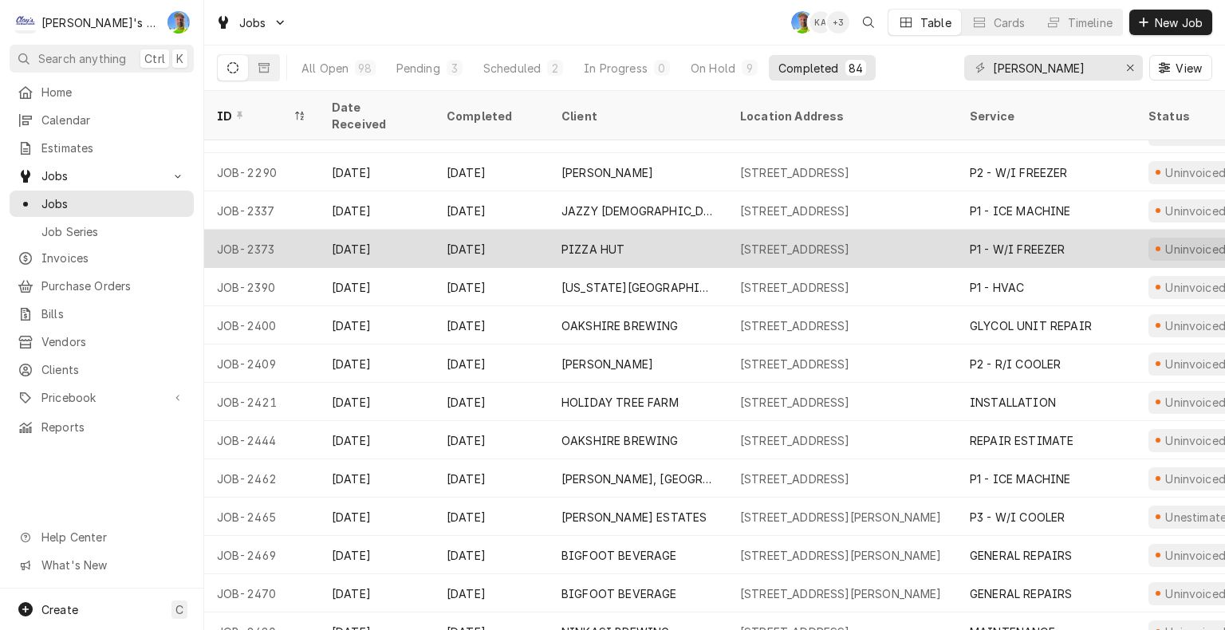
click at [706, 230] on div "PIZZA HUT" at bounding box center [638, 249] width 179 height 38
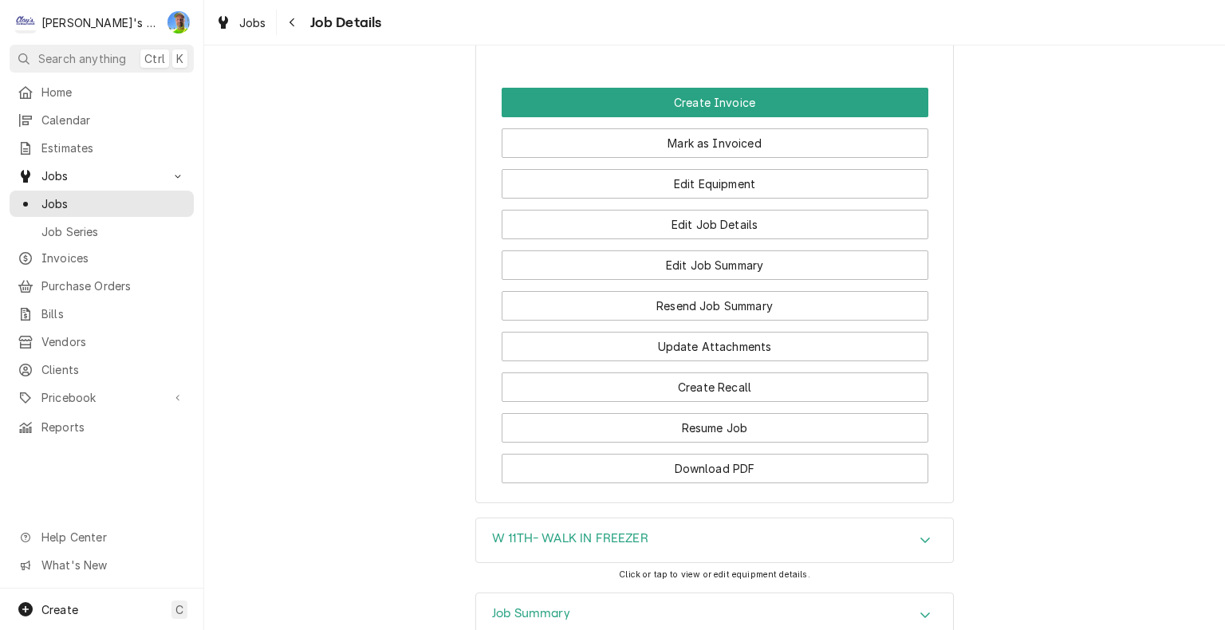
scroll to position [1688, 0]
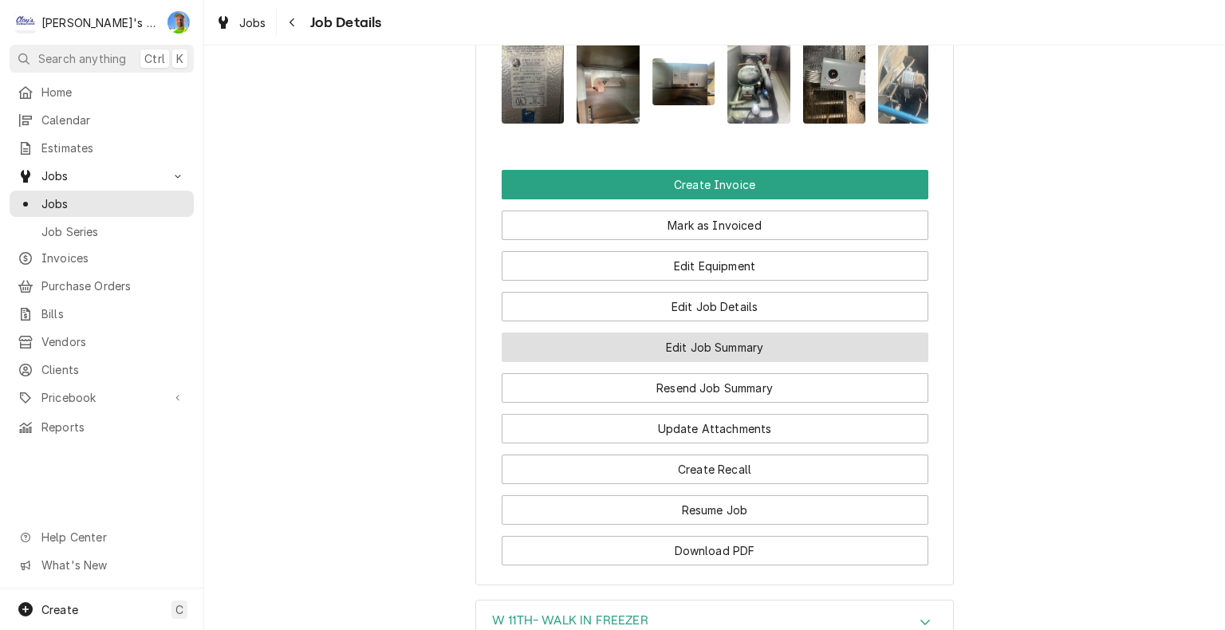
click at [743, 332] on button "Edit Job Summary" at bounding box center [715, 347] width 427 height 30
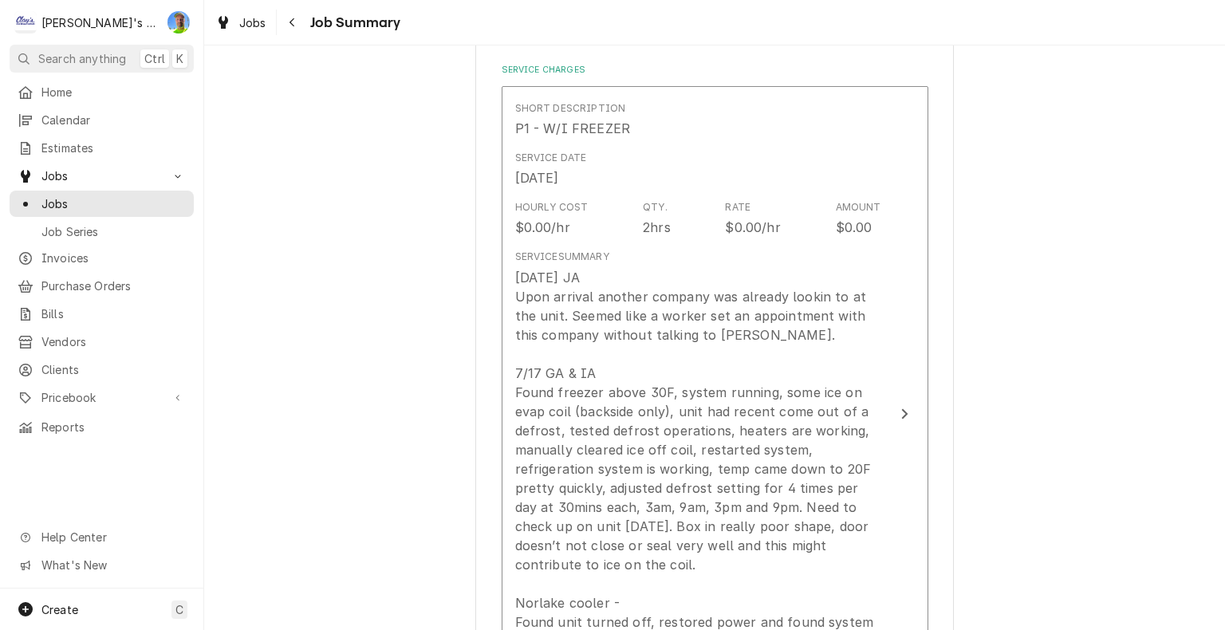
scroll to position [399, 0]
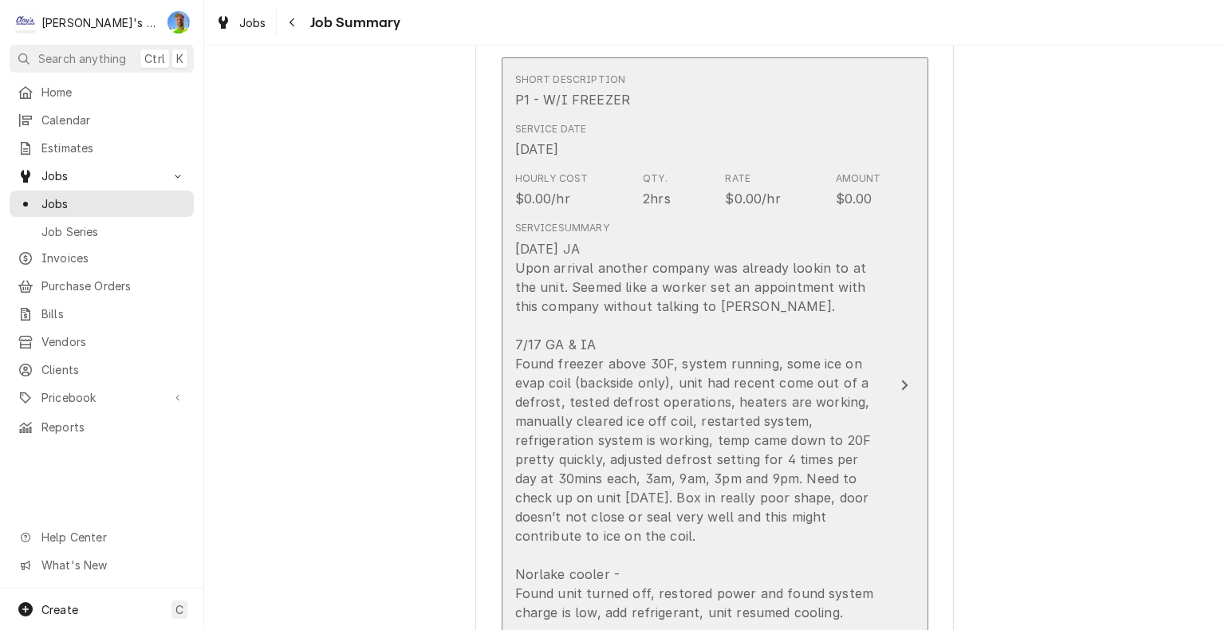
click at [901, 330] on button "Short Description P1 - W/I FREEZER Service Date Jul 11, 2025 Hourly Cost $0.00/…" at bounding box center [715, 385] width 427 height 656
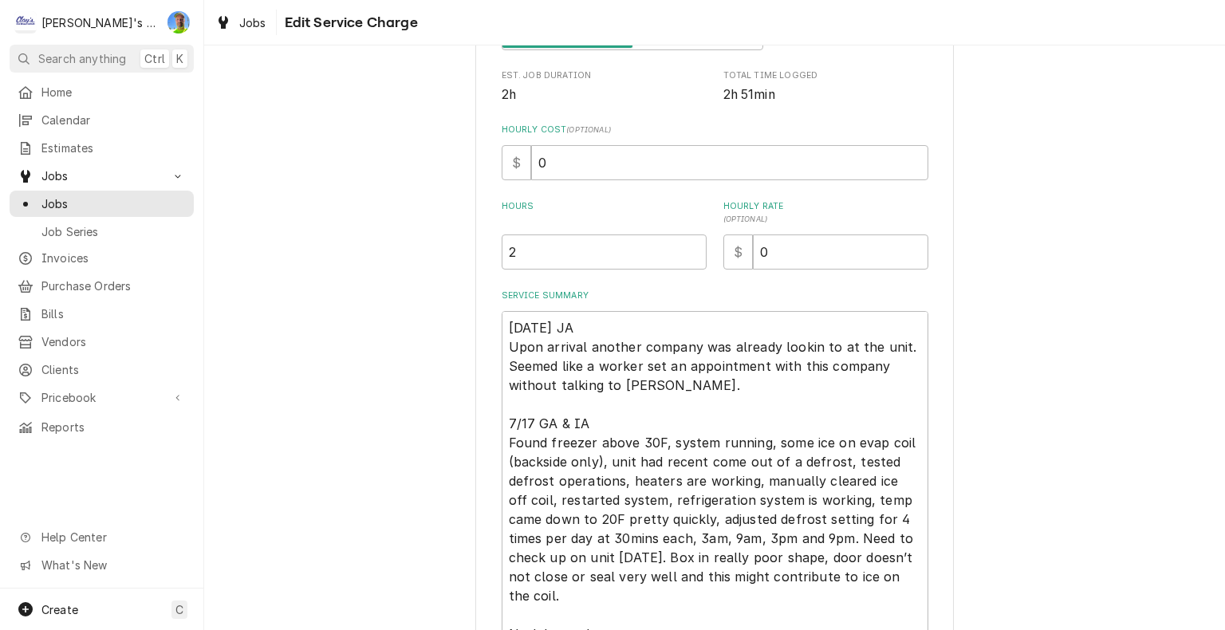
scroll to position [319, 0]
click at [769, 156] on input "0" at bounding box center [729, 161] width 397 height 35
type textarea "x"
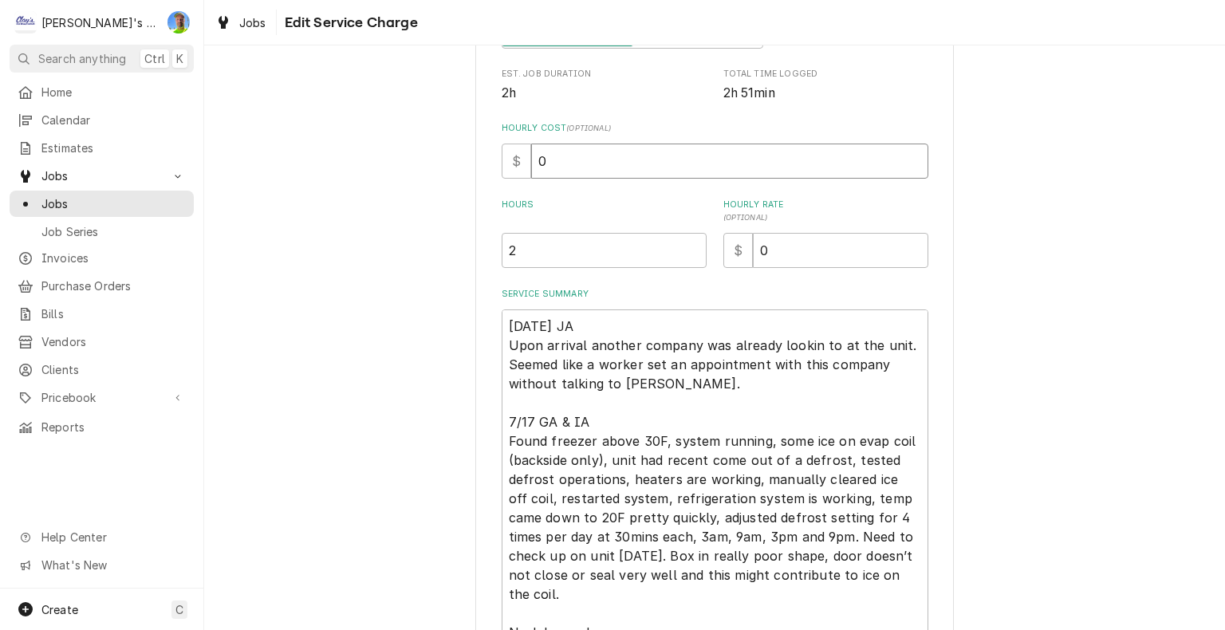
type input "6"
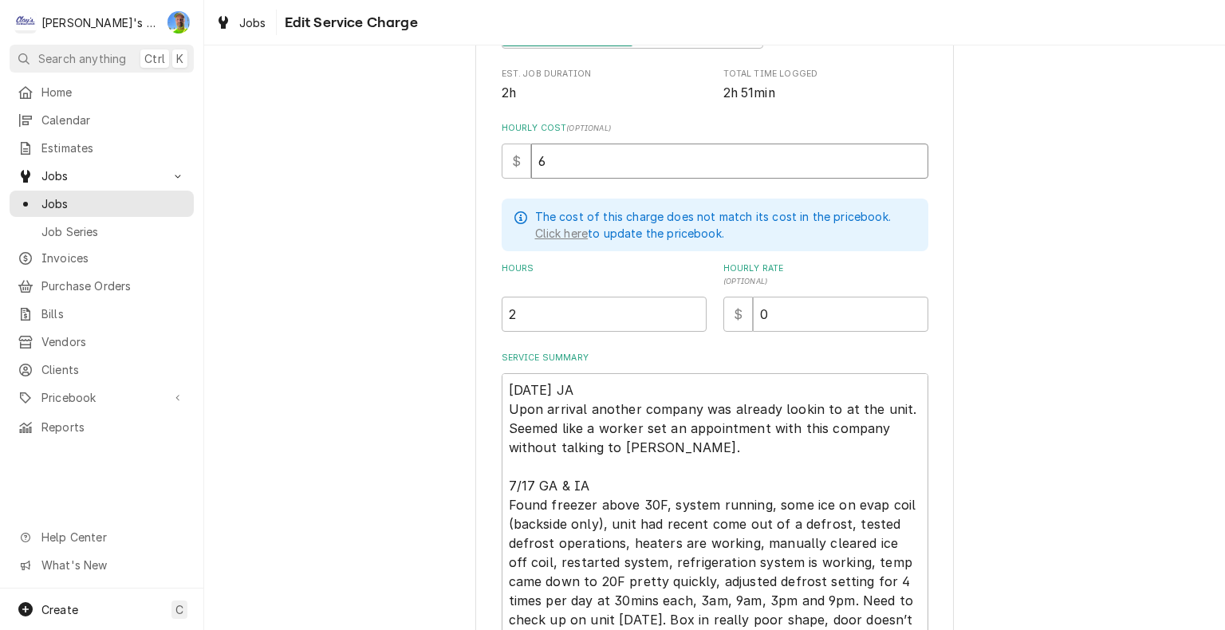
type textarea "x"
type input "60"
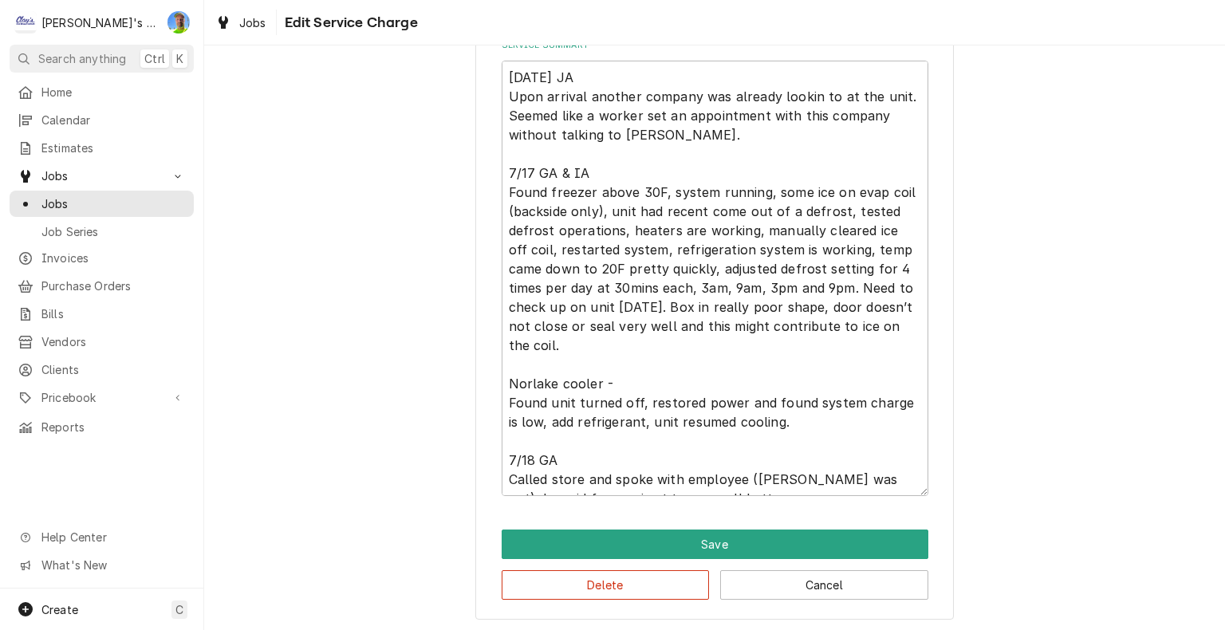
scroll to position [19, 0]
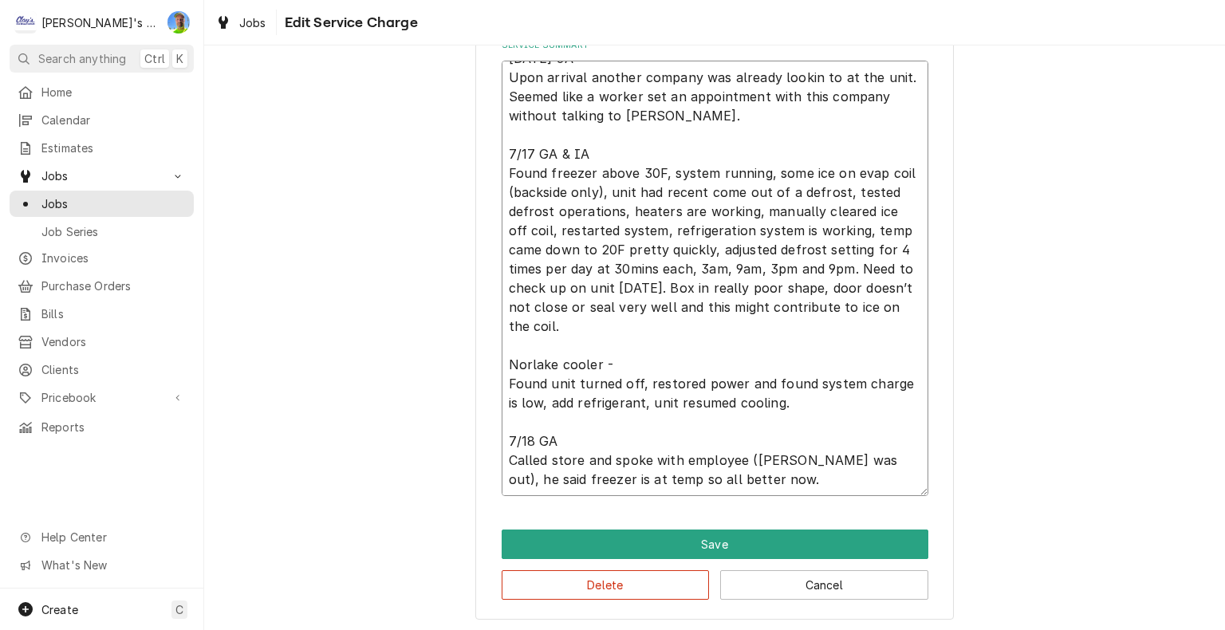
click at [502, 360] on textarea "7/11/25 JA Upon arrival another company was already lookin to at the unit. Seem…" at bounding box center [715, 278] width 427 height 435
type textarea "x"
type textarea "7/11/25 JA Upon arrival another company was already lookin to at the unit. Seem…"
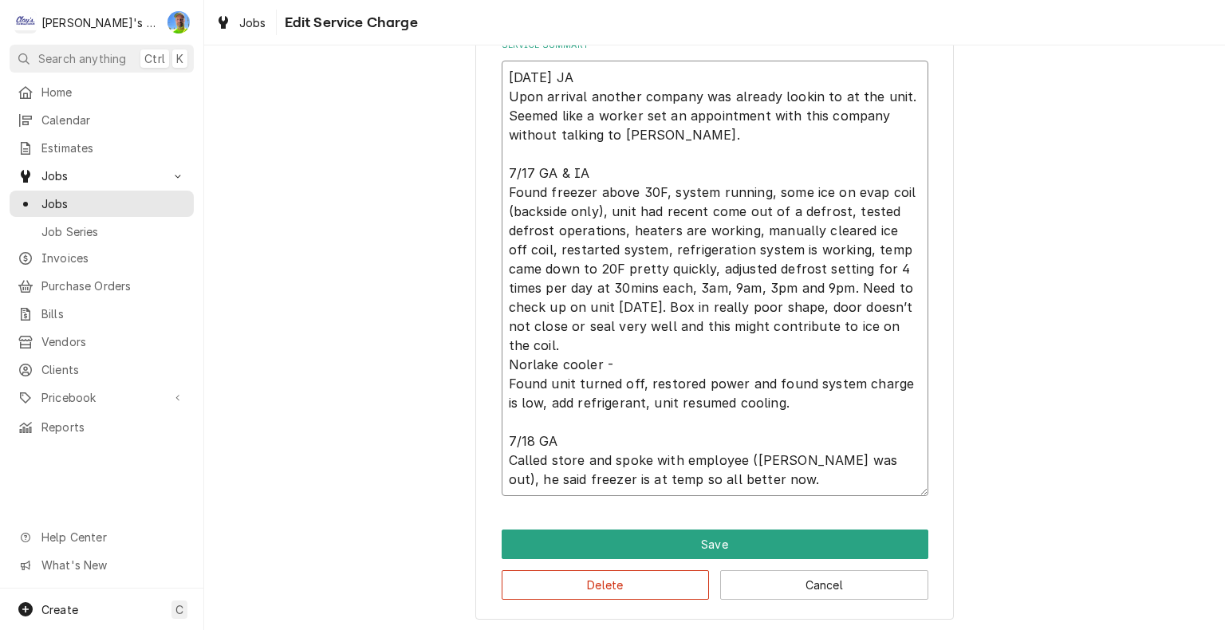
scroll to position [612, 0]
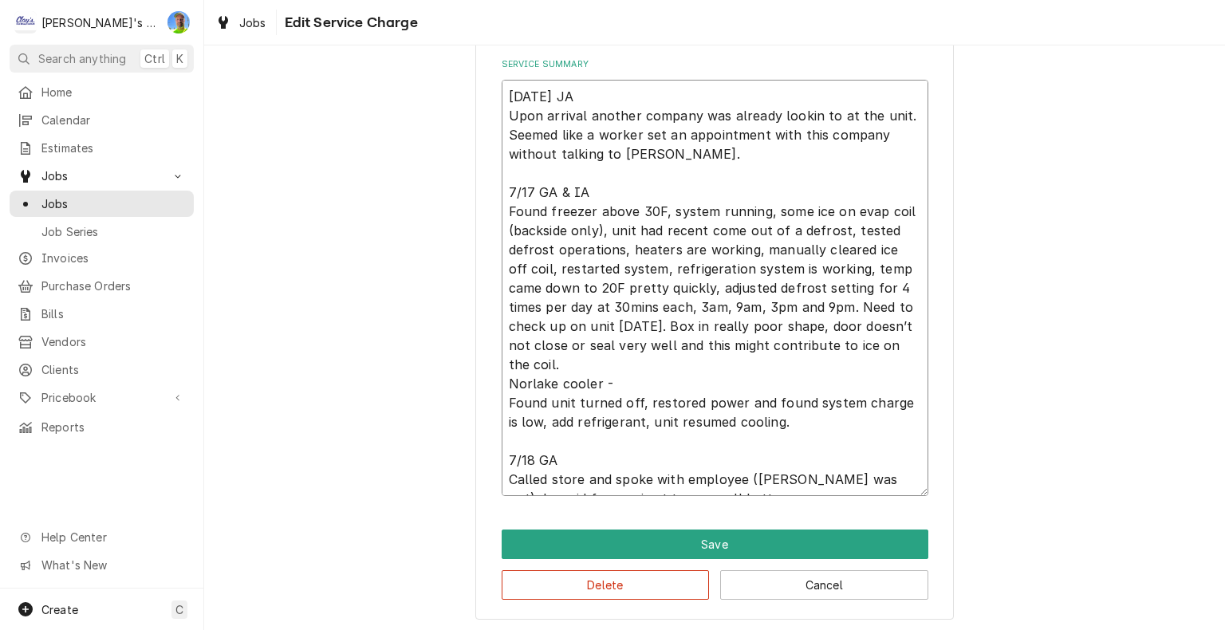
click at [785, 412] on textarea "7/11/25 JA Upon arrival another company was already lookin to at the unit. Seem…" at bounding box center [715, 288] width 427 height 416
click at [660, 190] on textarea "7/11/25 JA Upon arrival another company was already lookin to at the unit. Seem…" at bounding box center [715, 288] width 427 height 416
type textarea "x"
type textarea "7/11/25 JA Upon arrival another company was already lookin to at the unit. Seem…"
type textarea "x"
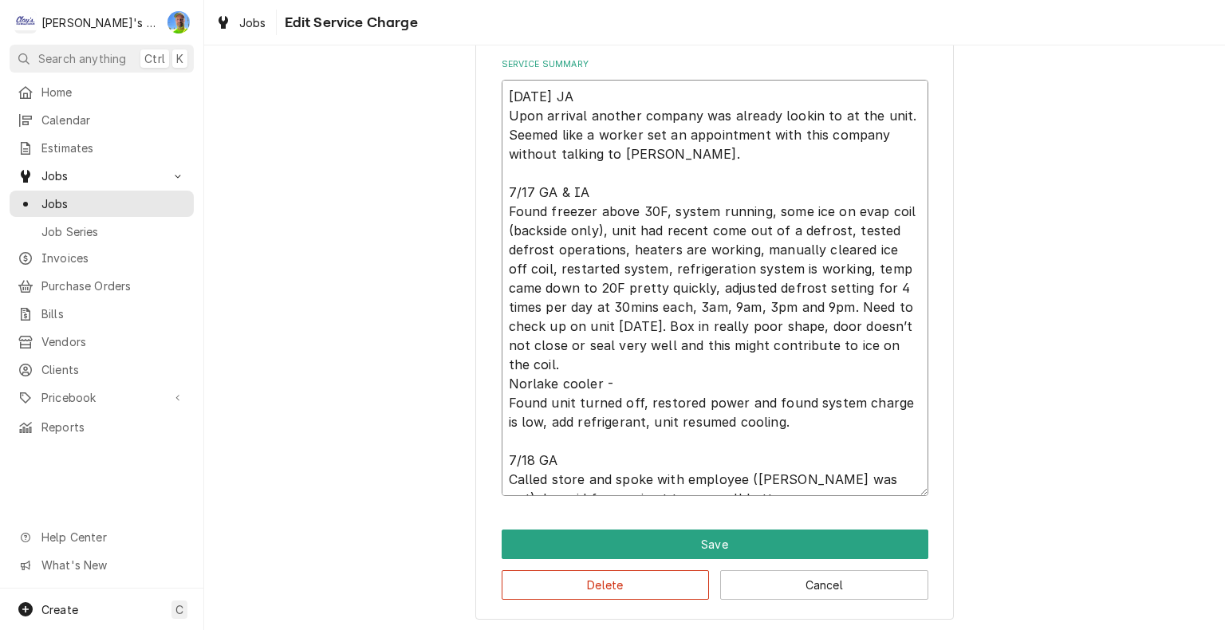
type textarea "7/11/25 JA Upon arrival another company was already lookin to at the unit. Seem…"
type textarea "x"
type textarea "7/11/25 JA Upon arrival another company was already lookin to at the unit. Seem…"
type textarea "x"
type textarea "7/11/25 JA Upon arrival another company was already lookin to at the unit. Seem…"
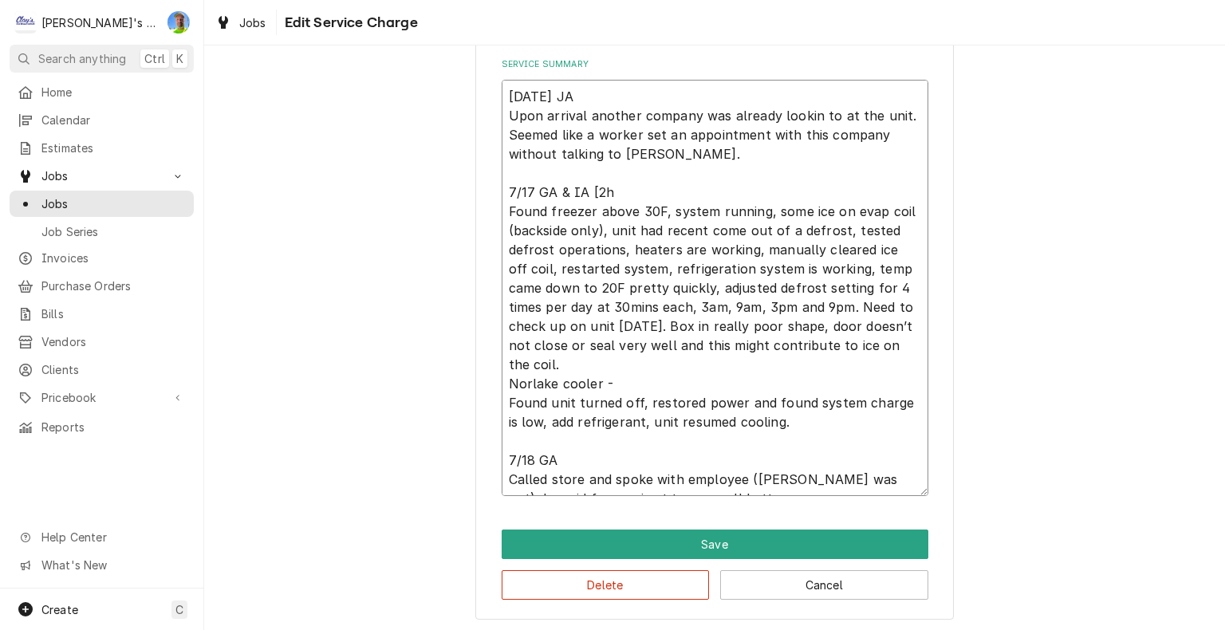
type textarea "x"
type textarea "7/11/25 JA Upon arrival another company was already lookin to at the unit. Seem…"
type textarea "x"
type textarea "7/11/25 JA Upon arrival another company was already lookin to at the unit. Seem…"
type textarea "x"
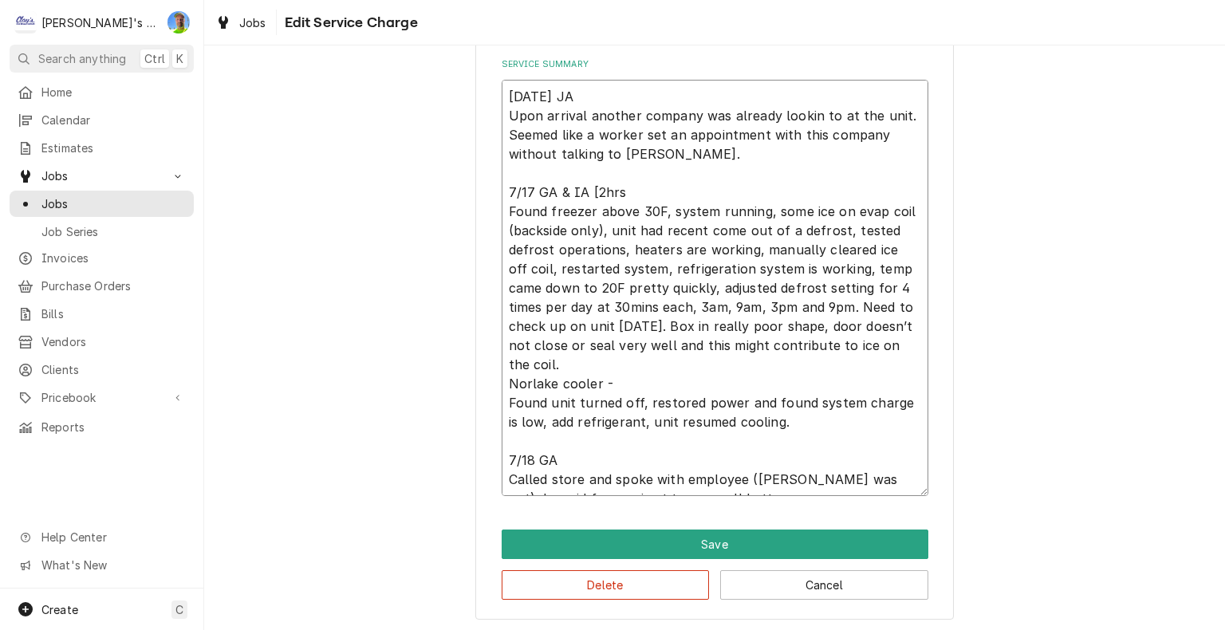
type textarea "7/11/25 JA Upon arrival another company was already lookin to at the unit. Seem…"
type textarea "x"
type textarea "7/11/25 JA Upon arrival another company was already lookin to at the unit. Seem…"
type textarea "x"
type textarea "7/11/25 JA Upon arrival another company was already lookin to at the unit. Seem…"
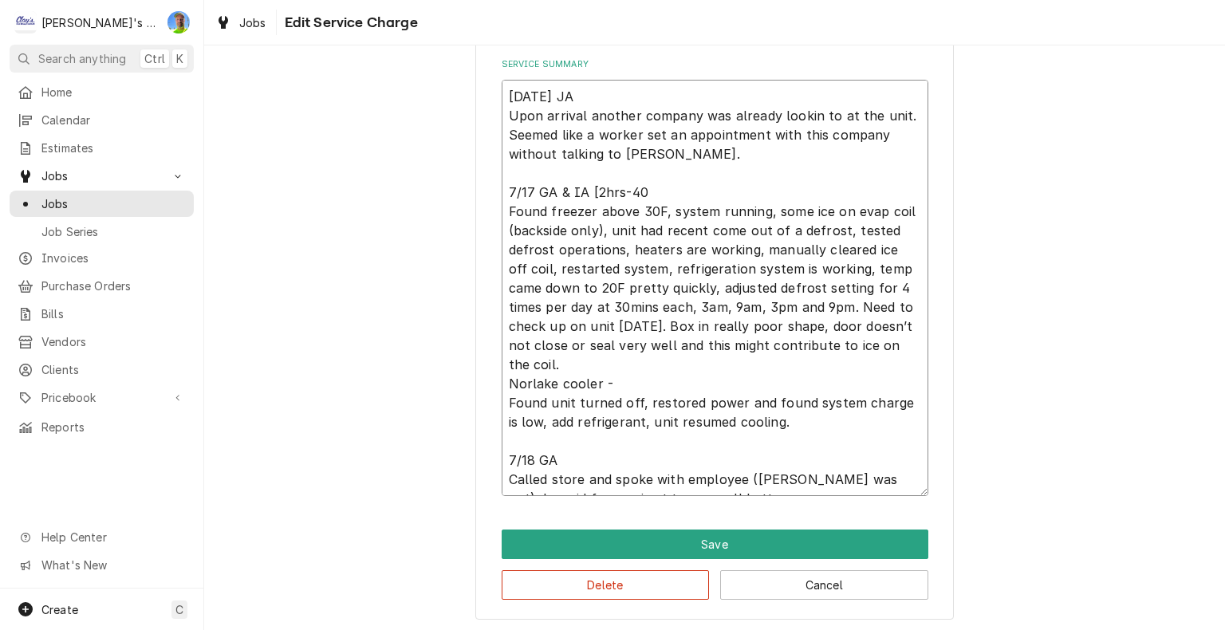
type textarea "x"
type textarea "7/11/25 JA Upon arrival another company was already lookin to at the unit. Seem…"
type textarea "x"
type textarea "7/11/25 JA Upon arrival another company was already lookin to at the unit. Seem…"
type textarea "x"
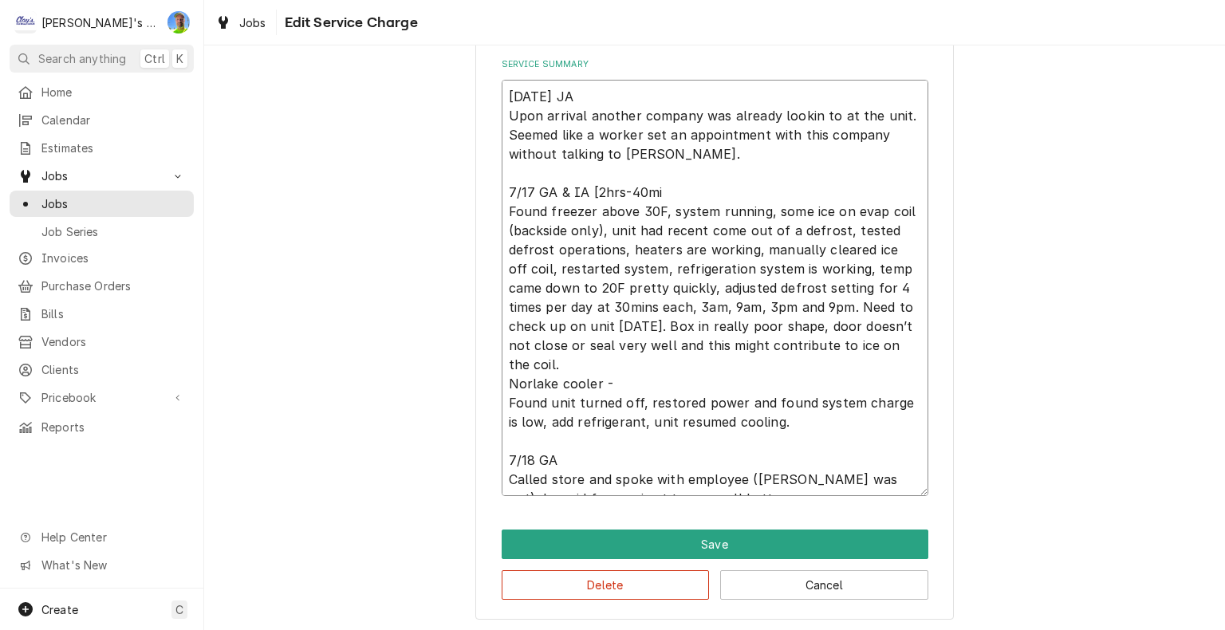
type textarea "7/11/25 JA Upon arrival another company was already lookin to at the unit. Seem…"
type textarea "x"
type textarea "7/11/25 JA Upon arrival another company was already lookin to at the unit. Seem…"
type textarea "x"
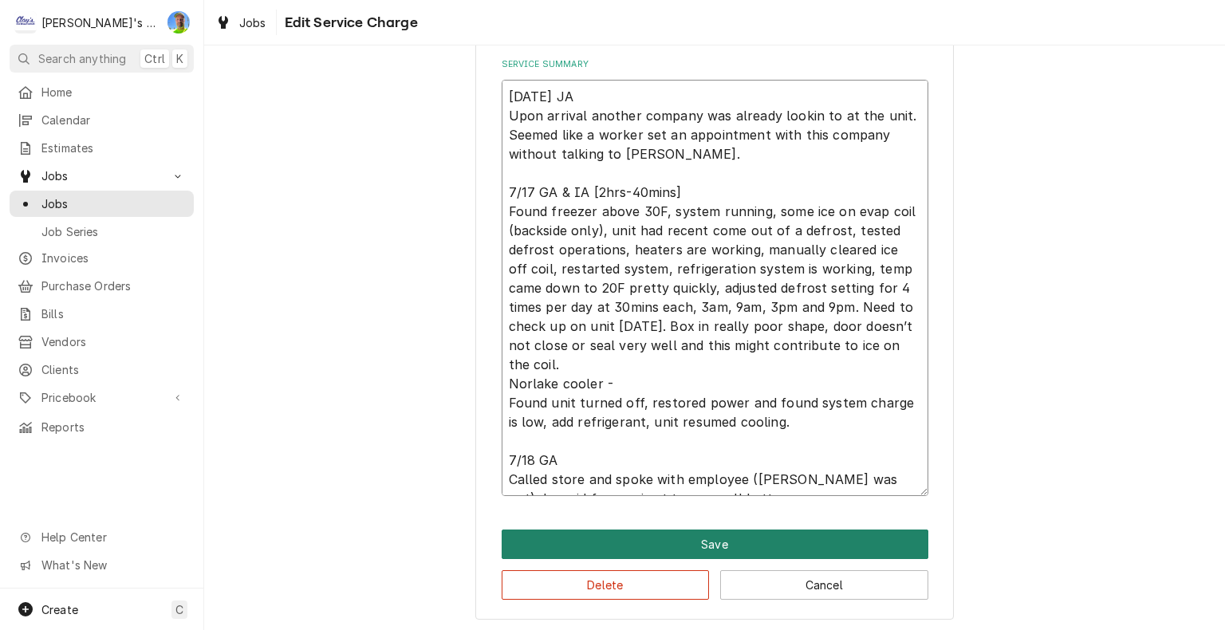
type textarea "7/11/25 JA Upon arrival another company was already lookin to at the unit. Seem…"
click at [657, 544] on button "Save" at bounding box center [715, 544] width 427 height 30
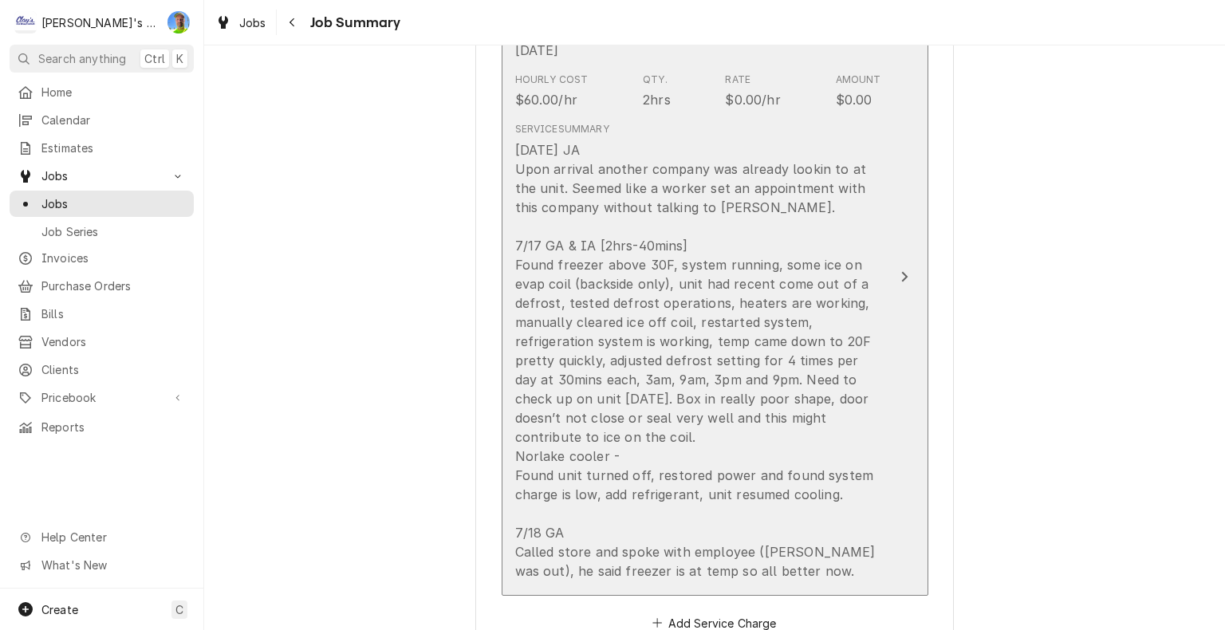
scroll to position [258, 0]
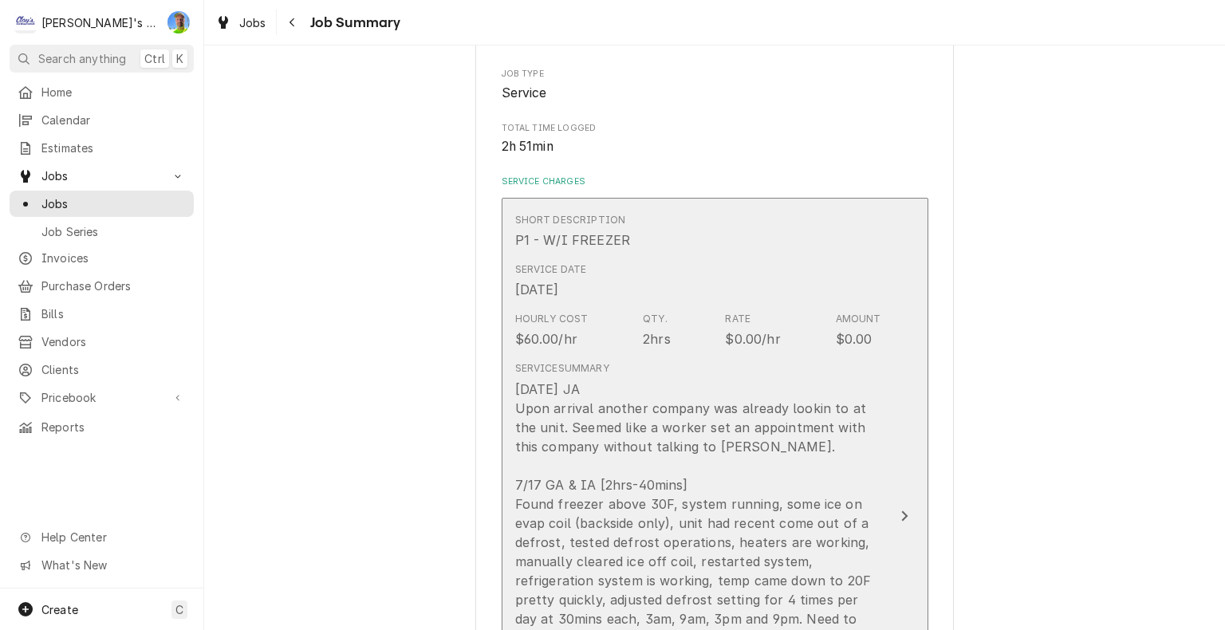
click at [848, 476] on div "7/11/25 JA Upon arrival another company was already lookin to at the unit. Seem…" at bounding box center [698, 600] width 366 height 440
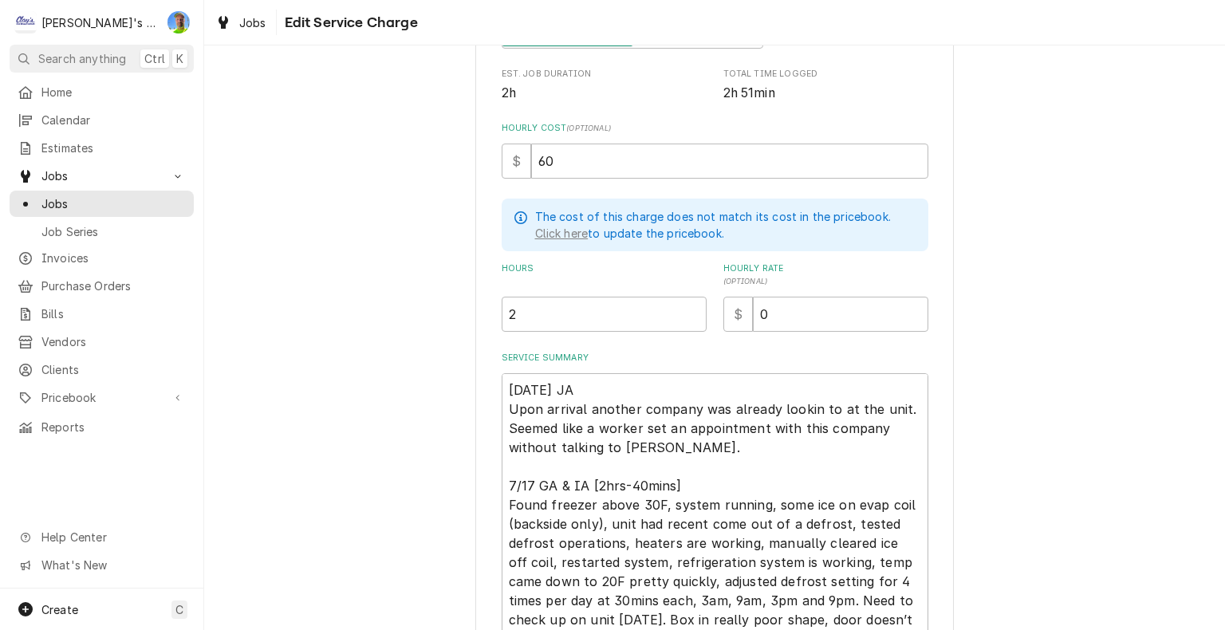
scroll to position [558, 0]
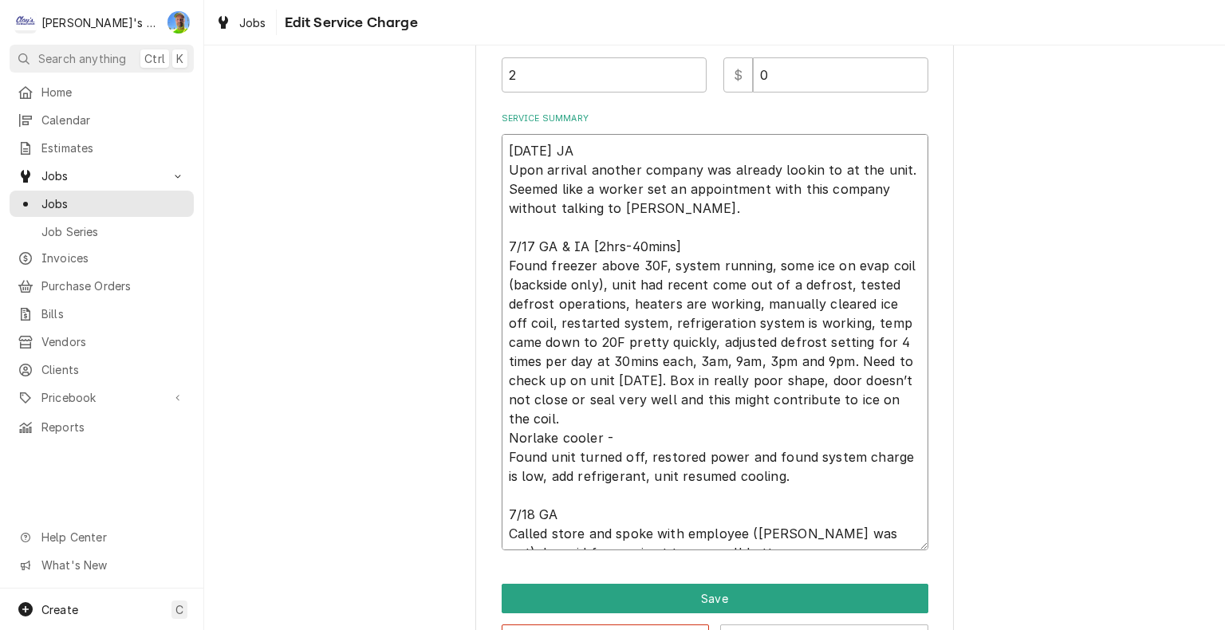
click at [593, 152] on textarea "7/11/25 JA Upon arrival another company was already lookin to at the unit. Seem…" at bounding box center [715, 342] width 427 height 416
type textarea "x"
type textarea "7/11/25 JA Upon arrival another company was already lookin to at the unit. Seem…"
type textarea "x"
type textarea "7/11/25 JA [ Upon arrival another company was already lookin to at the unit. Se…"
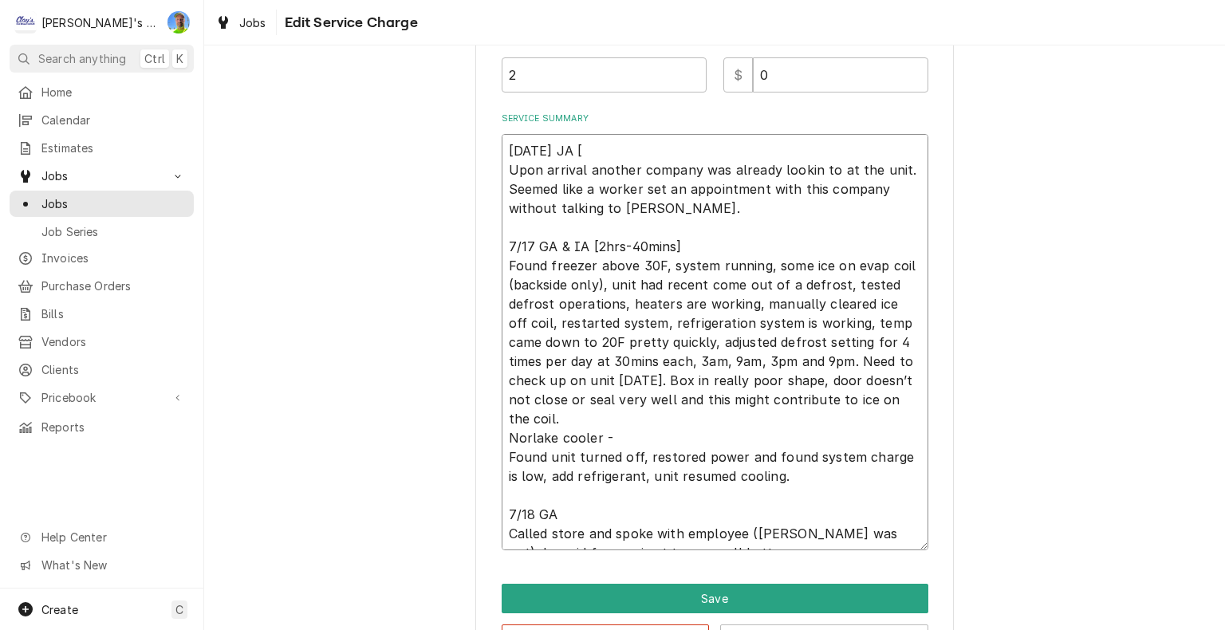
type textarea "x"
type textarea "7/11/25 JA [3 Upon arrival another company was already lookin to at the unit. S…"
type textarea "x"
type textarea "7/11/25 JA [30 Upon arrival another company was already lookin to at the unit. …"
type textarea "x"
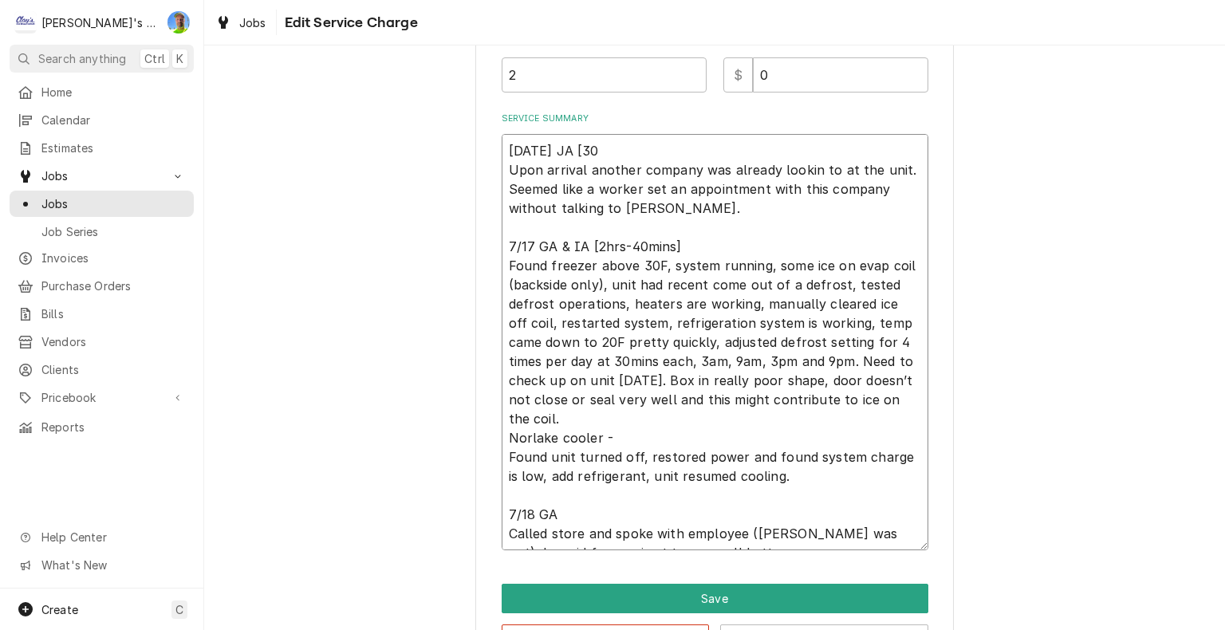
type textarea "7/11/25 JA [30m Upon arrival another company was already lookin to at the unit.…"
type textarea "x"
type textarea "7/11/25 JA [30mi Upon arrival another company was already lookin to at the unit…"
type textarea "x"
type textarea "7/11/25 JA [30min Upon arrival another company was already lookin to at the uni…"
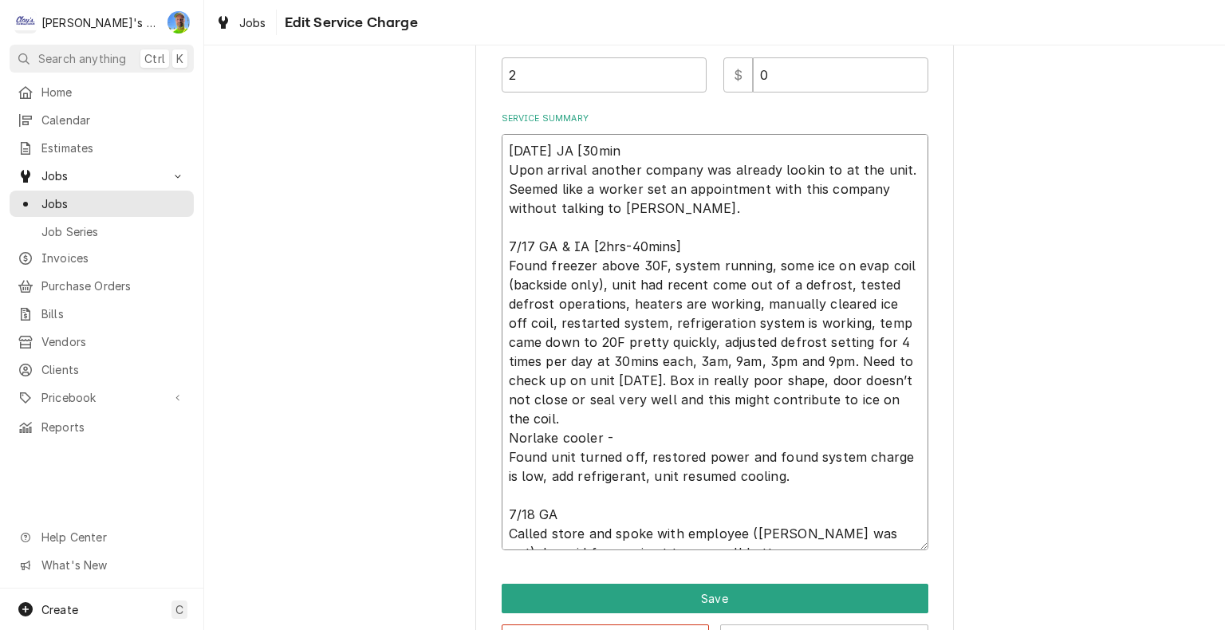
type textarea "x"
type textarea "7/11/25 JA [30mins Upon arrival another company was already lookin to at the un…"
type textarea "x"
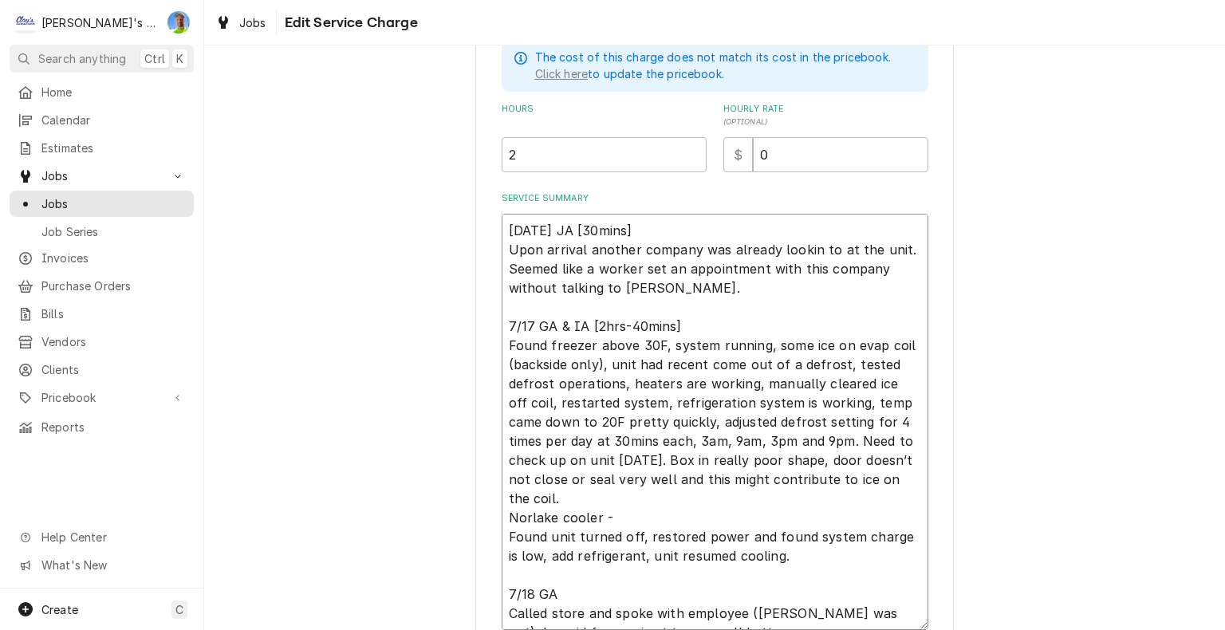
type textarea "7/11/25 JA [30mins] Upon arrival another company was already lookin to at the u…"
click at [591, 144] on input "2" at bounding box center [604, 154] width 205 height 35
type textarea "x"
type input "3"
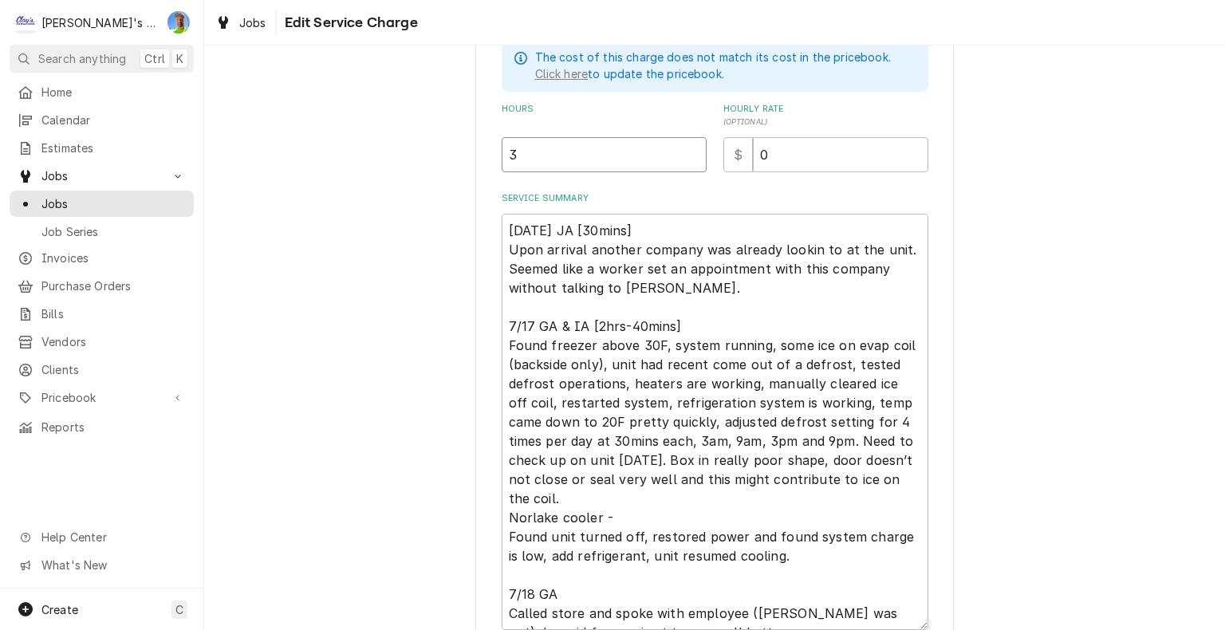
type textarea "x"
type input "3.1"
type textarea "x"
type input "3.17"
type textarea "x"
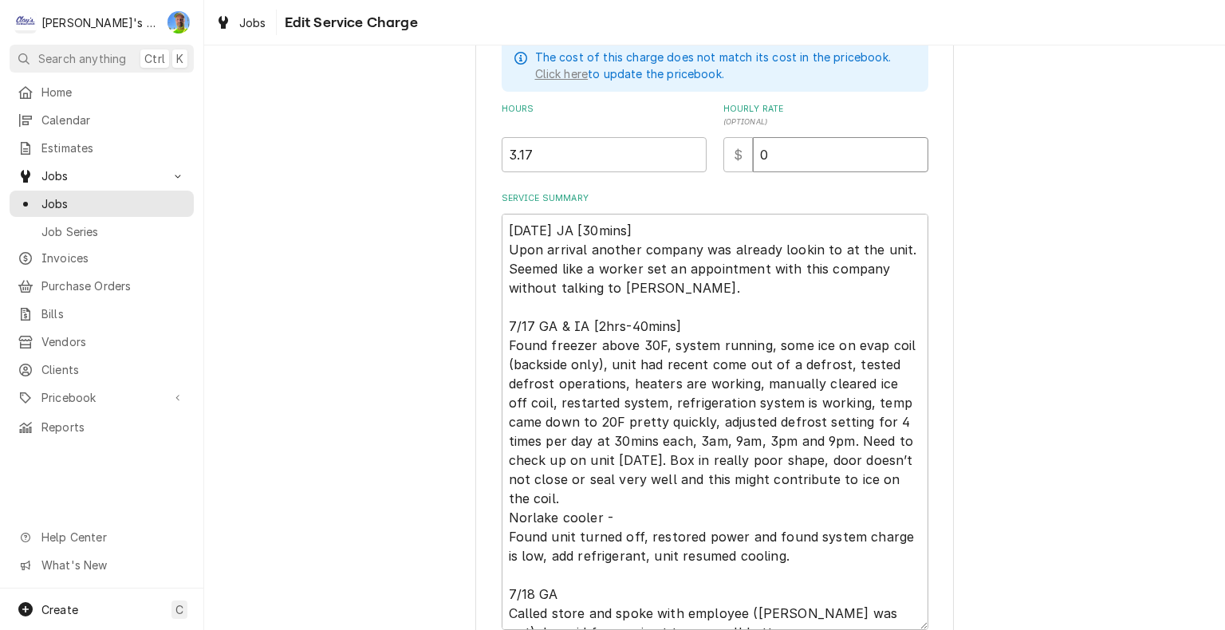
type input "1"
type textarea "x"
type input "12"
type textarea "x"
type input "126"
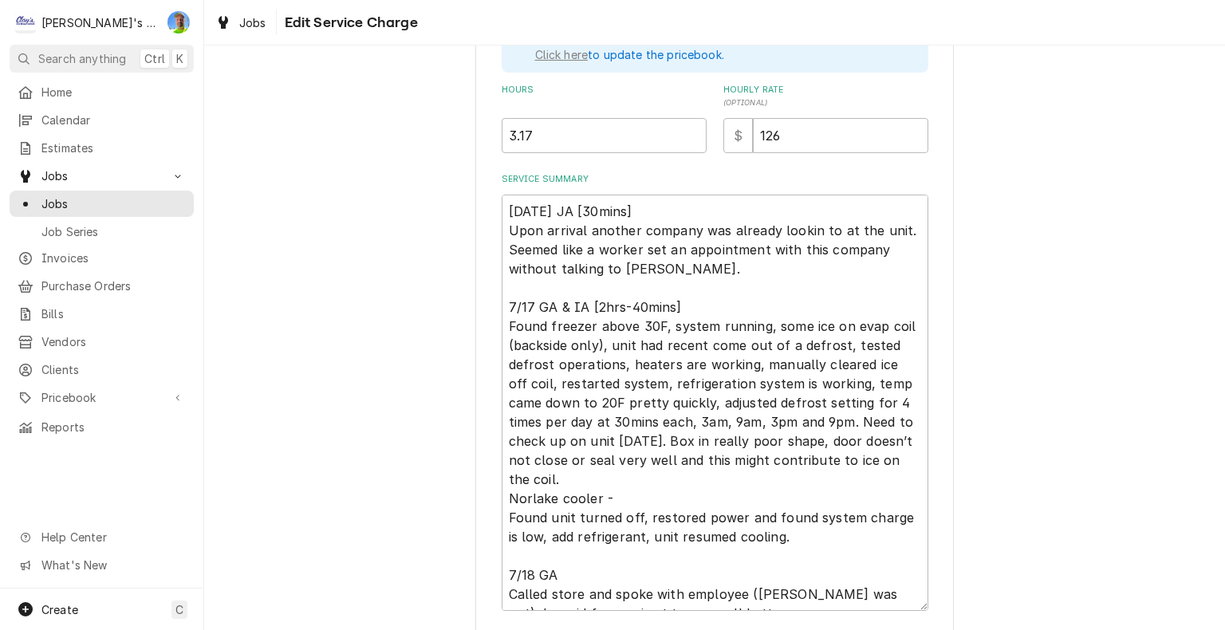
scroll to position [612, 0]
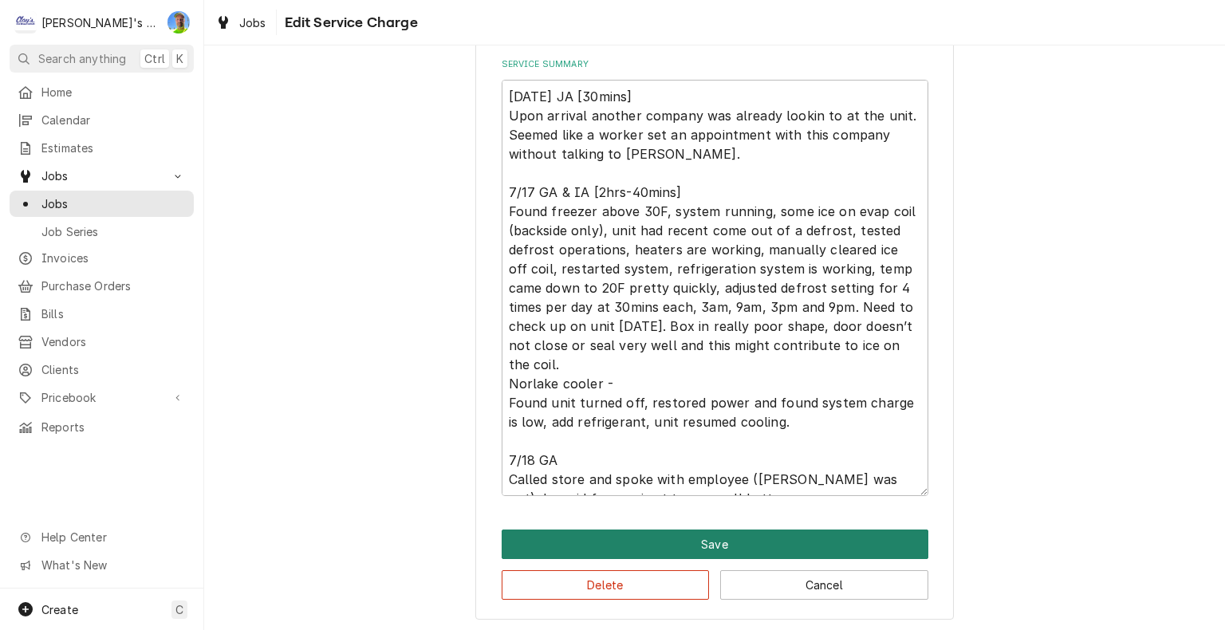
click at [891, 534] on button "Save" at bounding box center [715, 544] width 427 height 30
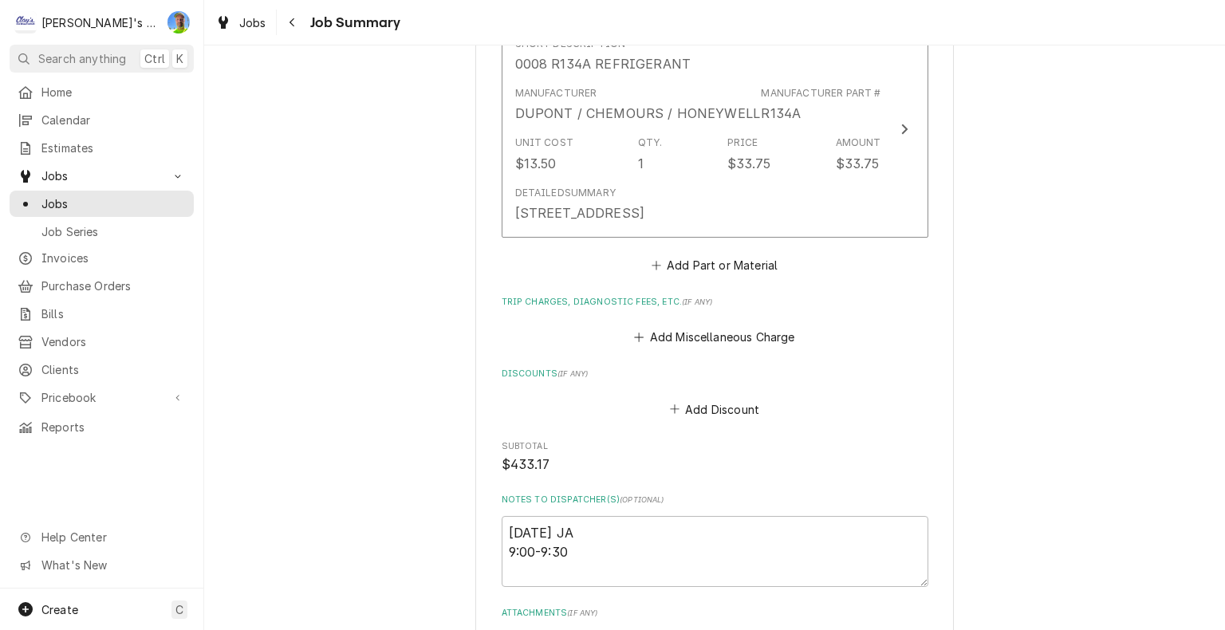
scroll to position [1215, 0]
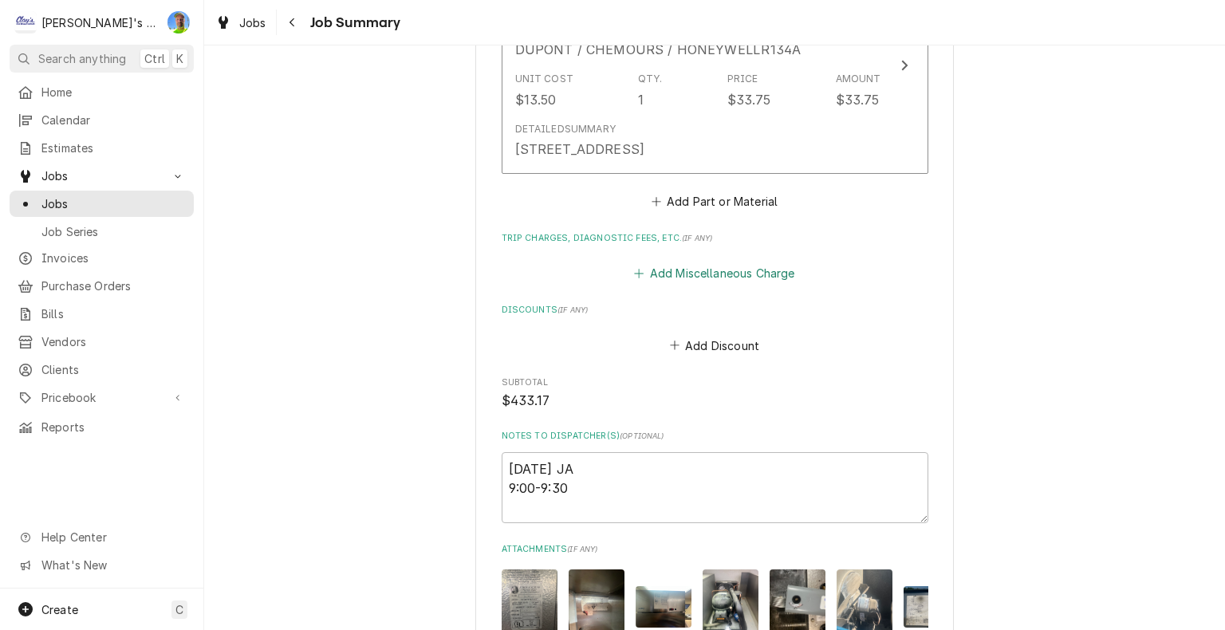
click at [680, 266] on button "Add Miscellaneous Charge" at bounding box center [715, 273] width 166 height 22
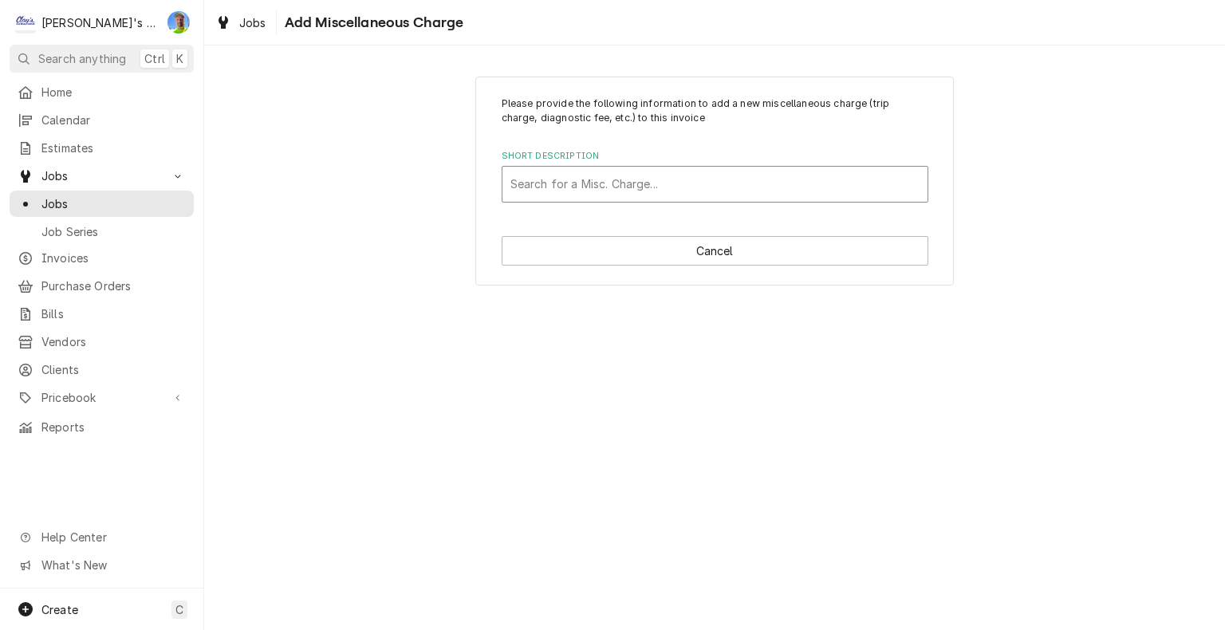
click at [695, 180] on div "Short Description" at bounding box center [714, 184] width 409 height 29
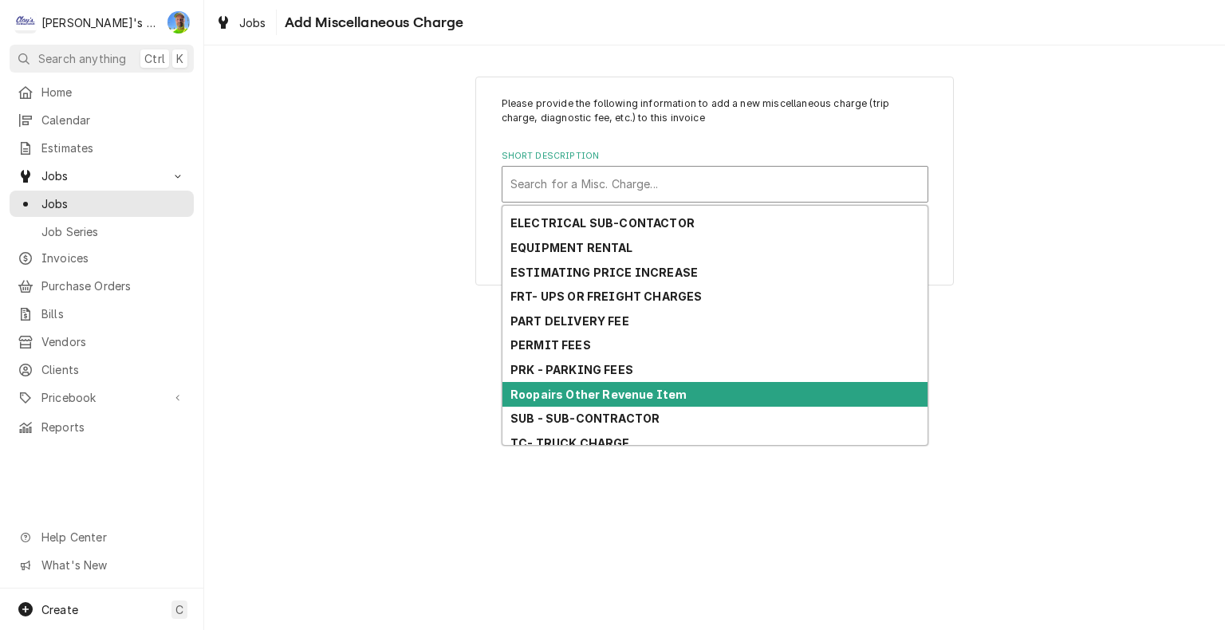
scroll to position [249, 0]
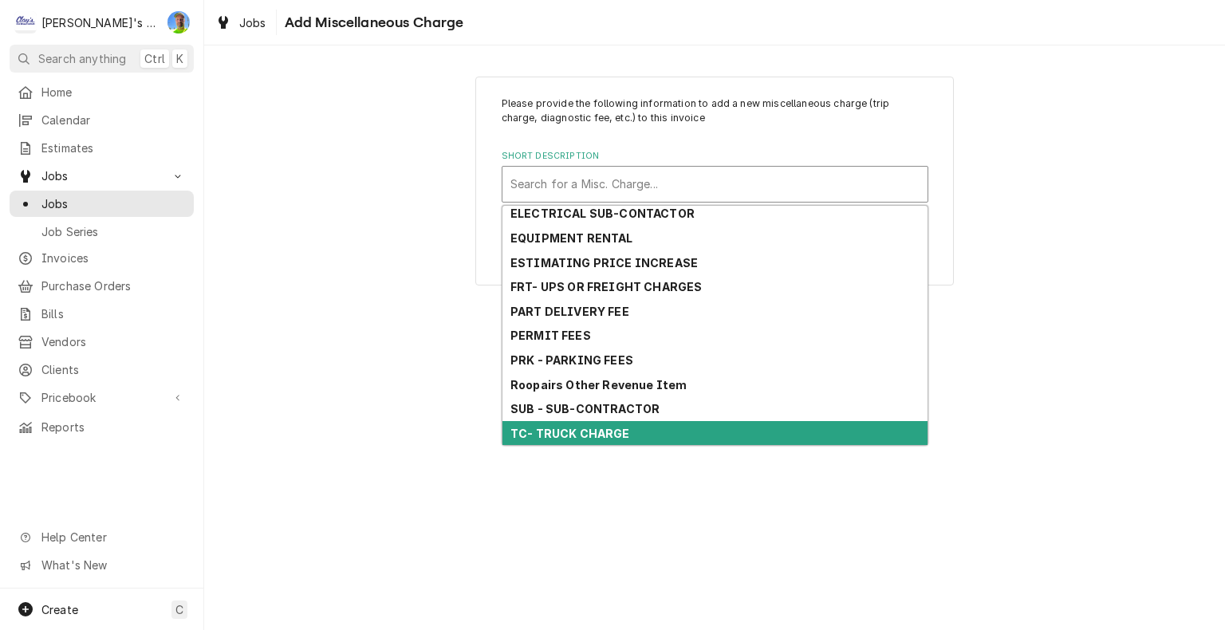
click at [694, 429] on div "TC- TRUCK CHARGE" at bounding box center [714, 433] width 425 height 25
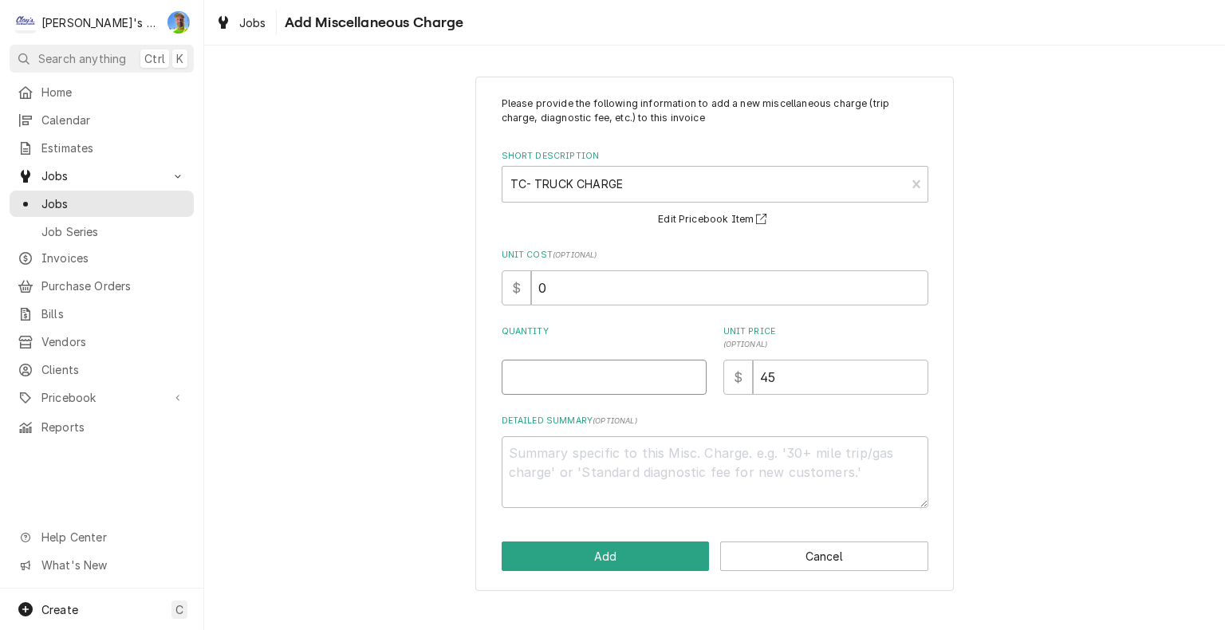
click at [603, 373] on input "Quantity" at bounding box center [604, 377] width 205 height 35
type textarea "x"
type input "1"
click at [618, 549] on button "Add" at bounding box center [606, 556] width 208 height 30
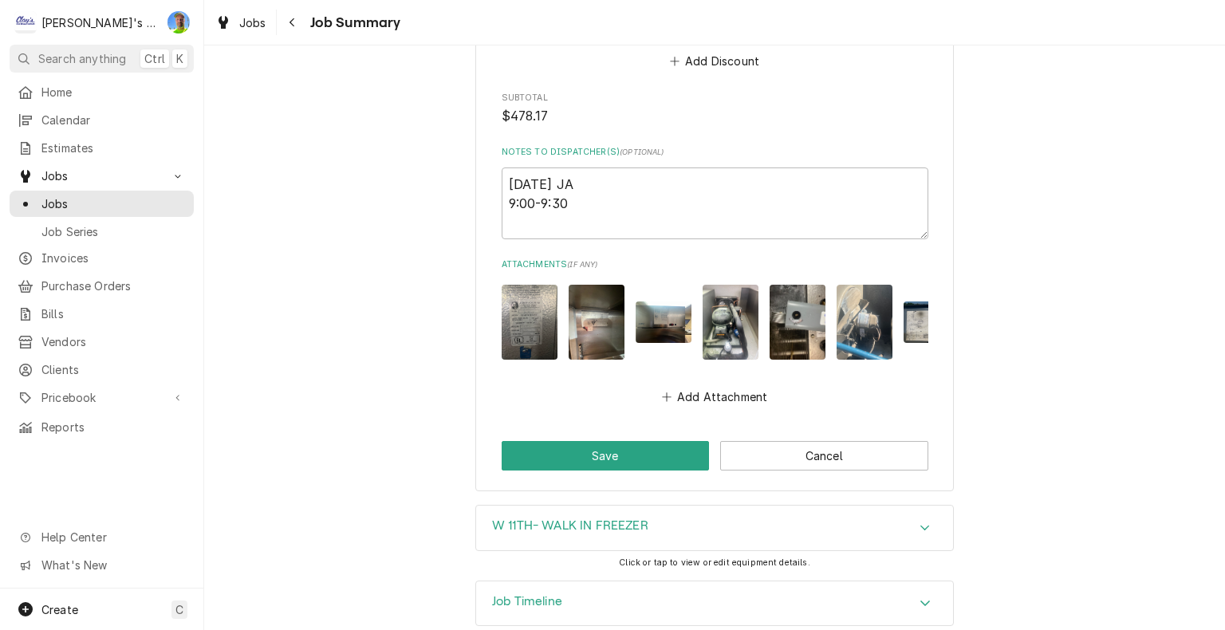
scroll to position [1633, 0]
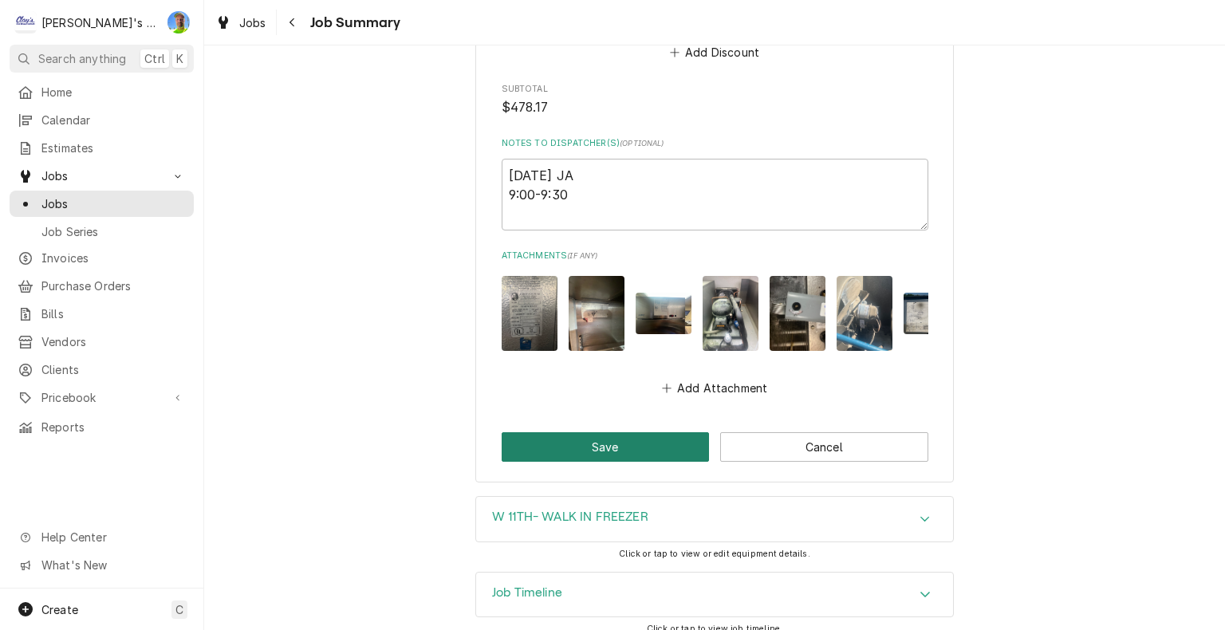
click at [634, 451] on button "Save" at bounding box center [606, 447] width 208 height 30
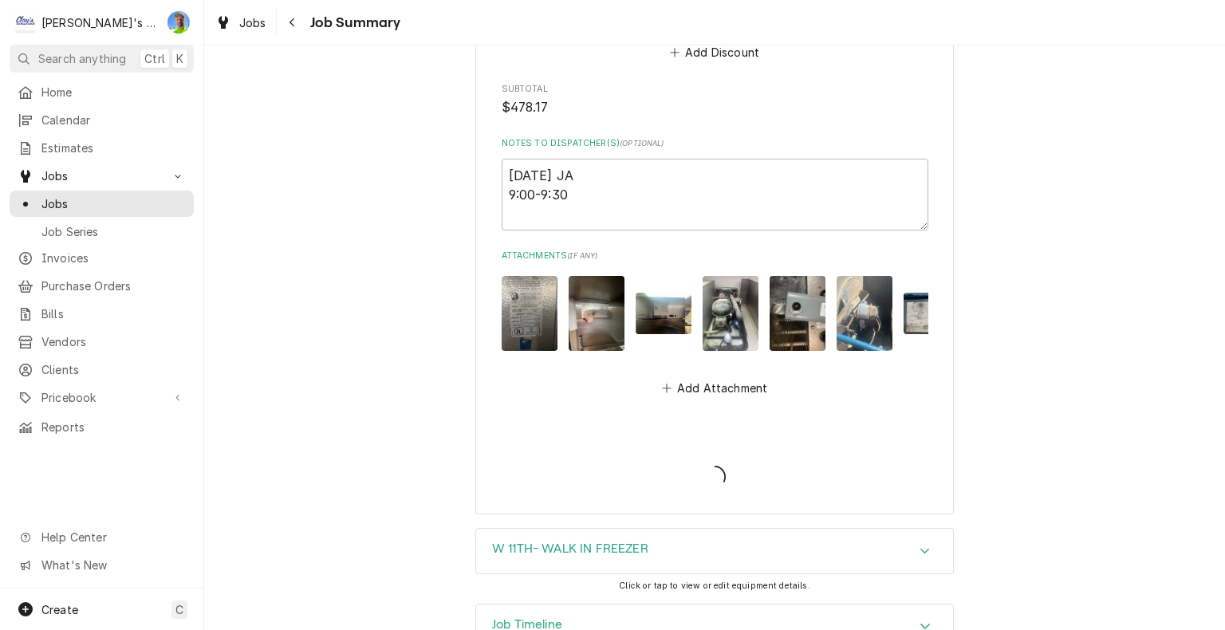
type textarea "x"
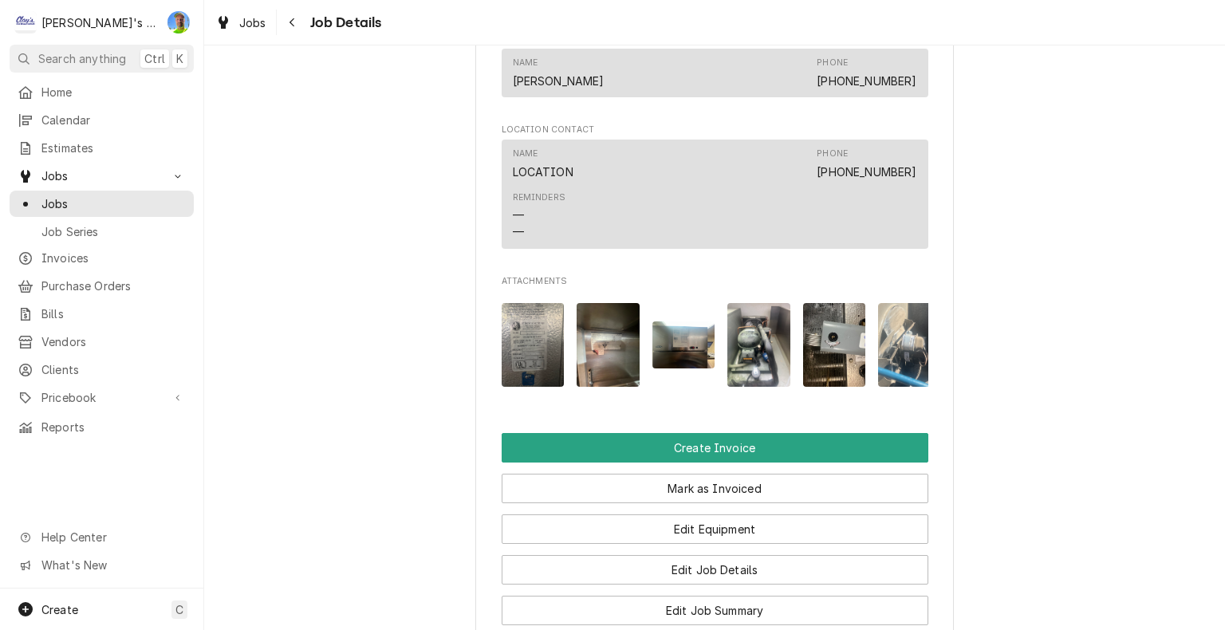
scroll to position [1515, 0]
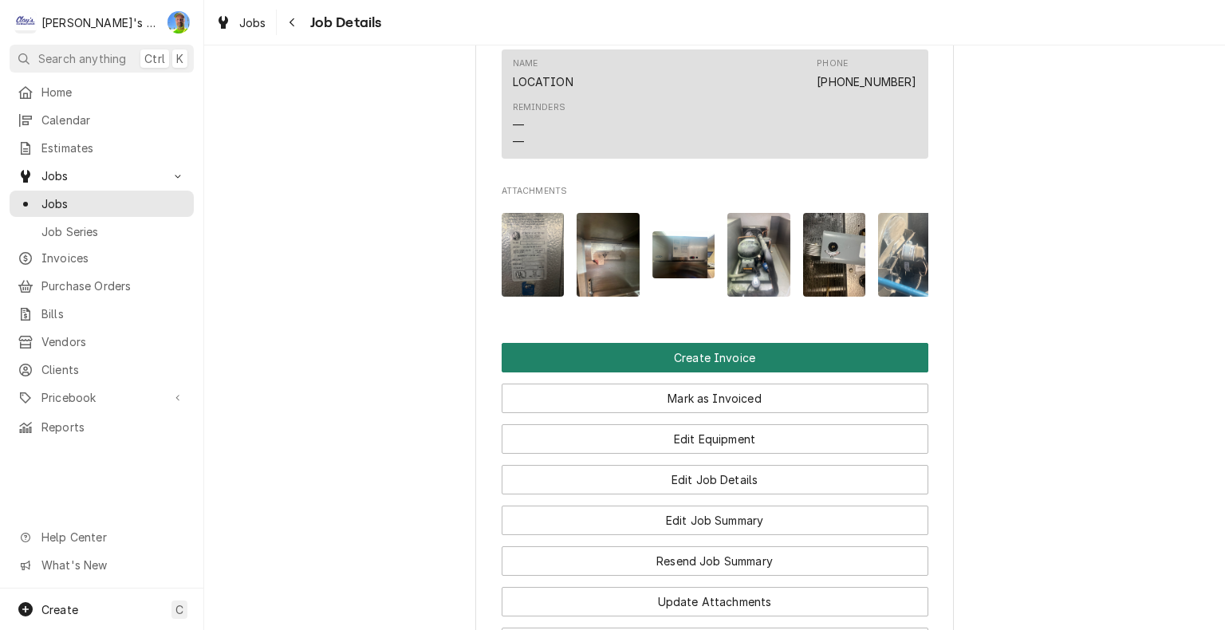
click at [904, 343] on button "Create Invoice" at bounding box center [715, 358] width 427 height 30
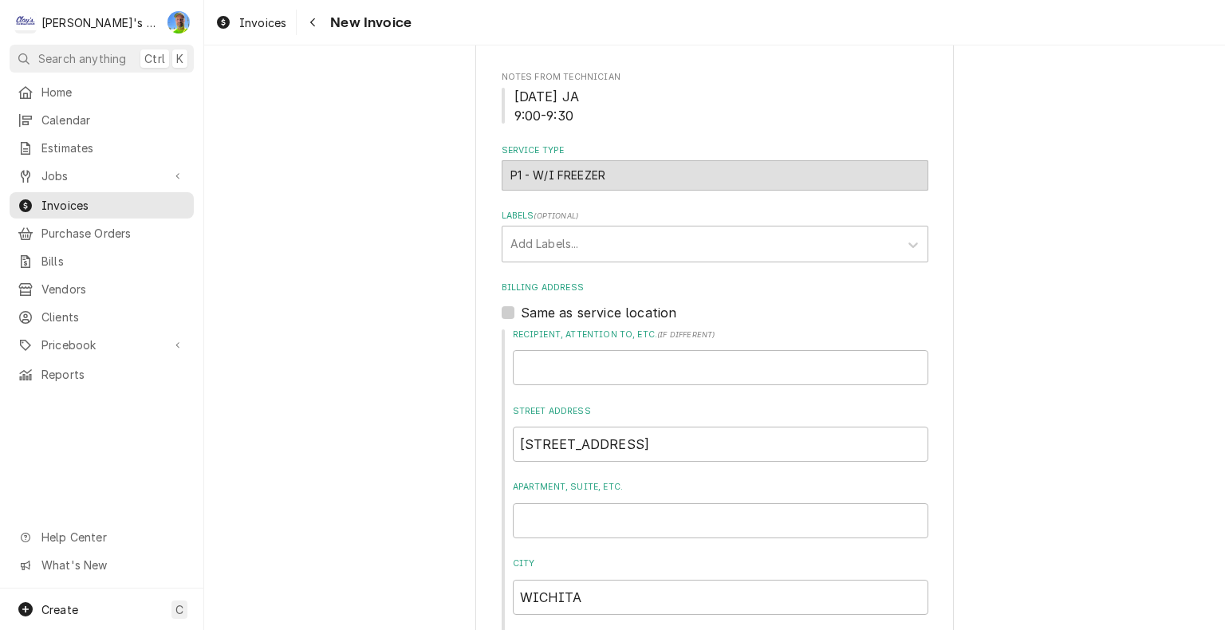
scroll to position [558, 0]
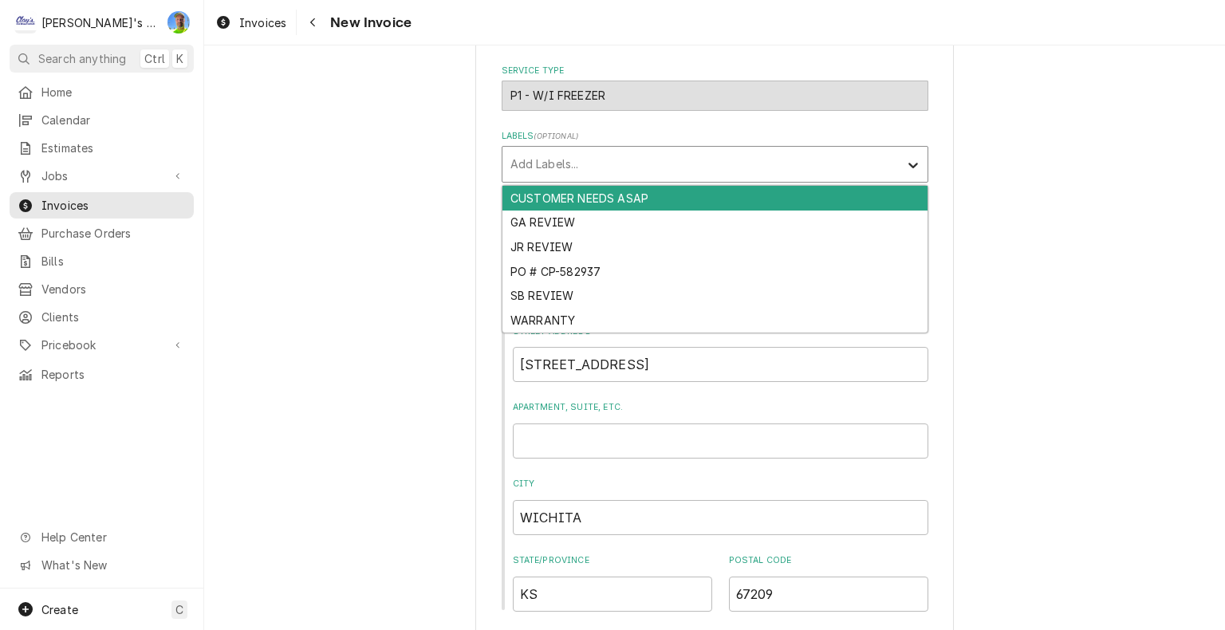
click at [908, 163] on icon "Labels" at bounding box center [913, 166] width 10 height 6
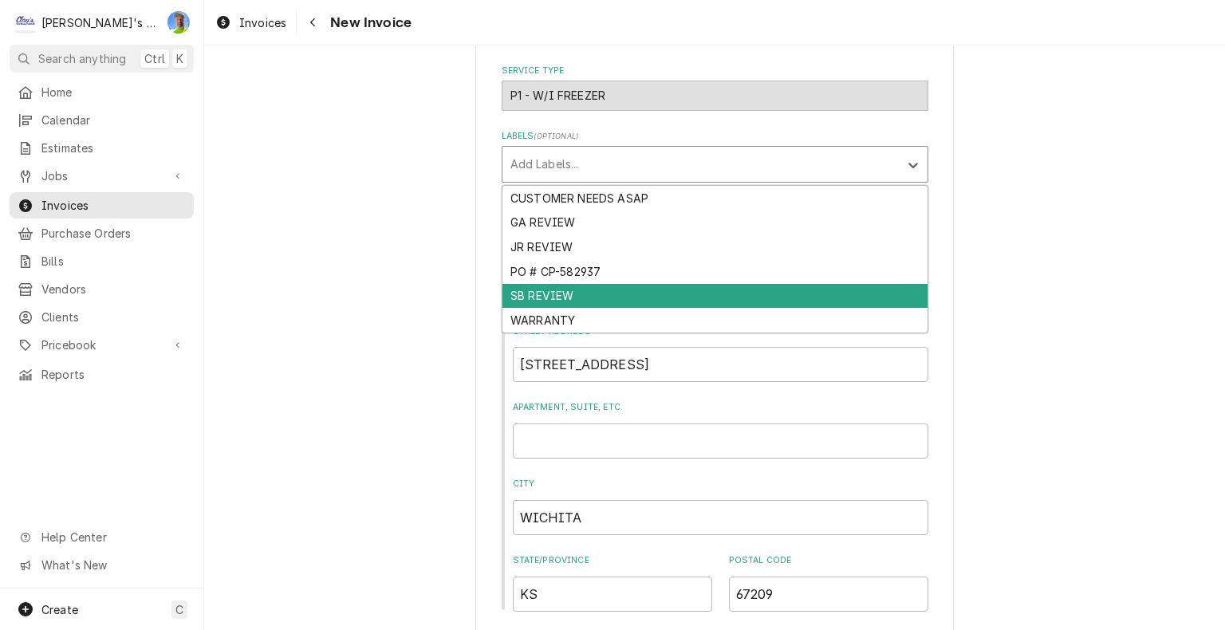
click at [887, 284] on div "SB REVIEW" at bounding box center [714, 296] width 425 height 25
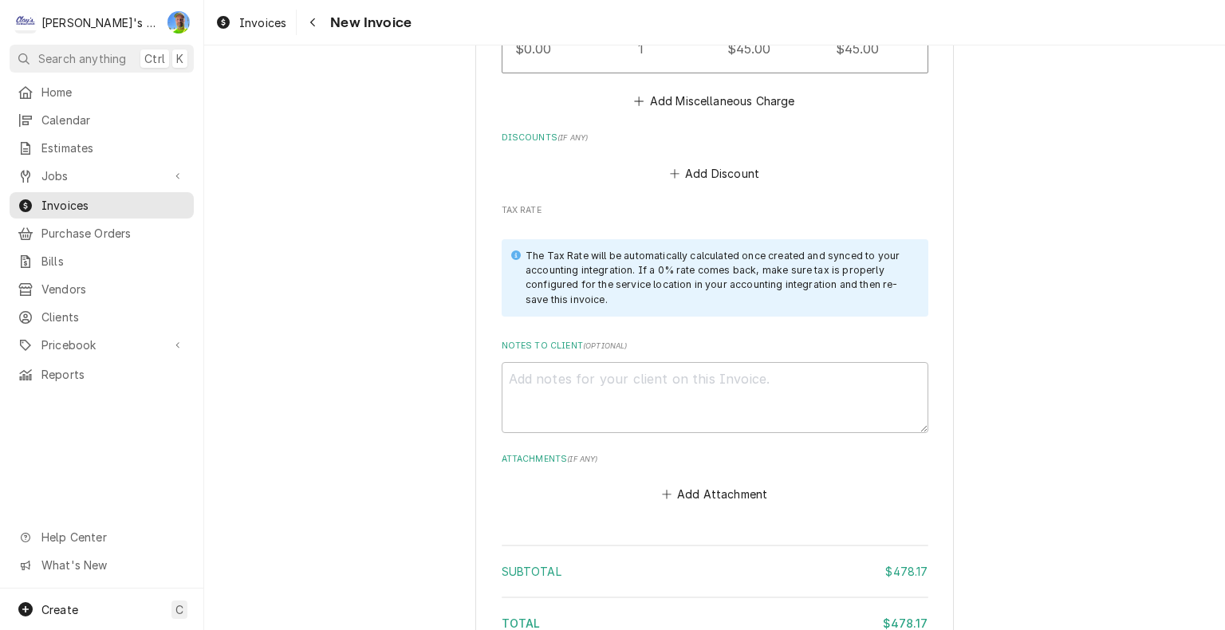
scroll to position [2631, 0]
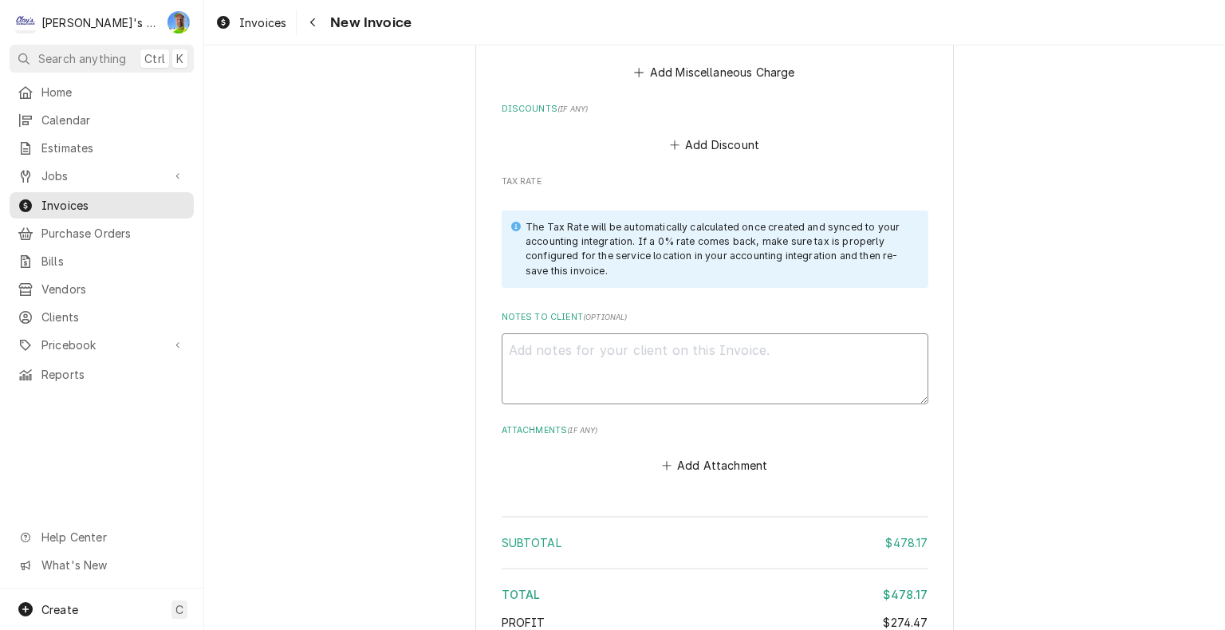
click at [890, 333] on textarea "Notes to Client ( optional )" at bounding box center [715, 369] width 427 height 72
type textarea "x"
type textarea "1"
type textarea "x"
type textarea "10"
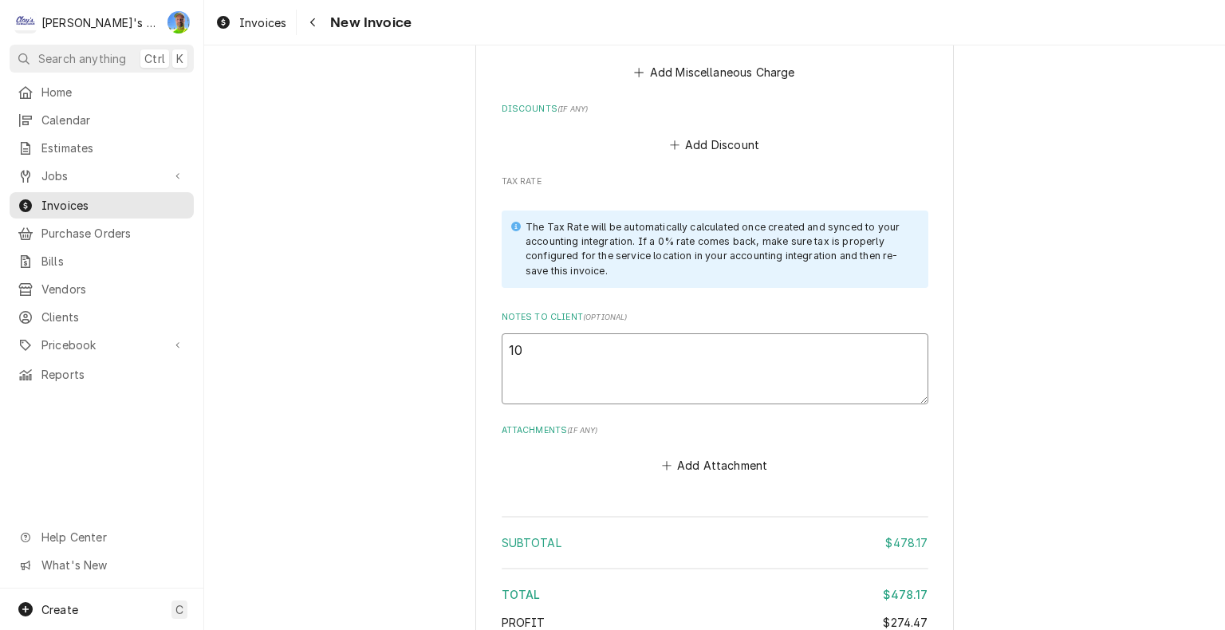
type textarea "x"
type textarea "10/"
type textarea "x"
type textarea "10/1"
type textarea "x"
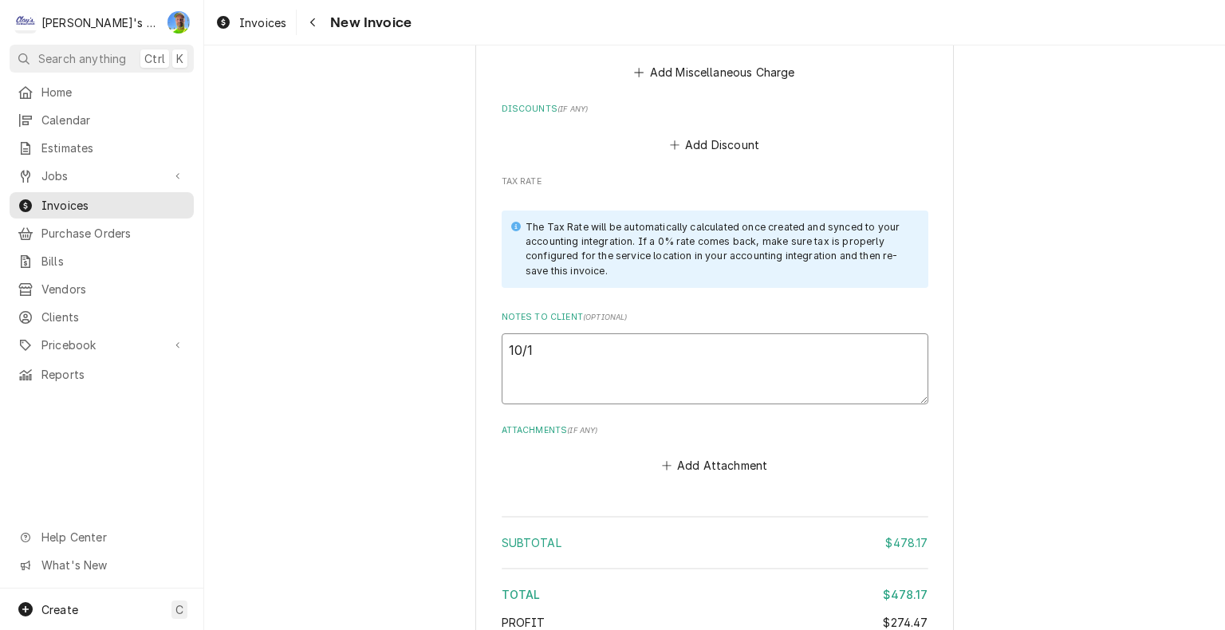
type textarea "10/11"
type textarea "x"
type textarea "10/11"
type textarea "x"
type textarea "10/11 g"
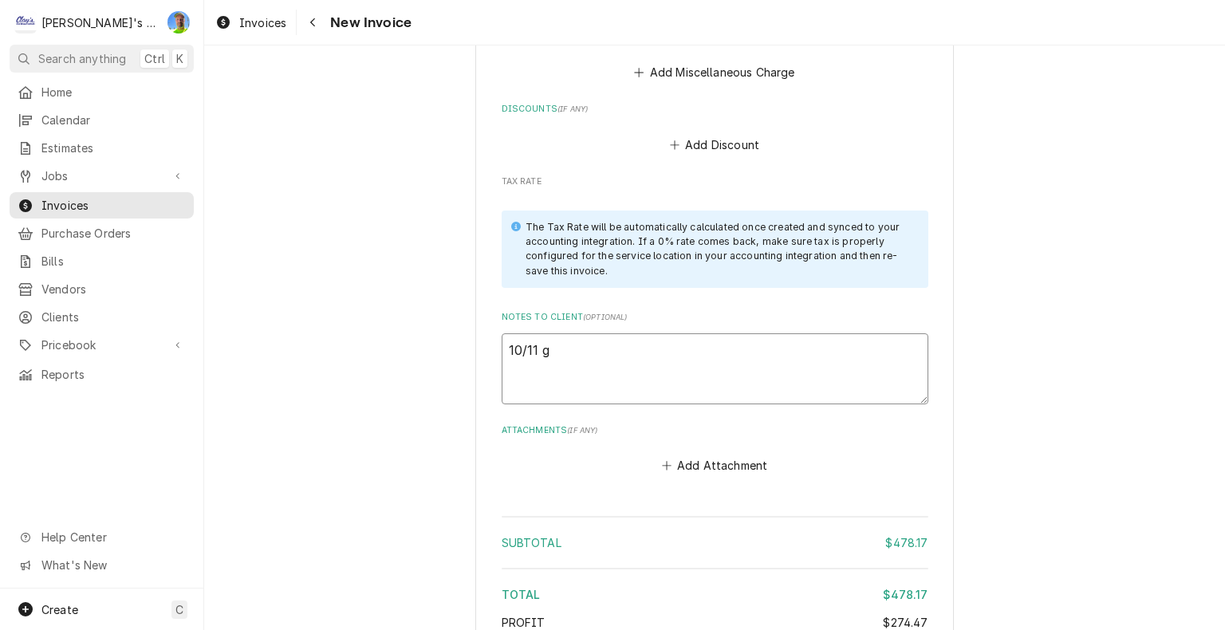
type textarea "x"
type textarea "10/11 ga"
type textarea "x"
type textarea "10/11 g"
type textarea "x"
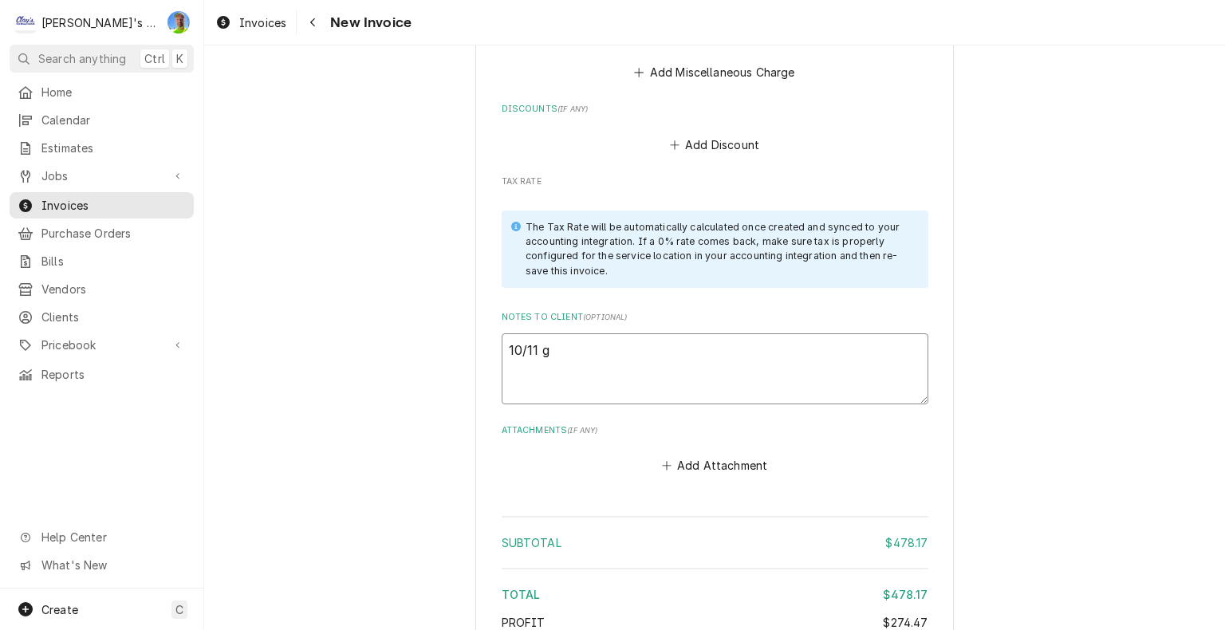
type textarea "10/11"
type textarea "x"
type textarea "10/11 G"
type textarea "x"
type textarea "10/11 GA"
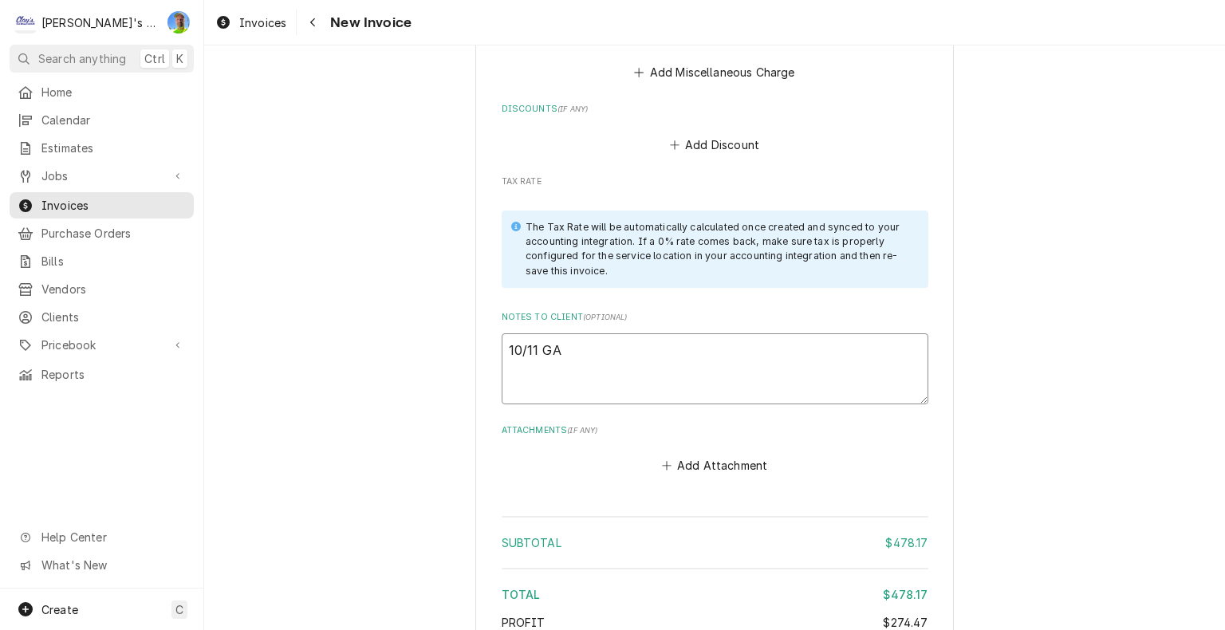
type textarea "x"
type textarea "10/11 GA"
type textarea "x"
type textarea "10/11 GA l"
type textarea "x"
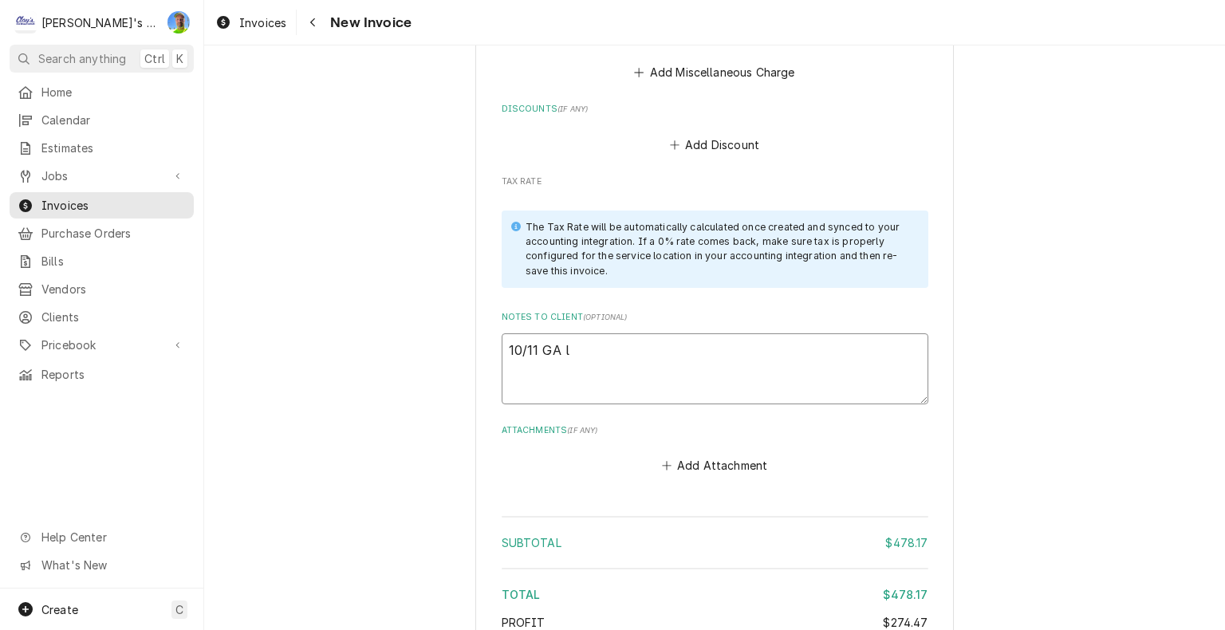
type textarea "10/11 GA lo"
type textarea "x"
type textarea "10/11 GA loo"
type textarea "x"
type textarea "10/11 GA look"
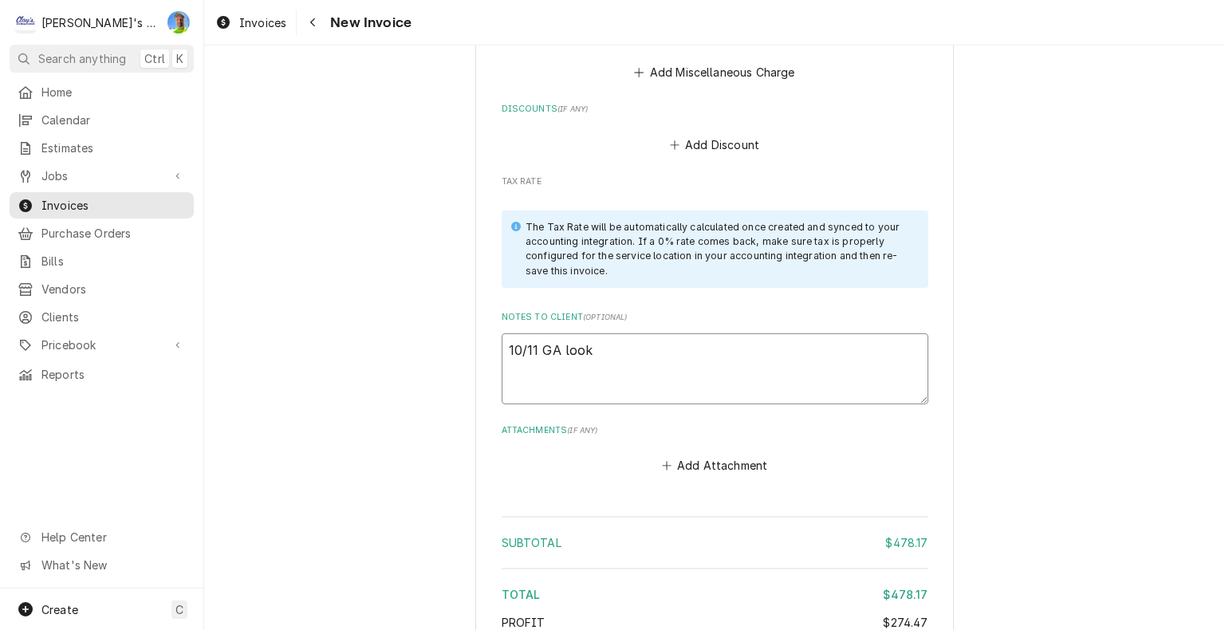
type textarea "x"
type textarea "10/11 GA look"
type textarea "x"
type textarea "10/11 GA look o"
type textarea "x"
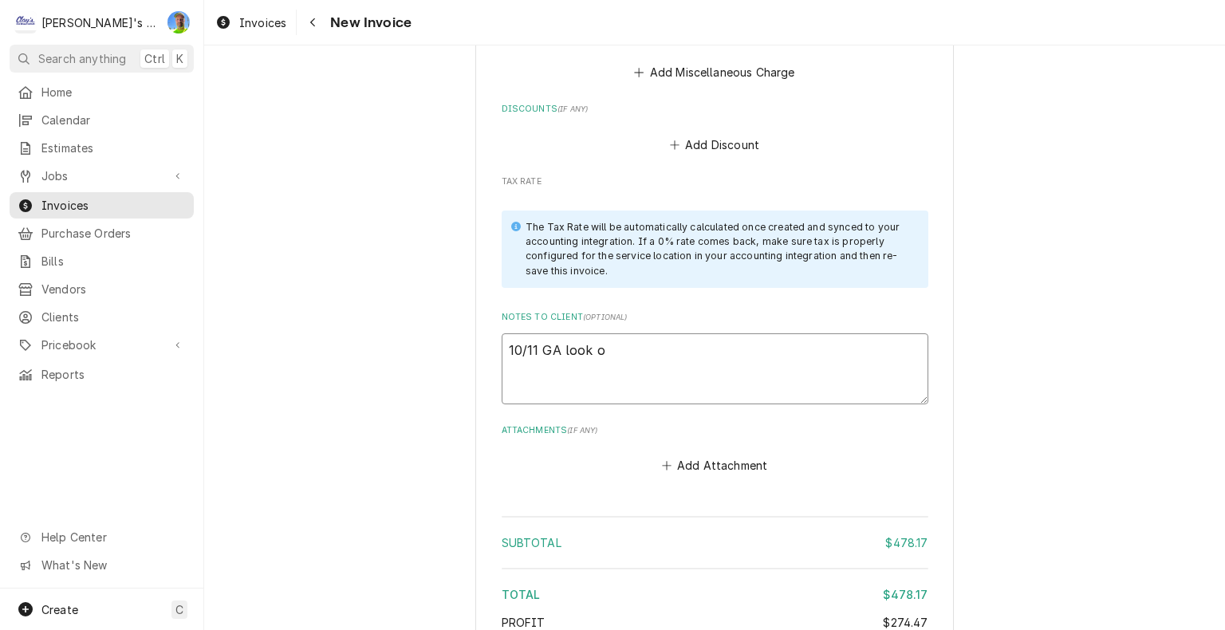
type textarea "10/11 GA look ok"
type textarea "x"
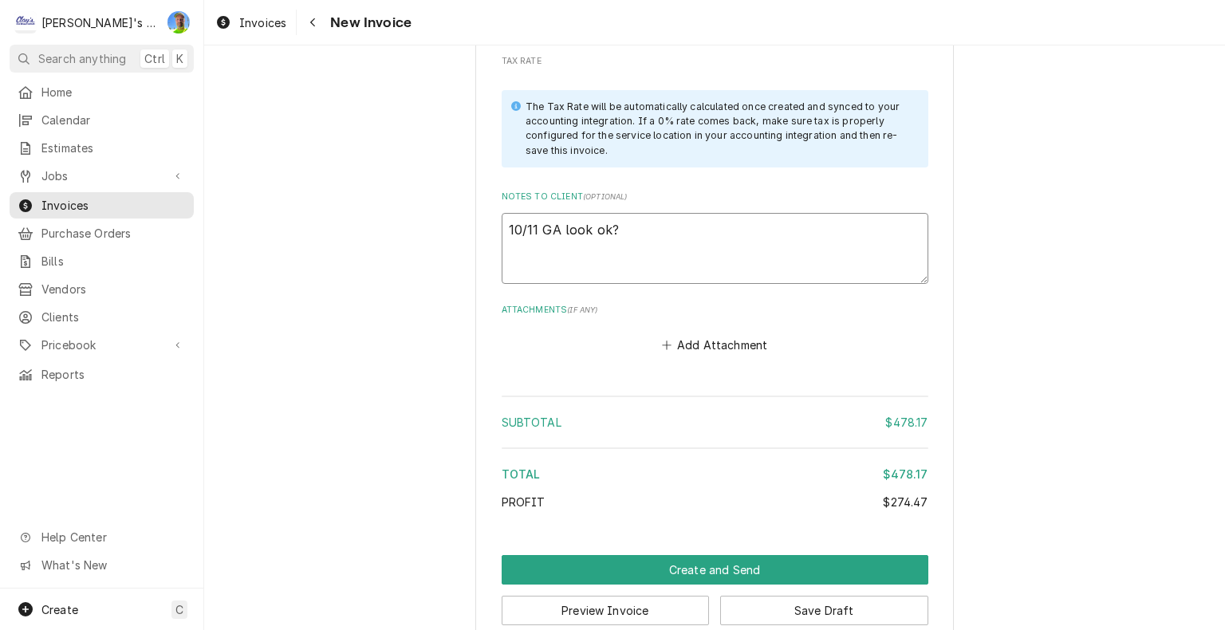
scroll to position [2756, 0]
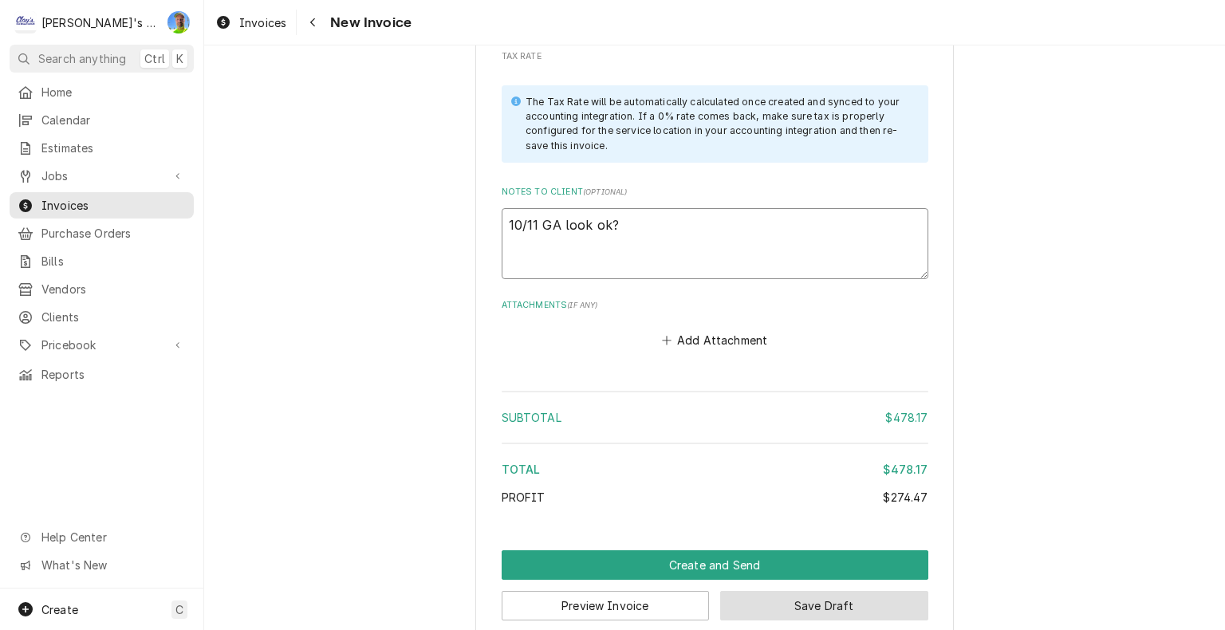
type textarea "10/11 GA look ok?"
click at [809, 591] on button "Save Draft" at bounding box center [824, 606] width 208 height 30
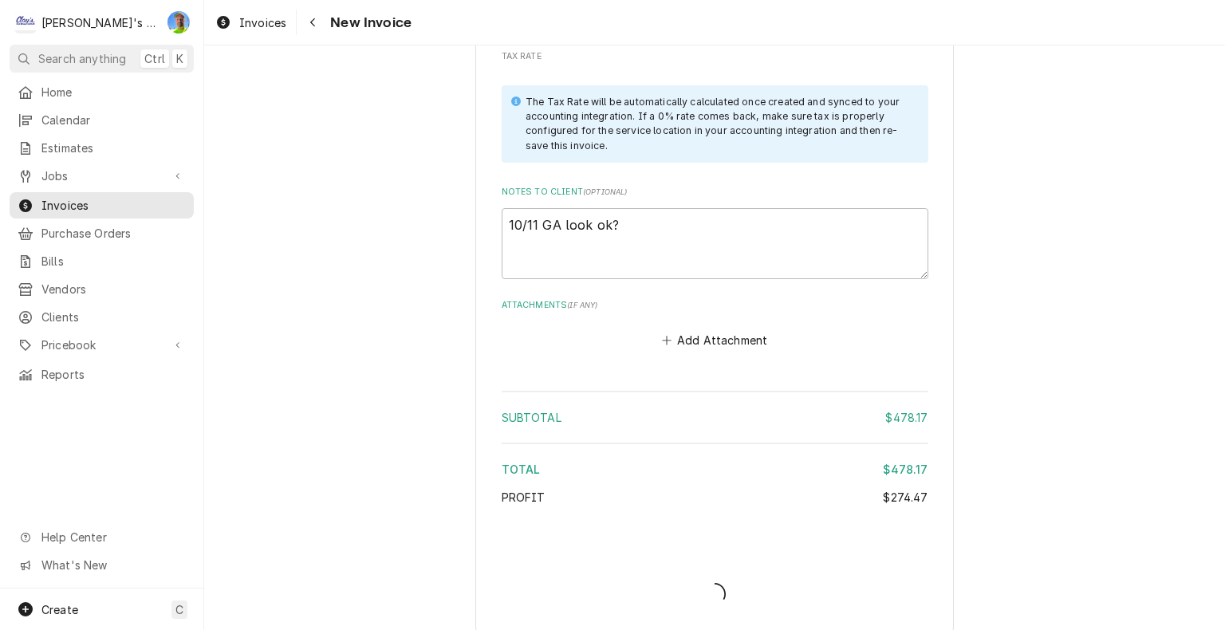
scroll to position [2748, 0]
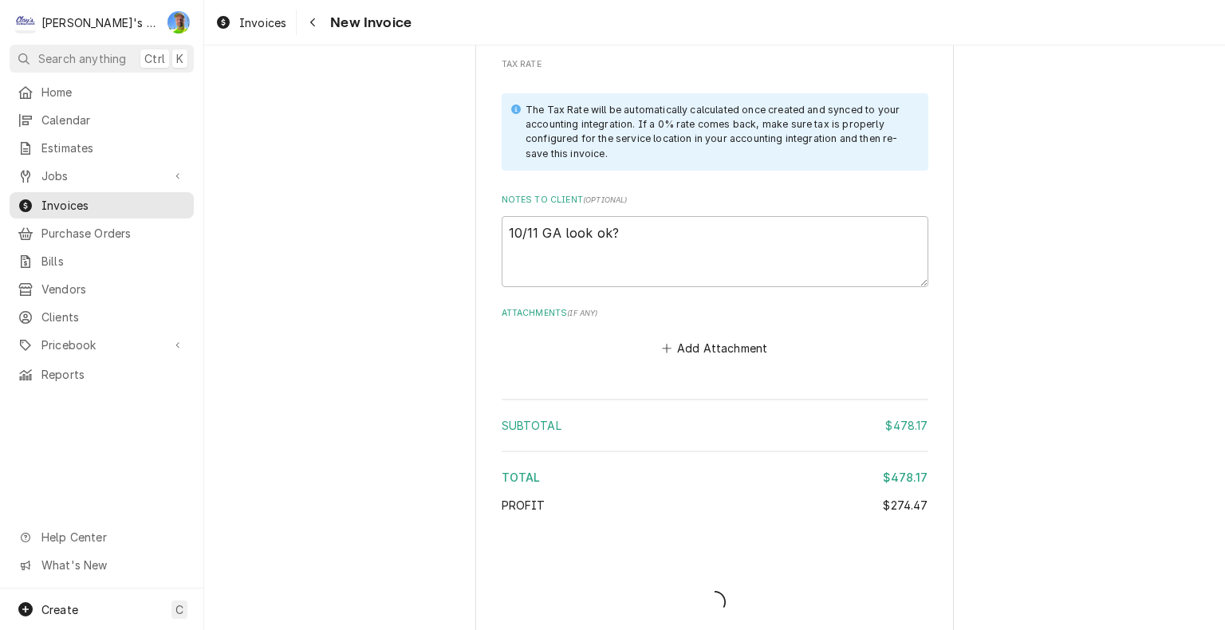
type textarea "x"
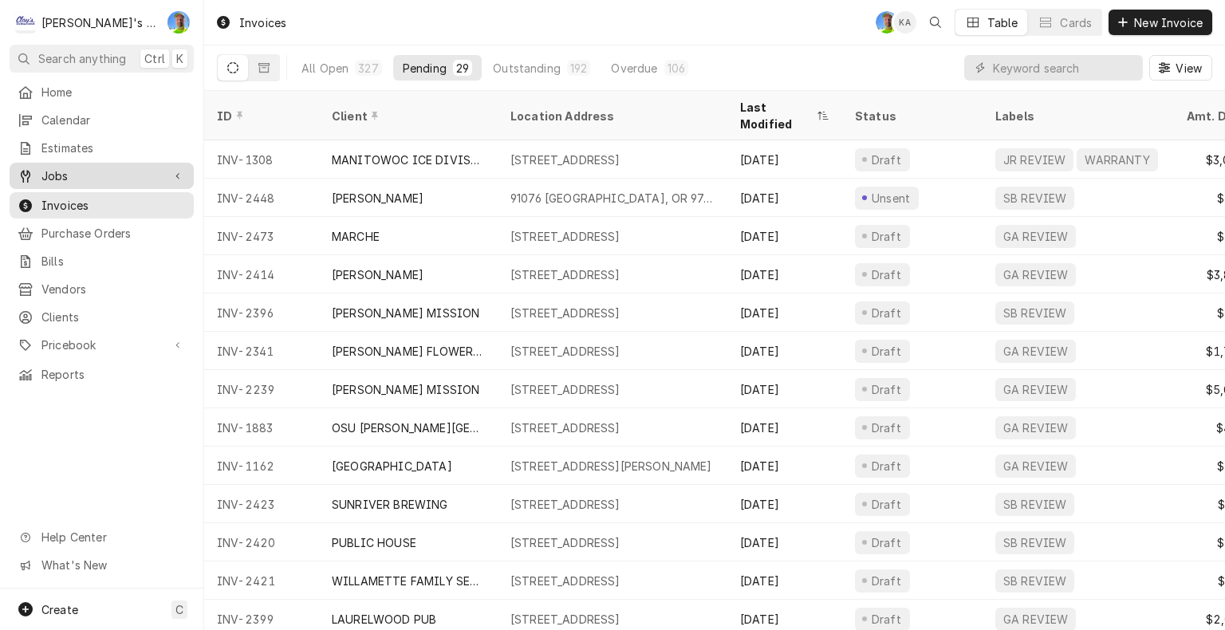
click at [98, 167] on span "Jobs" at bounding box center [101, 175] width 120 height 17
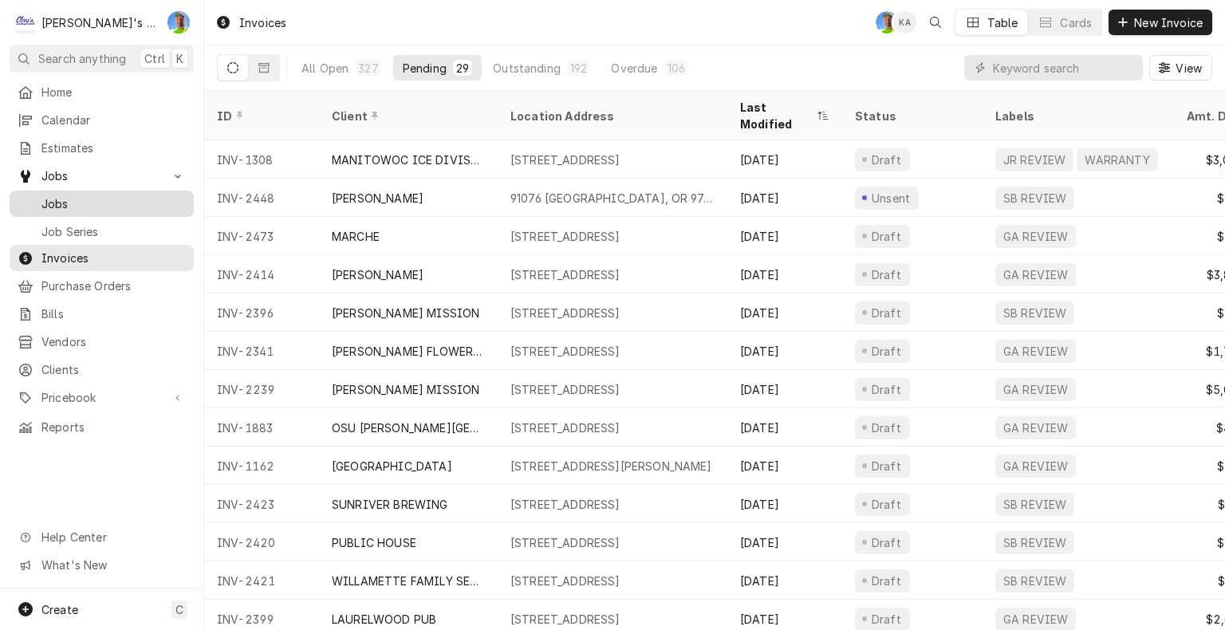
click at [84, 203] on span "Jobs" at bounding box center [113, 203] width 144 height 17
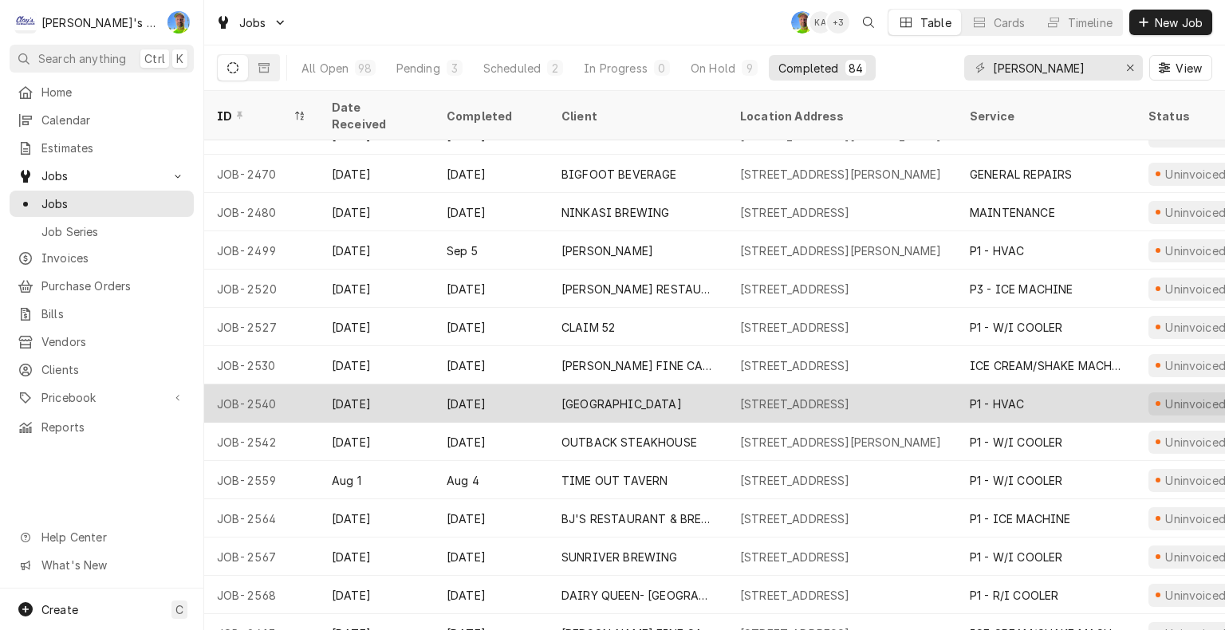
scroll to position [1356, 0]
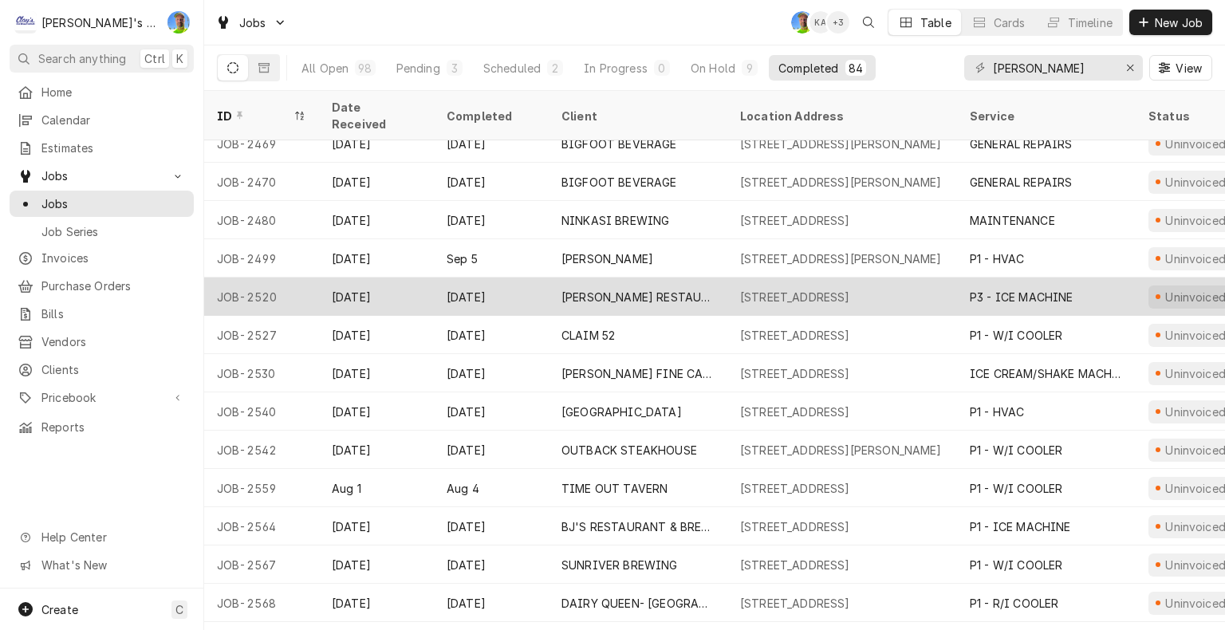
click at [822, 289] on div "[STREET_ADDRESS]" at bounding box center [795, 297] width 110 height 17
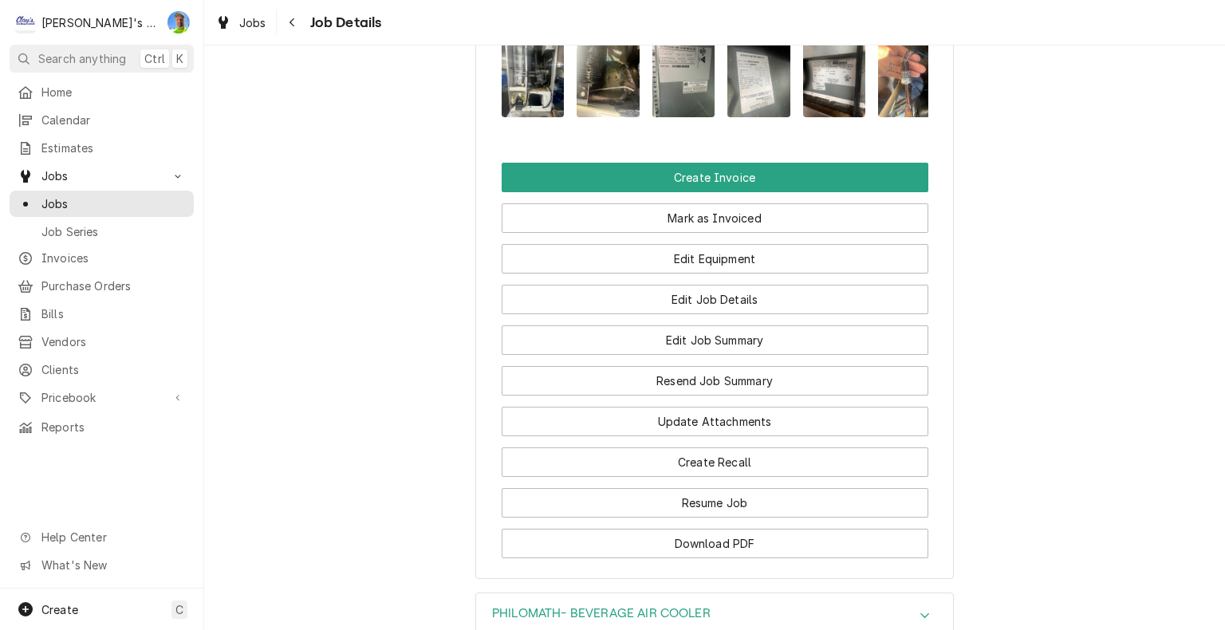
scroll to position [1914, 0]
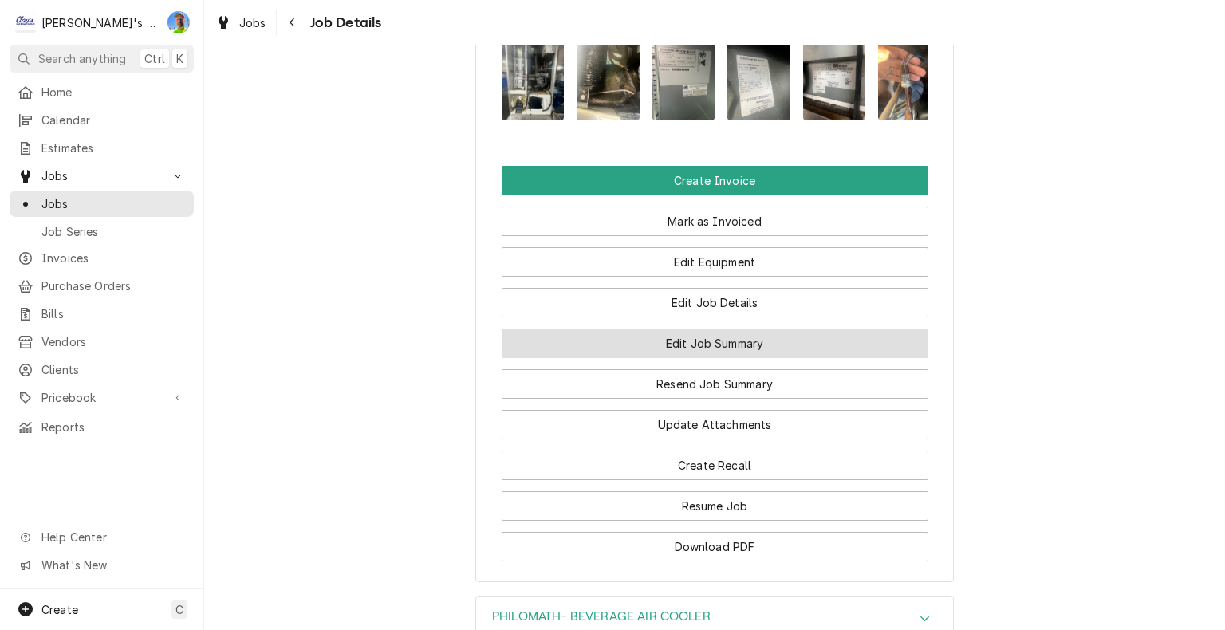
click at [874, 329] on button "Edit Job Summary" at bounding box center [715, 344] width 427 height 30
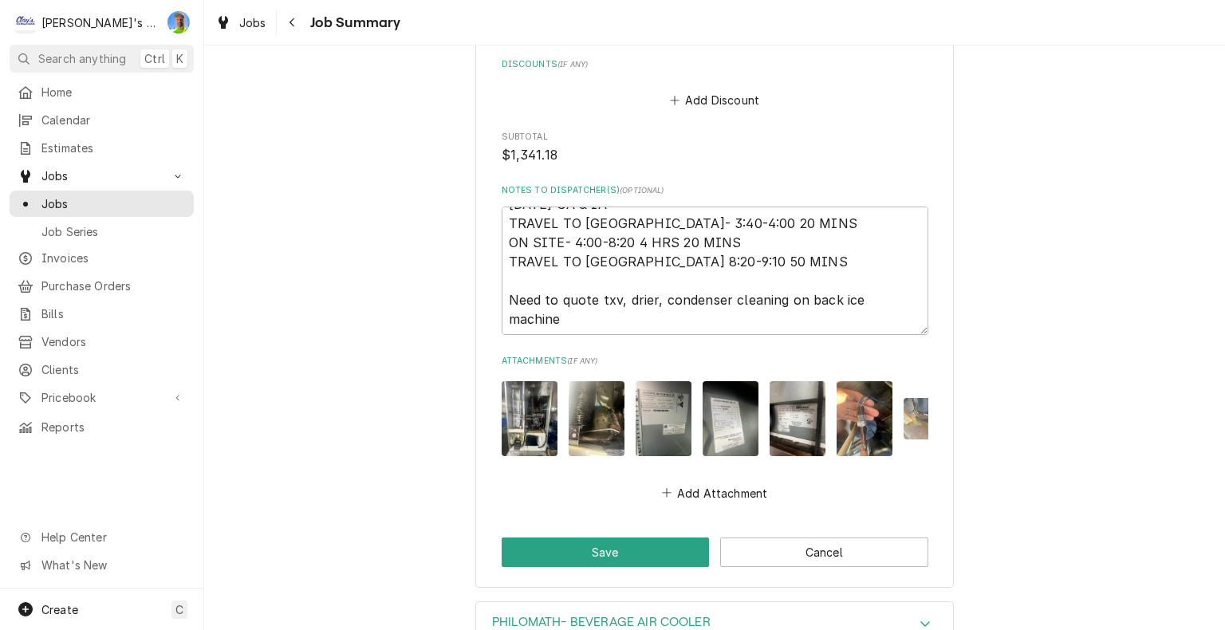
scroll to position [3030, 0]
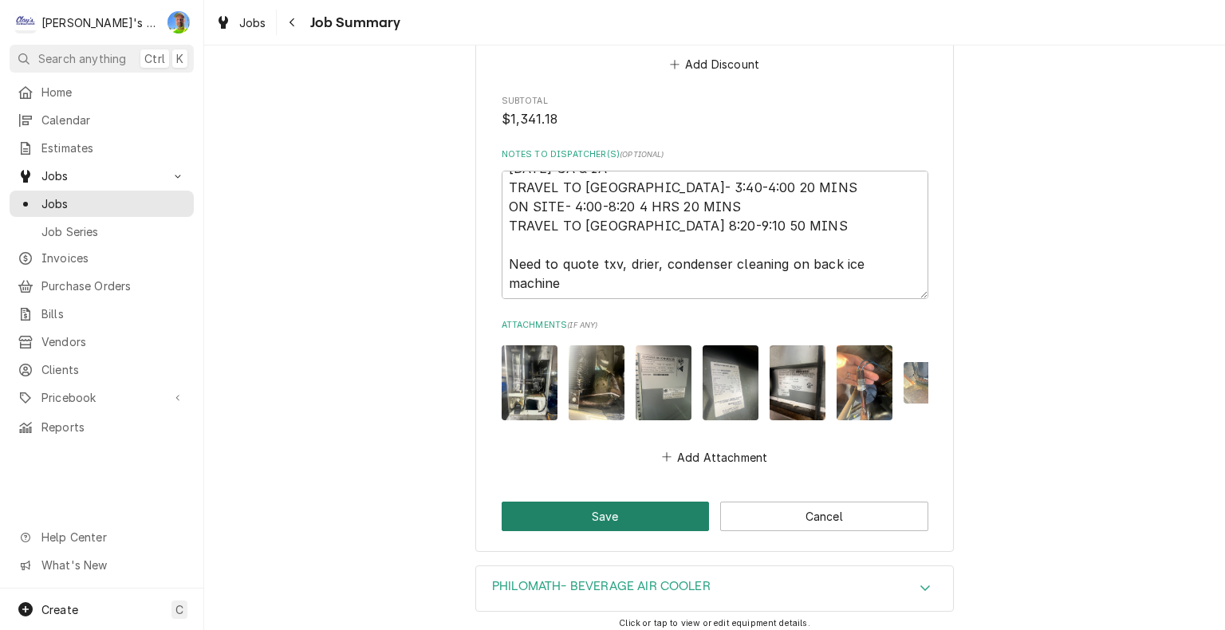
click at [653, 523] on button "Save" at bounding box center [606, 517] width 208 height 30
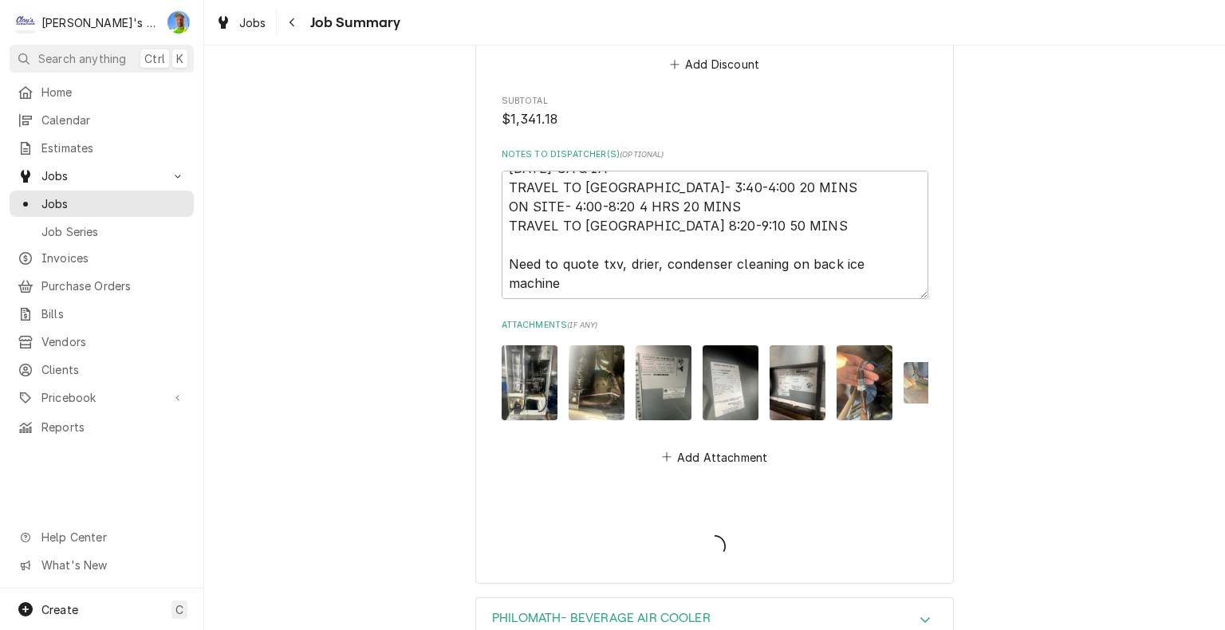
type textarea "x"
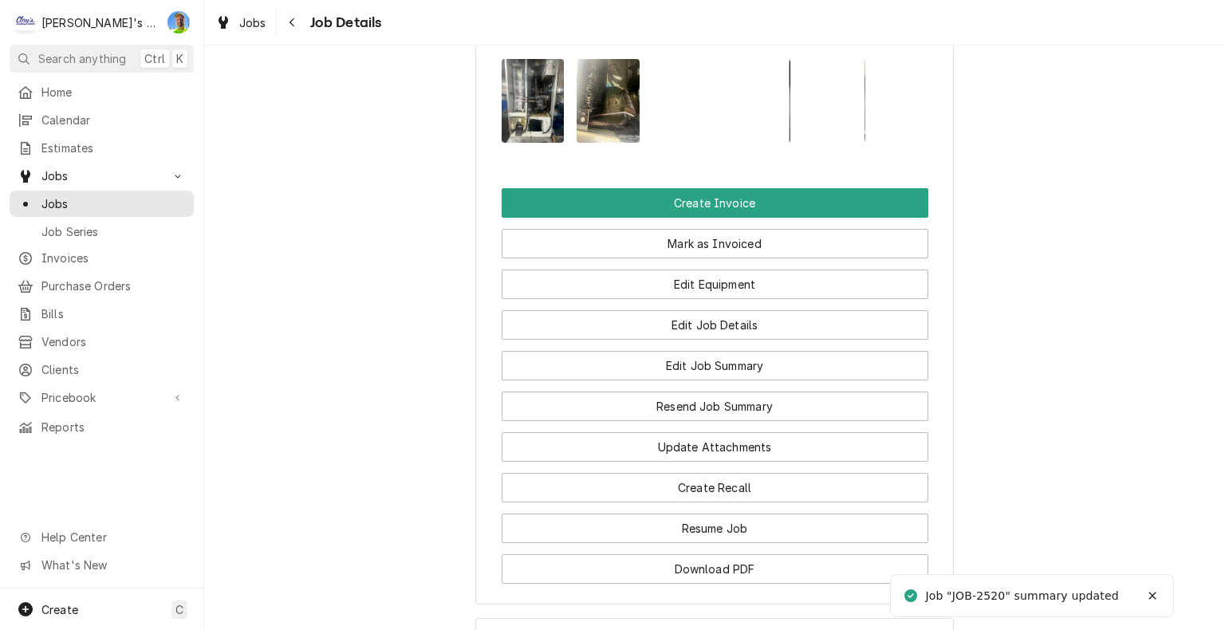
scroll to position [1914, 0]
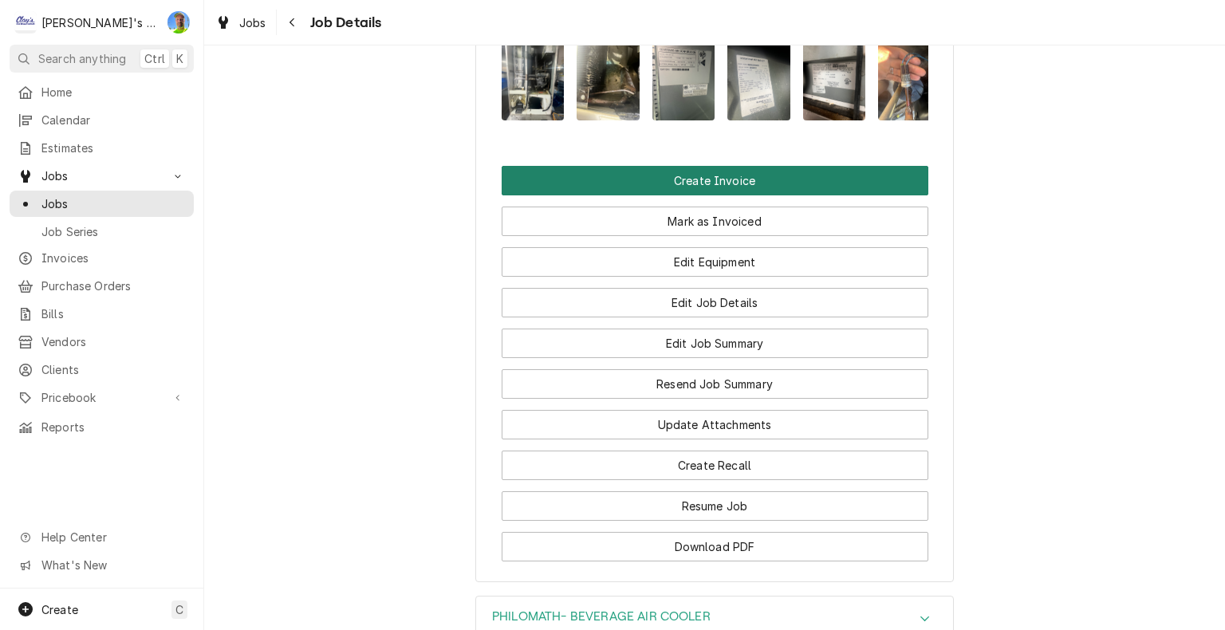
click at [758, 166] on button "Create Invoice" at bounding box center [715, 181] width 427 height 30
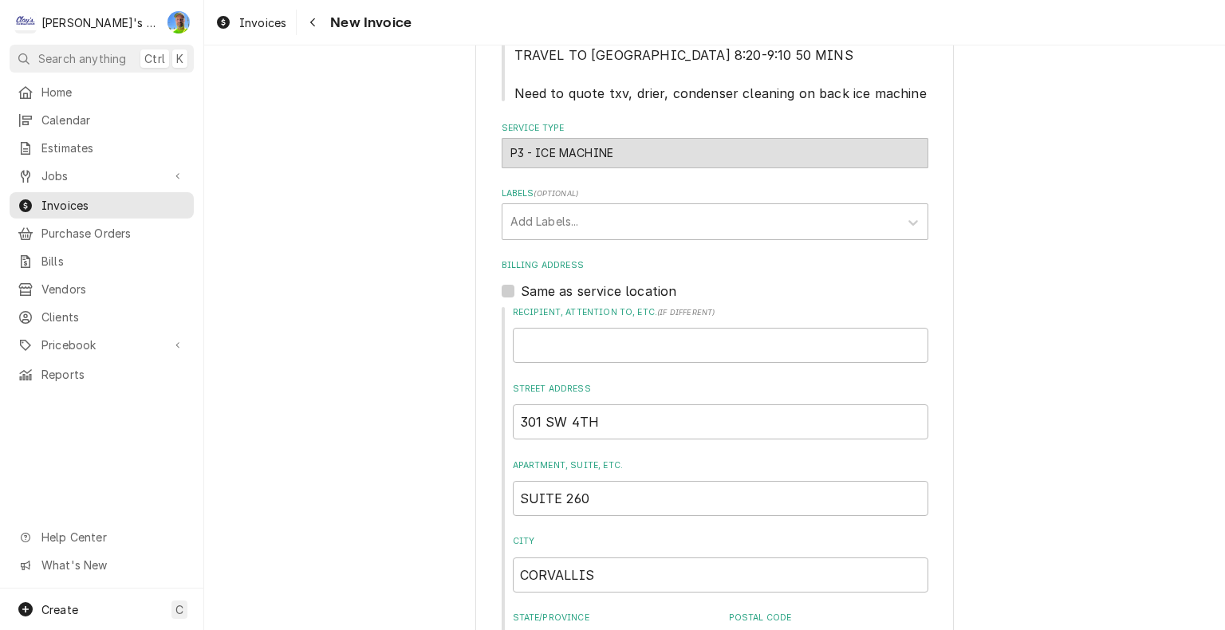
scroll to position [558, 0]
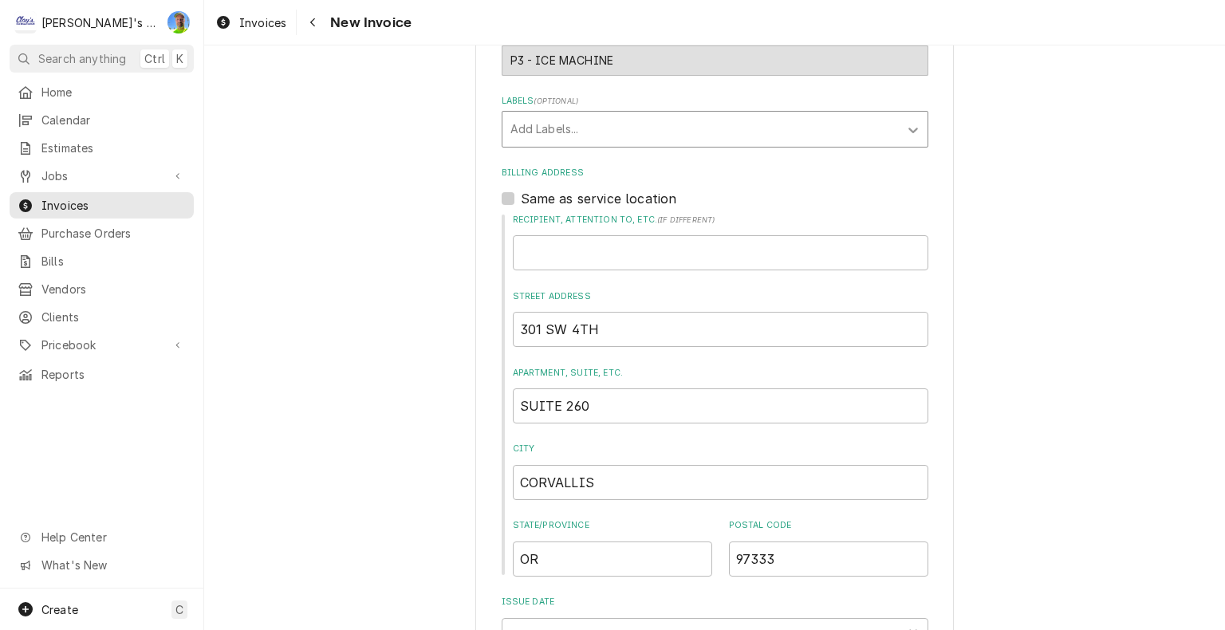
click at [905, 124] on icon "Labels" at bounding box center [913, 130] width 16 height 16
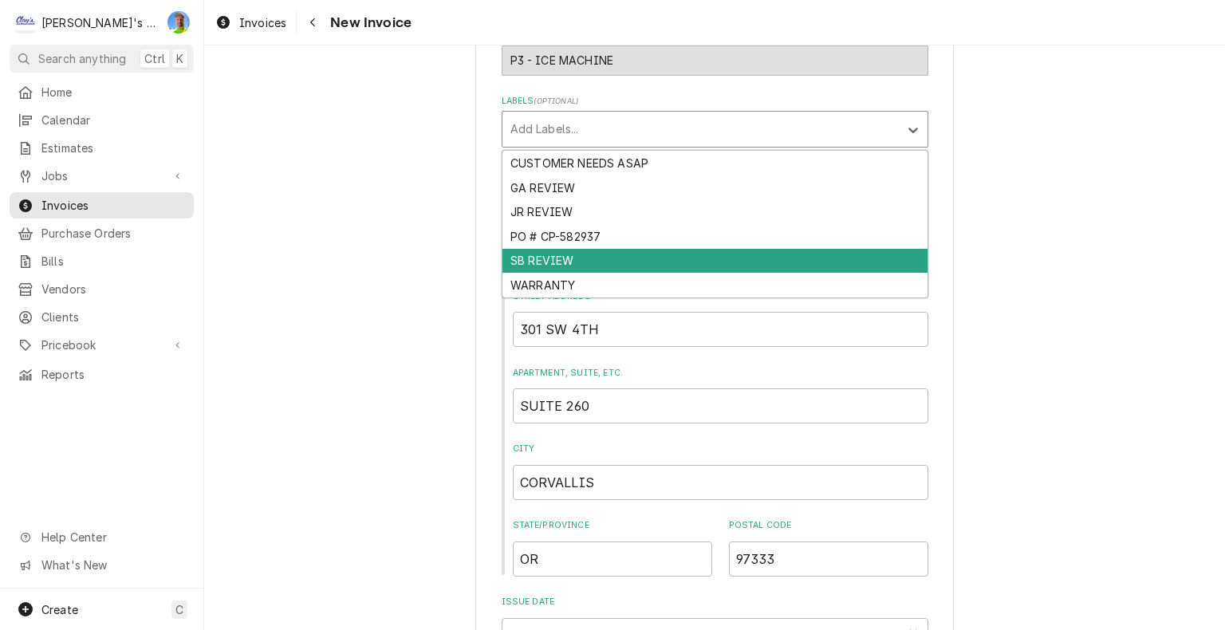
click at [896, 259] on div "SB REVIEW" at bounding box center [714, 261] width 425 height 25
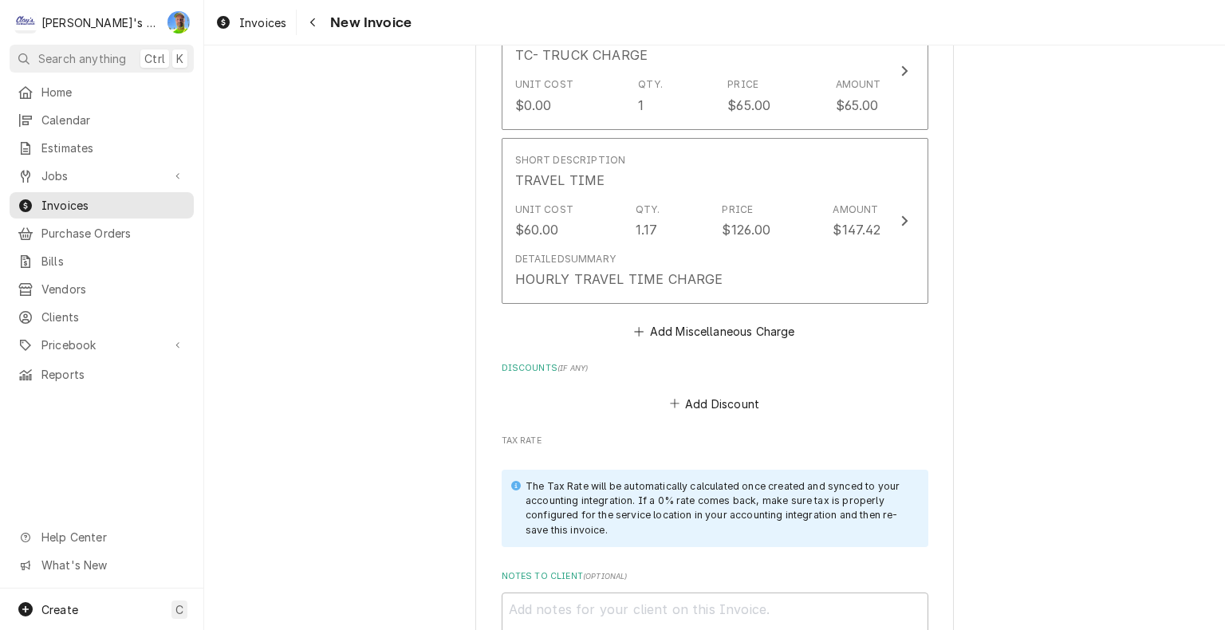
scroll to position [3827, 0]
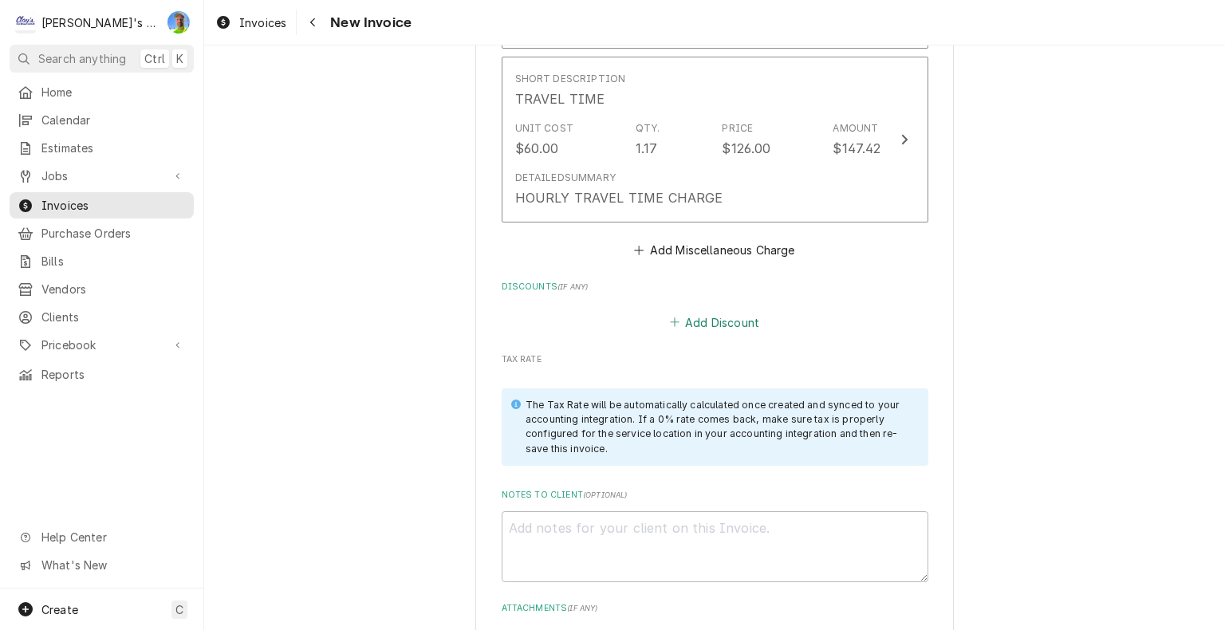
click at [719, 316] on button "Add Discount" at bounding box center [714, 322] width 95 height 22
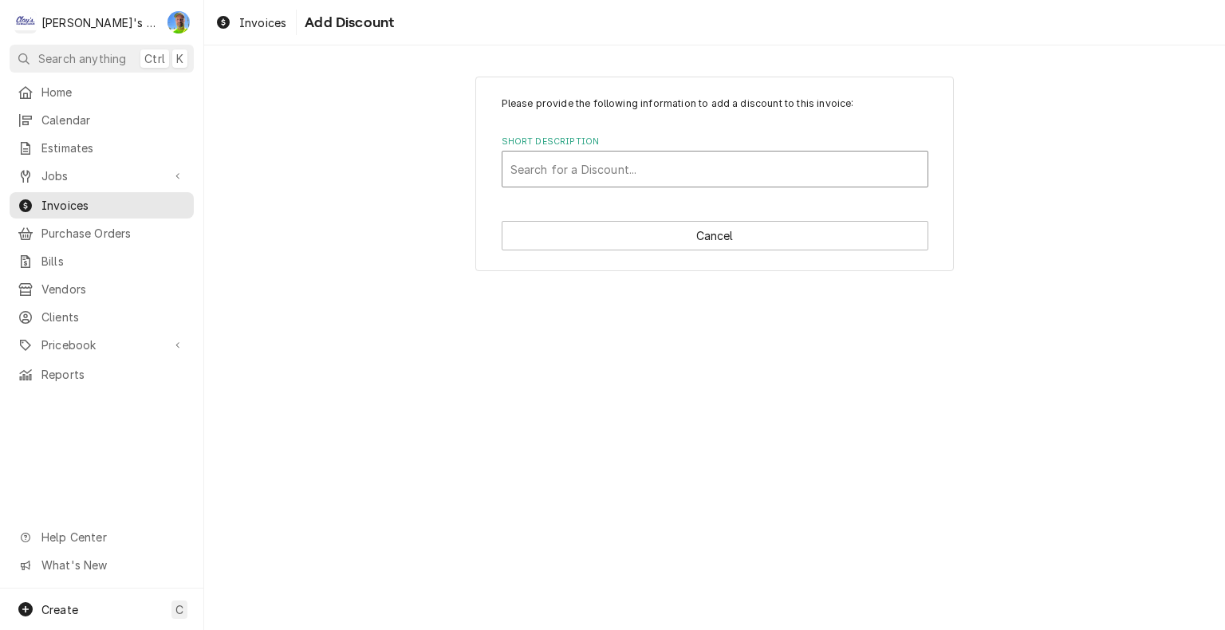
click at [646, 175] on div "Short Description" at bounding box center [714, 169] width 409 height 29
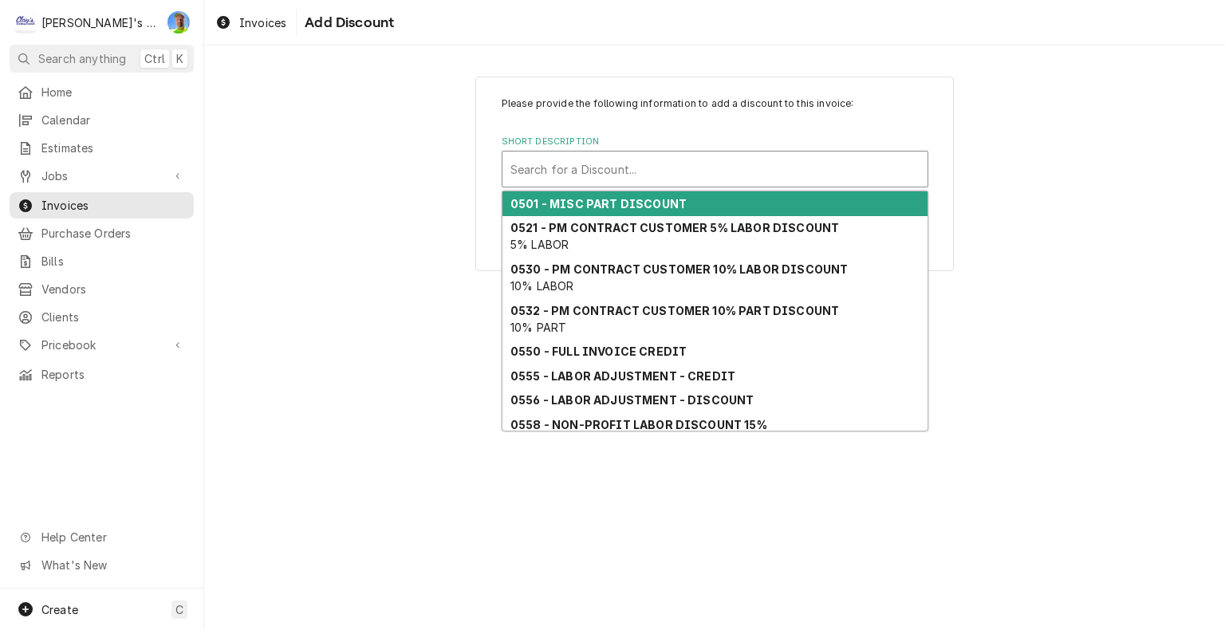
click at [655, 197] on strong "0501 - MISC PART DISCOUNT" at bounding box center [598, 204] width 176 height 14
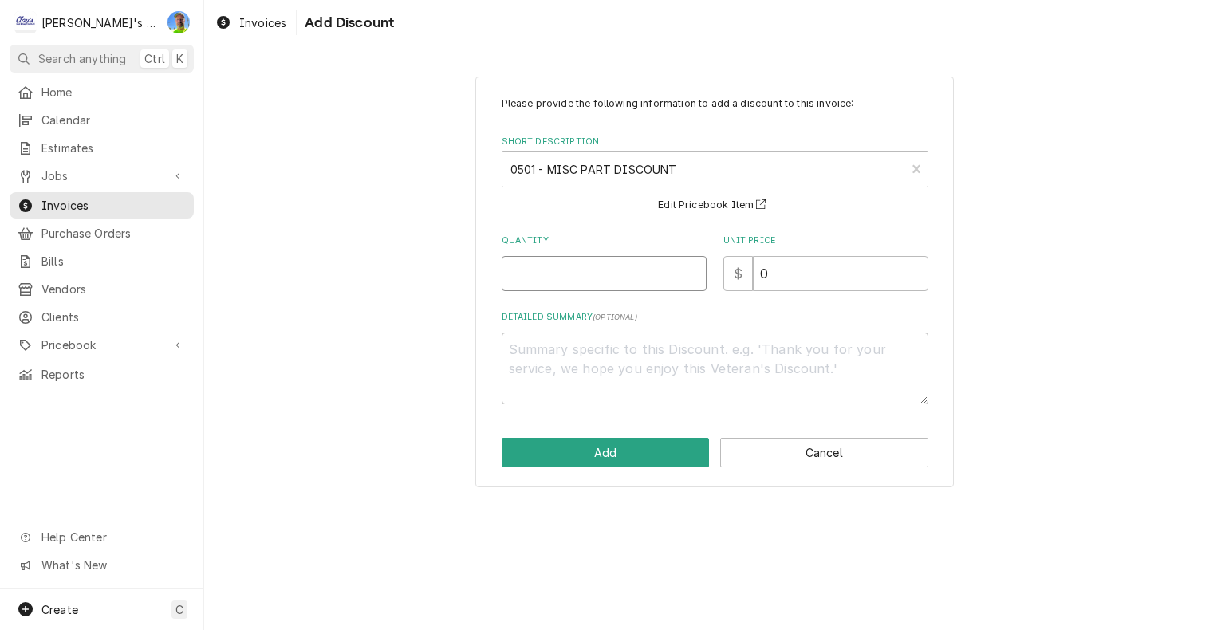
click at [603, 270] on input "Quantity" at bounding box center [604, 273] width 205 height 35
type textarea "x"
type input "1"
click at [639, 441] on button "Add" at bounding box center [606, 453] width 208 height 30
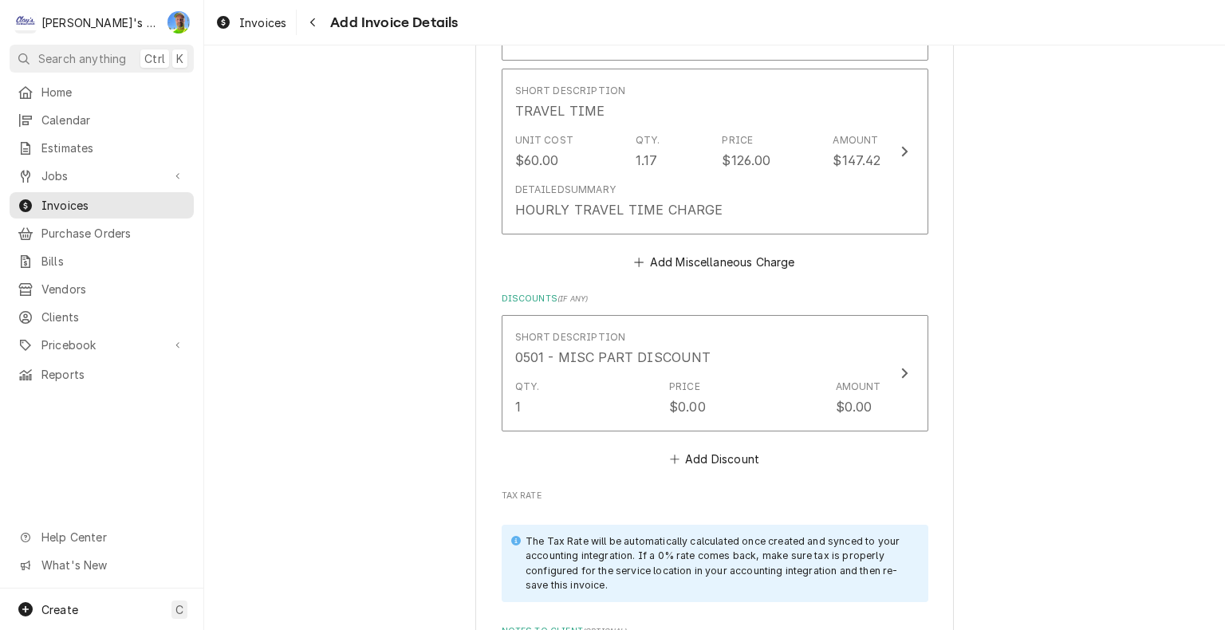
scroll to position [3827, 0]
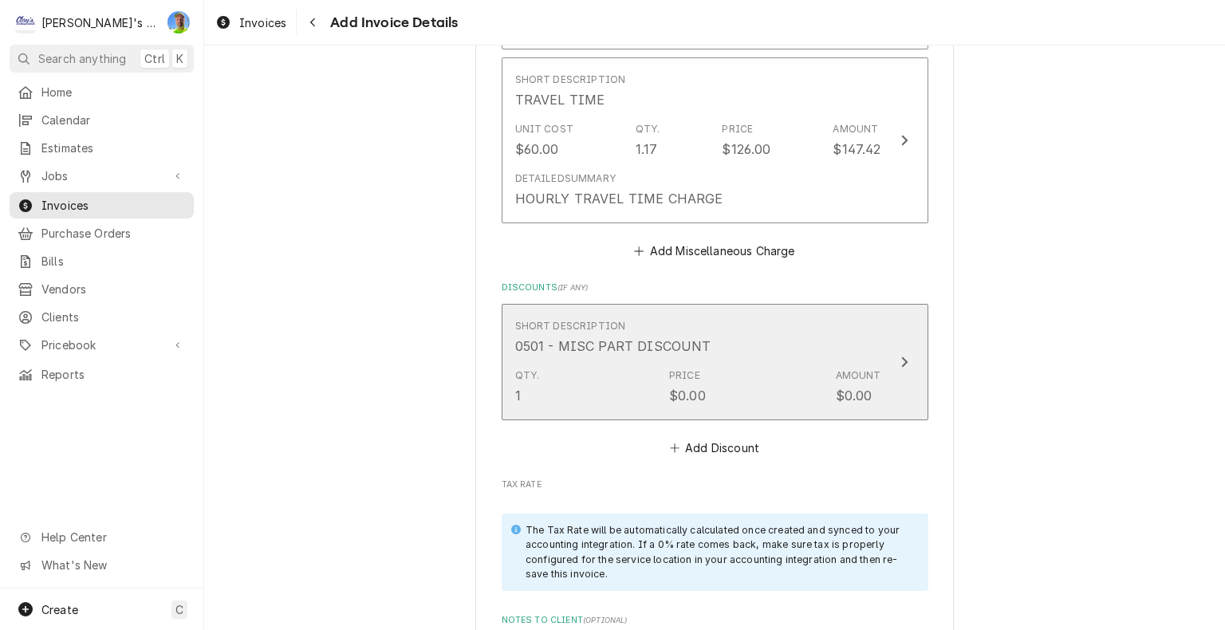
click at [918, 399] on button "Short Description 0501 - MISC PART DISCOUNT Qty. 1 Price $0.00 Amount $0.00" at bounding box center [715, 362] width 427 height 116
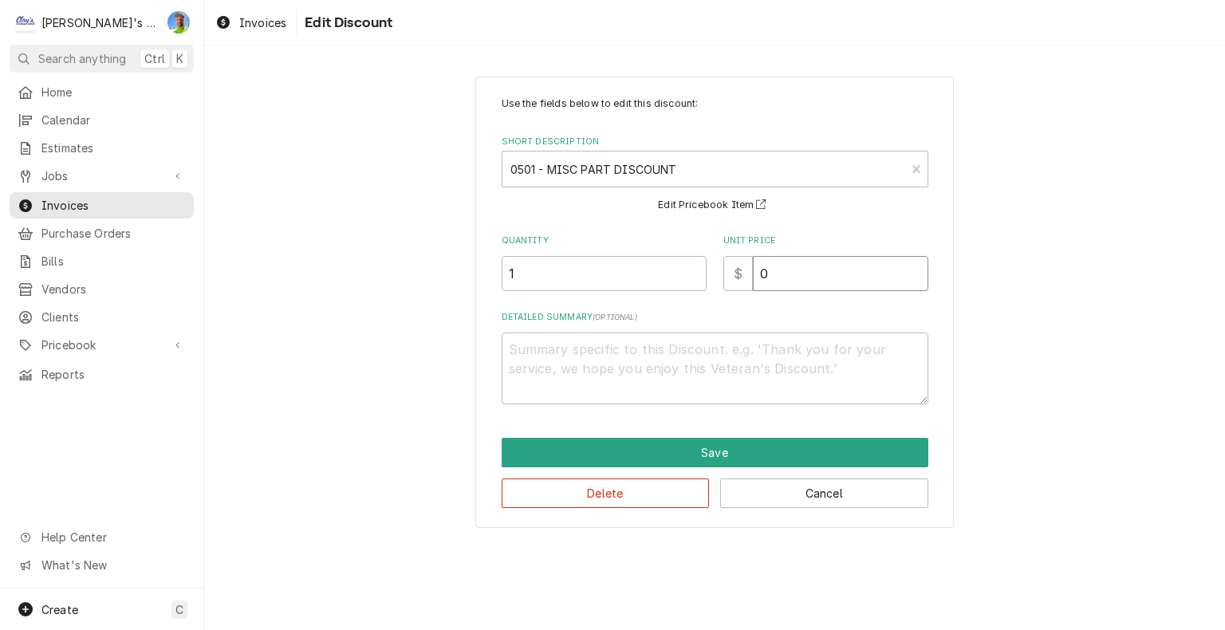
click at [797, 283] on input "0" at bounding box center [840, 273] width 175 height 35
type textarea "x"
type input "4"
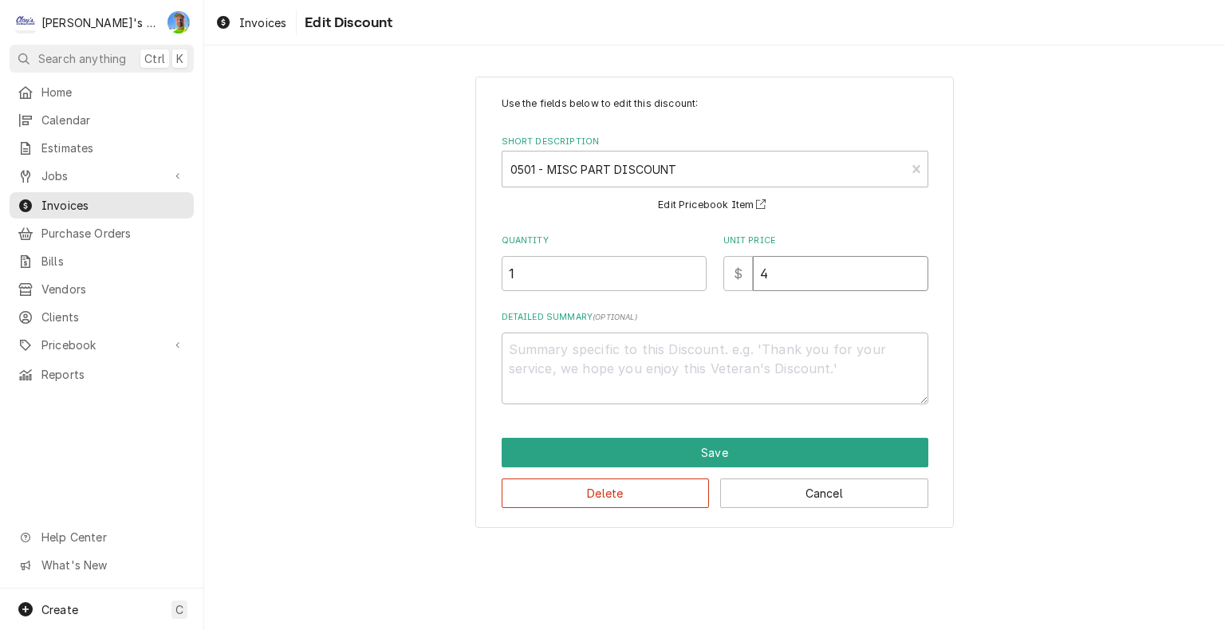
type textarea "x"
type input "46"
type textarea "x"
type input "46.0"
type textarea "x"
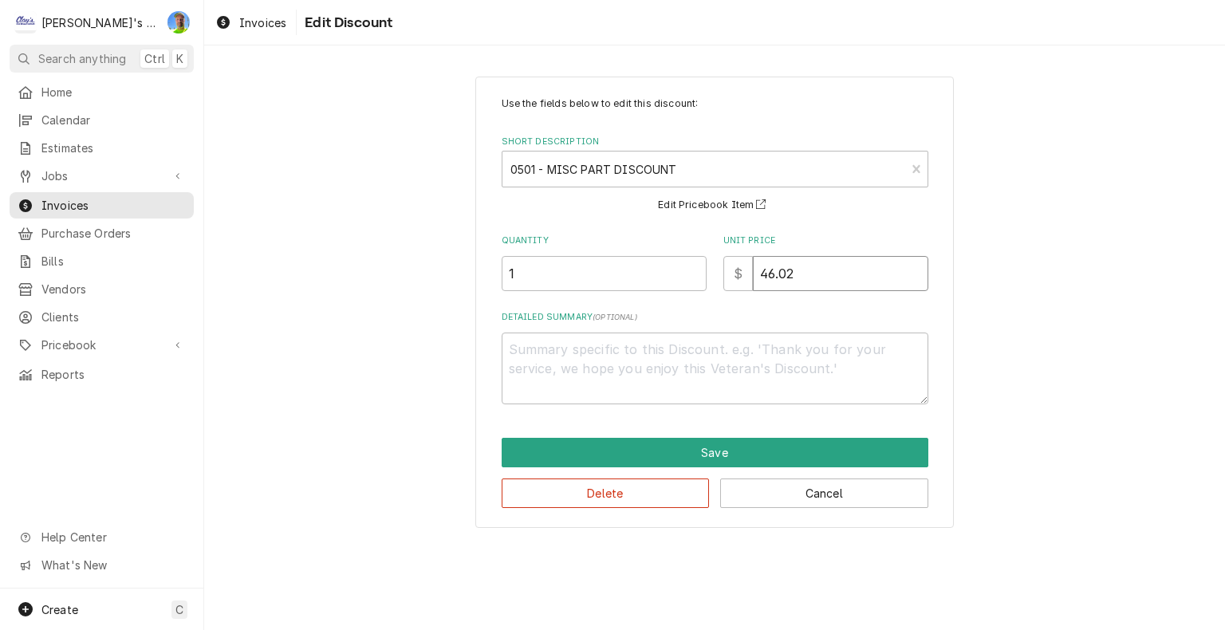
type input "46.02"
click at [789, 340] on textarea "Detailed Summary ( optional )" at bounding box center [715, 368] width 427 height 72
type textarea "x"
type textarea "1"
type textarea "x"
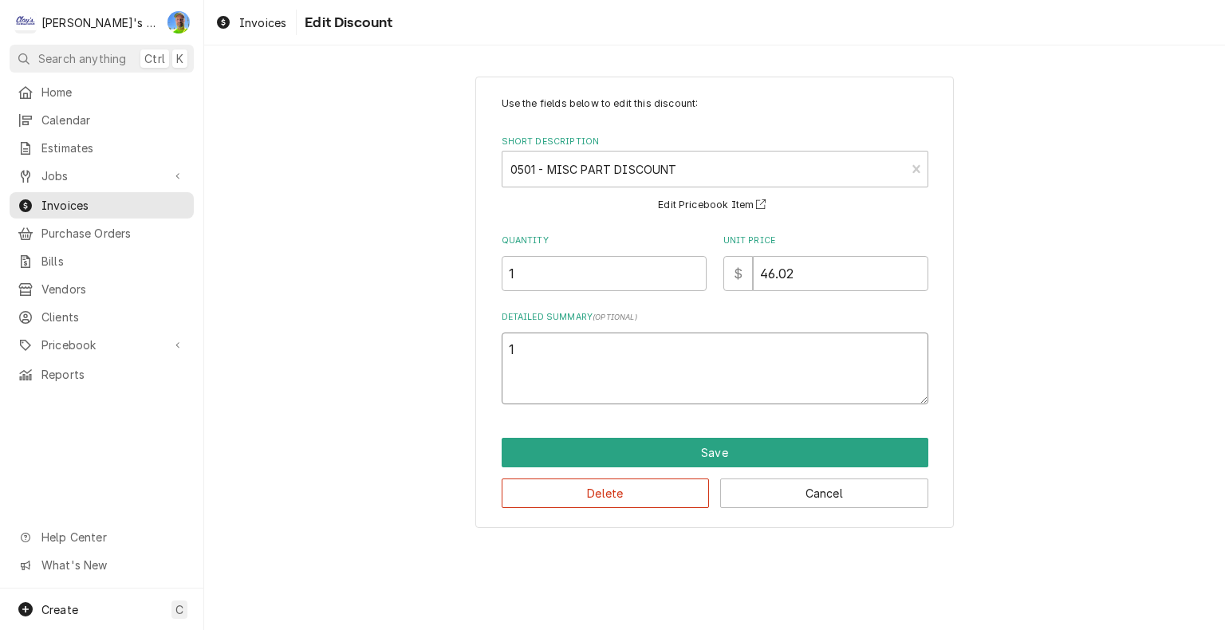
type textarea "10"
click at [789, 339] on textarea "10" at bounding box center [715, 368] width 427 height 72
type textarea "x"
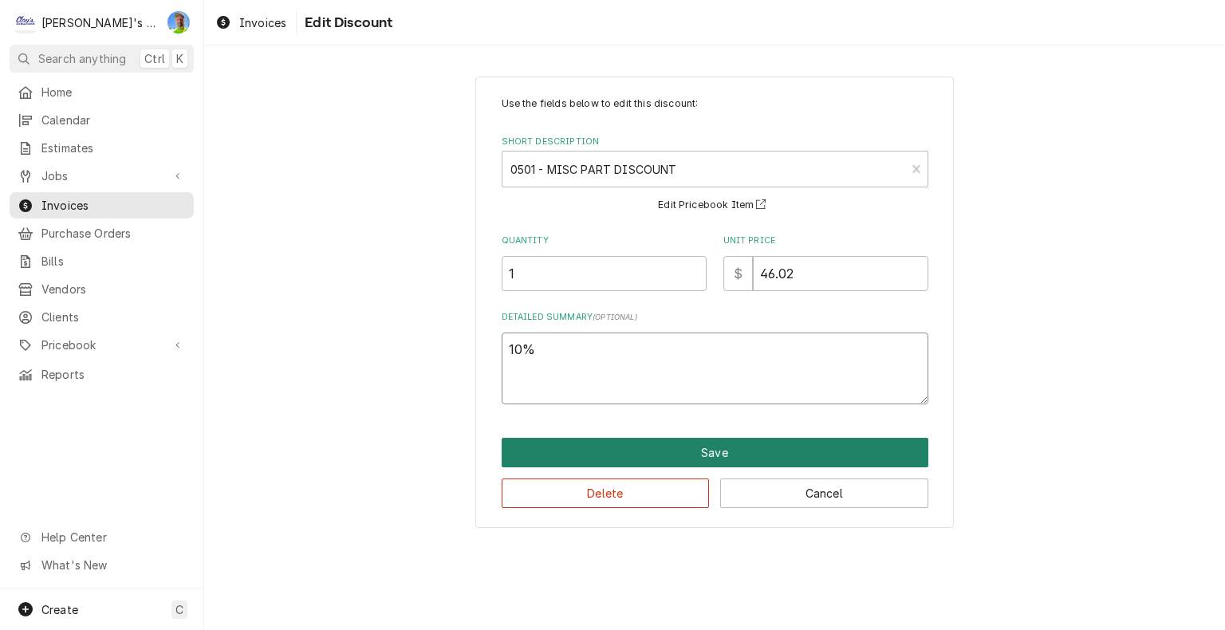
type textarea "10%"
click at [778, 452] on button "Save" at bounding box center [715, 453] width 427 height 30
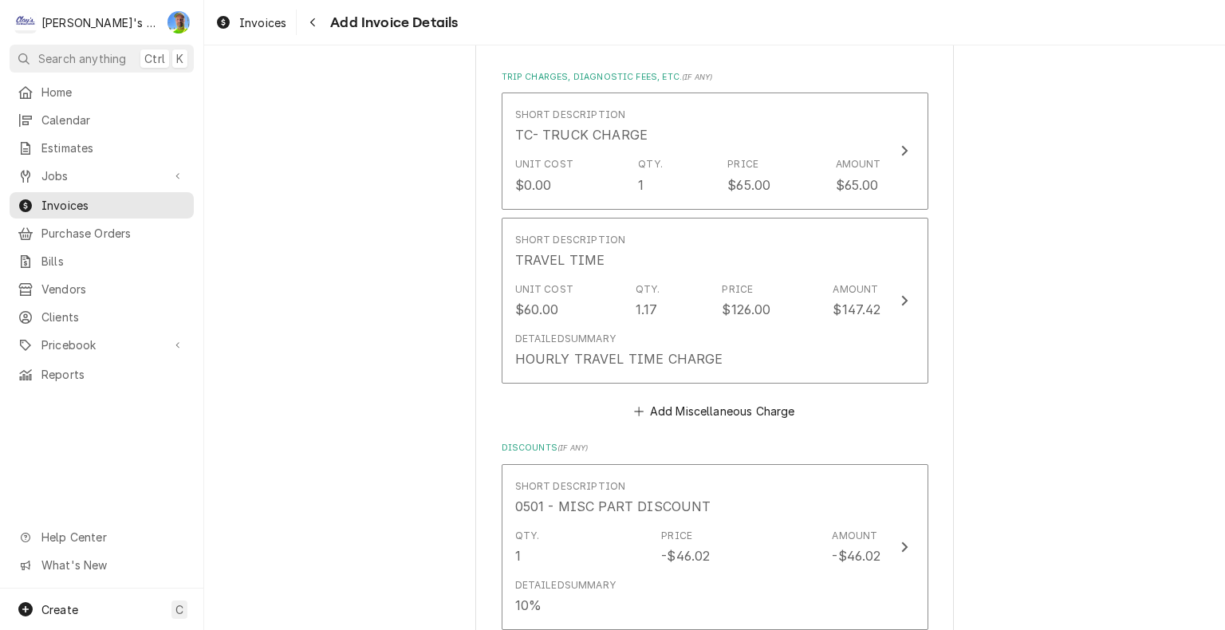
scroll to position [3427, 0]
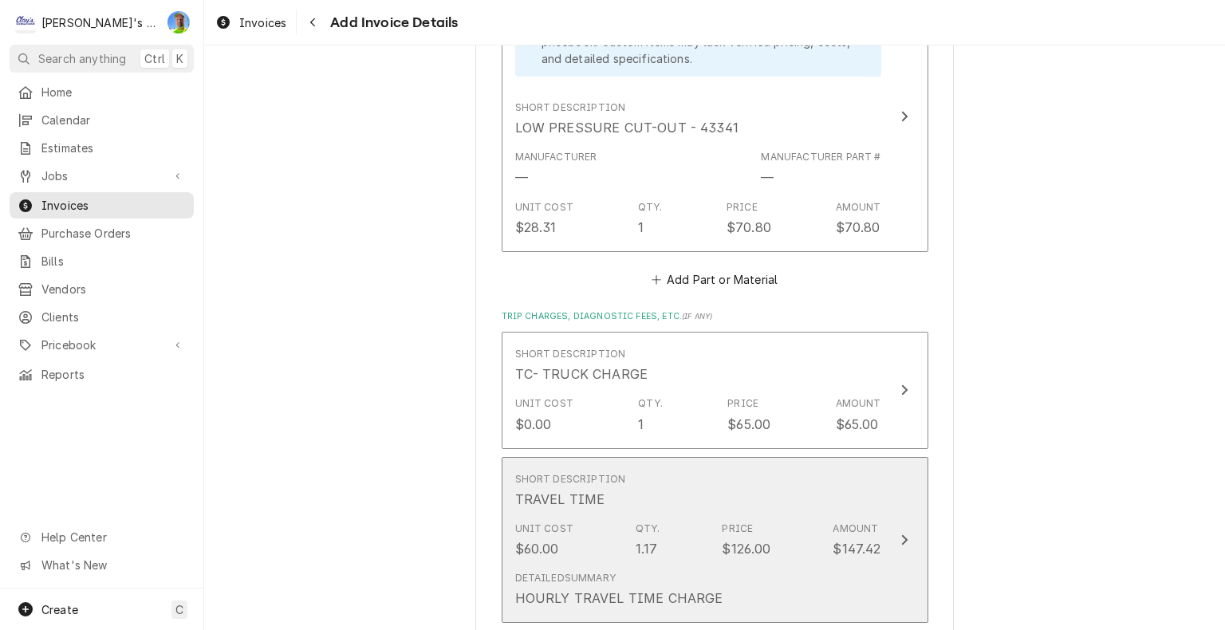
click at [905, 550] on button "Short Description TRAVEL TIME Unit Cost $60.00 Qty. 1.17 Price $126.00 Amount $…" at bounding box center [715, 540] width 427 height 167
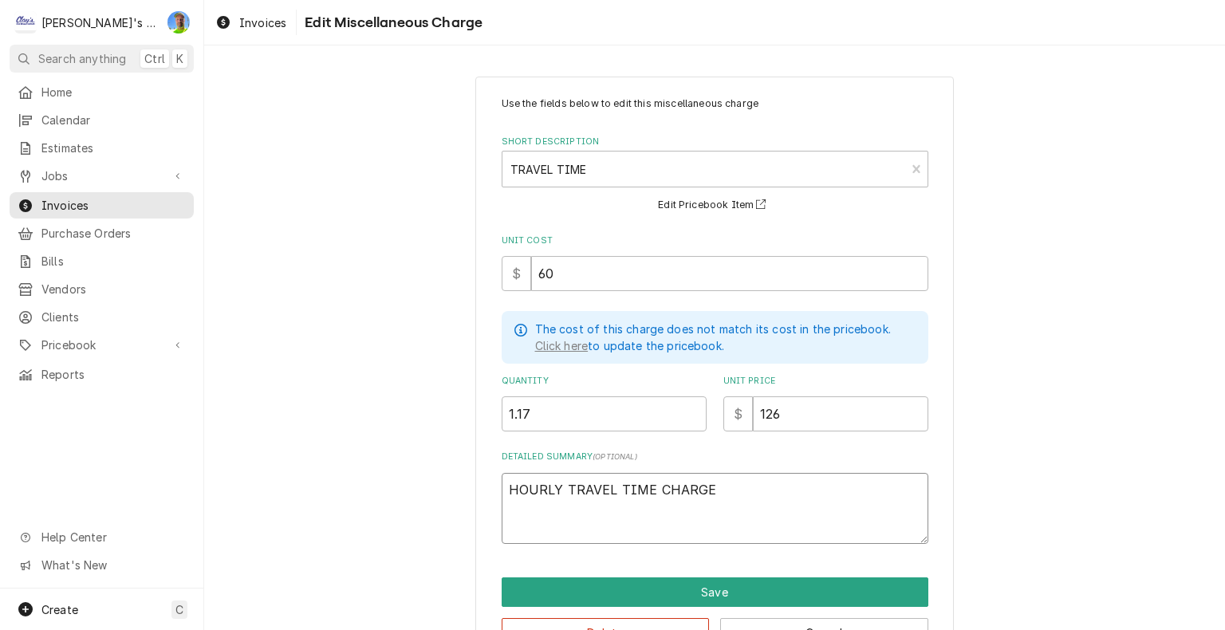
click at [757, 479] on textarea "HOURLY TRAVEL TIME CHARGE" at bounding box center [715, 509] width 427 height 72
type textarea "x"
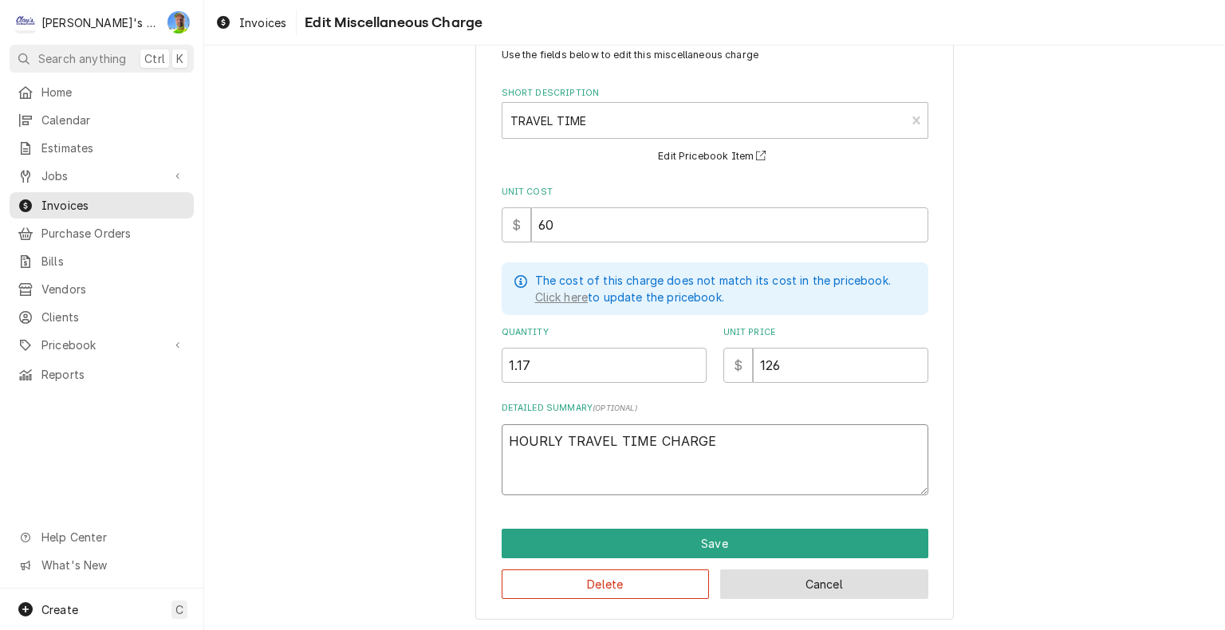
type textarea "HOURLY TRAVEL TIME CHARGE"
click at [899, 578] on button "Cancel" at bounding box center [824, 584] width 208 height 30
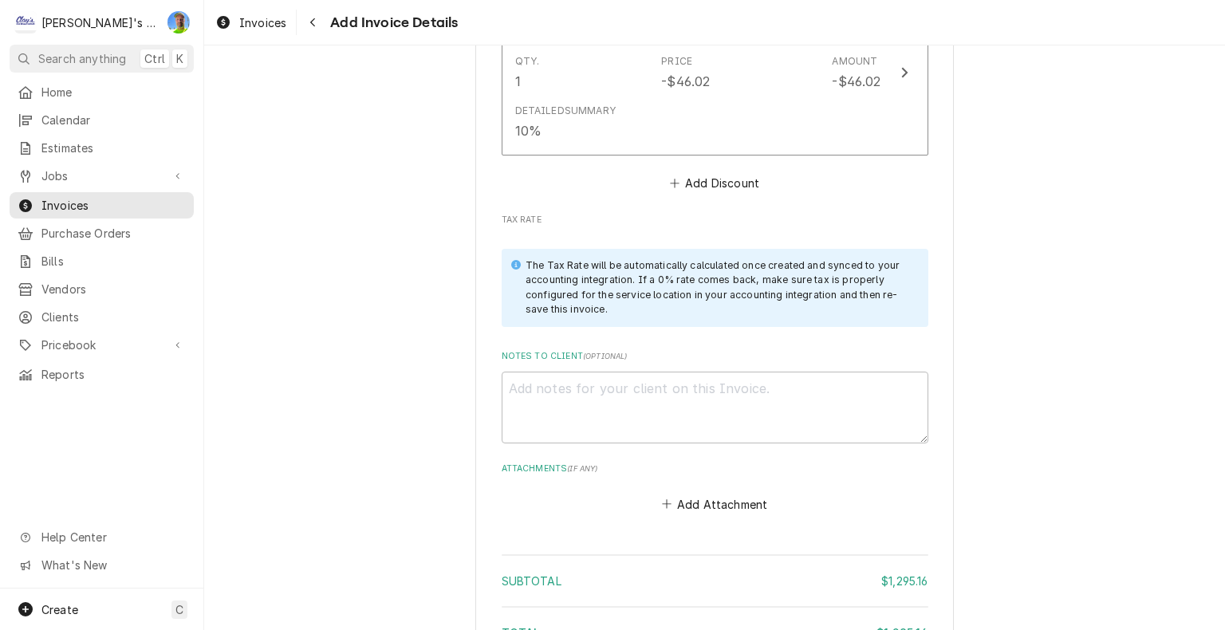
scroll to position [4145, 0]
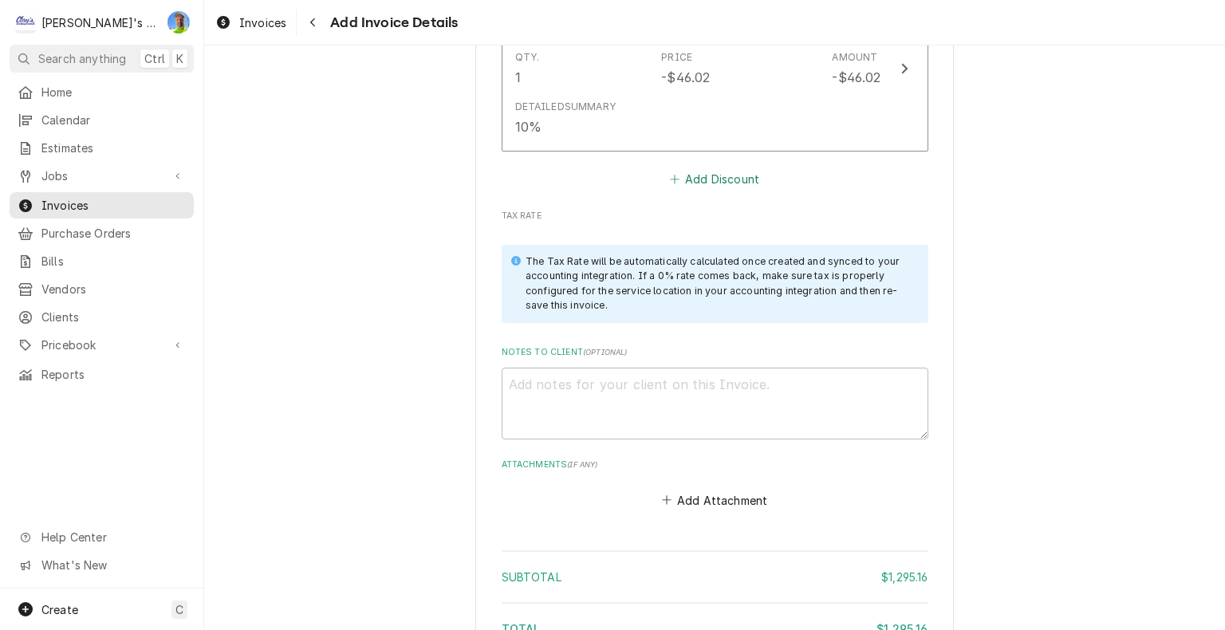
click at [708, 172] on button "Add Discount" at bounding box center [714, 179] width 95 height 22
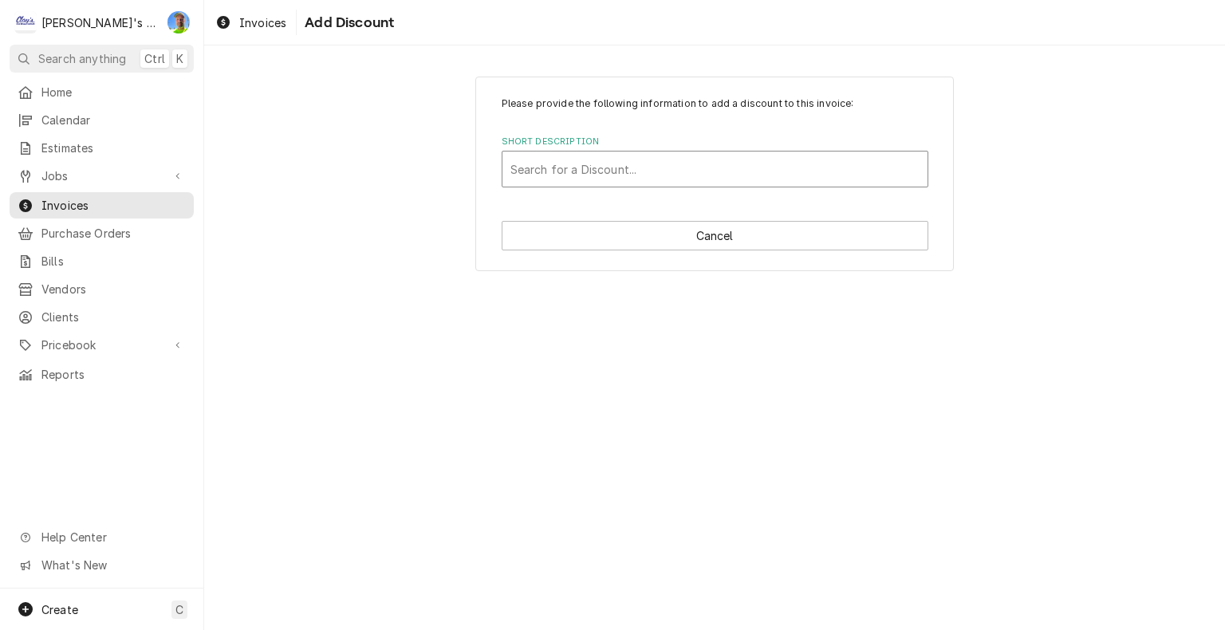
click at [641, 161] on div "Short Description" at bounding box center [714, 169] width 409 height 29
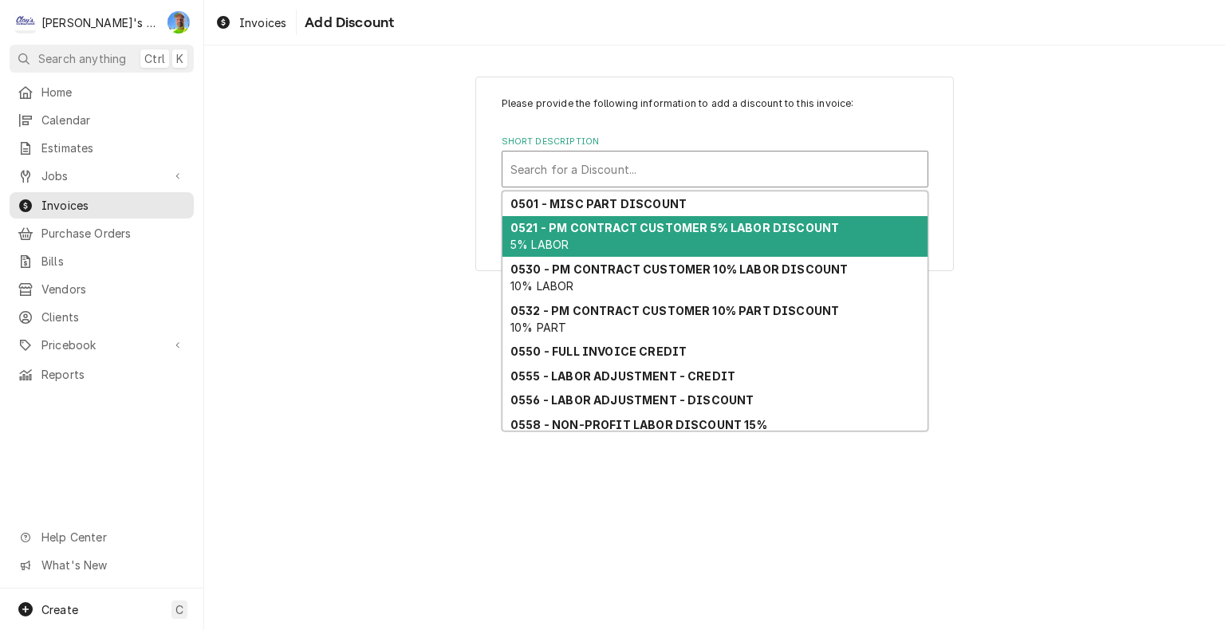
scroll to position [72, 0]
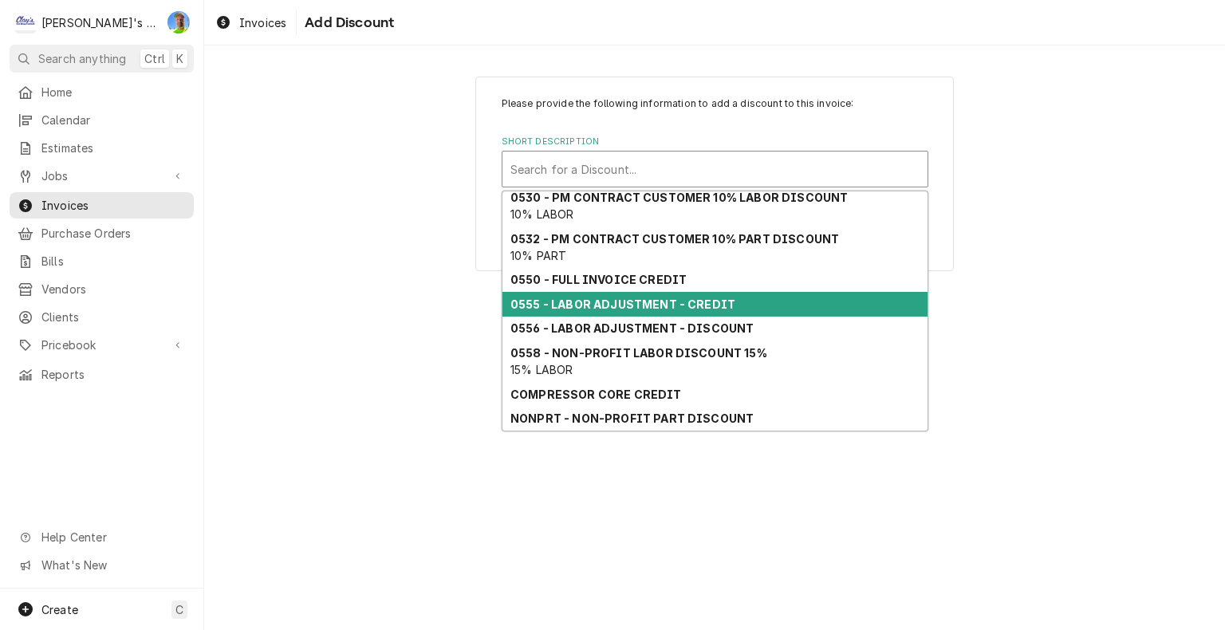
click at [721, 311] on div "0555 - LABOR ADJUSTMENT - CREDIT" at bounding box center [714, 304] width 425 height 25
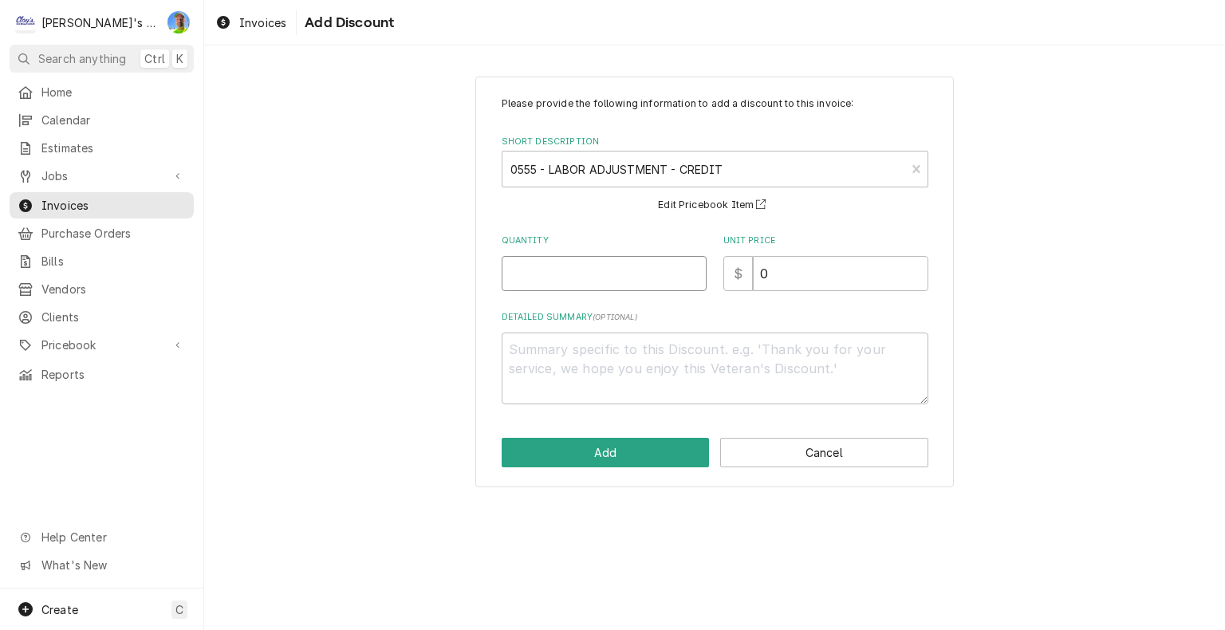
click at [579, 272] on input "Quantity" at bounding box center [604, 273] width 205 height 35
type textarea "x"
type input ".5"
type textarea "x"
type input "1"
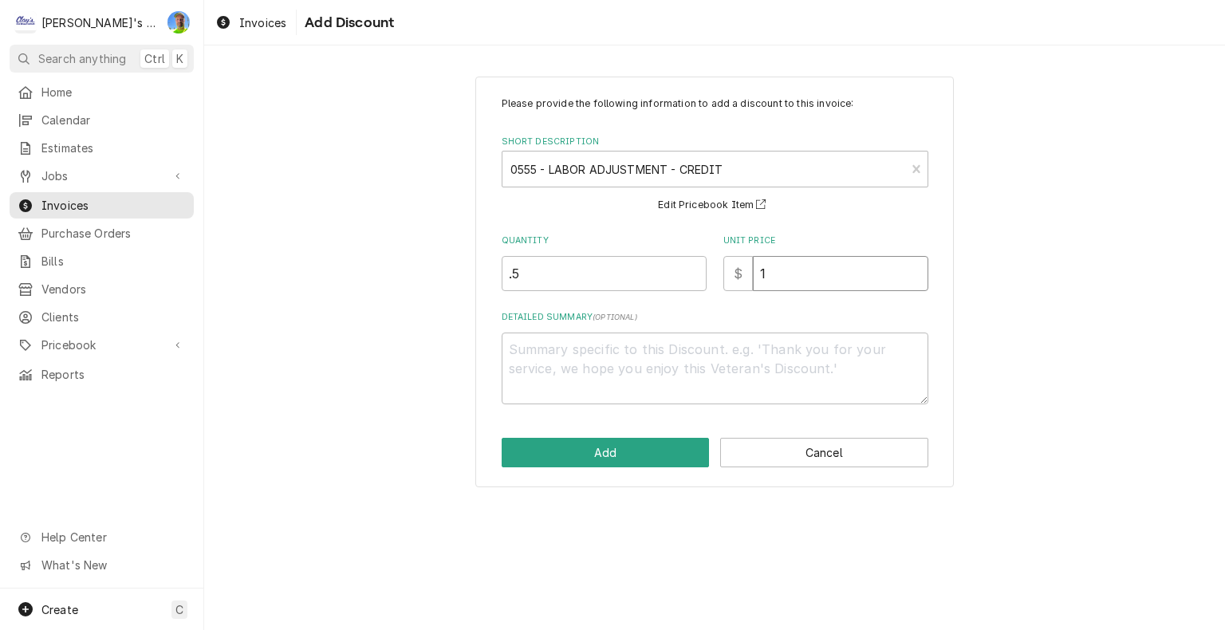
type textarea "x"
type input "12"
type textarea "x"
type input "126"
click at [590, 358] on textarea "Detailed Summary ( optional )" at bounding box center [715, 368] width 427 height 72
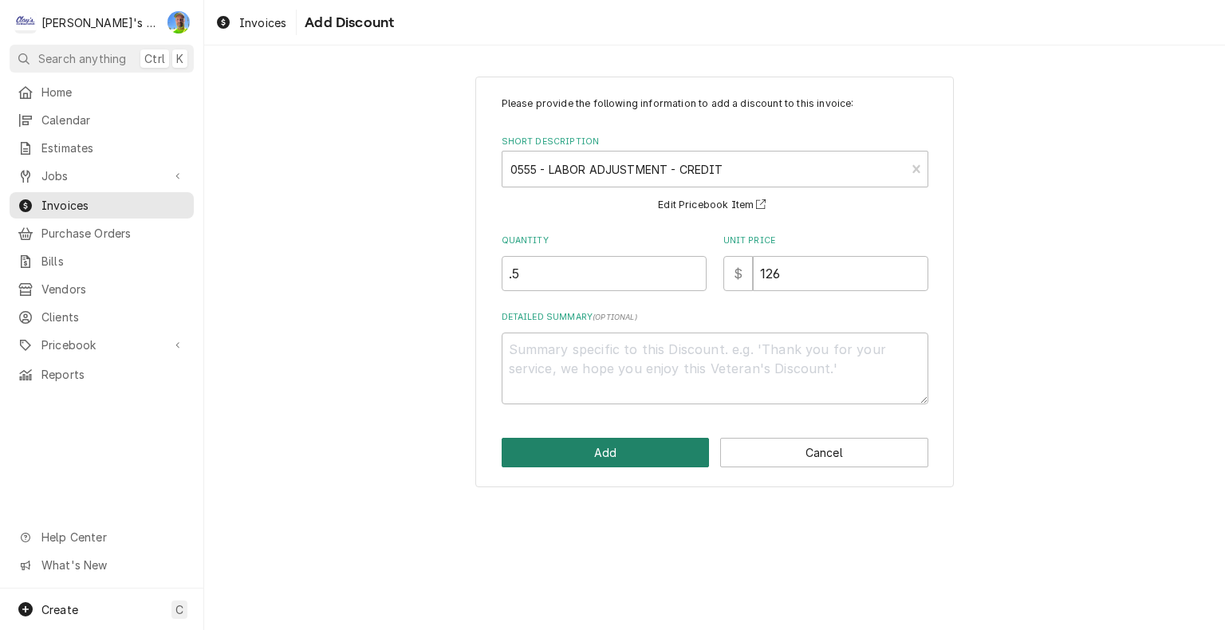
click at [576, 445] on button "Add" at bounding box center [606, 453] width 208 height 30
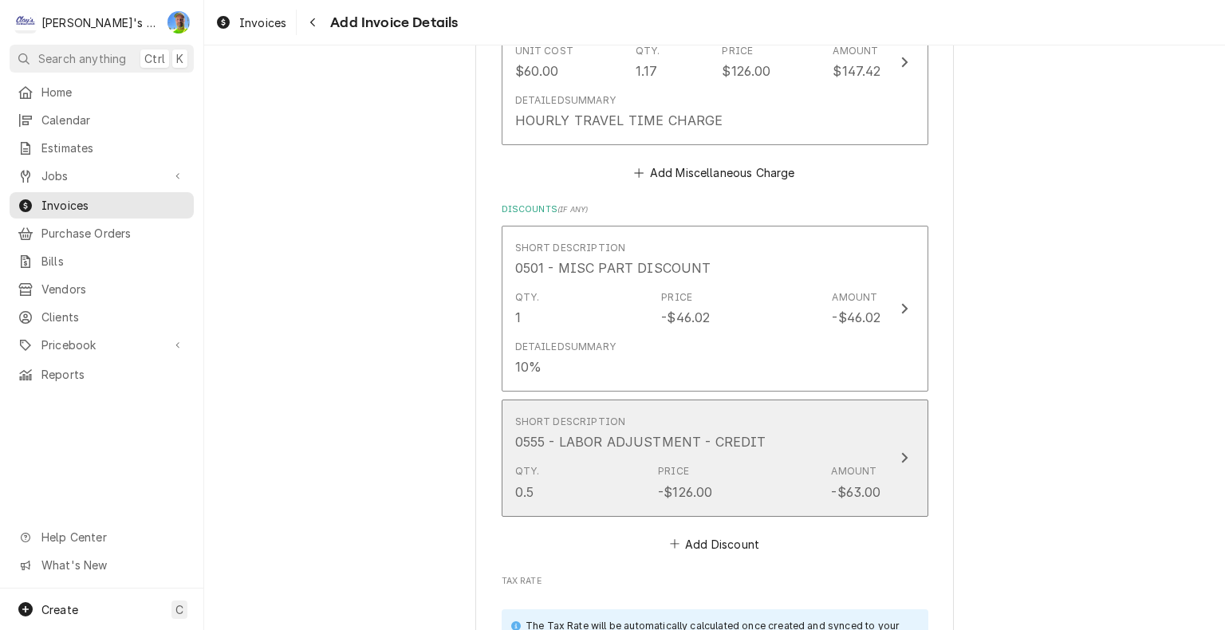
scroll to position [4224, 0]
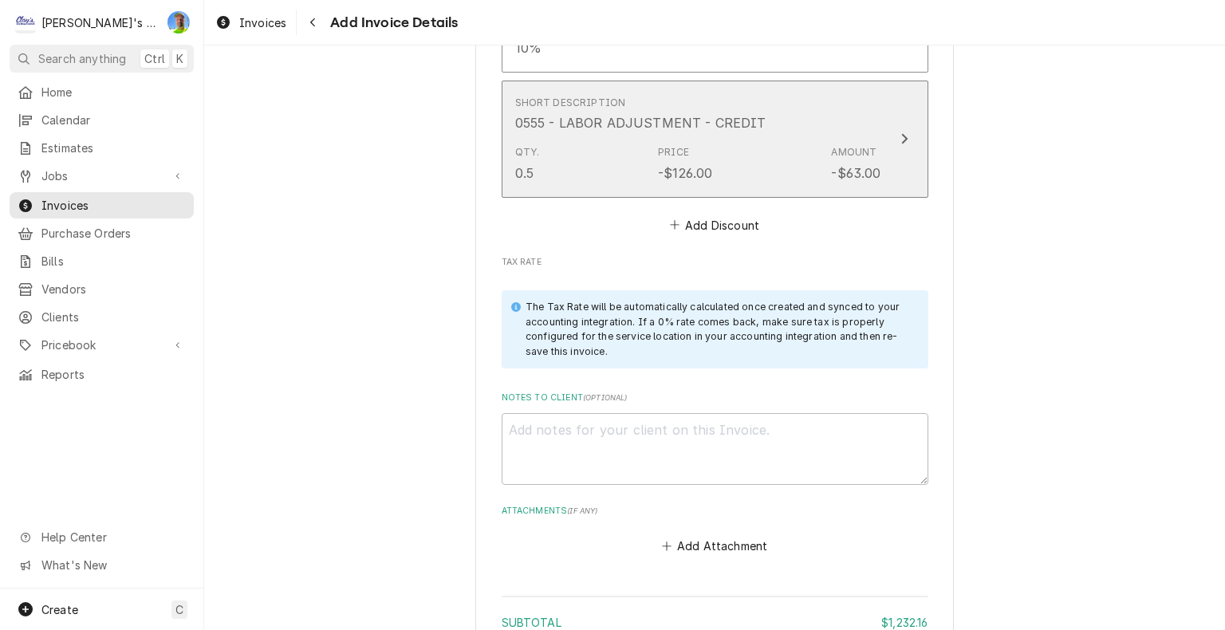
click at [648, 150] on div "Qty. 0.5 Price -$126.00 Amount -$63.00" at bounding box center [698, 163] width 366 height 49
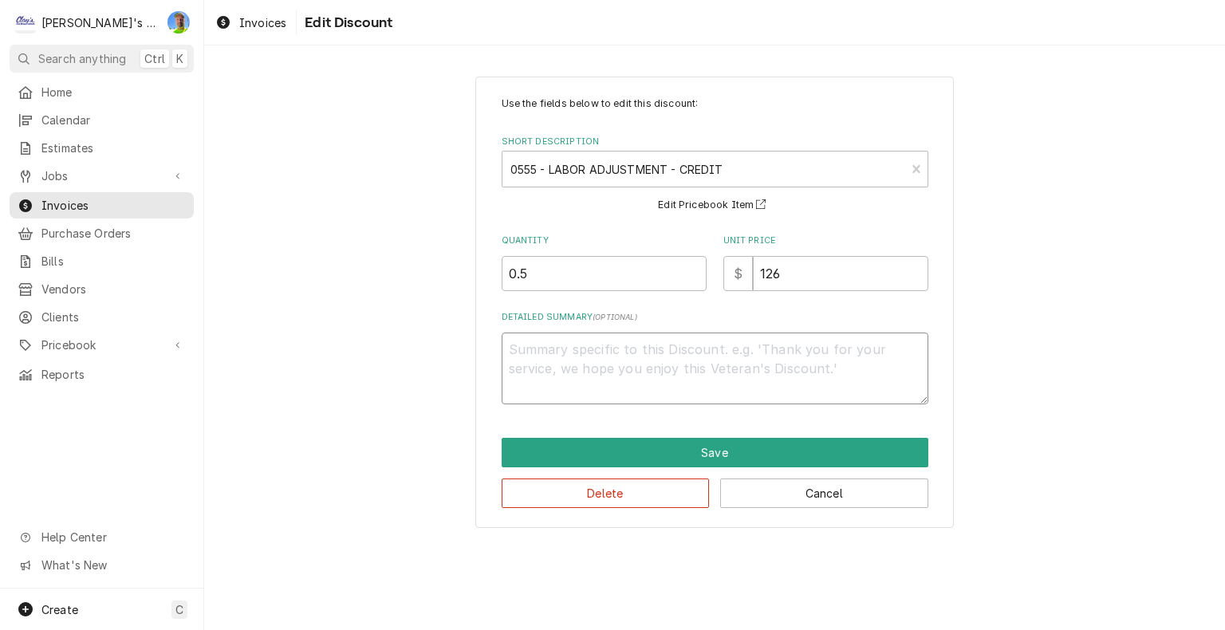
click at [584, 346] on textarea "Detailed Summary ( optional )" at bounding box center [715, 368] width 427 height 72
type textarea "x"
type textarea "8"
type textarea "x"
type textarea "8/"
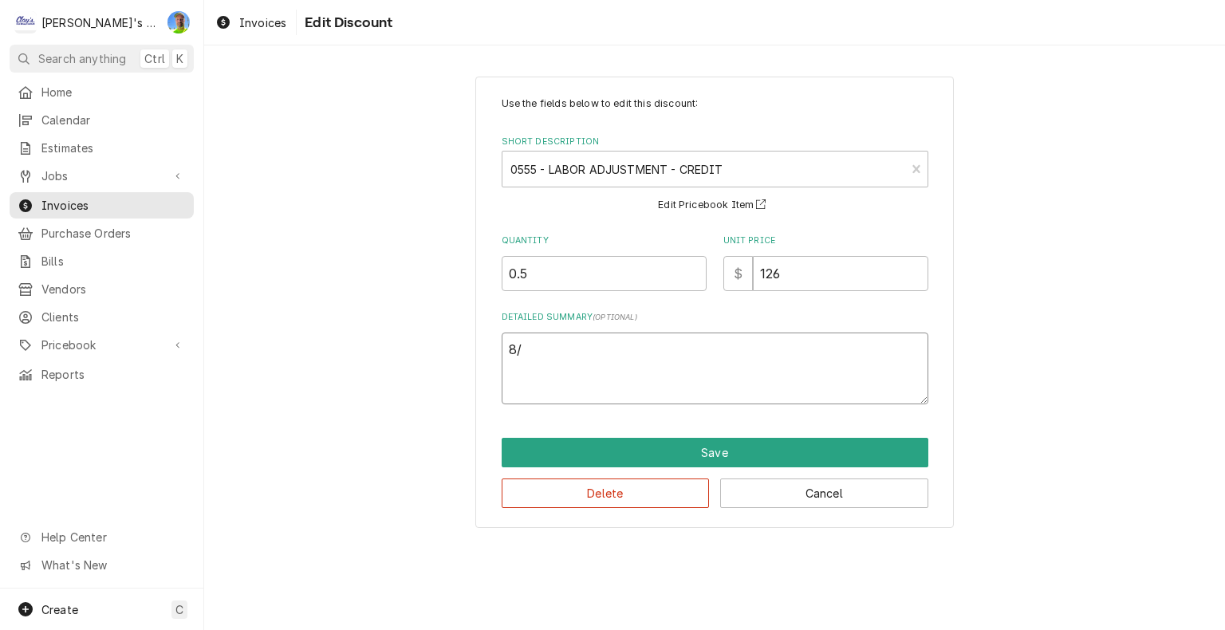
type textarea "x"
type textarea "8/2"
type textarea "x"
type textarea "8/21"
type textarea "x"
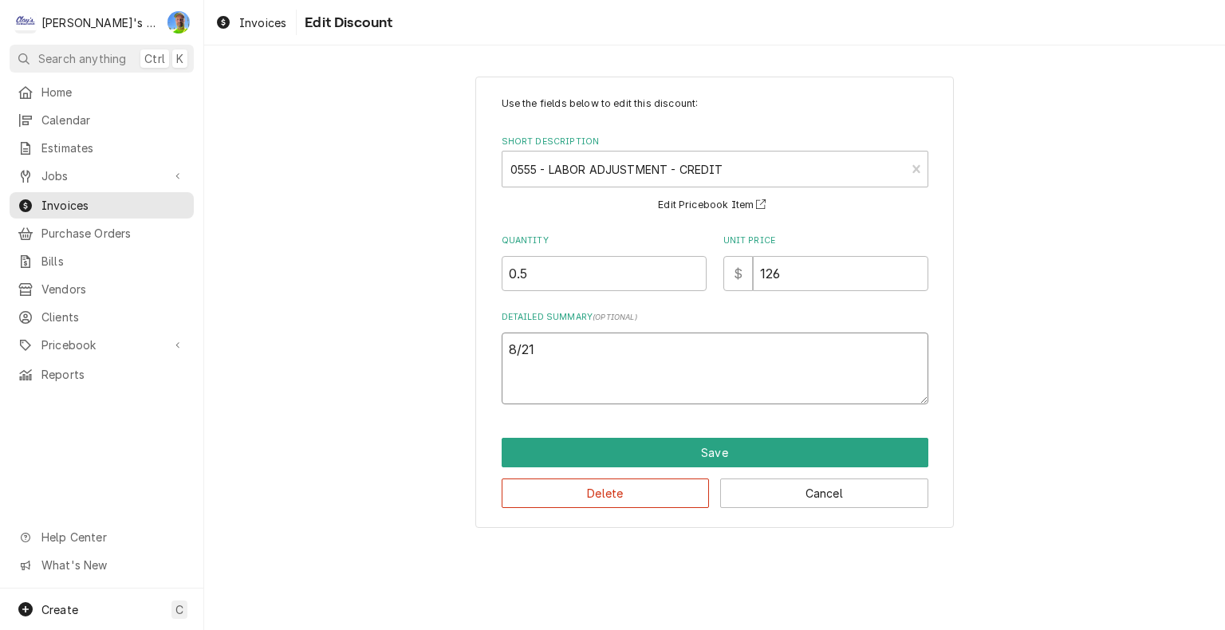
type textarea "8/21"
type textarea "x"
type textarea "8/21 c"
type textarea "x"
type textarea "8/21 cr"
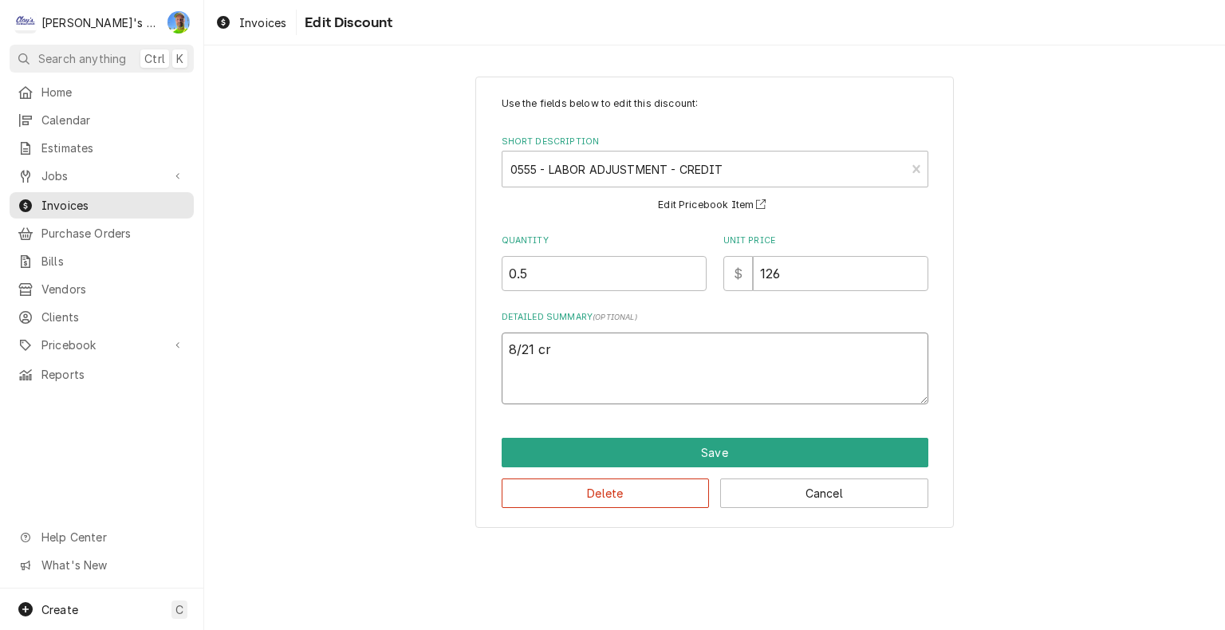
type textarea "x"
type textarea "8/21 cre"
type textarea "x"
type textarea "8/21 cred"
type textarea "x"
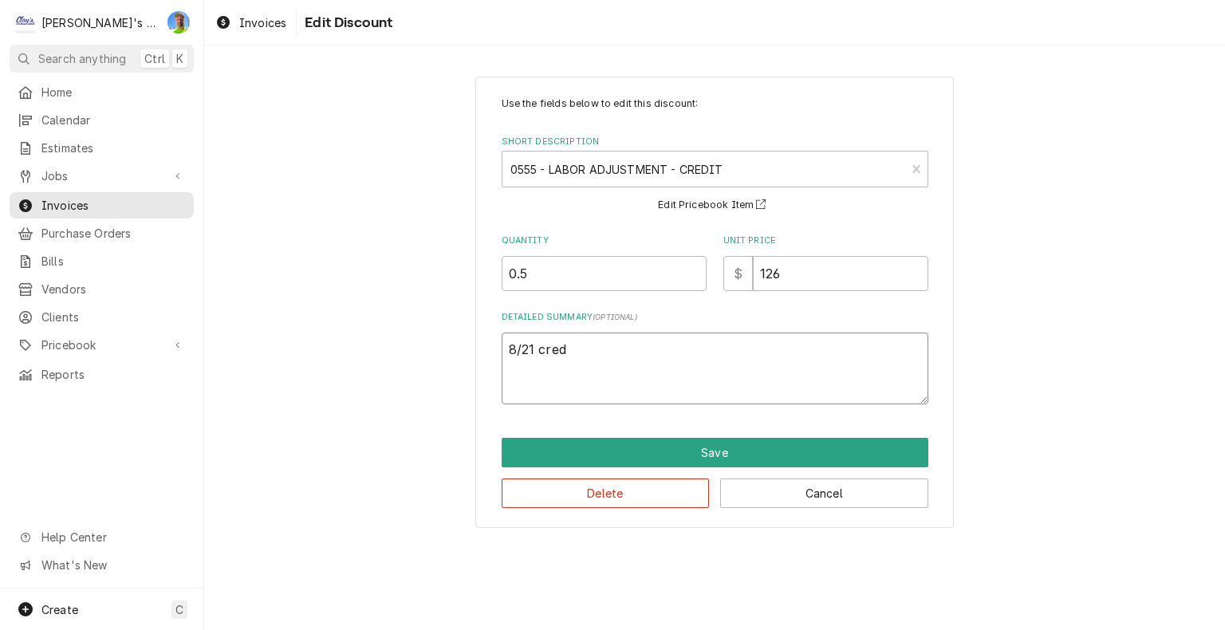
type textarea "8/21 credi"
type textarea "x"
type textarea "8/21 credit"
type textarea "x"
type textarea "8/21 credit"
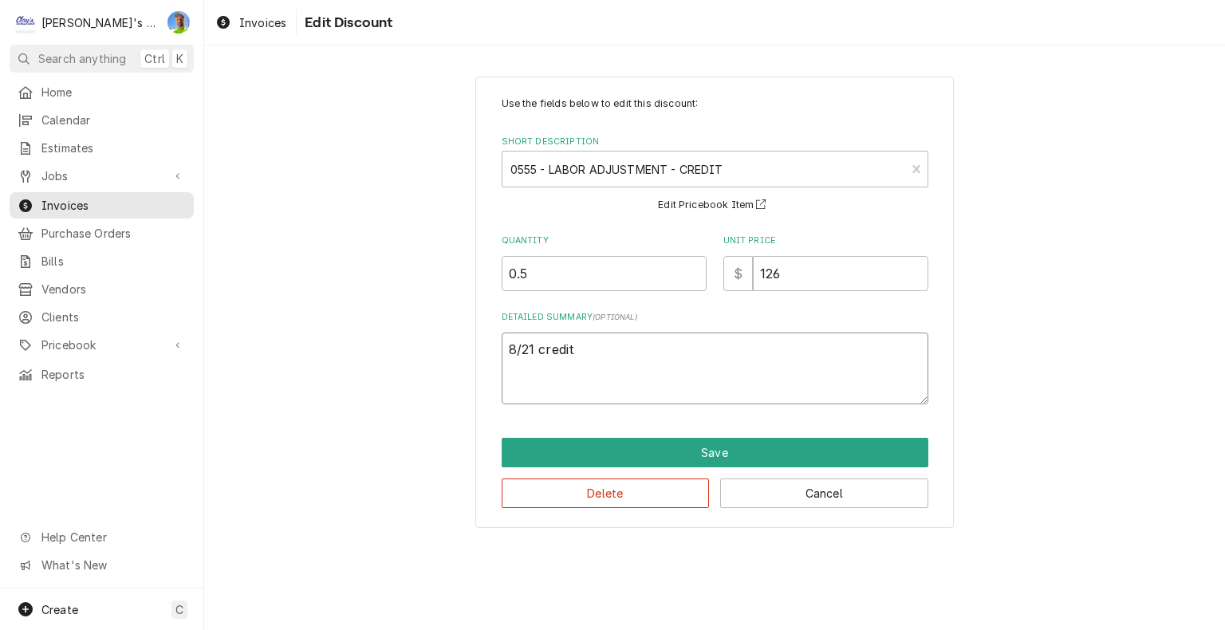
type textarea "x"
type textarea "8/21 credit 3"
type textarea "x"
type textarea "8/21 credit 30"
type textarea "x"
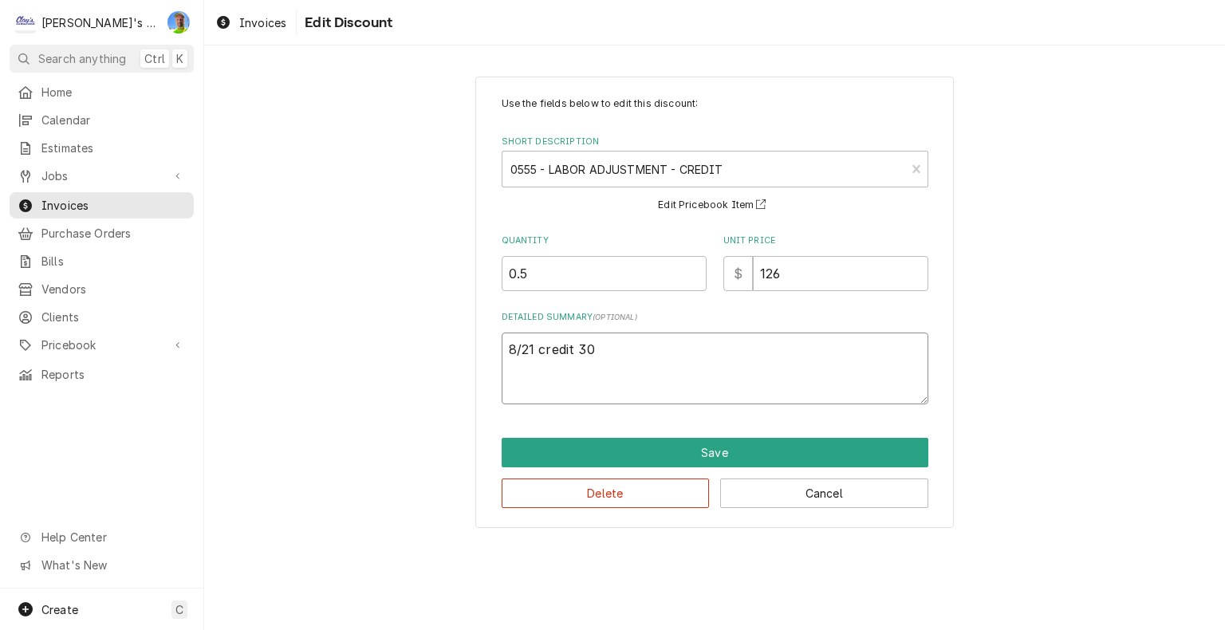
type textarea "8/21 credit 30m"
type textarea "x"
type textarea "8/21 credit 30mi"
type textarea "x"
type textarea "8/21 credit 30min"
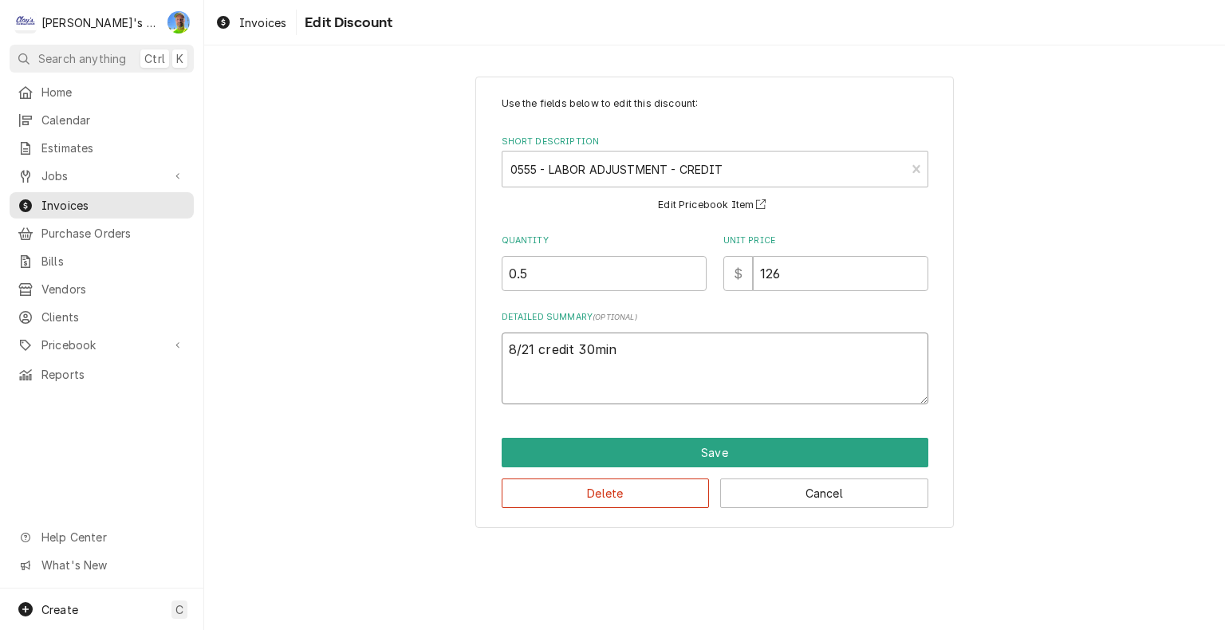
type textarea "x"
type textarea "8/21 credit 30mins"
type textarea "x"
type textarea "8/21 credit 30mins"
type textarea "x"
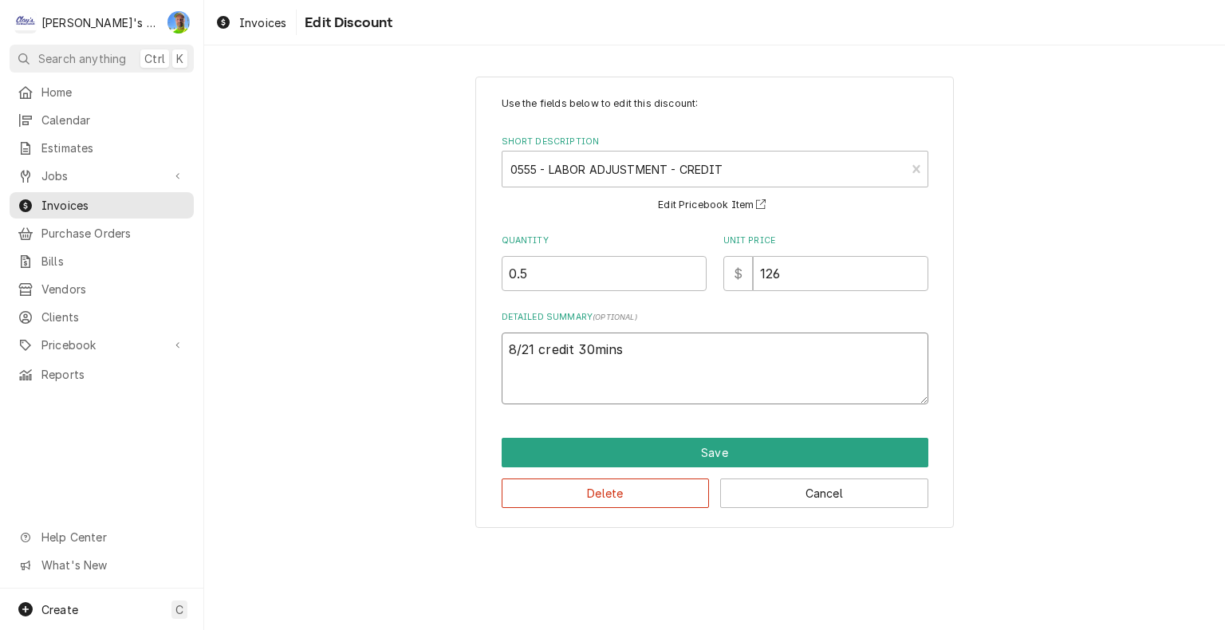
type textarea "8/21 credit 30mins T"
type textarea "x"
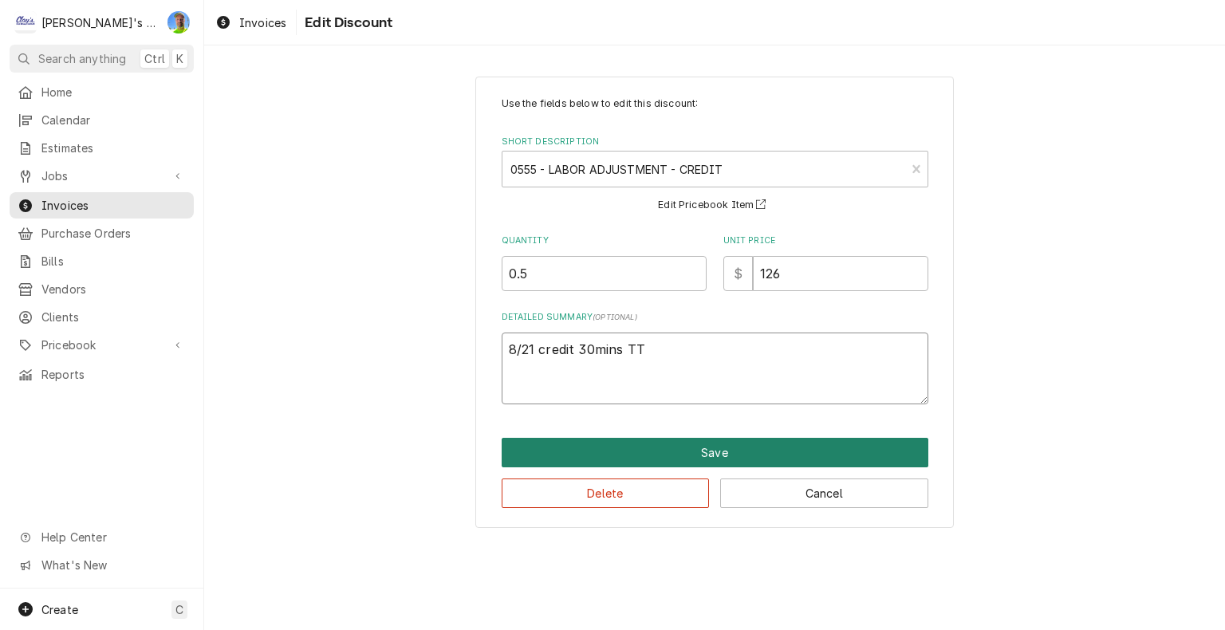
type textarea "8/21 credit 30mins TT"
click at [671, 450] on button "Save" at bounding box center [715, 453] width 427 height 30
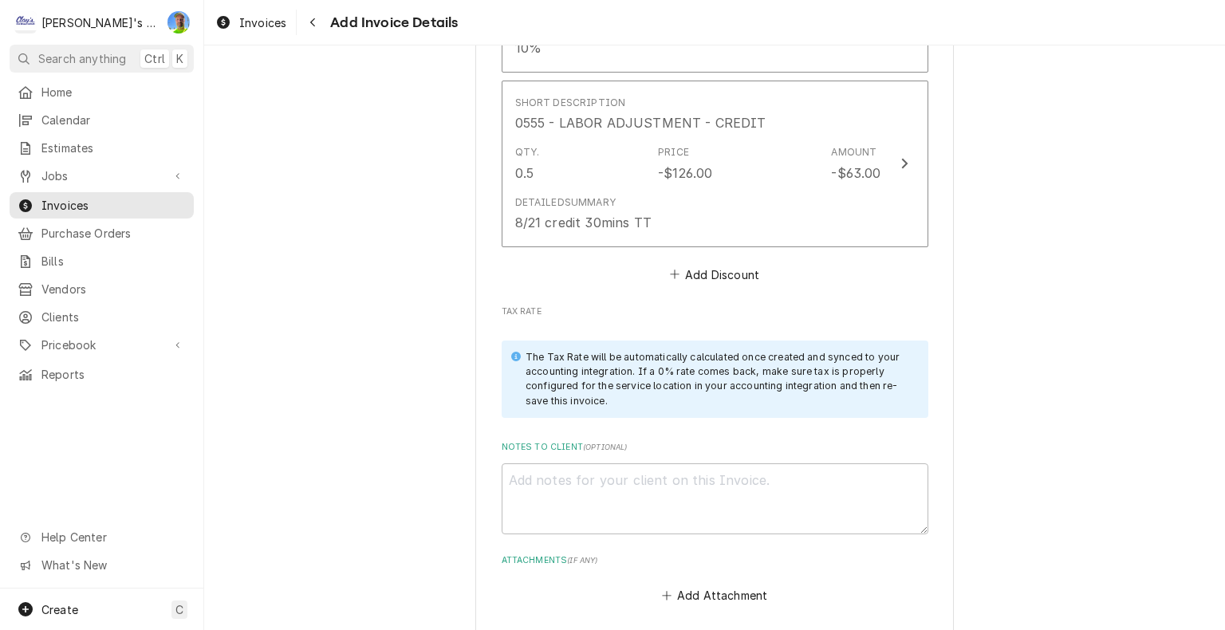
scroll to position [4224, 0]
click at [797, 483] on textarea "Notes to Client ( optional )" at bounding box center [715, 499] width 427 height 72
type textarea "x"
type textarea "1"
type textarea "x"
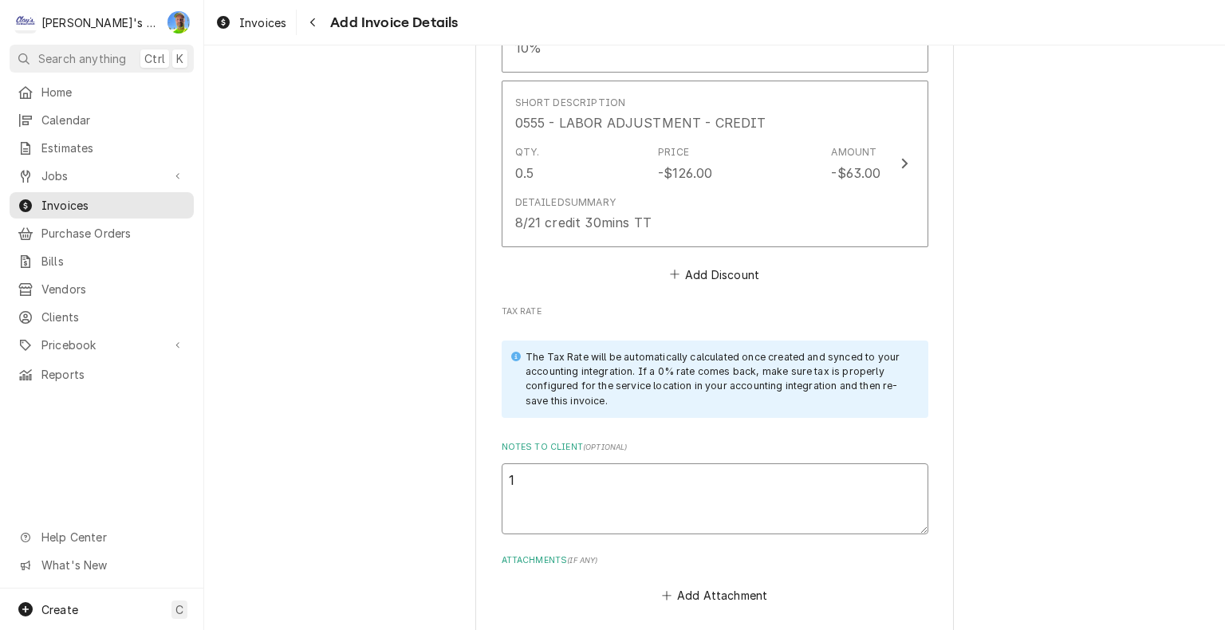
type textarea "10"
type textarea "x"
type textarea "10/"
type textarea "x"
type textarea "10/1"
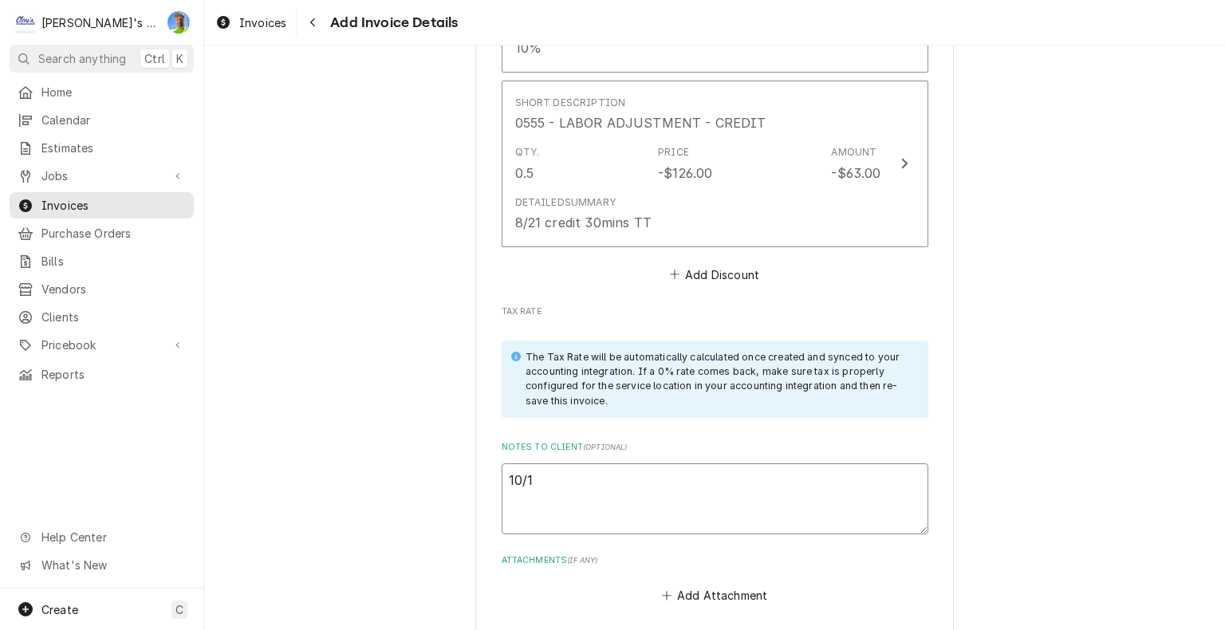
type textarea "x"
type textarea "10/11"
type textarea "x"
type textarea "10/11"
type textarea "x"
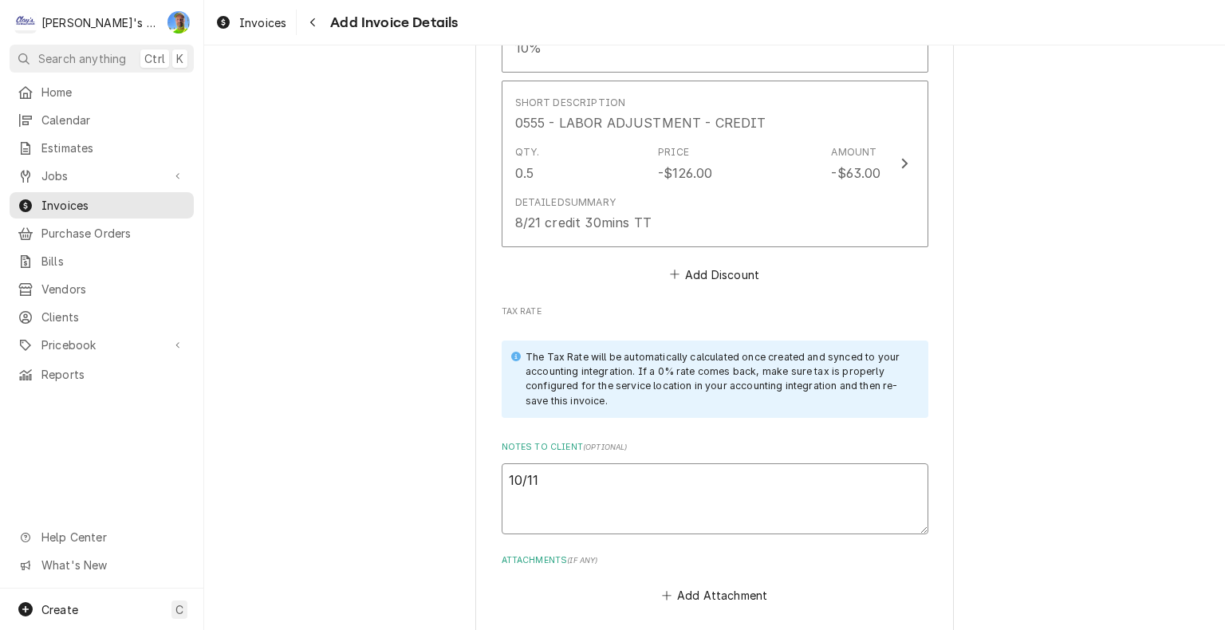
type textarea "10/11 G"
type textarea "x"
type textarea "10/11 GA"
type textarea "x"
type textarea "10/11 GA"
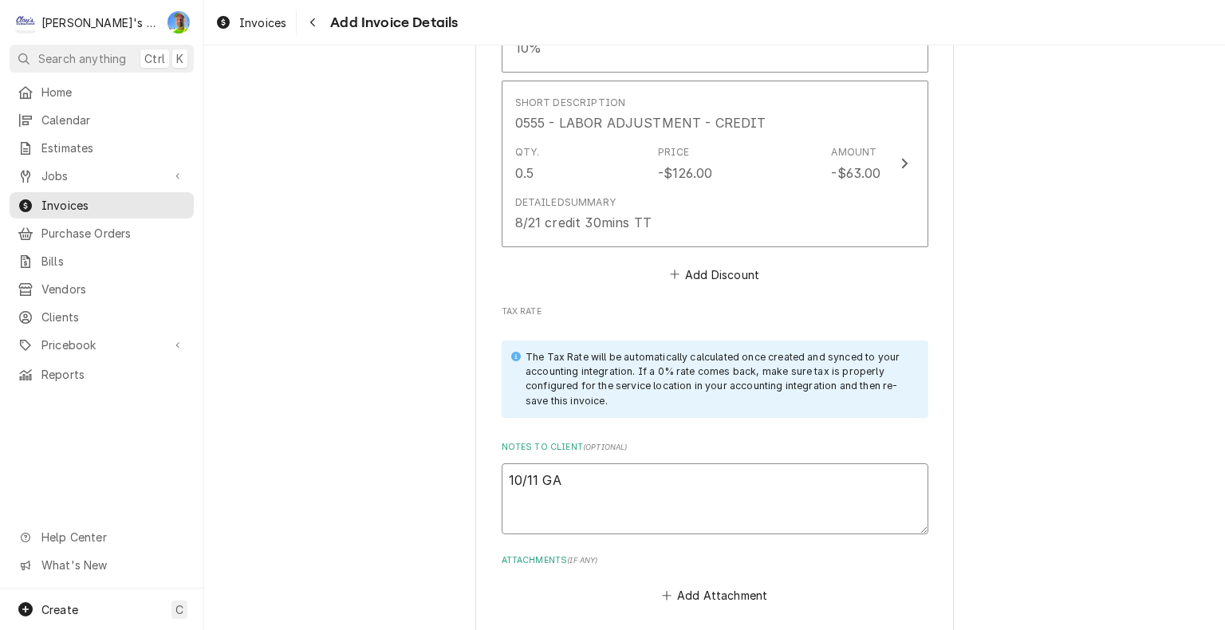
type textarea "x"
type textarea "10/11 GA l"
type textarea "x"
type textarea "10/11 GA lo"
type textarea "x"
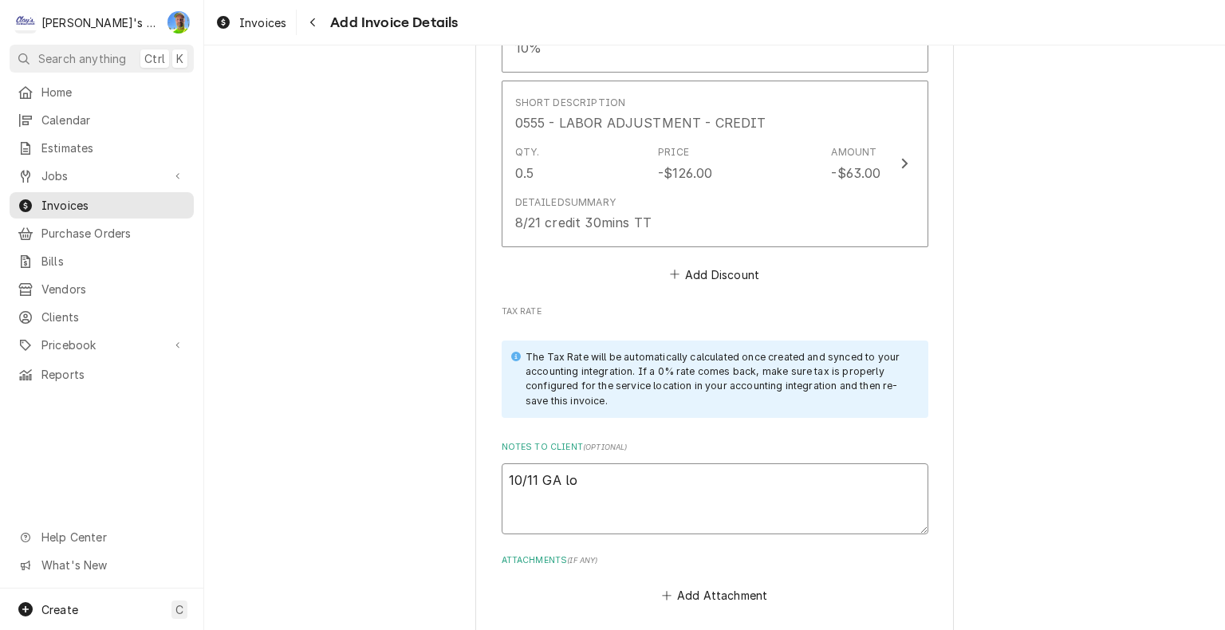
type textarea "10/11 GA loo"
type textarea "x"
type textarea "10/11 GA look"
type textarea "x"
type textarea "10/11 GA look"
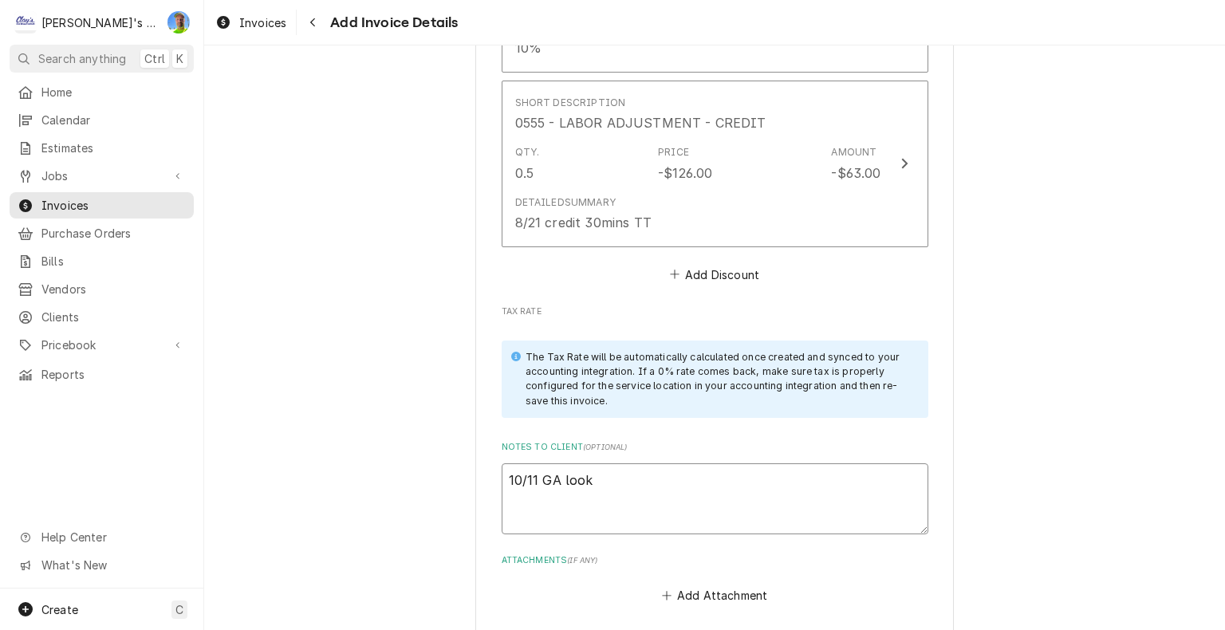
type textarea "x"
type textarea "10/11 GA look o"
type textarea "x"
type textarea "10/11 GA look ok"
type textarea "x"
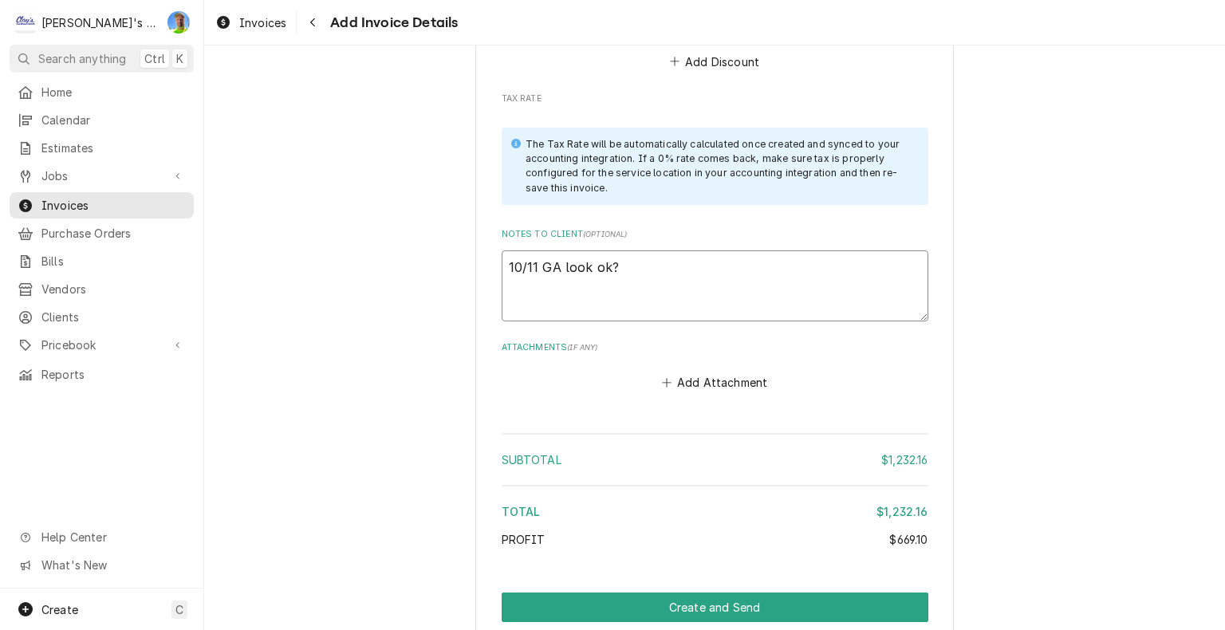
scroll to position [4495, 0]
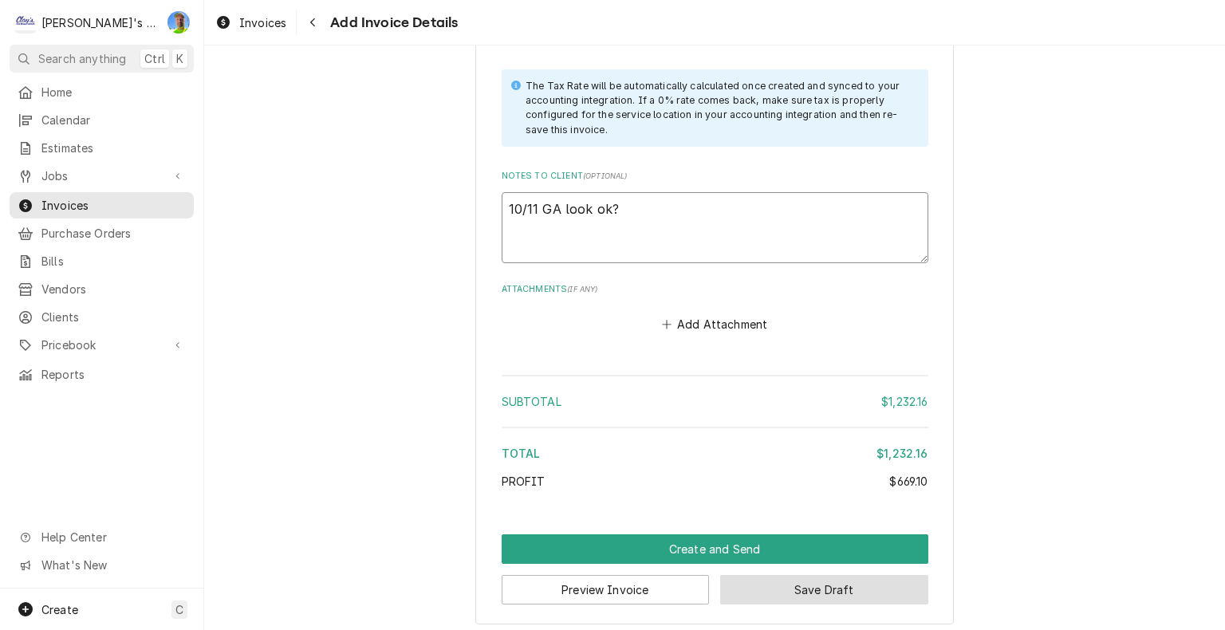
type textarea "10/11 GA look ok?"
click at [807, 588] on button "Save Draft" at bounding box center [824, 590] width 208 height 30
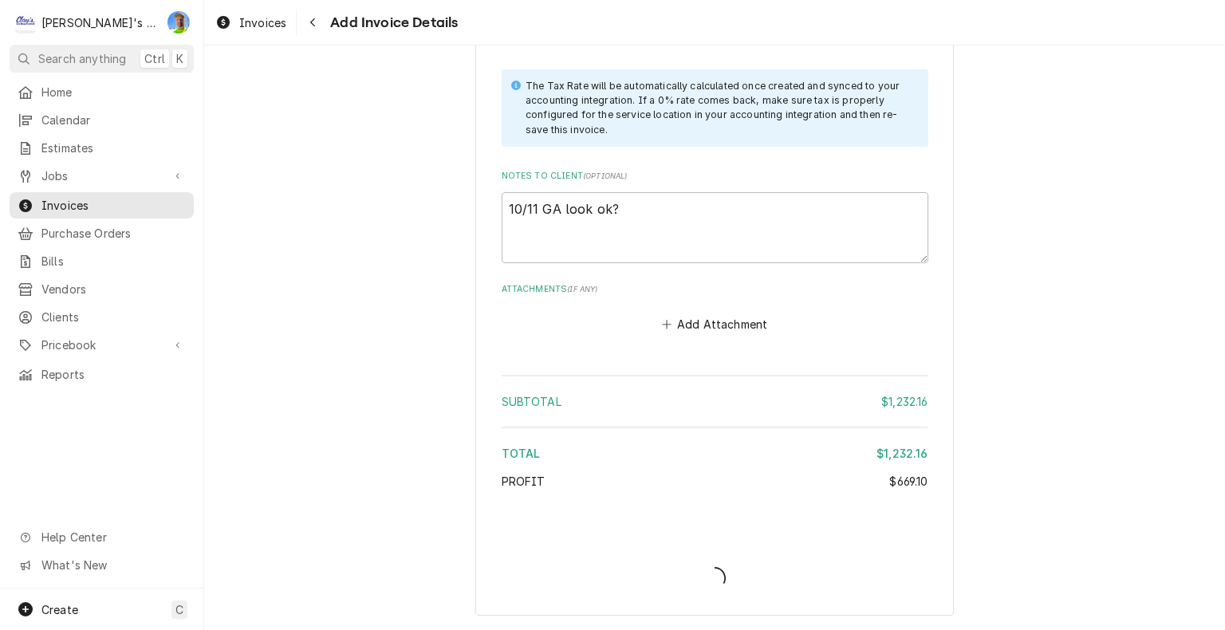
scroll to position [4488, 0]
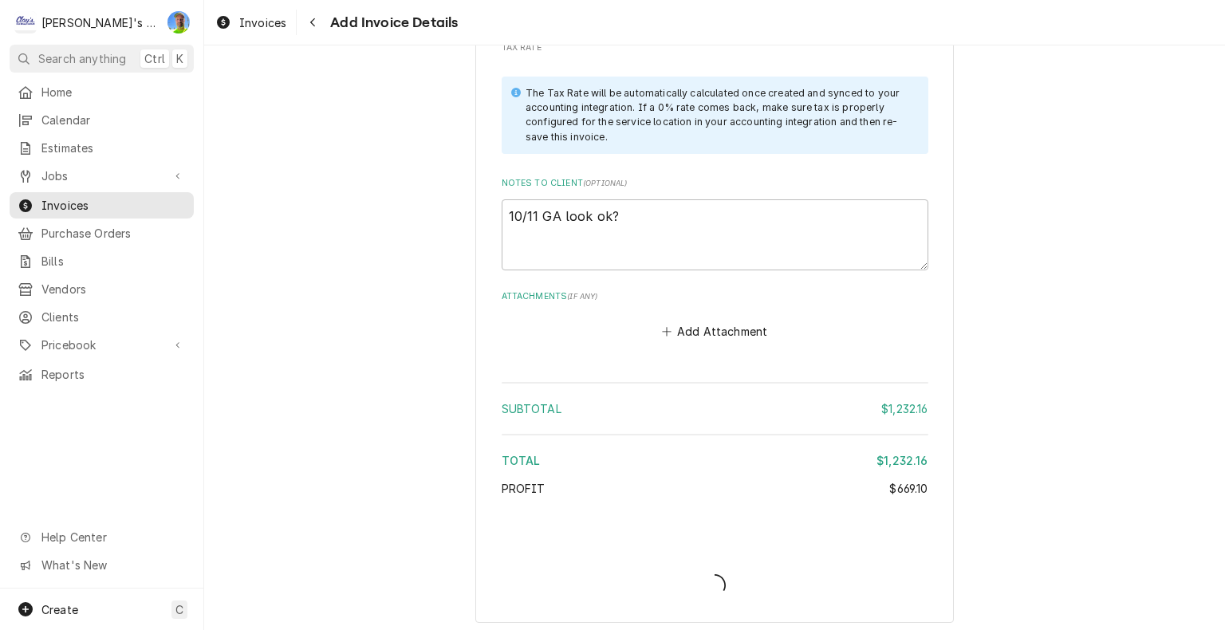
type textarea "x"
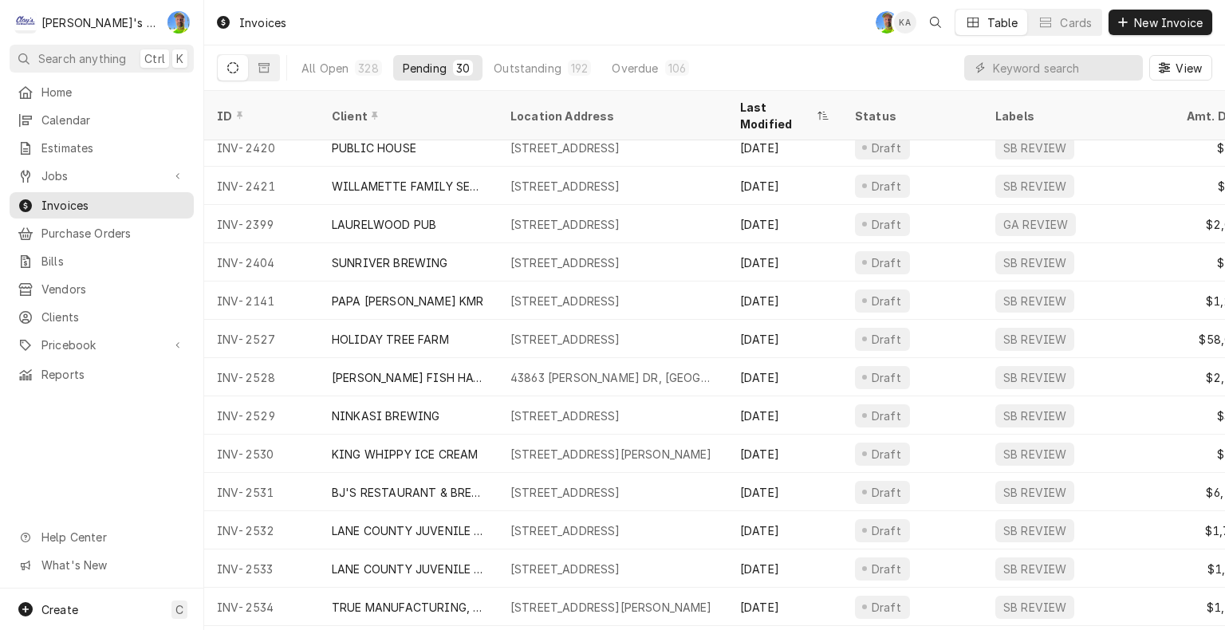
scroll to position [332, 0]
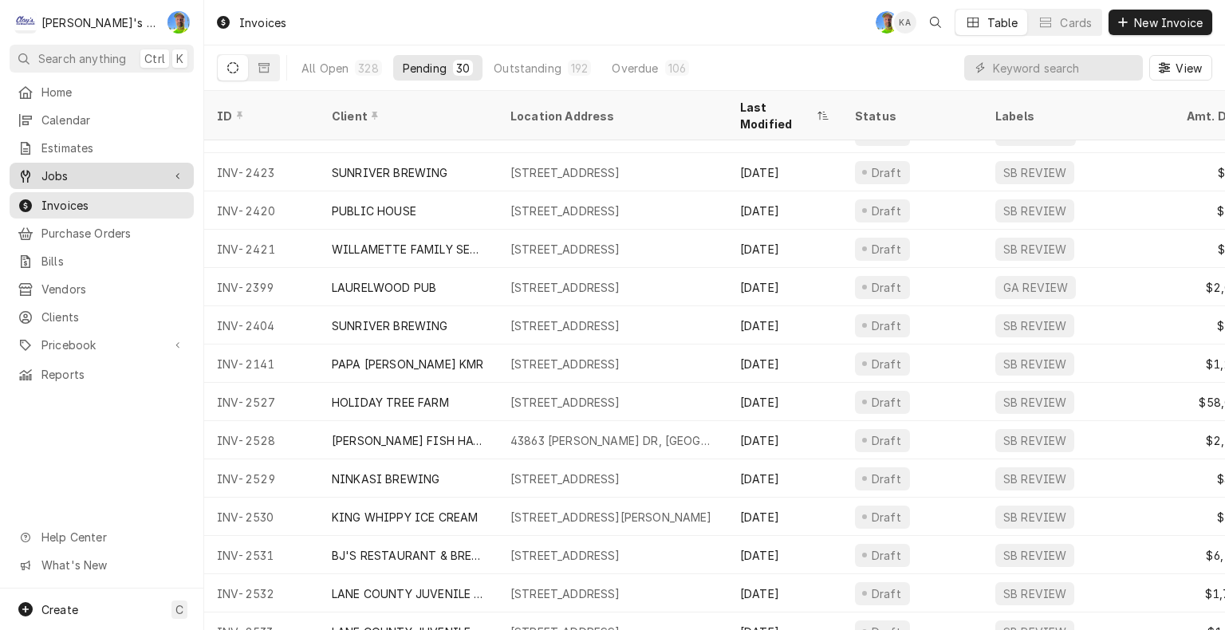
click at [61, 166] on div "Jobs" at bounding box center [102, 176] width 178 height 20
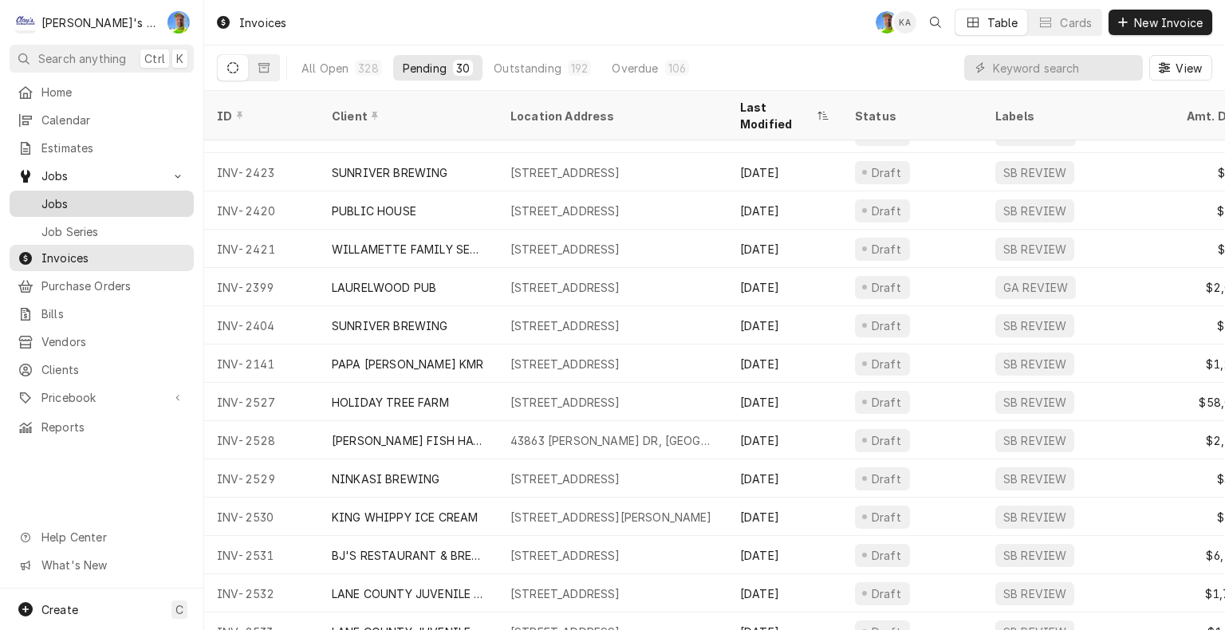
click at [77, 195] on span "Jobs" at bounding box center [113, 203] width 144 height 17
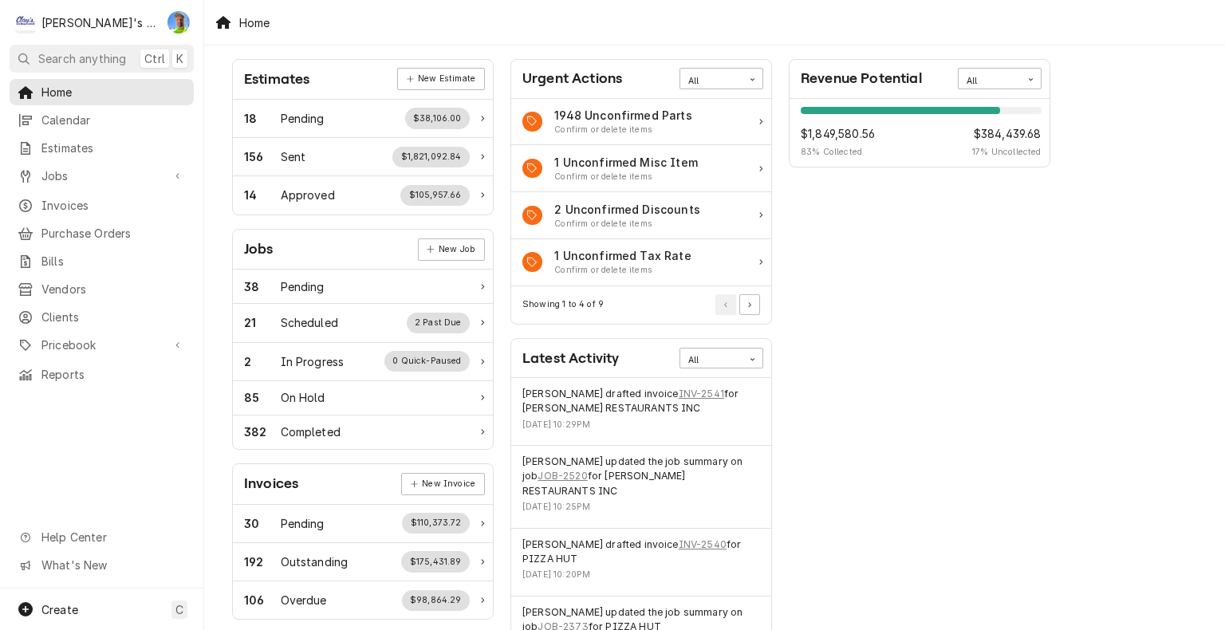
scroll to position [80, 0]
